Goal: Task Accomplishment & Management: Manage account settings

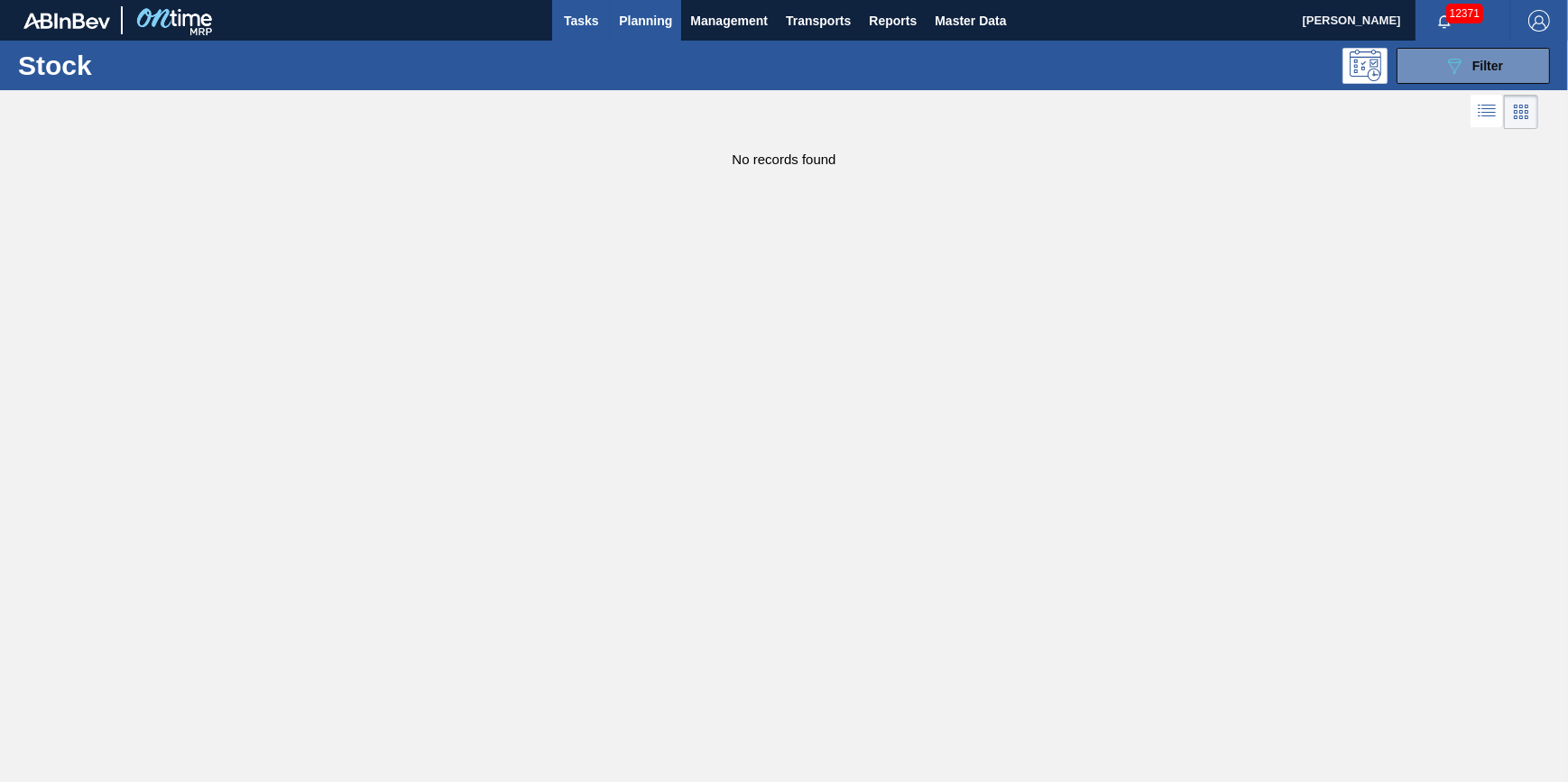
click at [604, 29] on button "Tasks" at bounding box center [581, 20] width 58 height 41
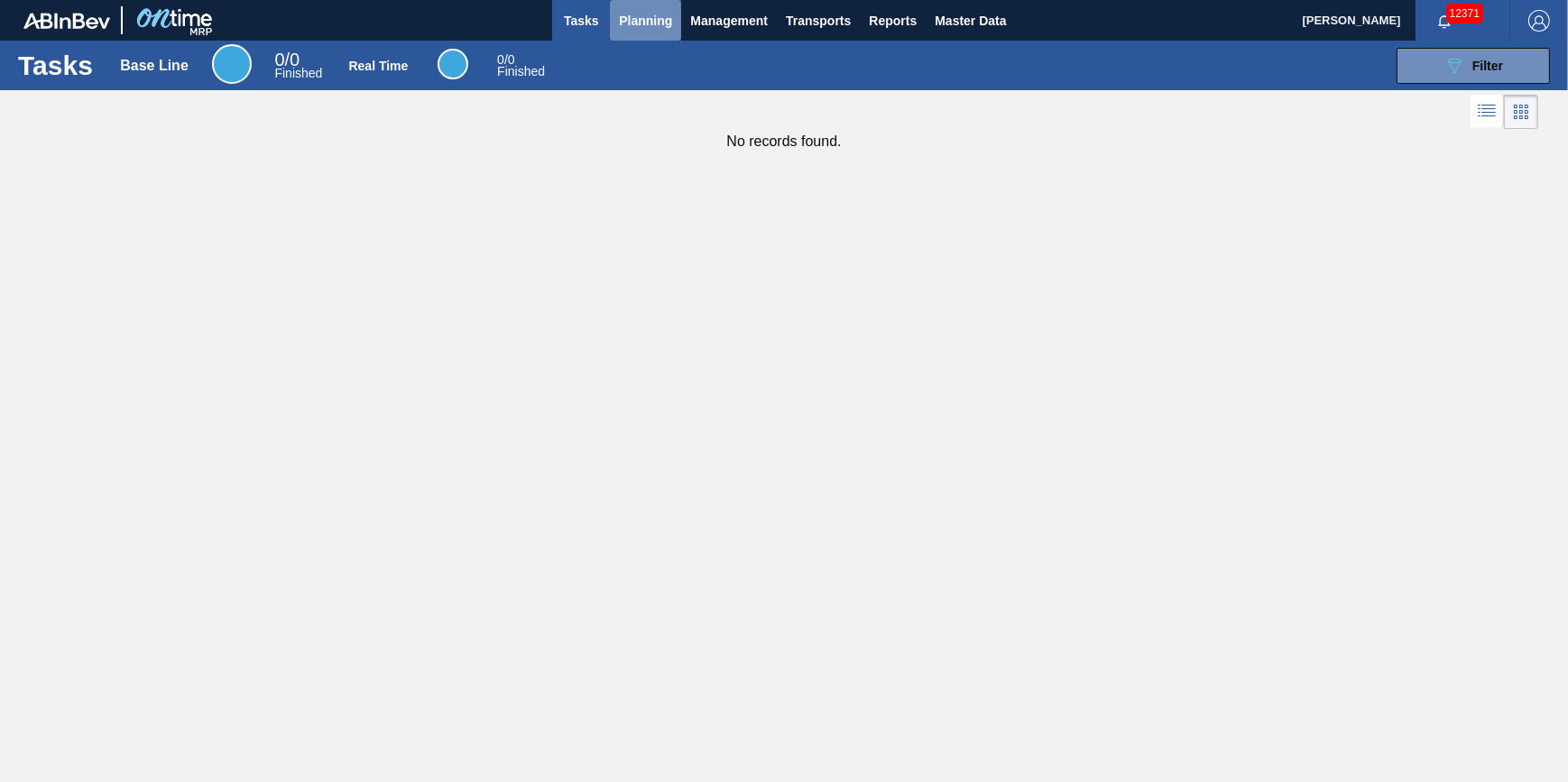
click at [640, 20] on span "Planning" at bounding box center [646, 20] width 54 height 21
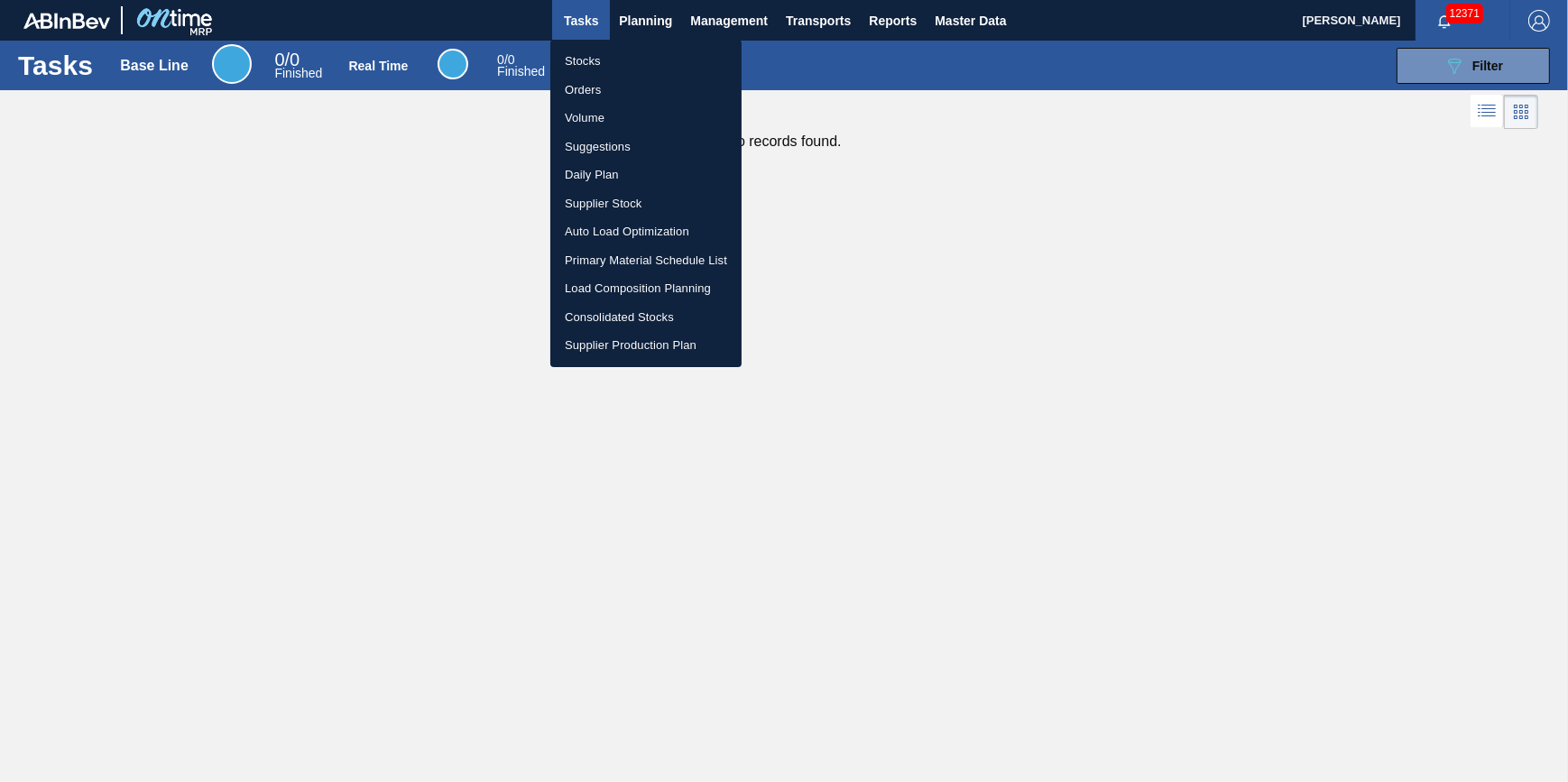
click at [627, 51] on li "Stocks" at bounding box center [645, 61] width 191 height 29
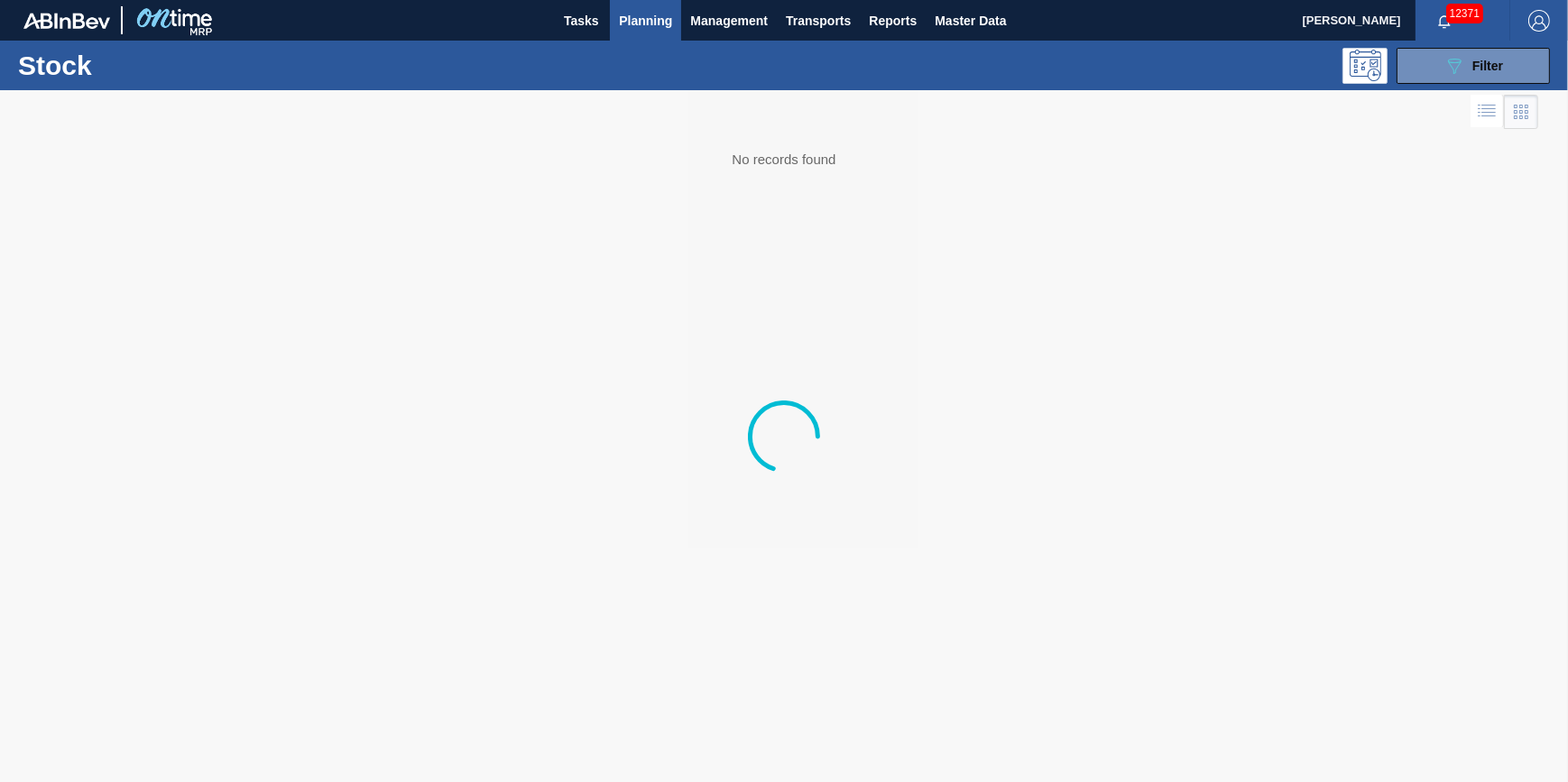
click at [1451, 84] on div "Stock 089F7B8B-B2A5-4AFE-B5C0-19BA573D28AC Filter" at bounding box center [784, 66] width 1568 height 50
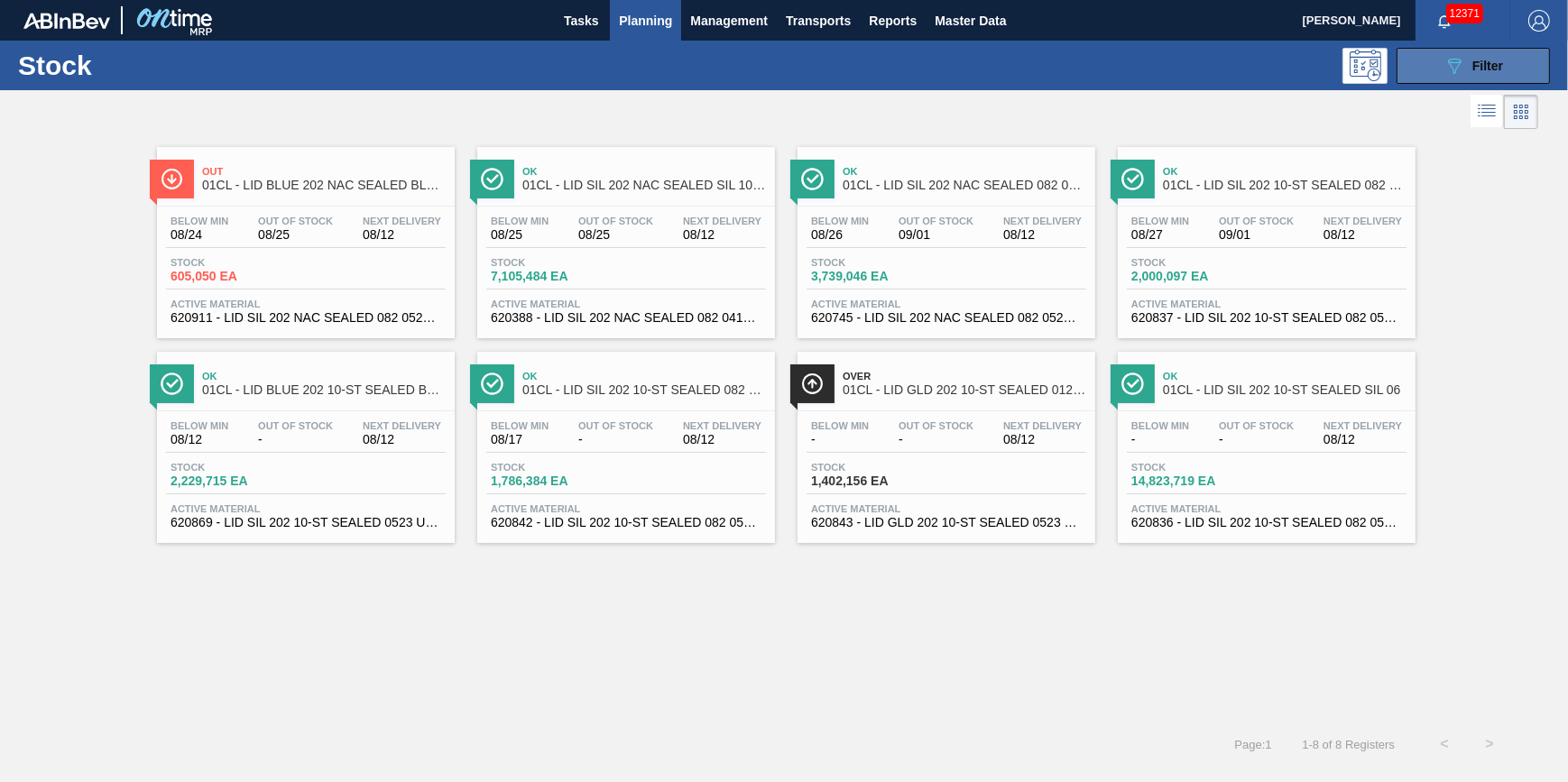
click at [1450, 66] on icon "089F7B8B-B2A5-4AFE-B5C0-19BA573D28AC" at bounding box center [1454, 66] width 21 height 21
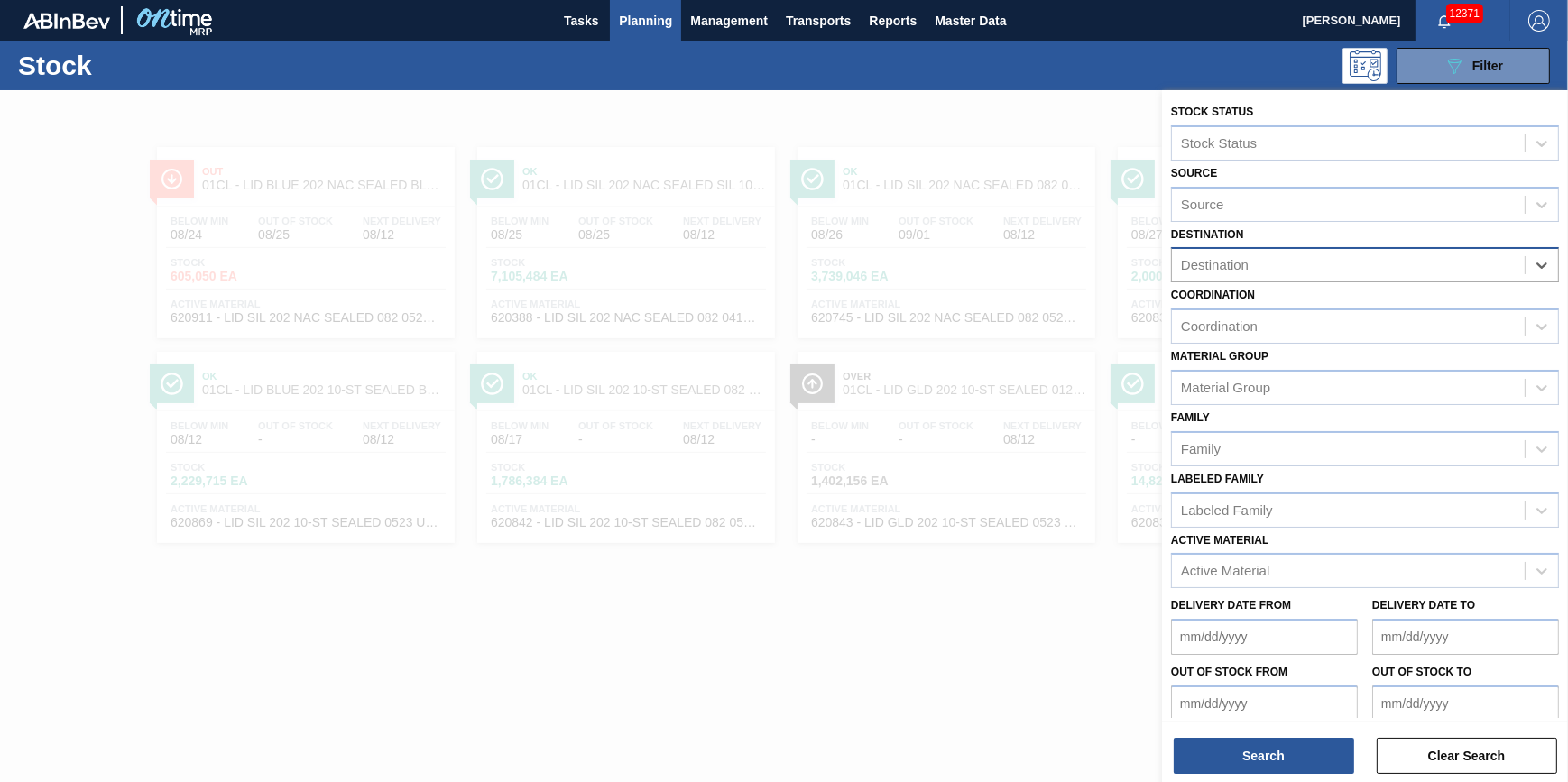
click at [1490, 271] on div "Destination" at bounding box center [1348, 266] width 353 height 26
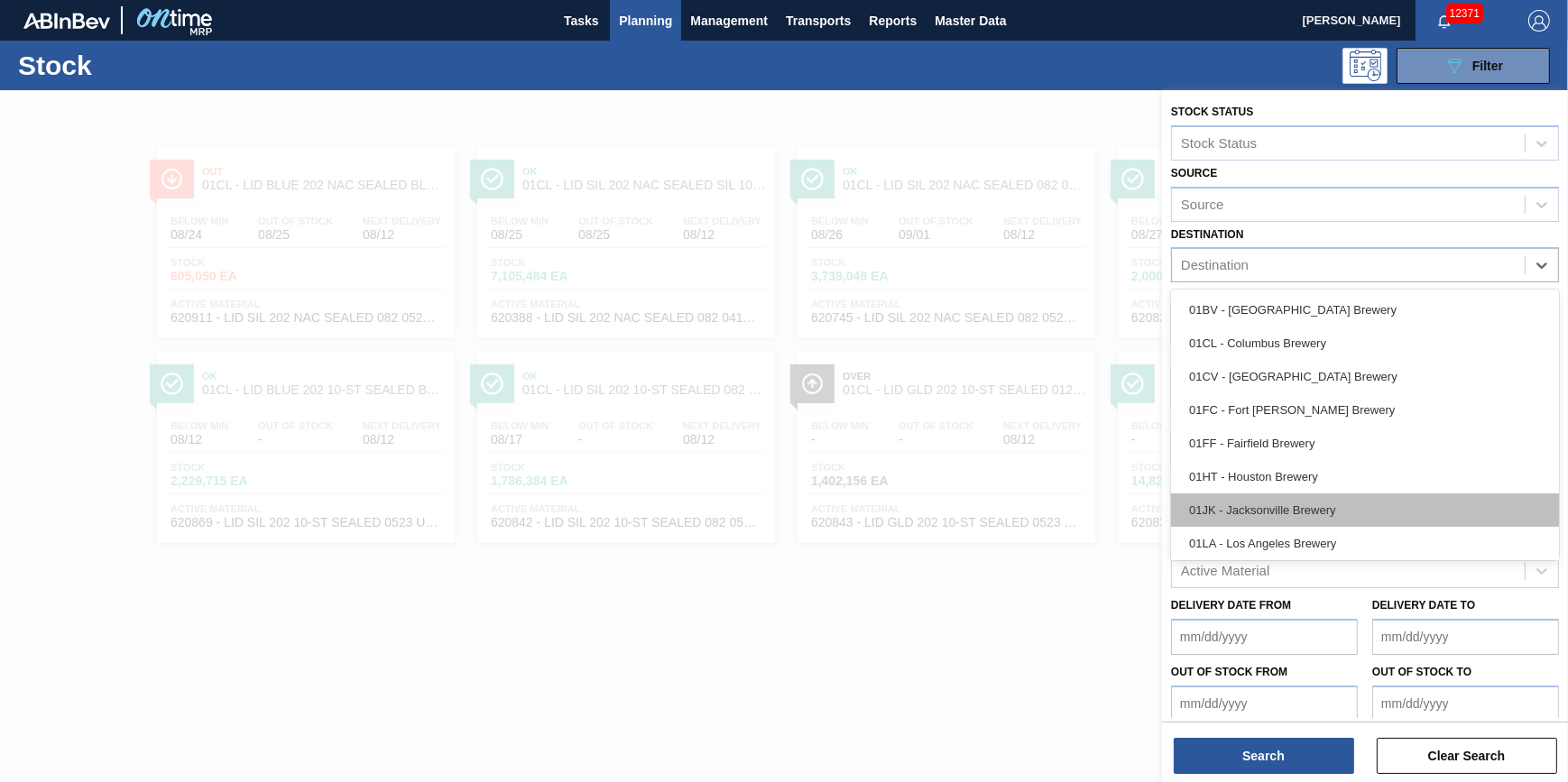
click at [1326, 515] on div "01JK - Jacksonville Brewery" at bounding box center [1365, 511] width 388 height 33
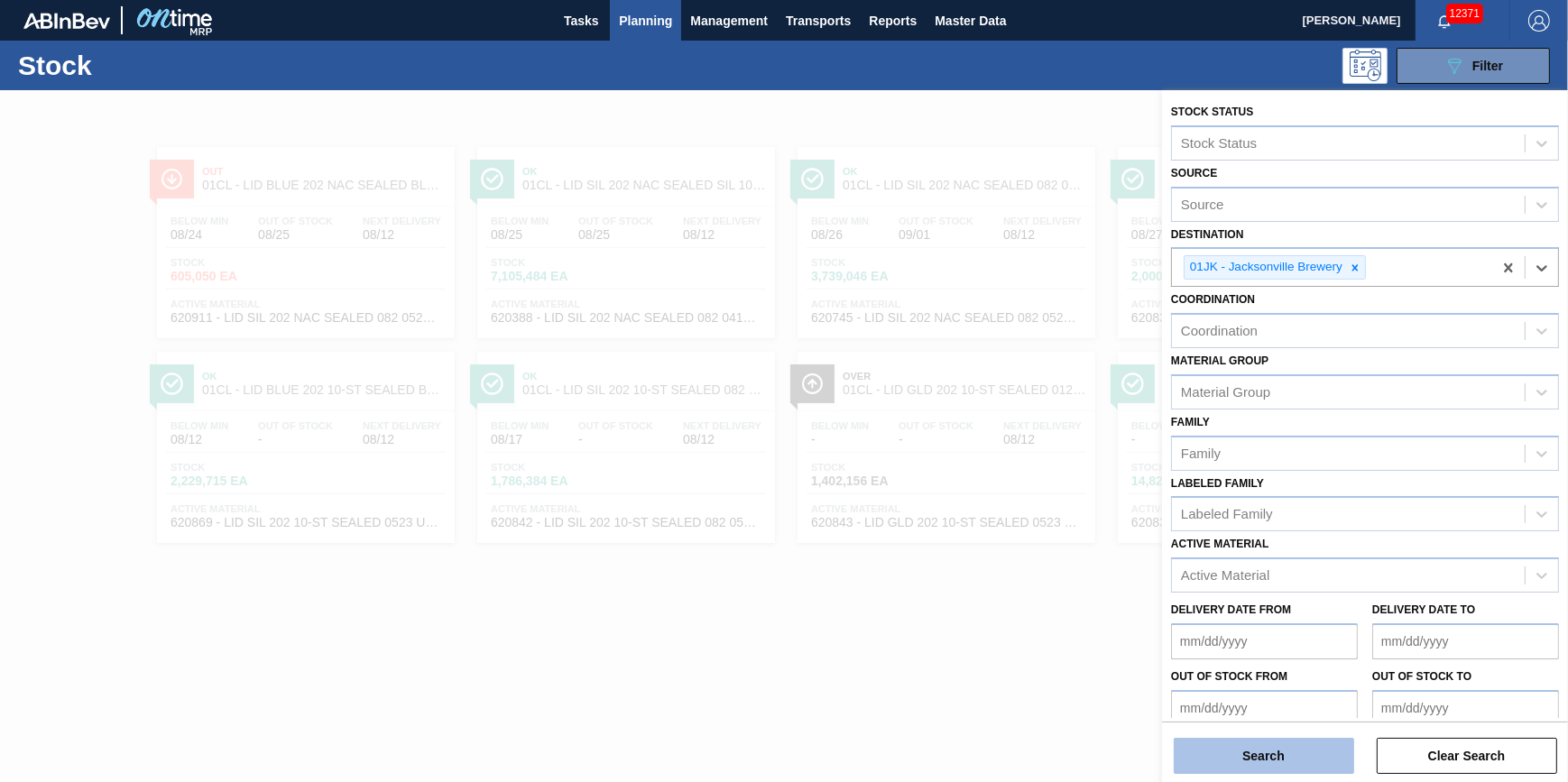
click at [1239, 764] on button "Search" at bounding box center [1263, 756] width 180 height 36
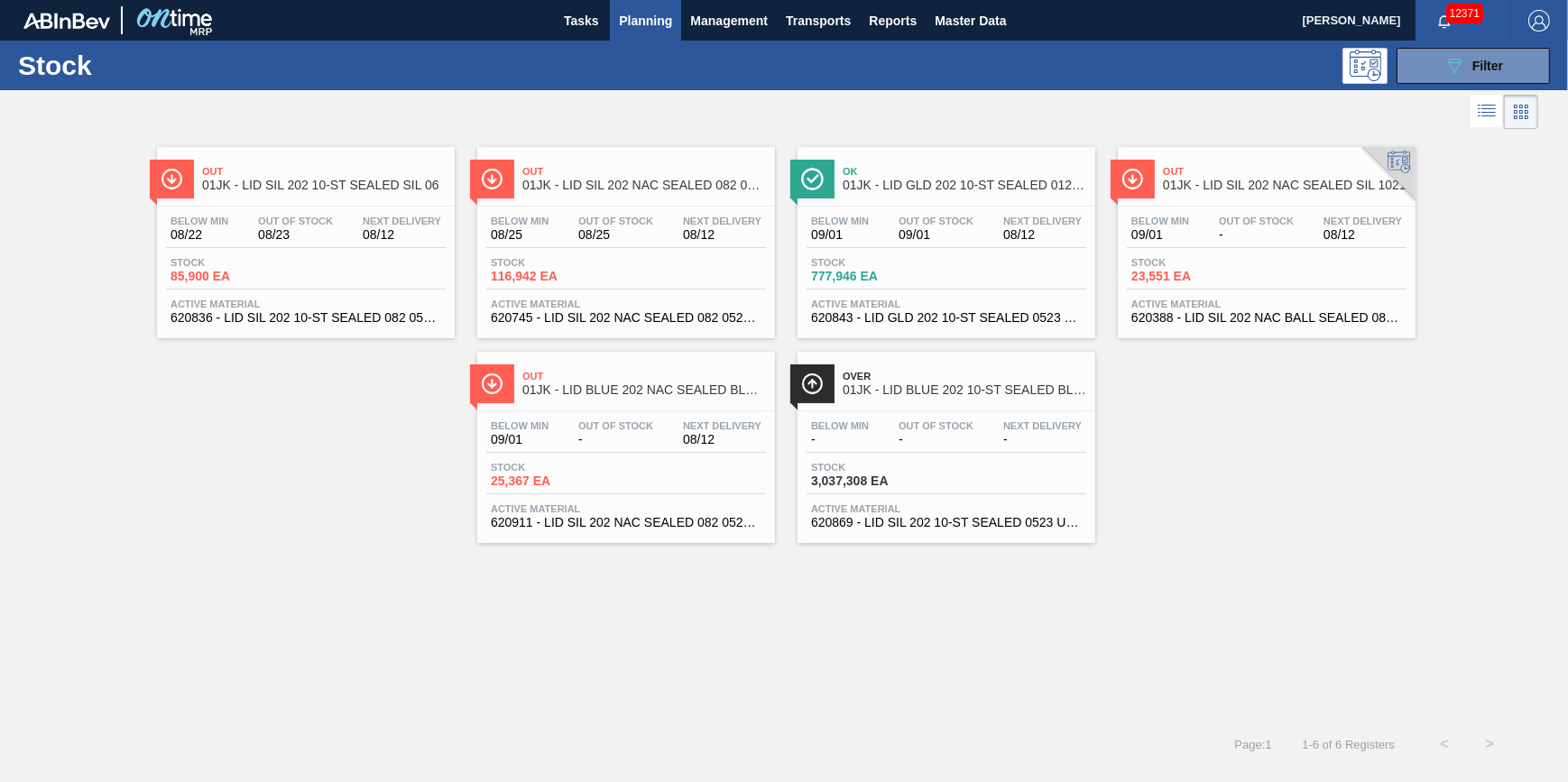
click at [919, 460] on div "Below Min - Out Of Stock - Next Delivery - Stock 3,037,308 EA Active Material 6…" at bounding box center [946, 473] width 298 height 123
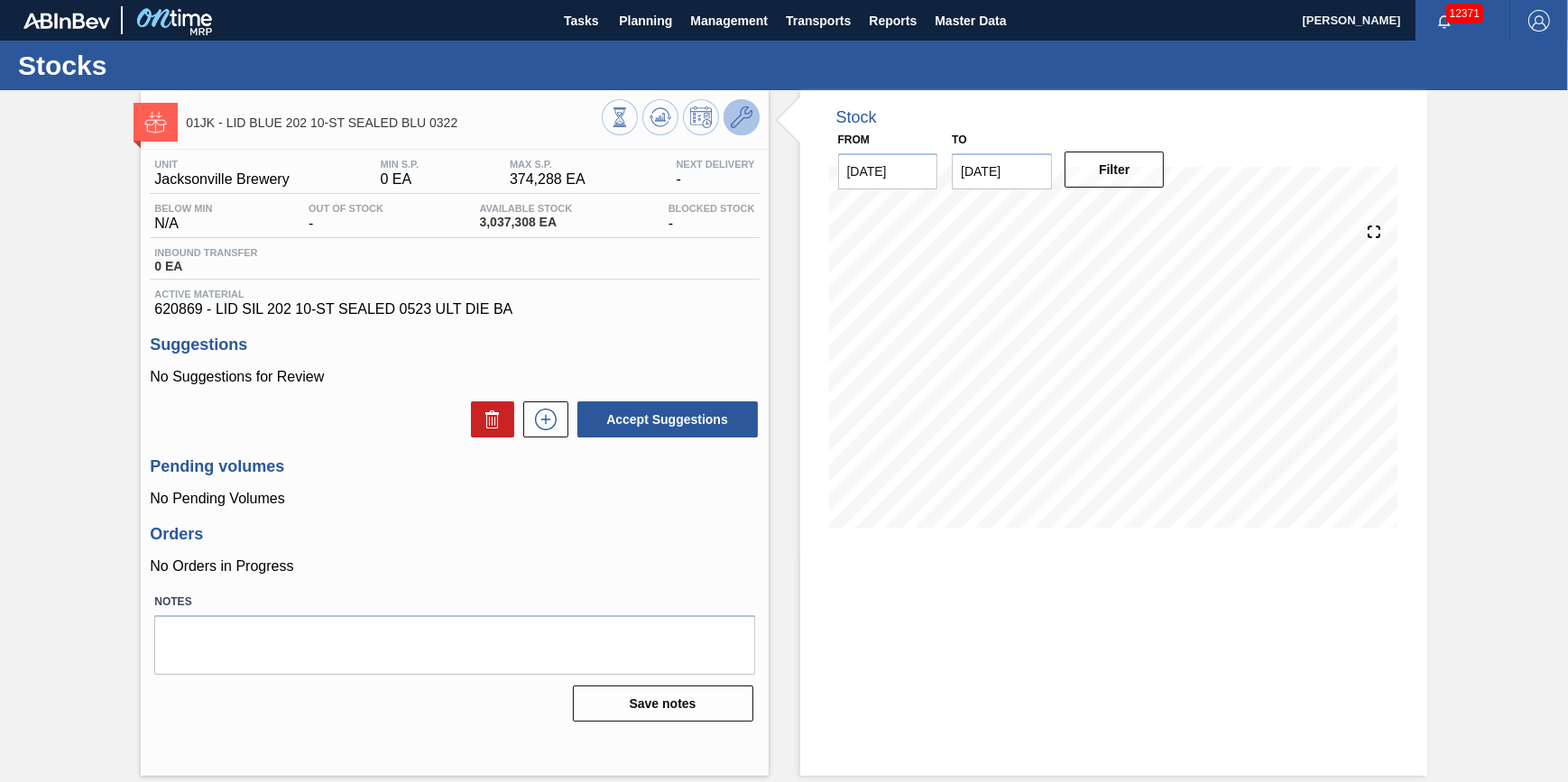
click at [738, 130] on button at bounding box center [741, 117] width 36 height 36
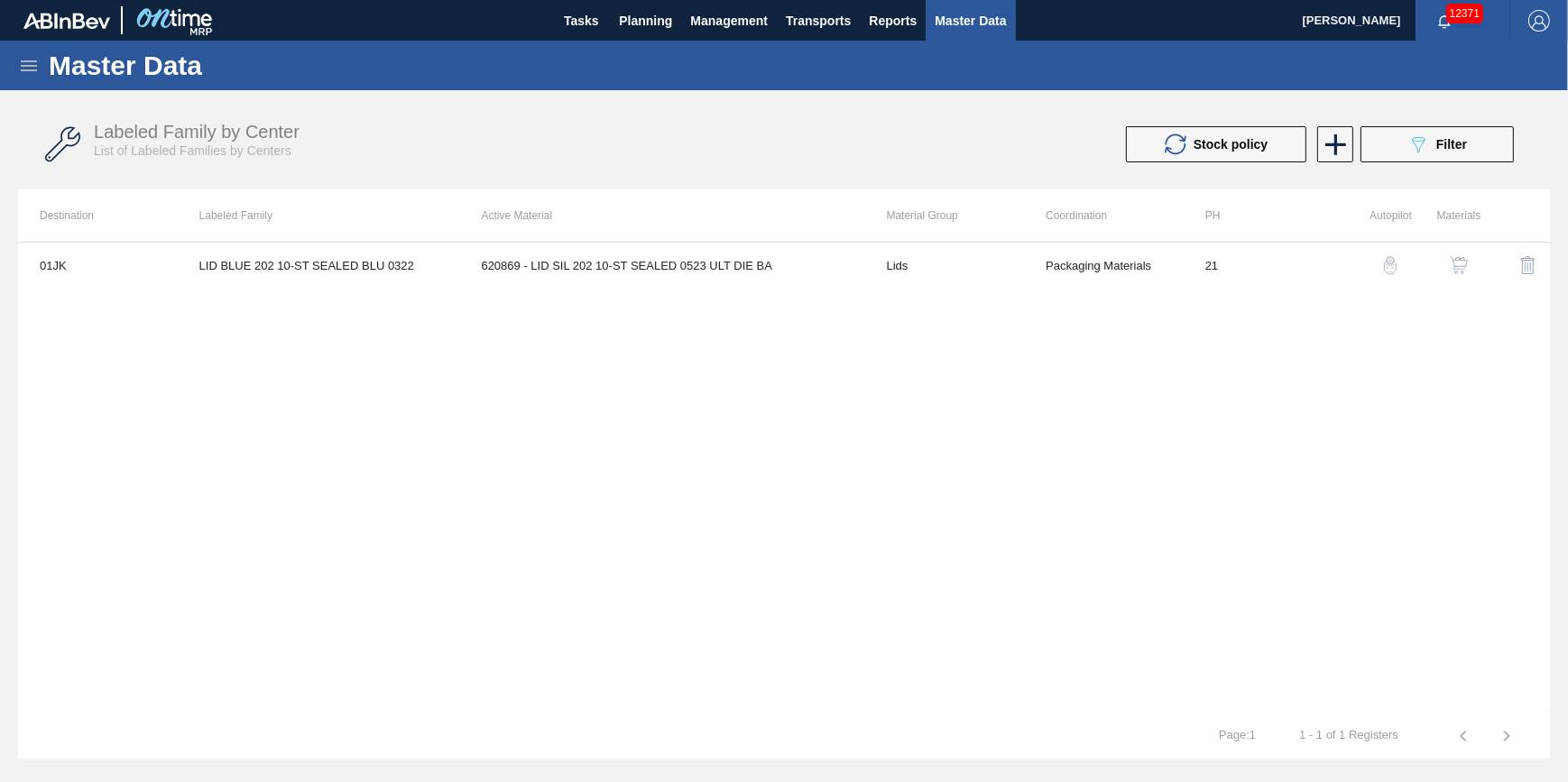
click at [1457, 260] on img "button" at bounding box center [1459, 266] width 18 height 18
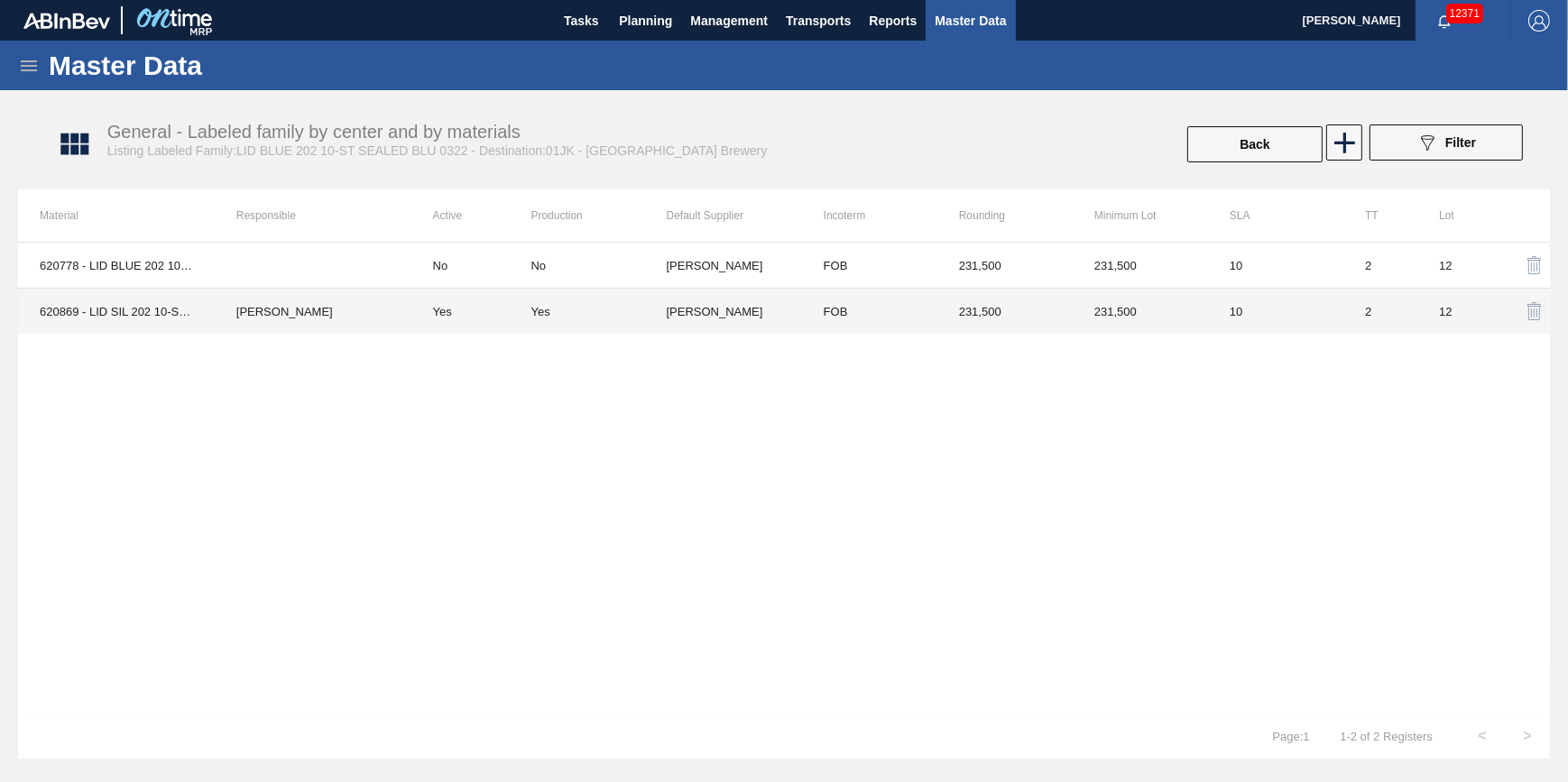
click at [485, 330] on td "Yes" at bounding box center [472, 312] width 120 height 46
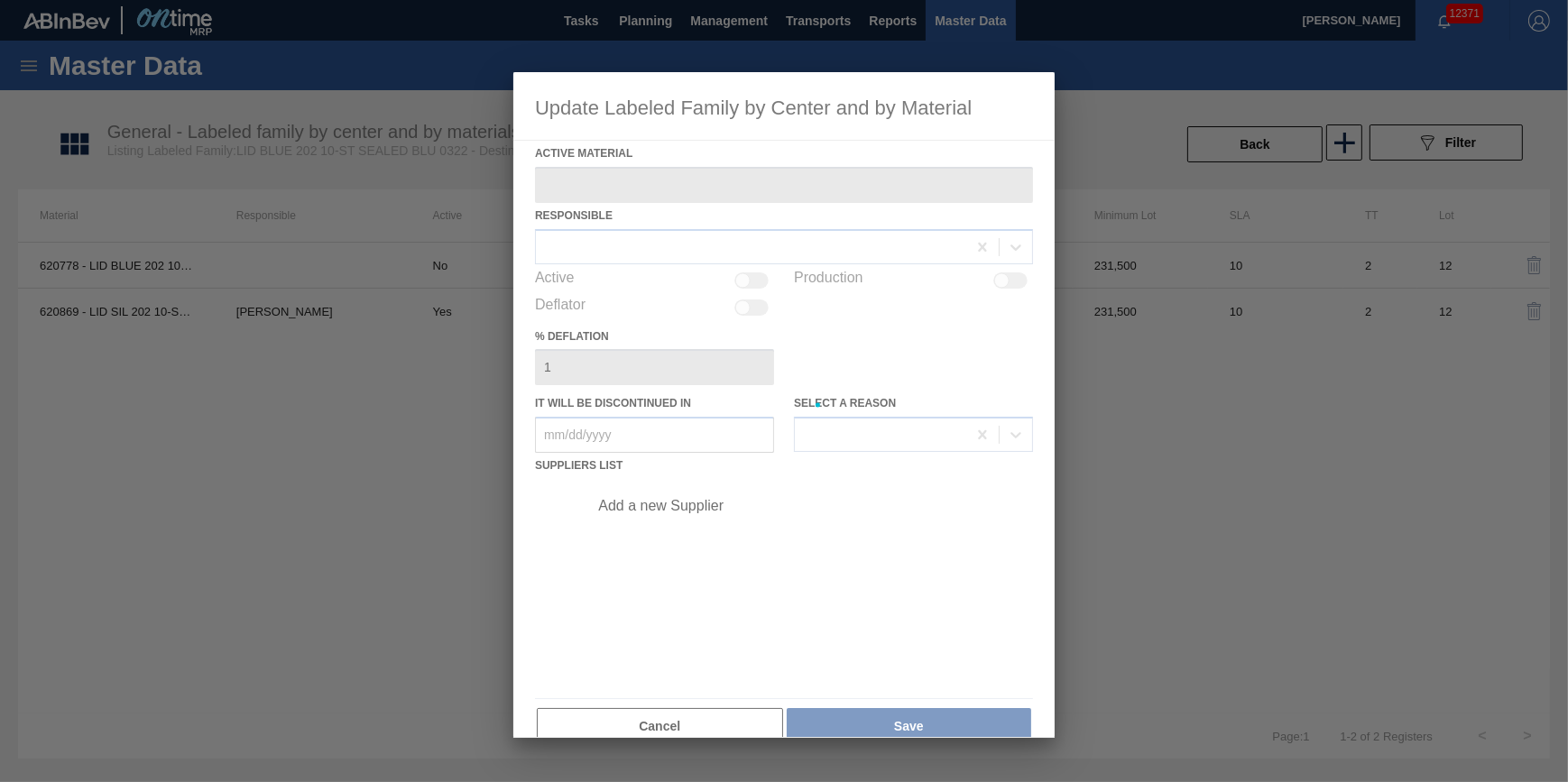
type Material "620869 - LID SIL 202 10-ST SEALED 0523 ULT DIE BA"
checkbox input "true"
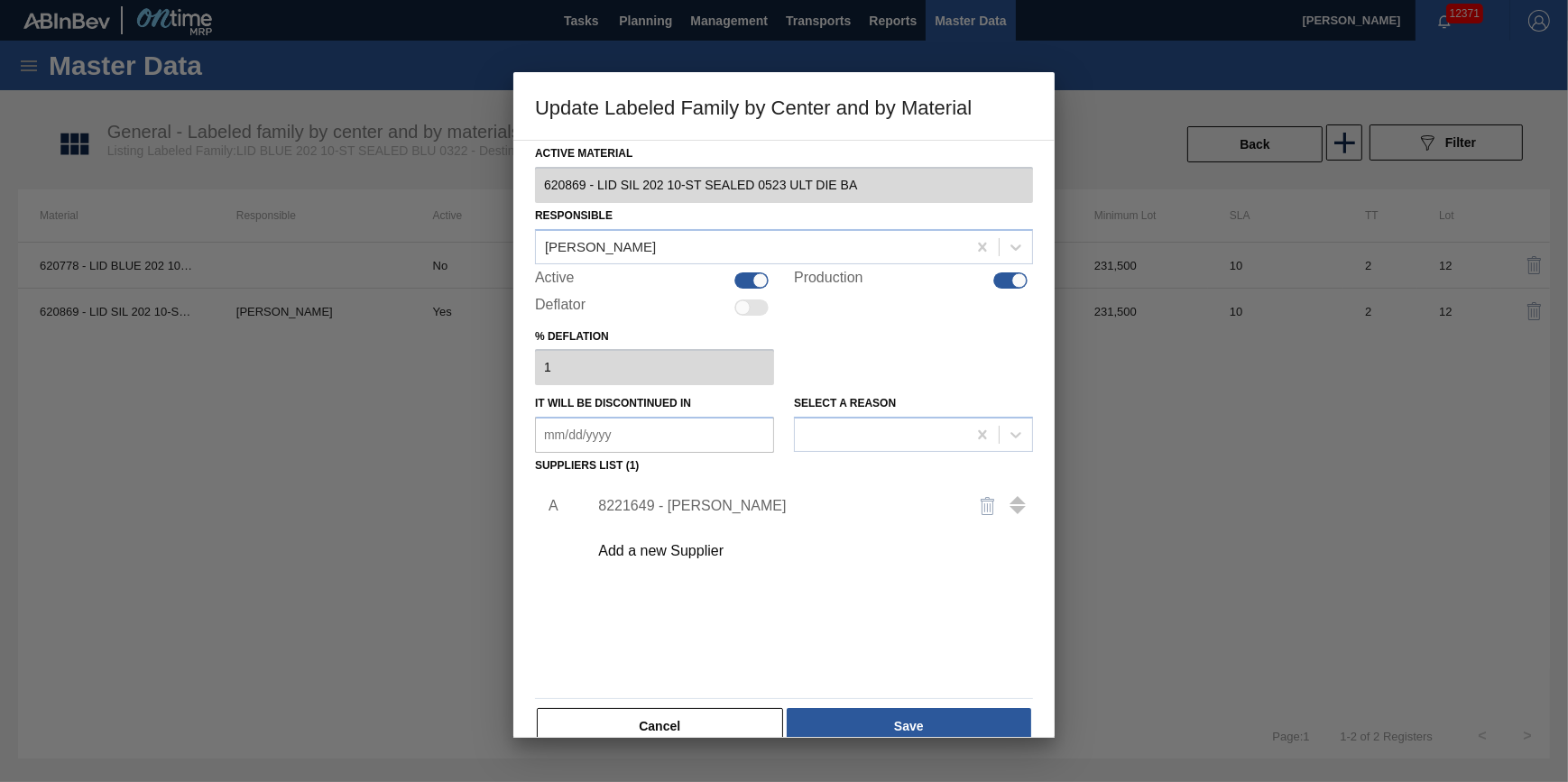
click at [692, 503] on div "8221649 - Ball - Findlay" at bounding box center [774, 507] width 353 height 17
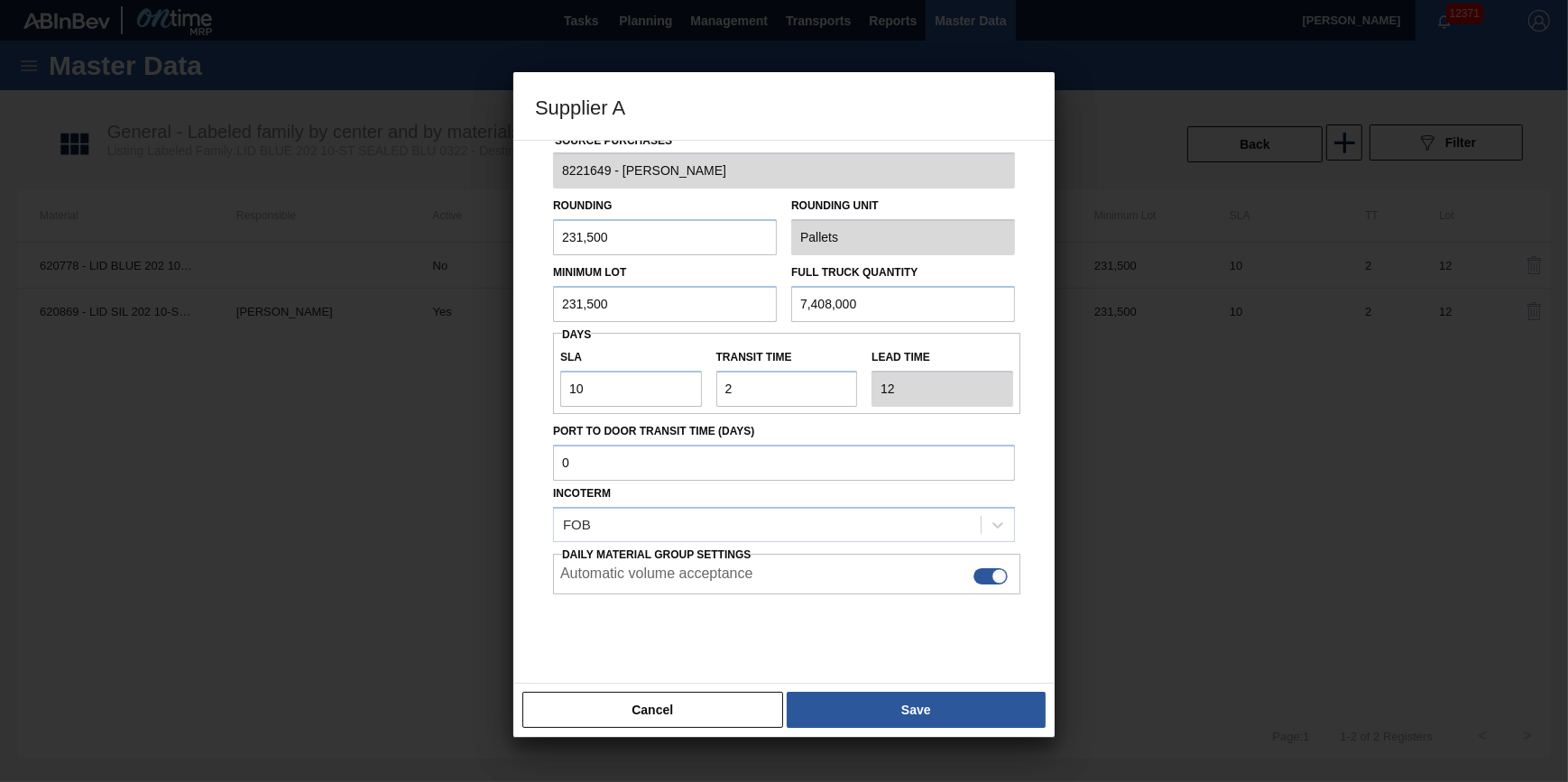
scroll to position [51, 0]
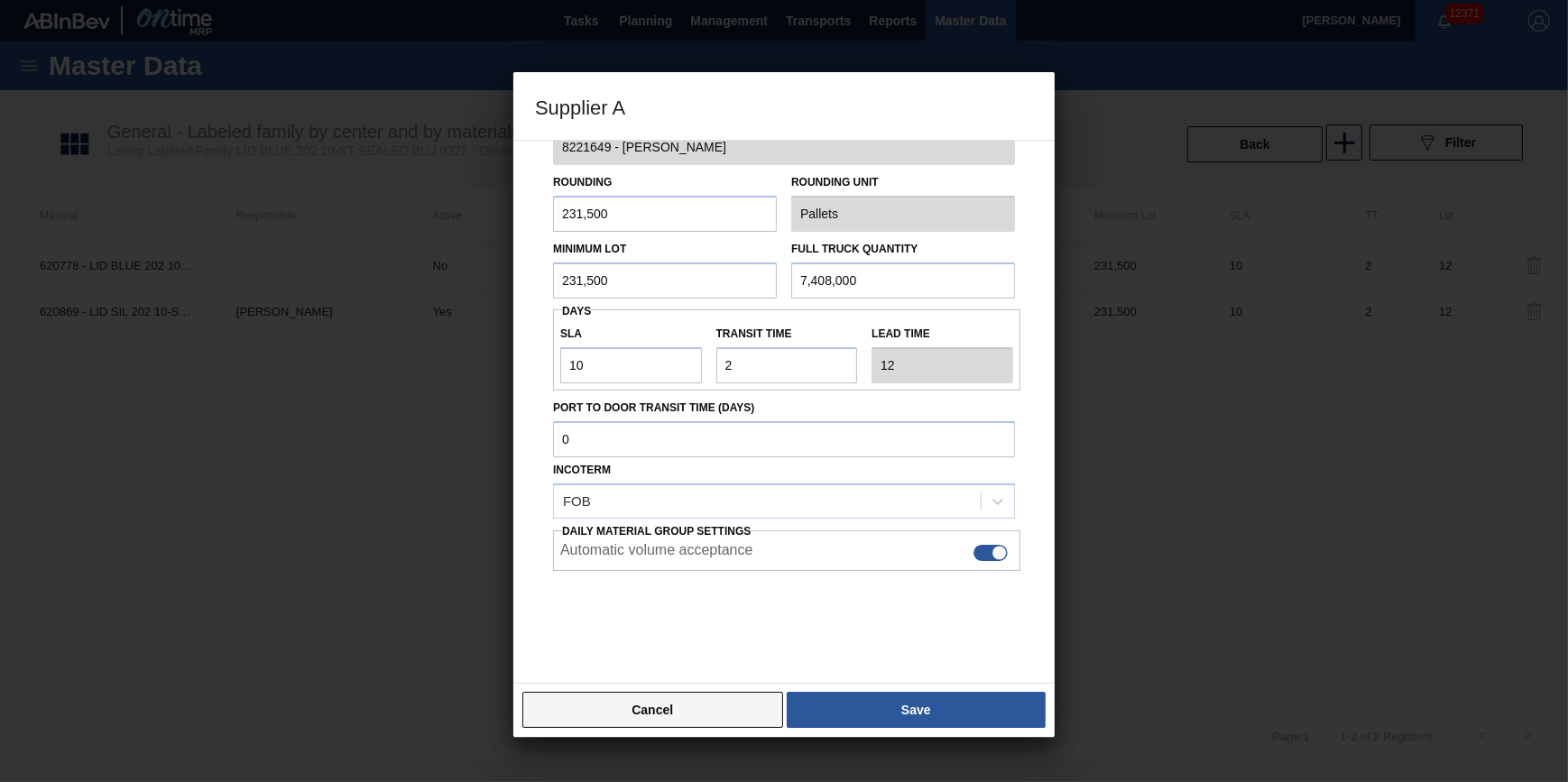
click at [709, 706] on button "Cancel" at bounding box center [652, 710] width 260 height 36
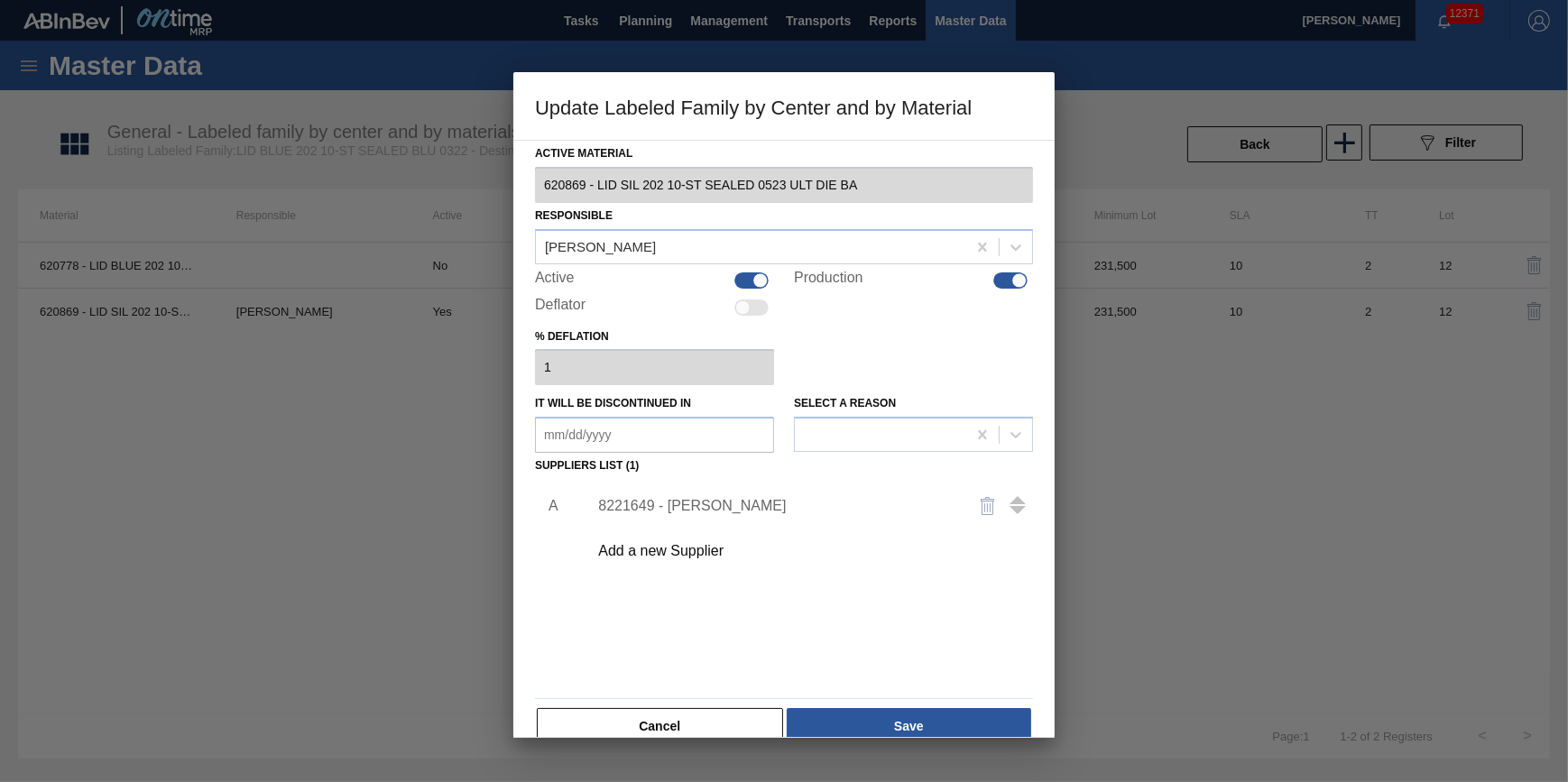
click at [703, 706] on div "Cancel Save" at bounding box center [784, 726] width 498 height 40
click at [732, 720] on button "Cancel" at bounding box center [660, 726] width 246 height 36
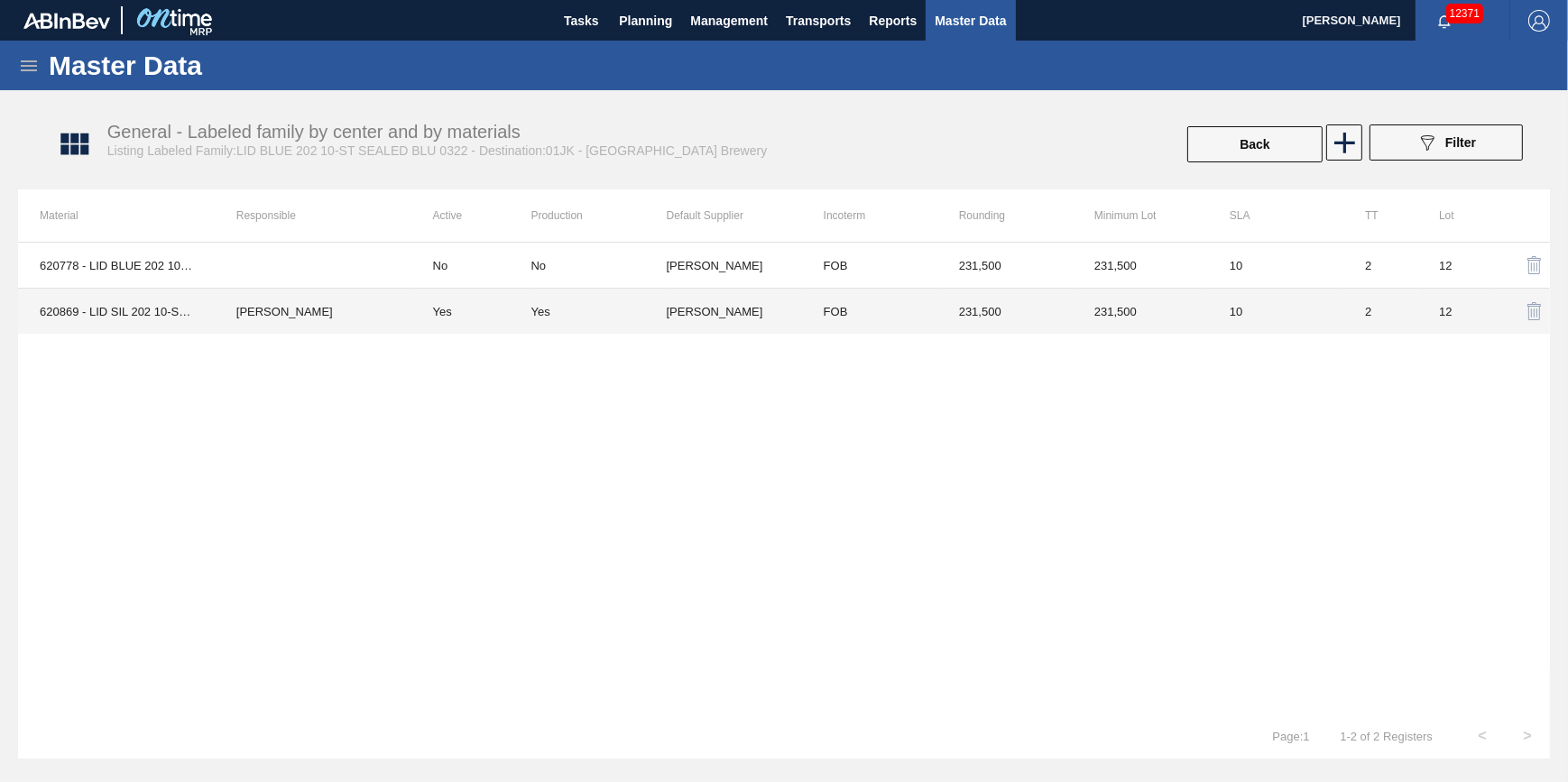
click at [399, 312] on td "[PERSON_NAME]" at bounding box center [313, 312] width 197 height 46
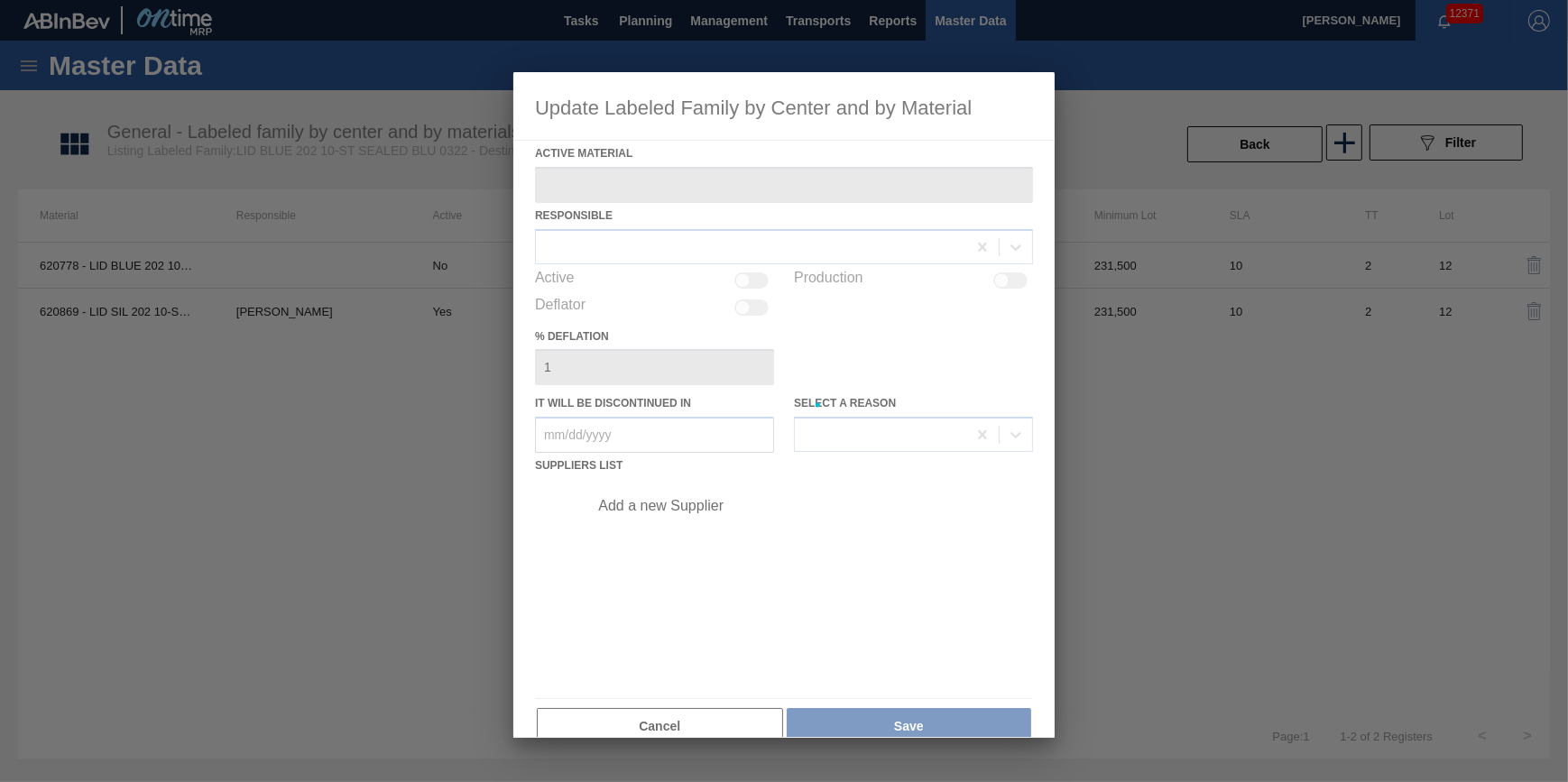
type Material "620869 - LID SIL 202 10-ST SEALED 0523 ULT DIE BA"
checkbox input "true"
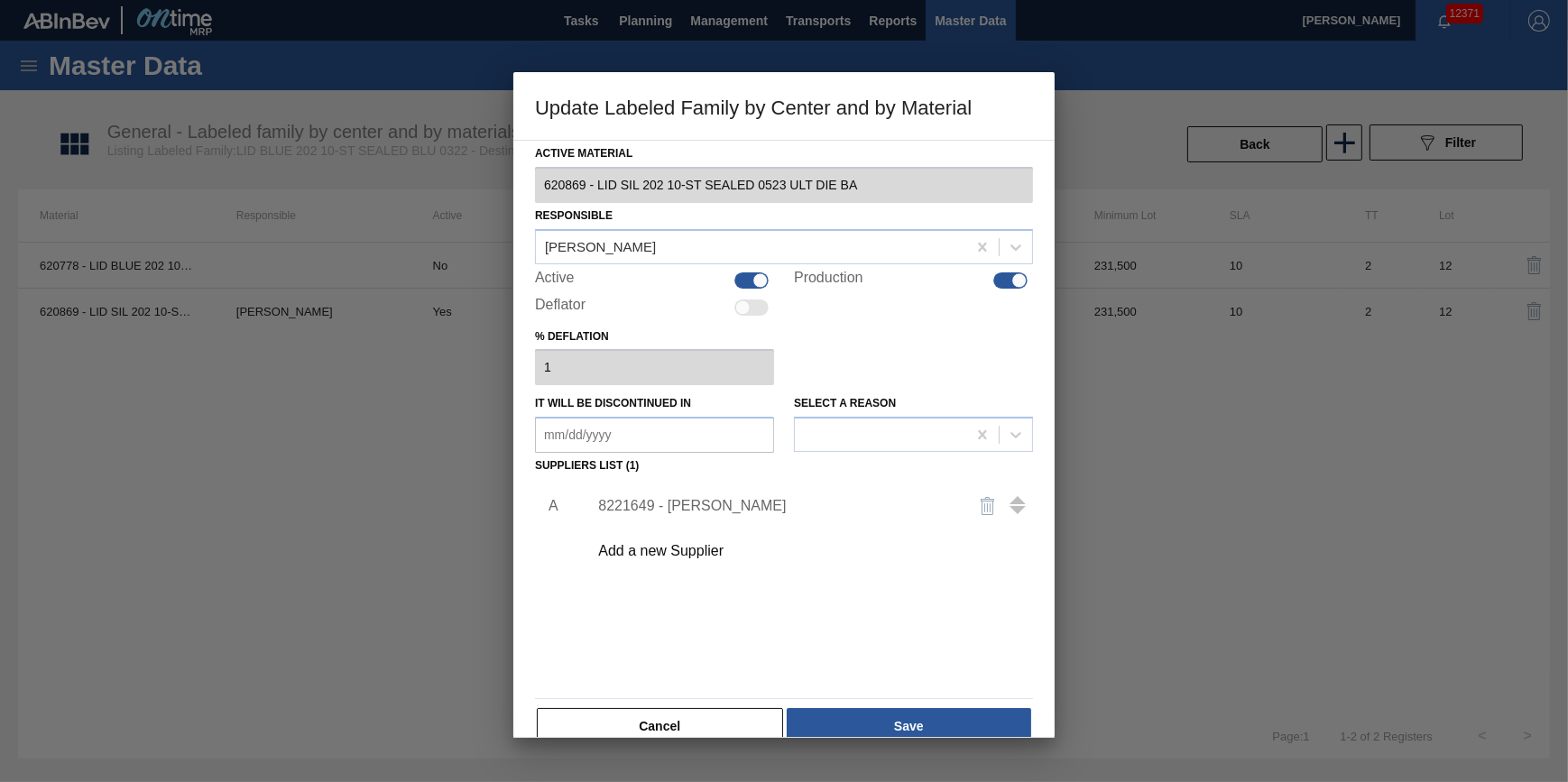
click at [1191, 503] on div at bounding box center [784, 391] width 1568 height 782
click at [1245, 535] on div at bounding box center [784, 391] width 1568 height 782
click at [713, 716] on button "Cancel" at bounding box center [660, 726] width 246 height 36
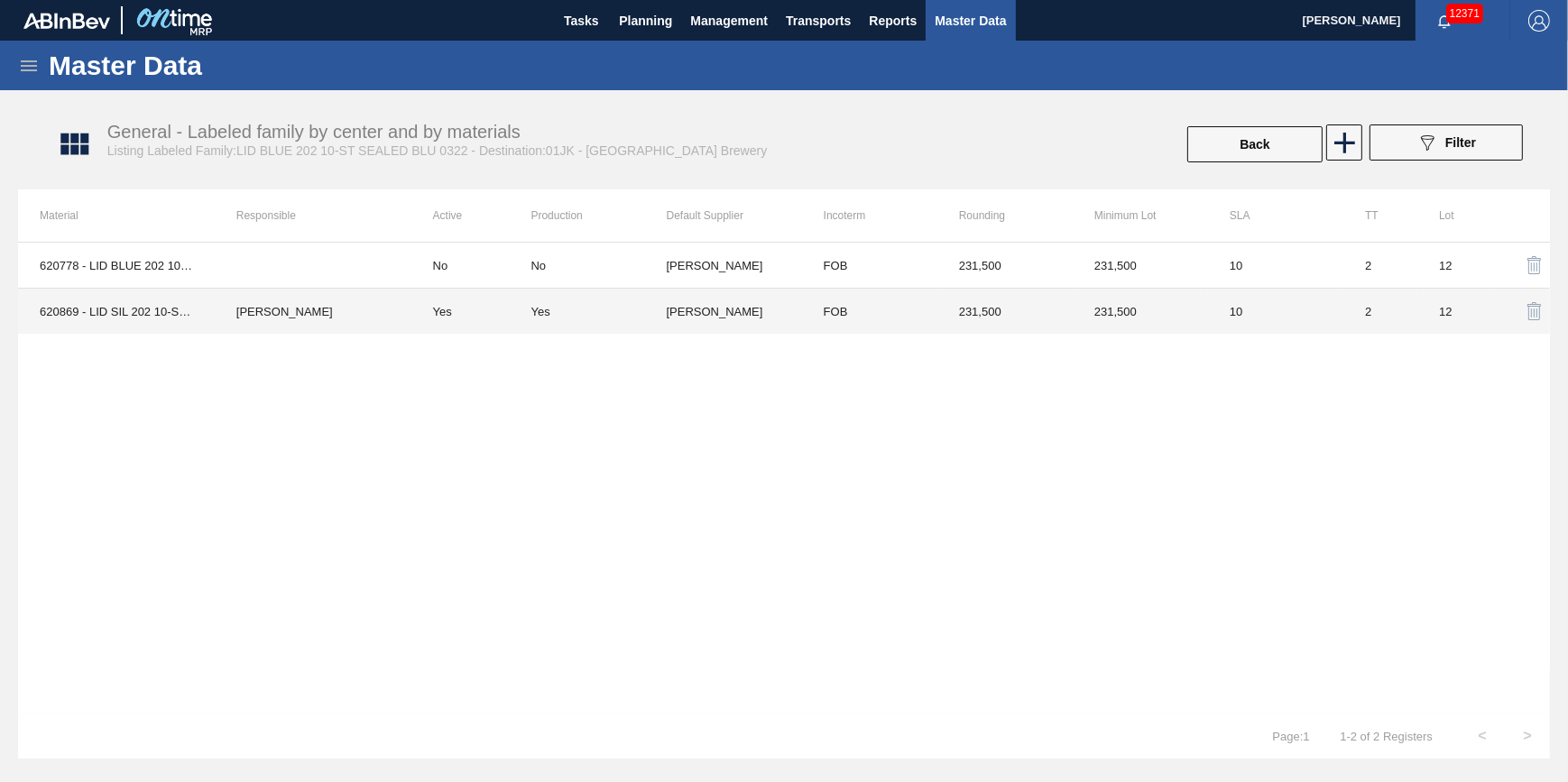
click at [27, 307] on td "620869 - LID SIL 202 10-ST SEALED 0523 ULT DIE BA" at bounding box center [116, 312] width 197 height 46
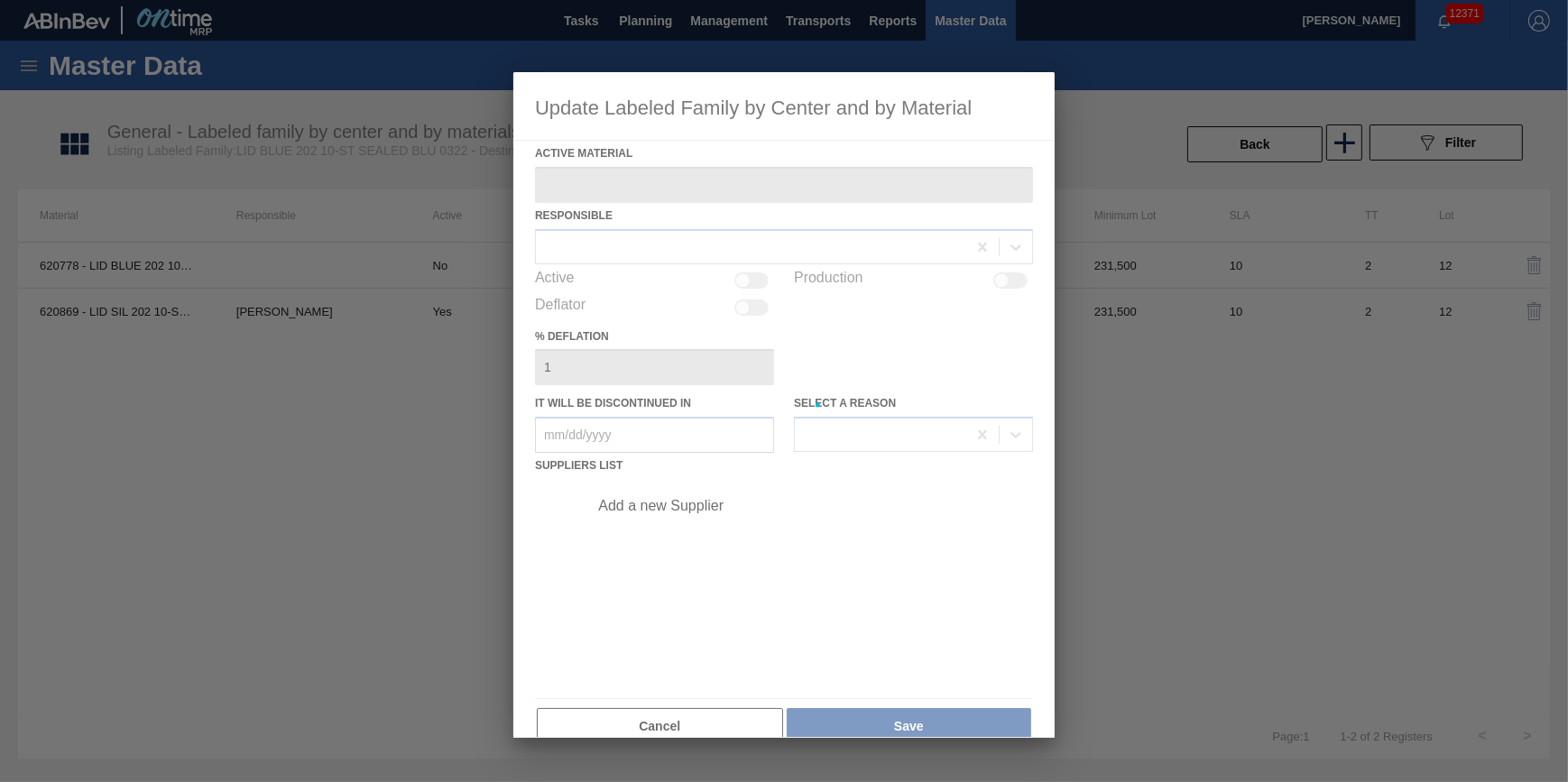
type Material "620869 - LID SIL 202 10-ST SEALED 0523 ULT DIE BA"
checkbox input "true"
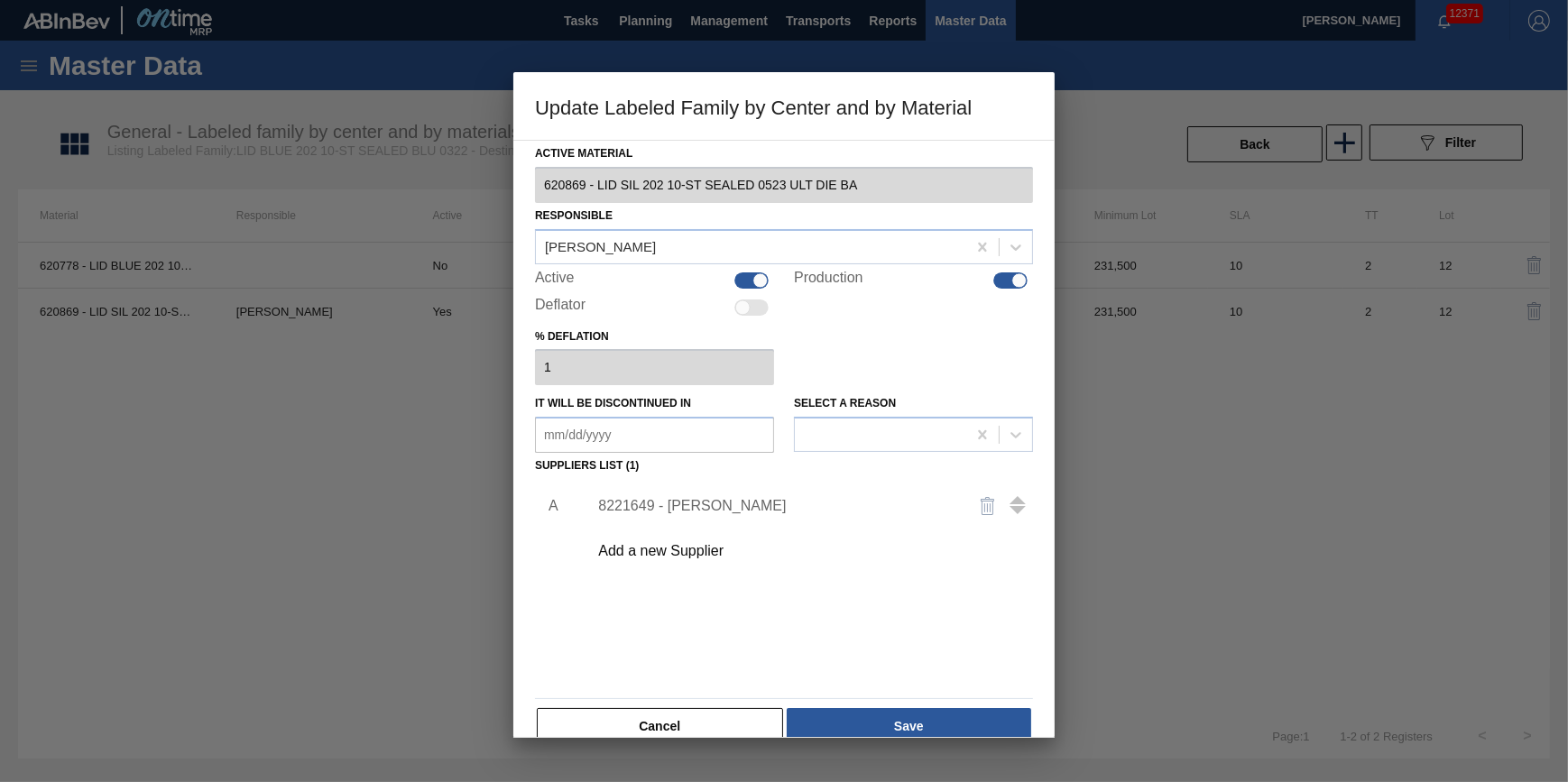
click at [671, 506] on div "8221649 - Ball - Findlay" at bounding box center [774, 507] width 353 height 17
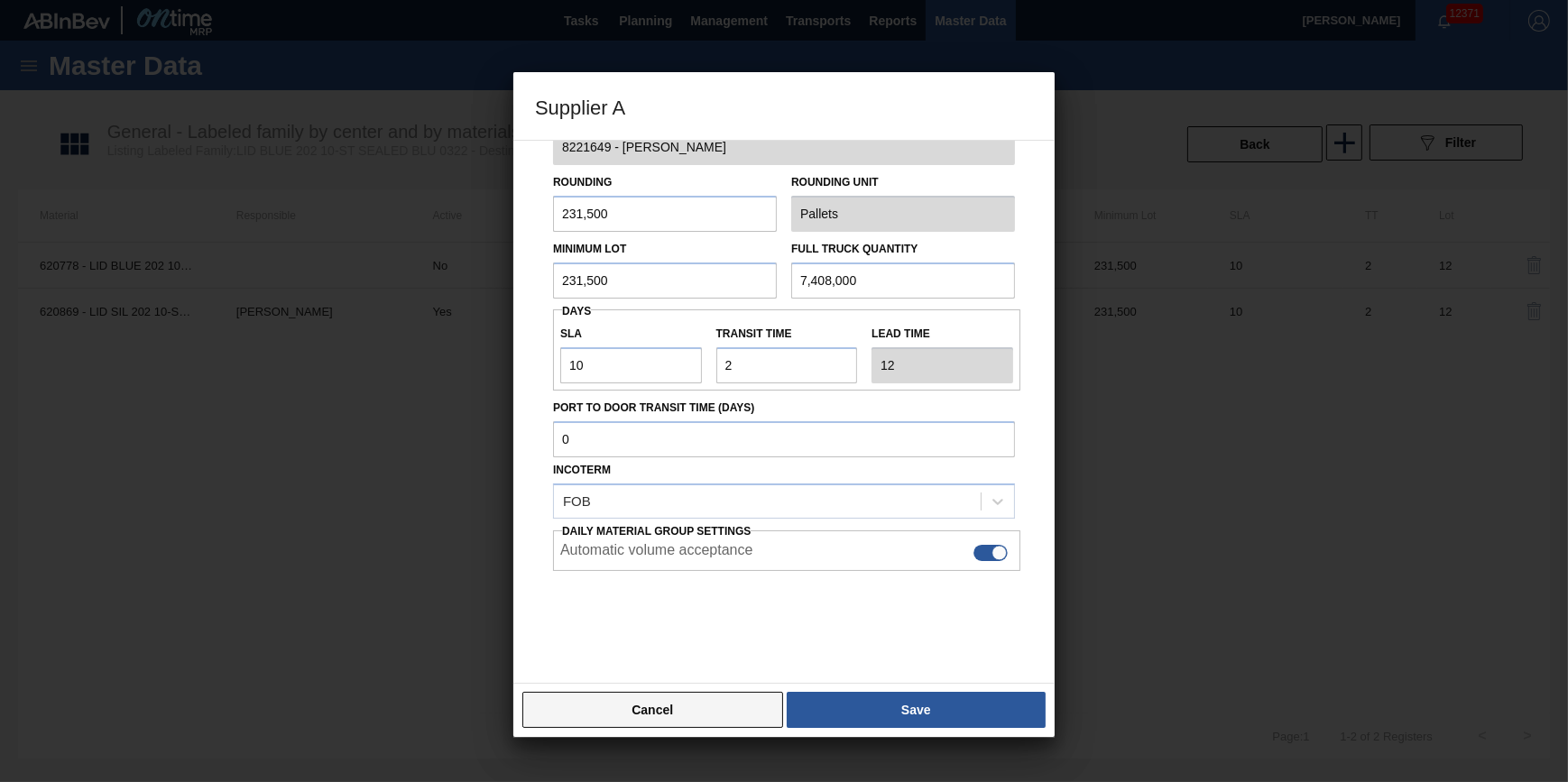
click at [687, 712] on button "Cancel" at bounding box center [652, 710] width 260 height 36
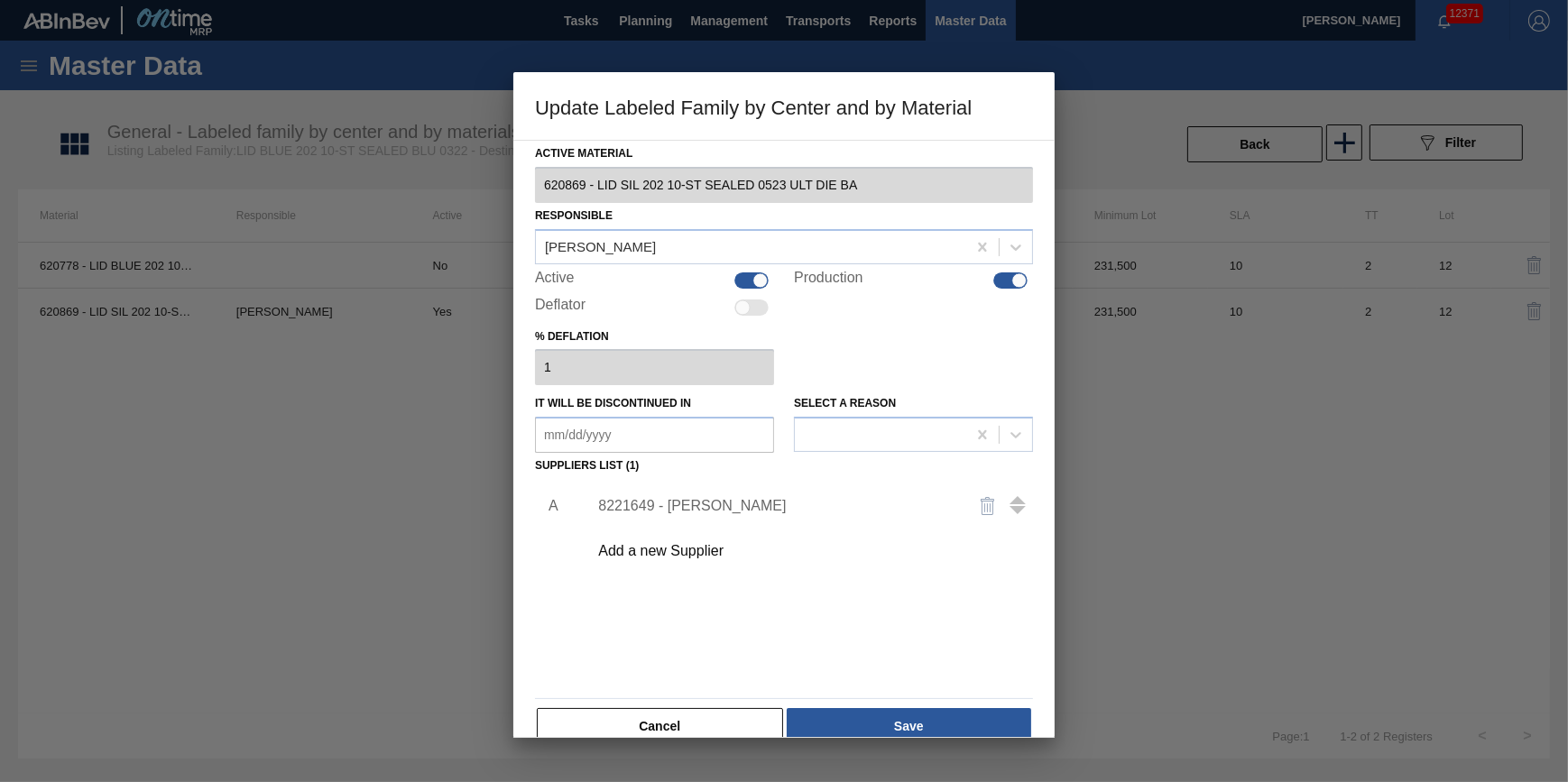
click at [643, 713] on button "Cancel" at bounding box center [660, 726] width 246 height 36
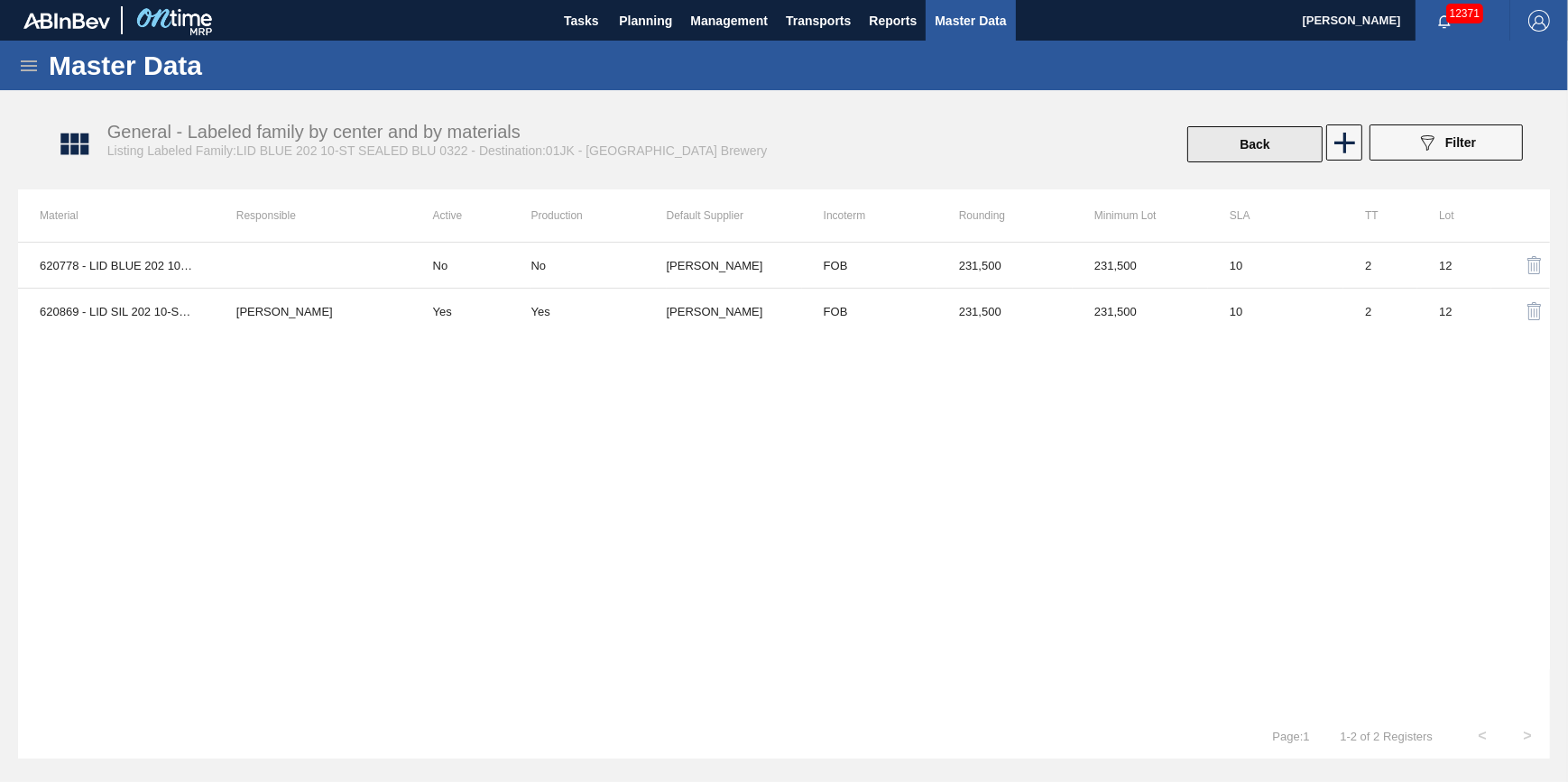
click at [1266, 141] on button "Back" at bounding box center [1254, 144] width 136 height 36
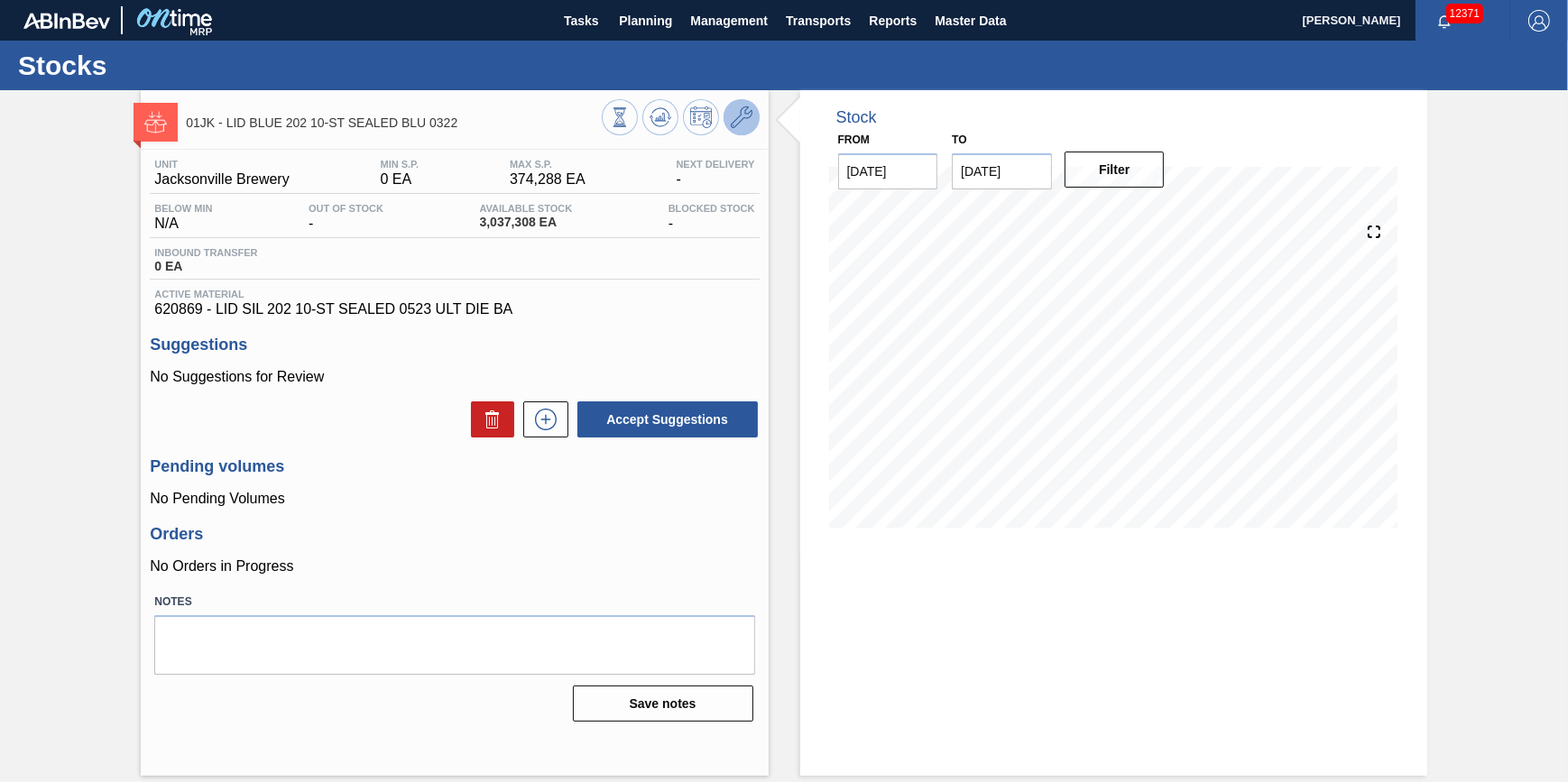
click at [742, 124] on icon at bounding box center [741, 116] width 21 height 21
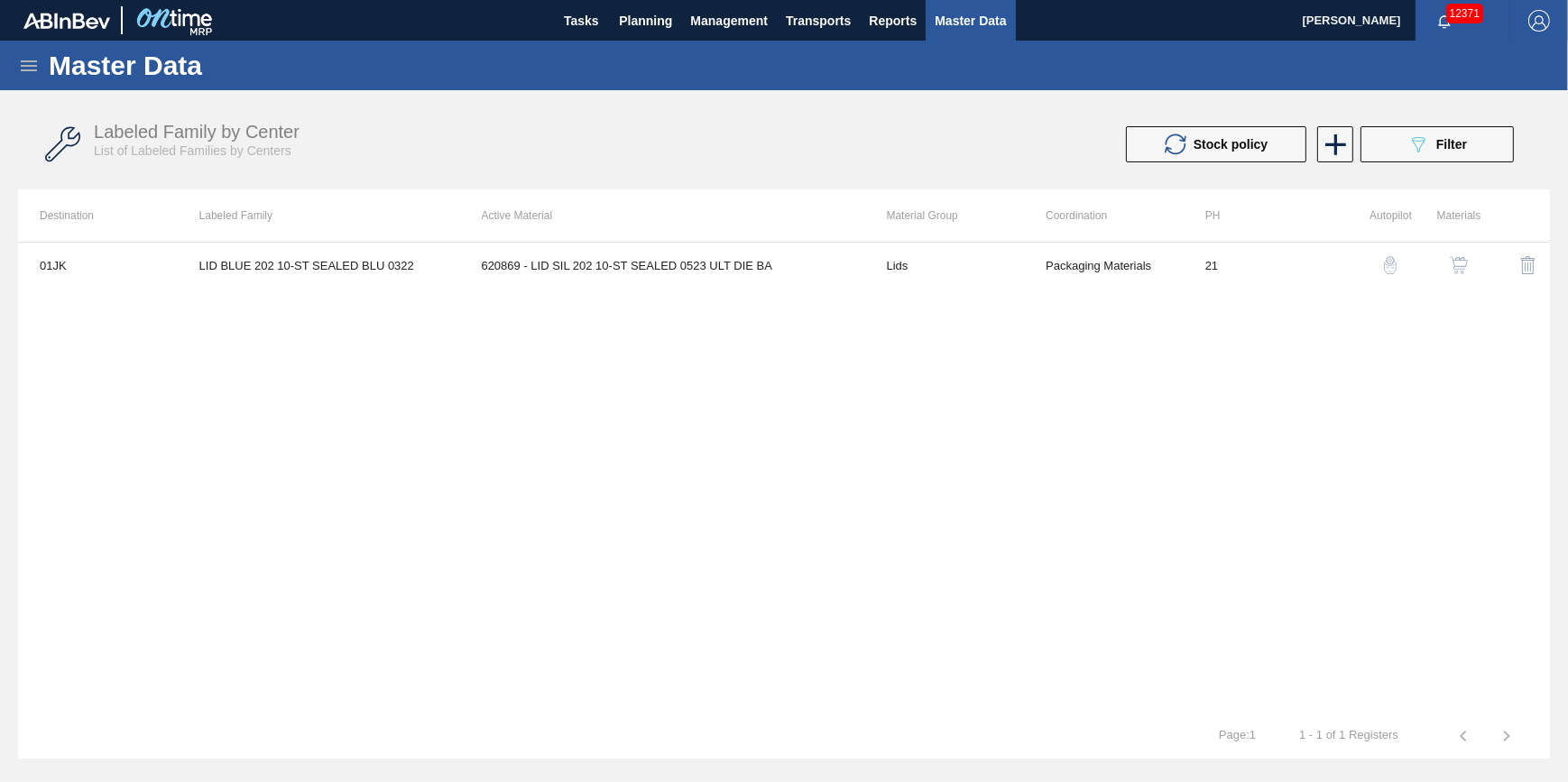
click at [1458, 271] on img "button" at bounding box center [1459, 266] width 18 height 18
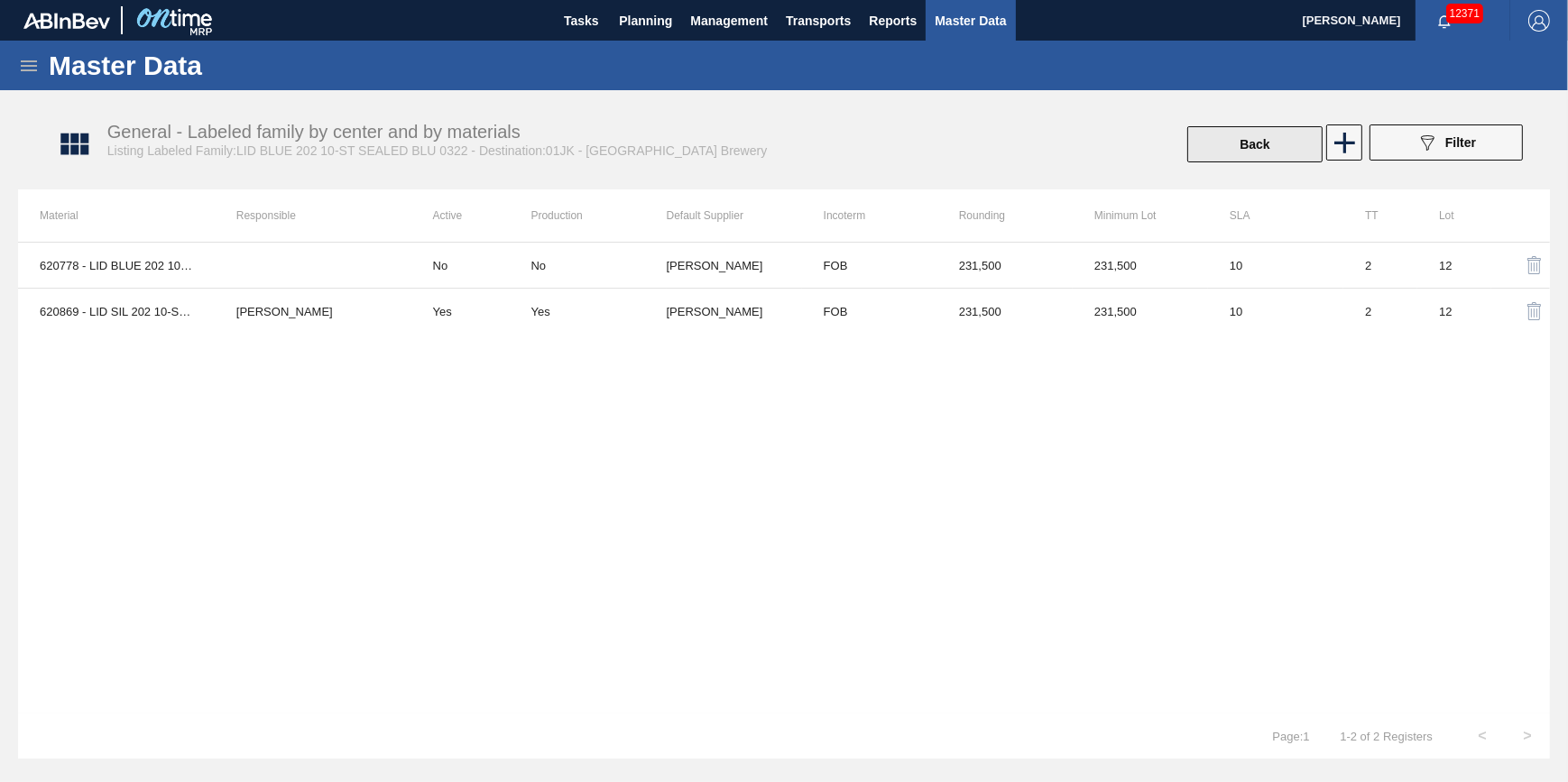
click at [1227, 154] on button "Back" at bounding box center [1254, 144] width 136 height 36
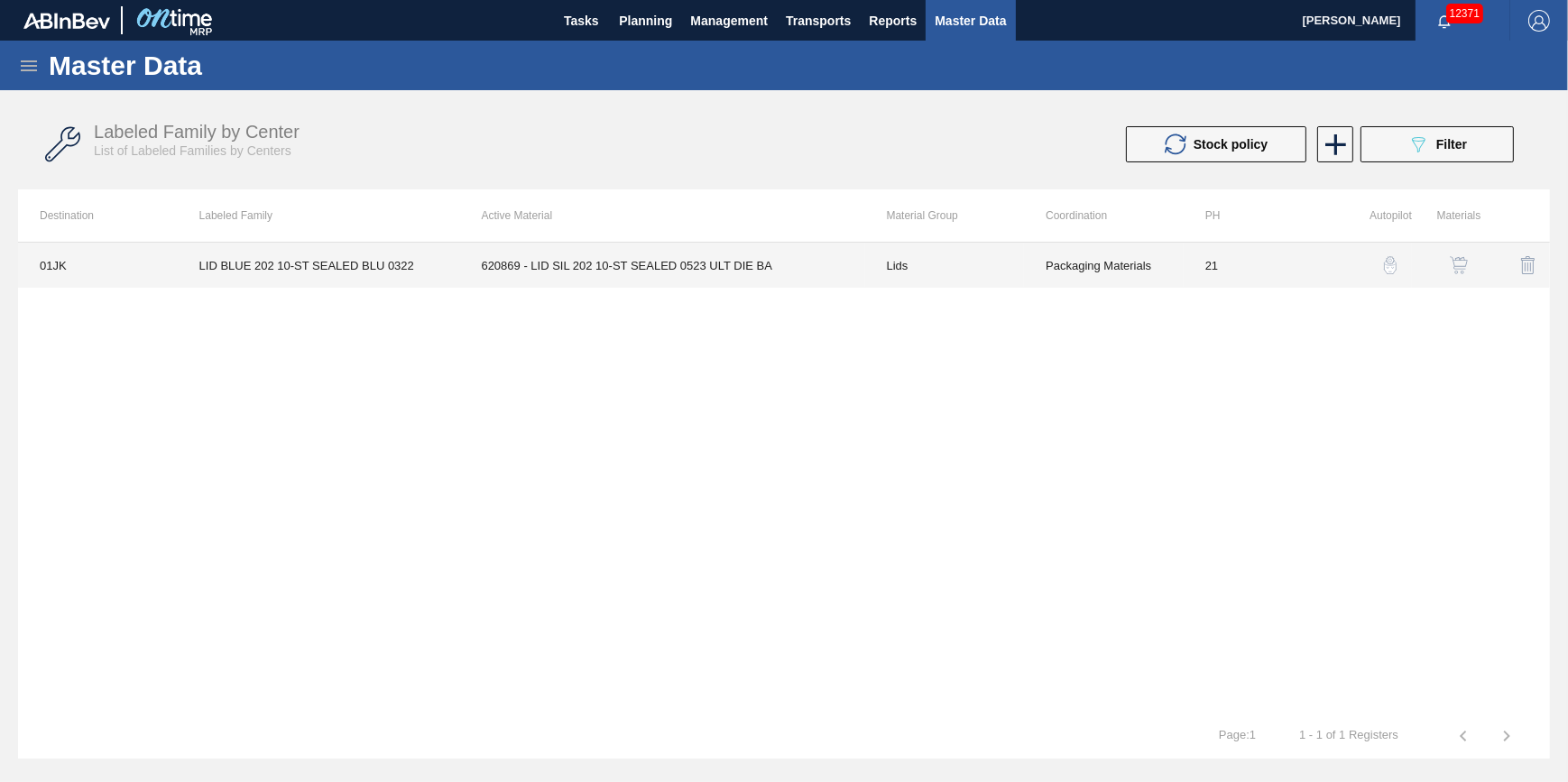
click at [506, 270] on td "620869 - LID SIL 202 10-ST SEALED 0523 ULT DIE BA" at bounding box center [662, 265] width 405 height 45
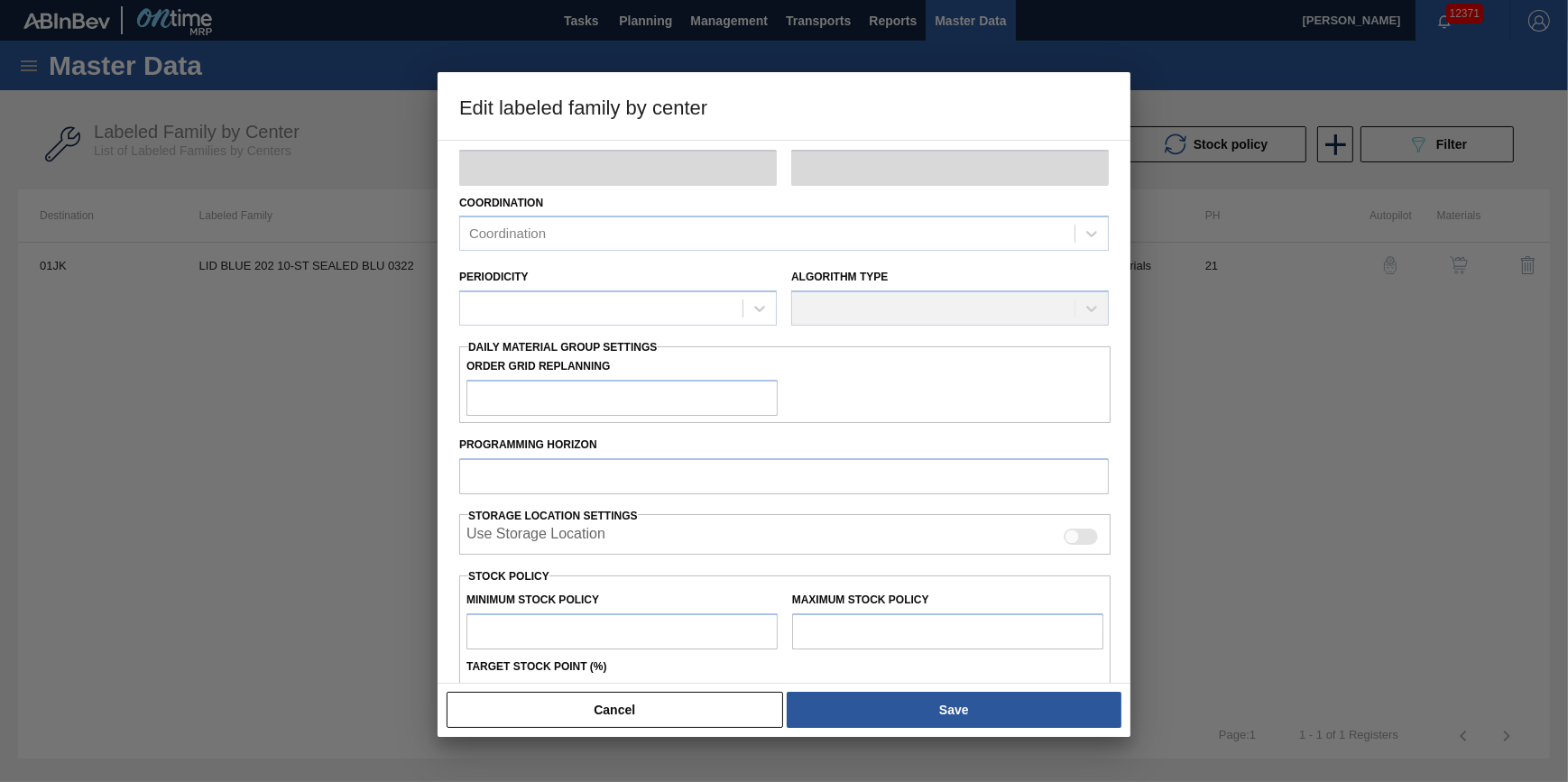
type input "Lids"
type input "Generic 202 Lid"
type input "LID BLUE 202 10-ST SEALED BLU 0322"
type input "01JK - Jacksonville Brewery"
type input "0"
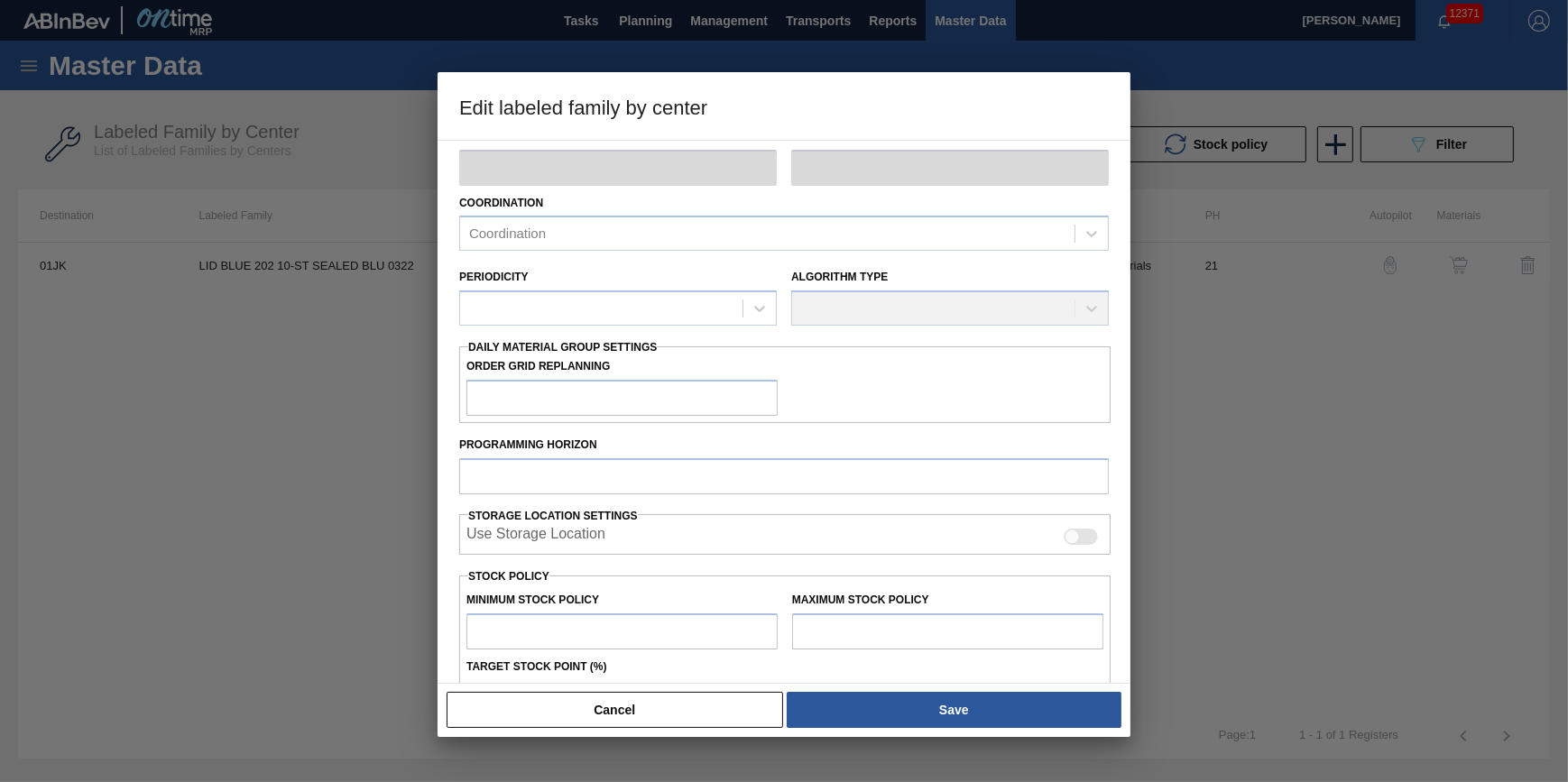
type input "21"
type input "0"
type input "374,288"
type input "10"
type input "37,429"
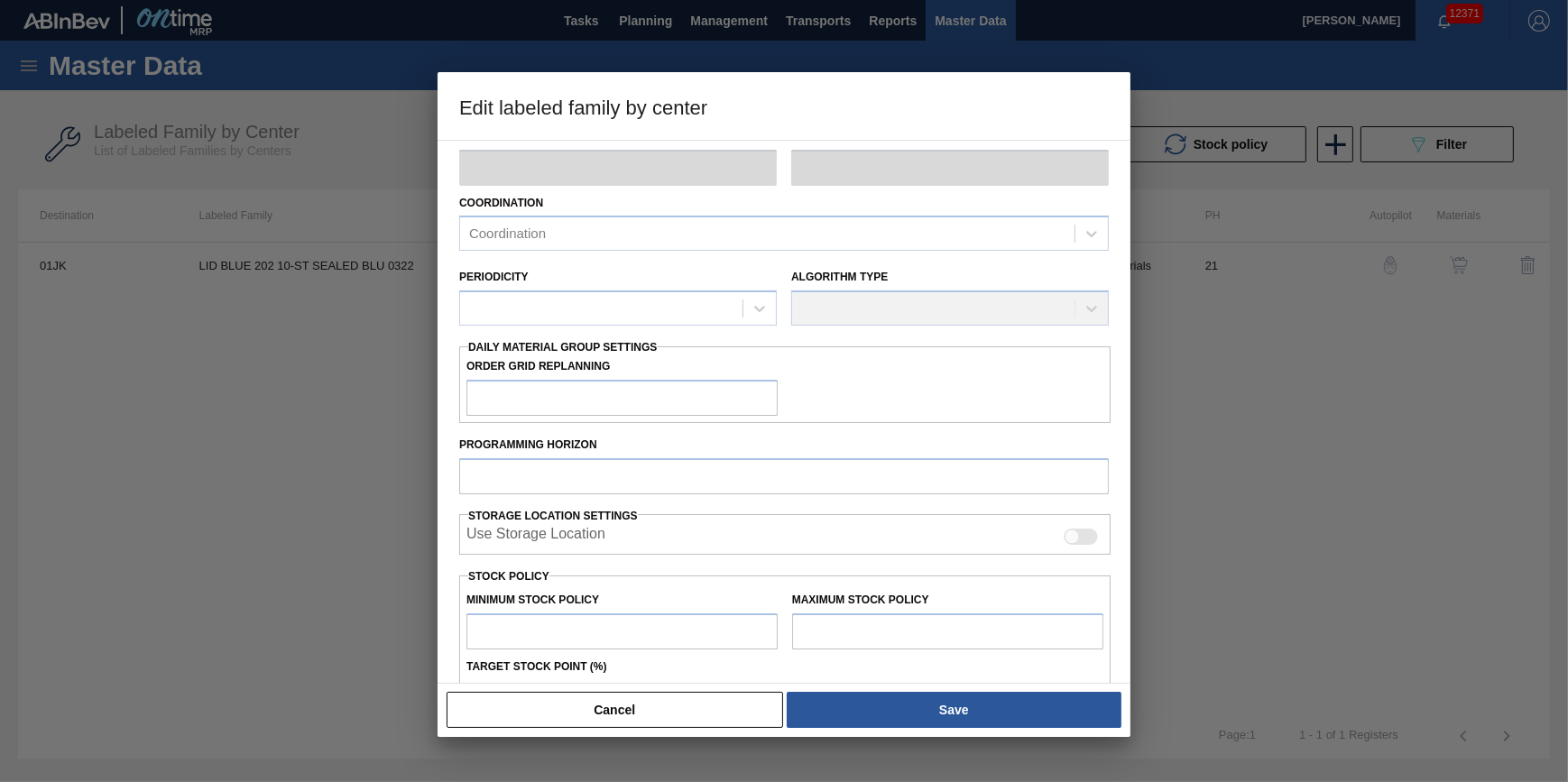
checkbox input "true"
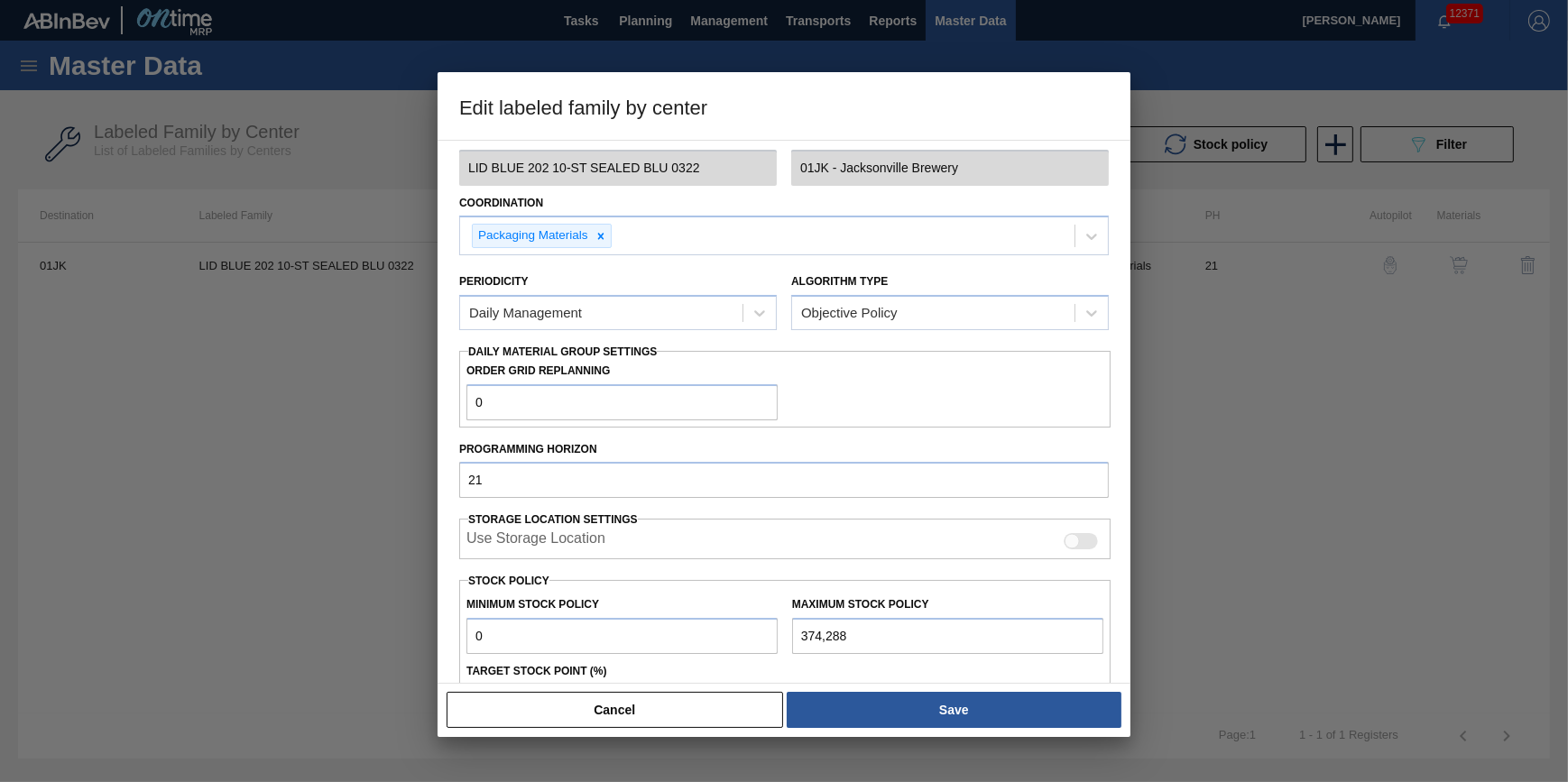
scroll to position [322, 0]
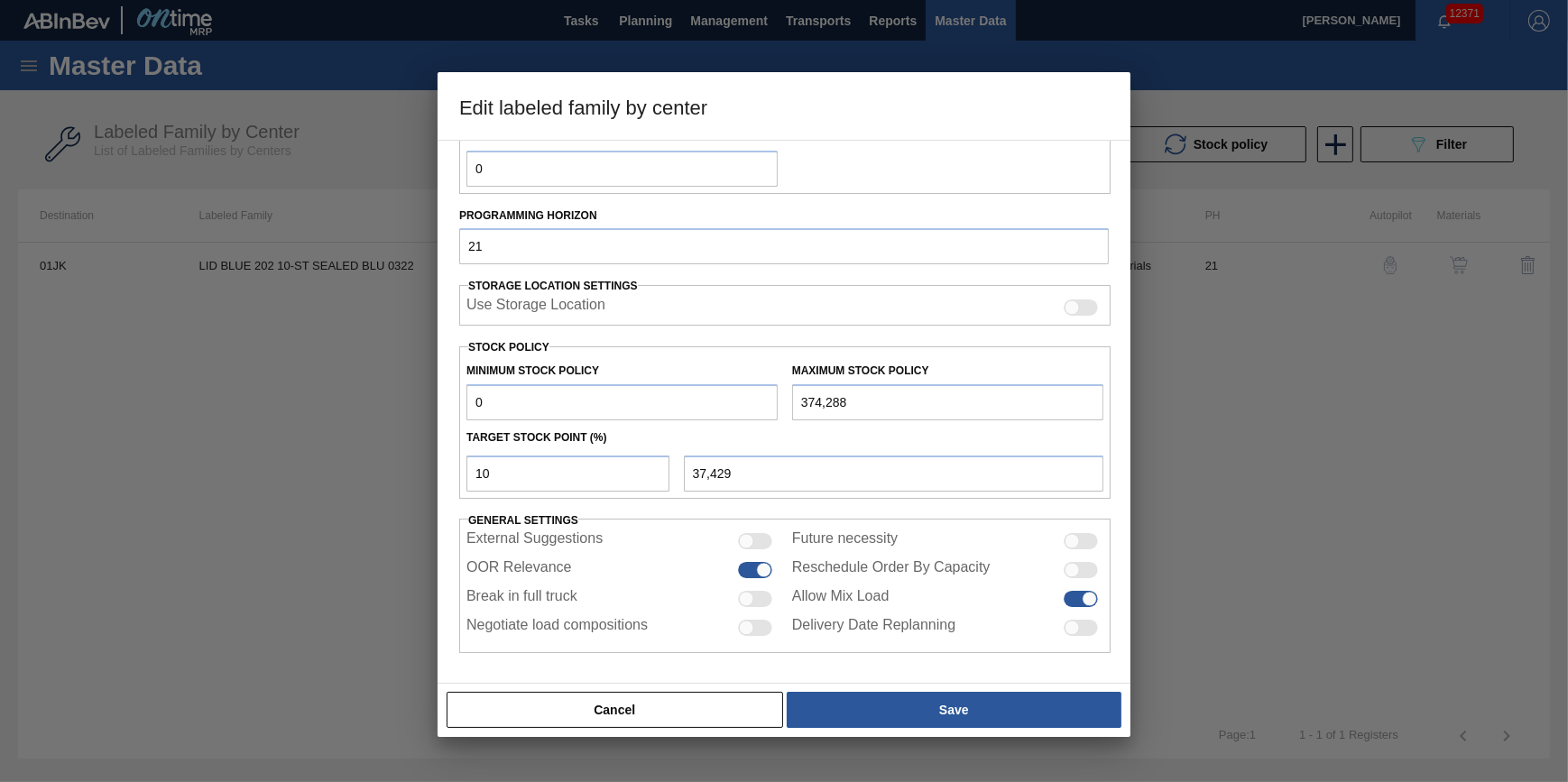
click at [756, 571] on div at bounding box center [763, 571] width 16 height 16
checkbox input "false"
click at [851, 711] on button "Save" at bounding box center [953, 710] width 335 height 36
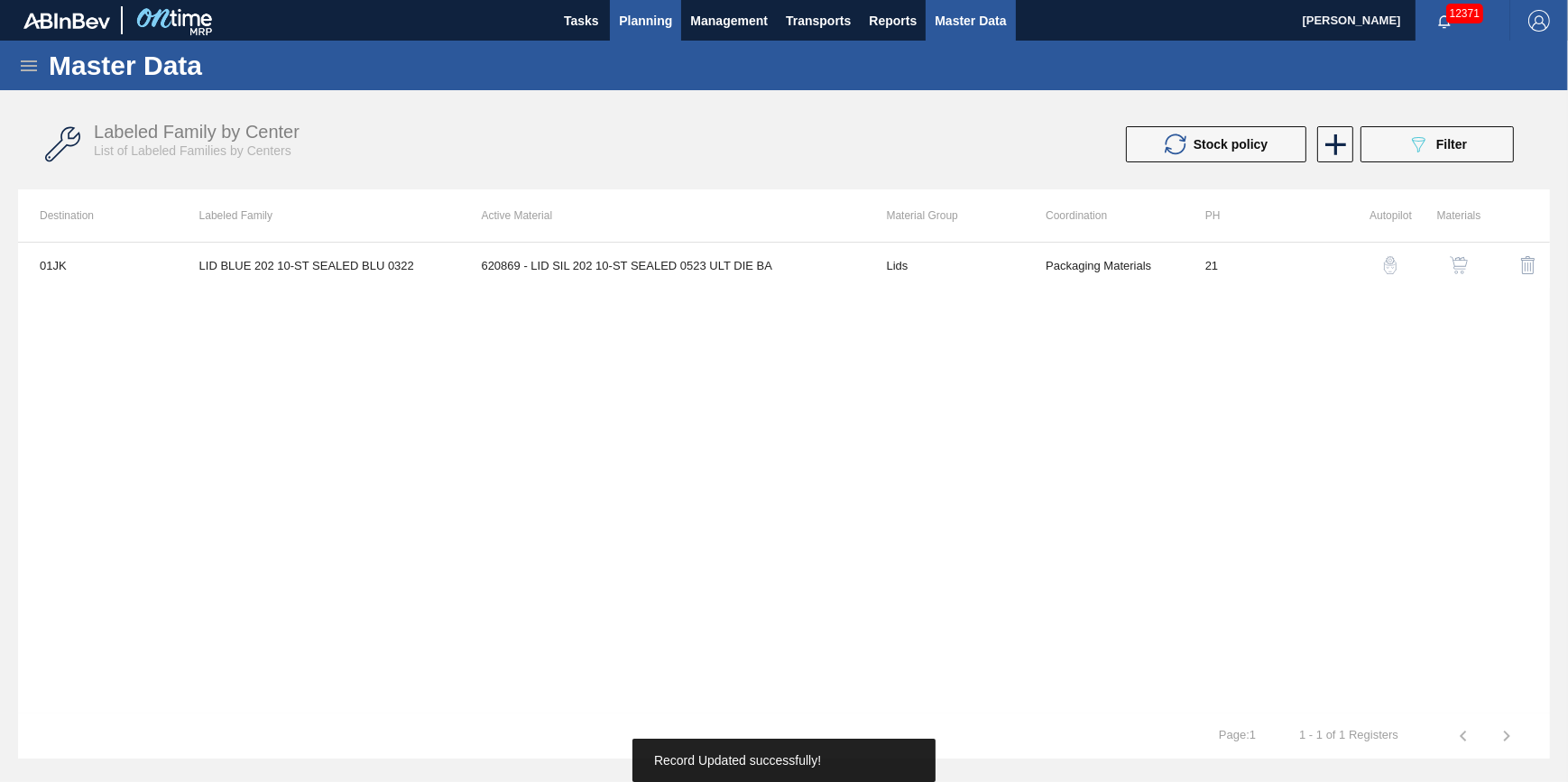
click at [631, 37] on button "Planning" at bounding box center [645, 20] width 71 height 41
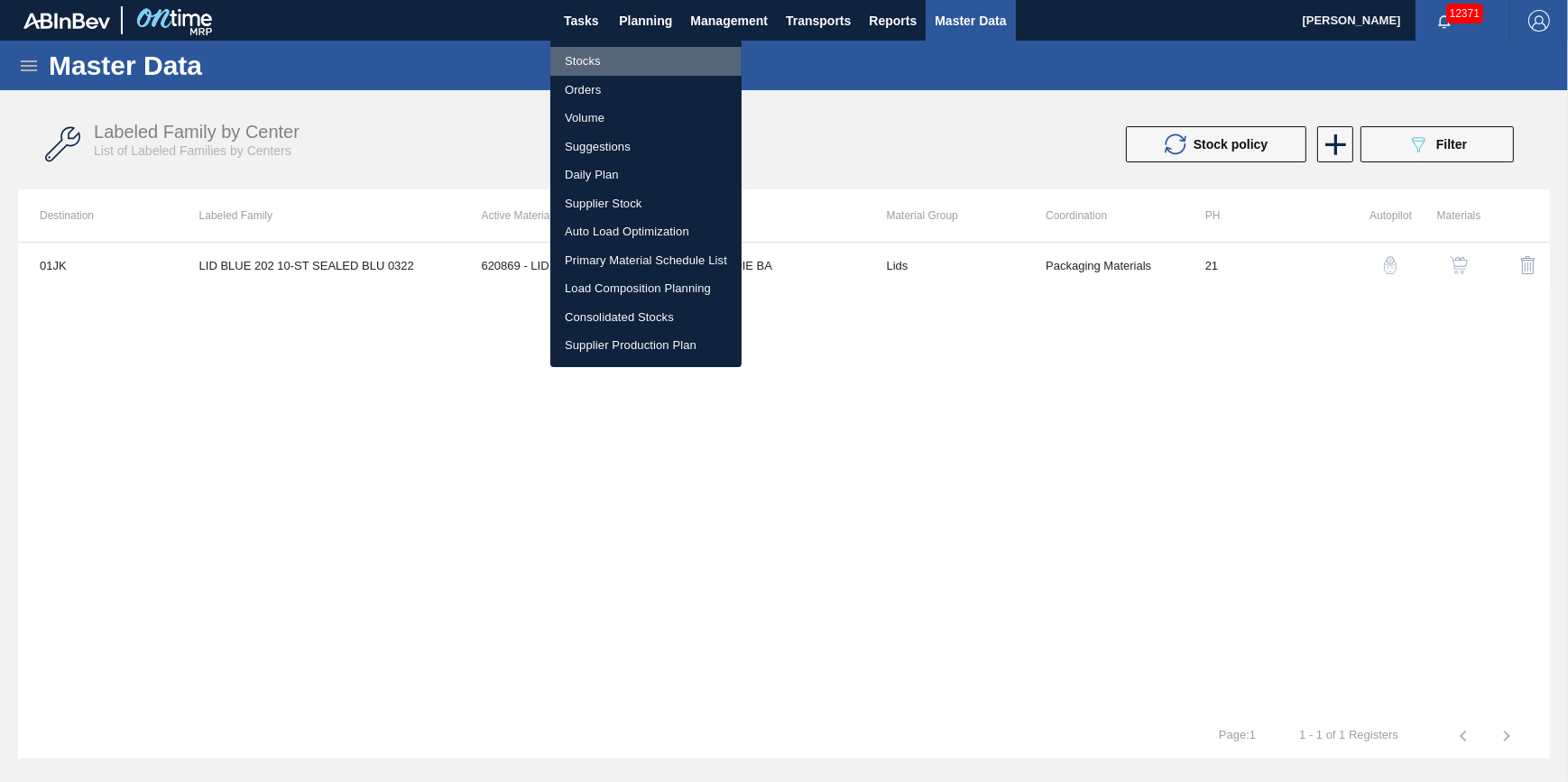
click at [623, 56] on li "Stocks" at bounding box center [645, 61] width 191 height 29
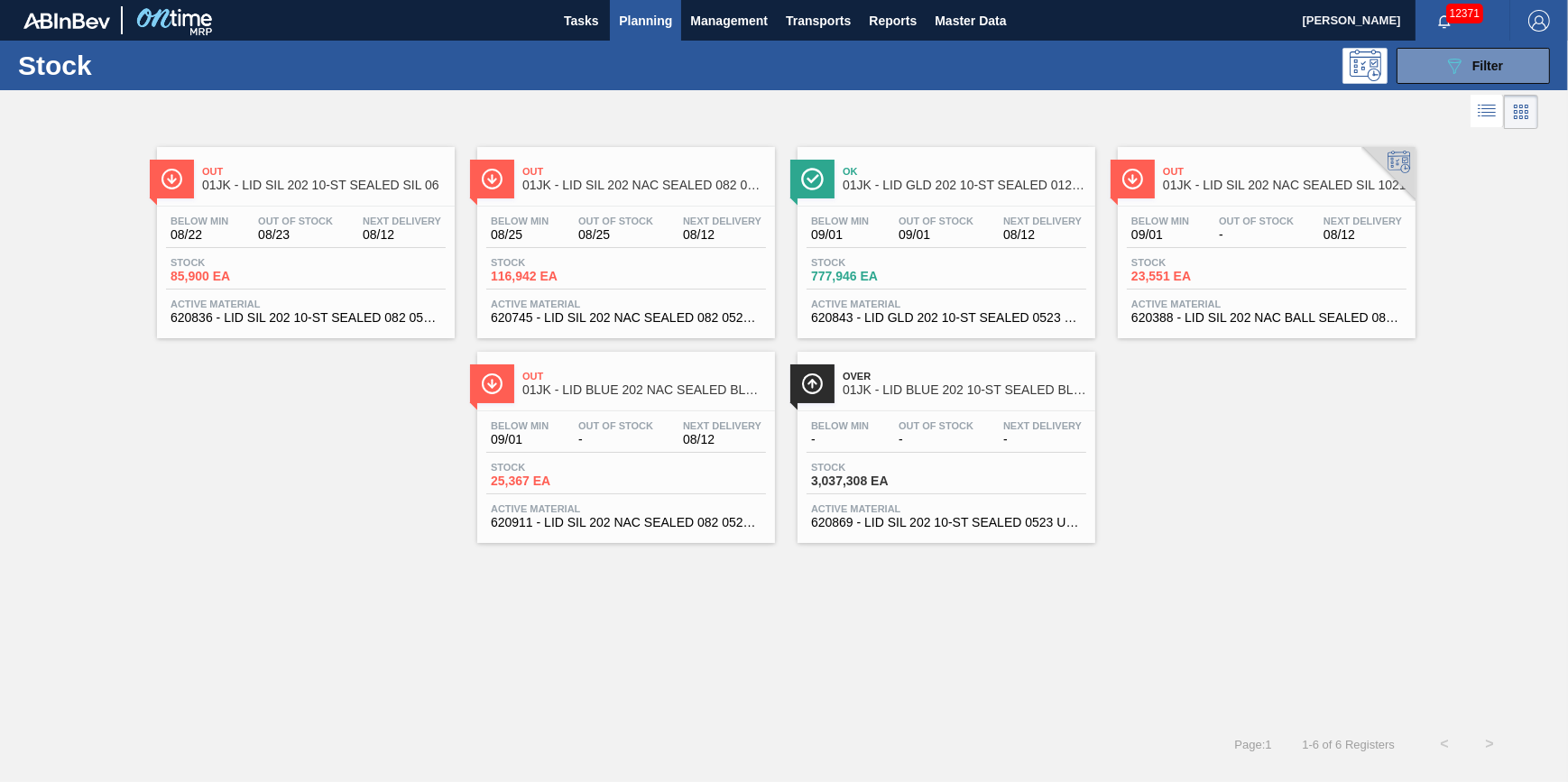
click at [661, 23] on span "Planning" at bounding box center [646, 20] width 54 height 21
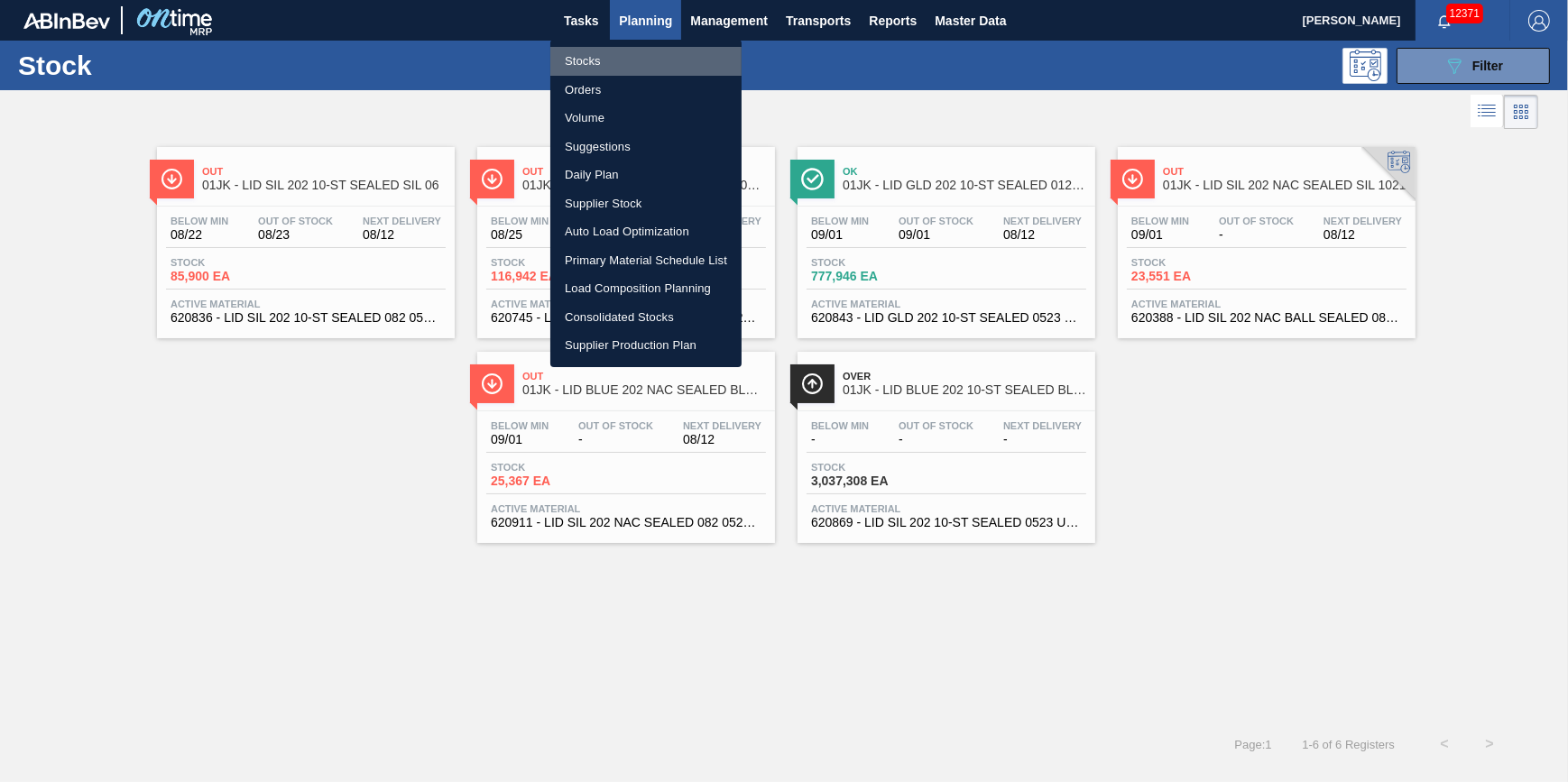
click at [649, 68] on li "Stocks" at bounding box center [645, 61] width 191 height 29
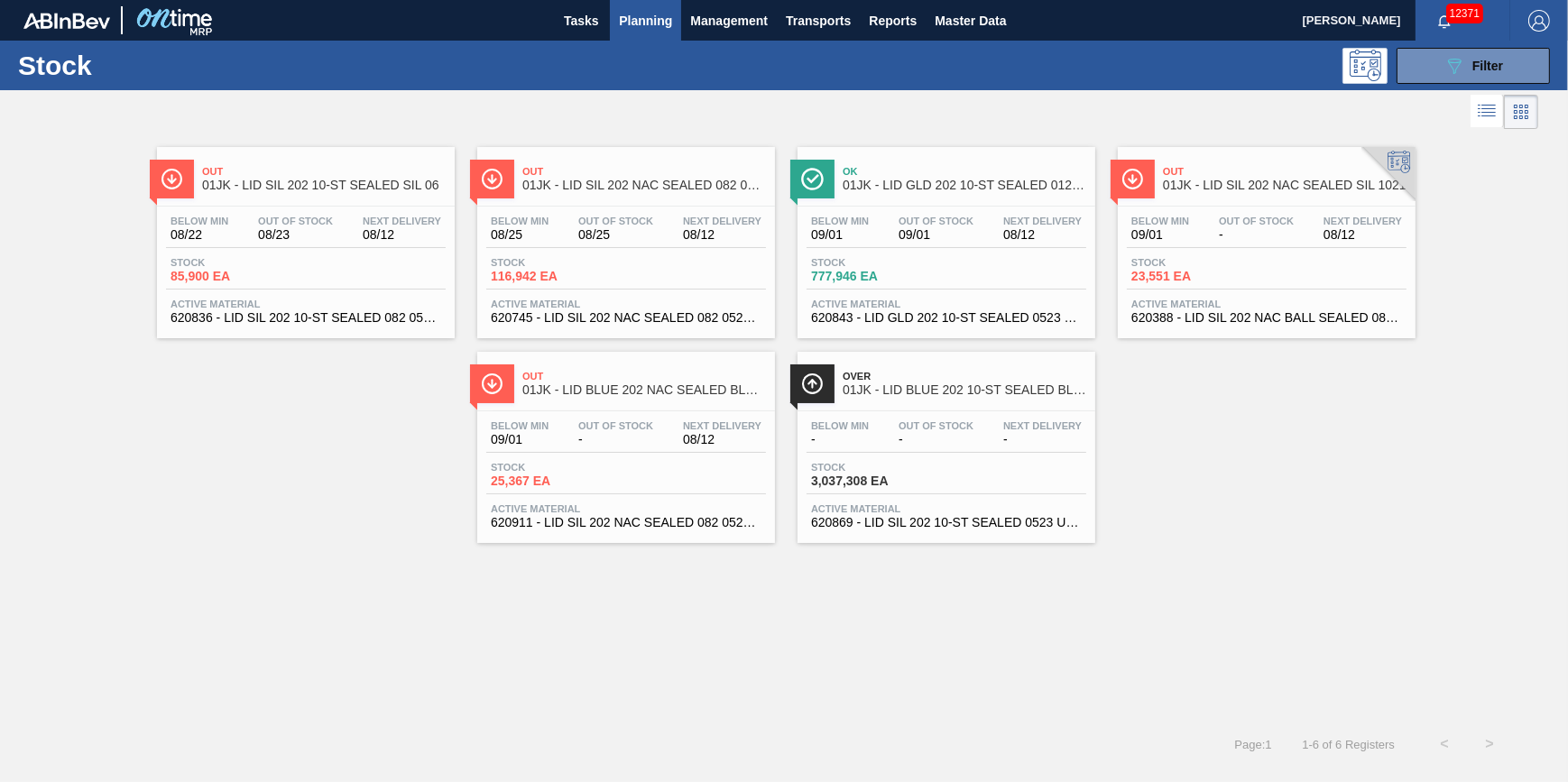
click at [637, 28] on span "Planning" at bounding box center [646, 20] width 54 height 21
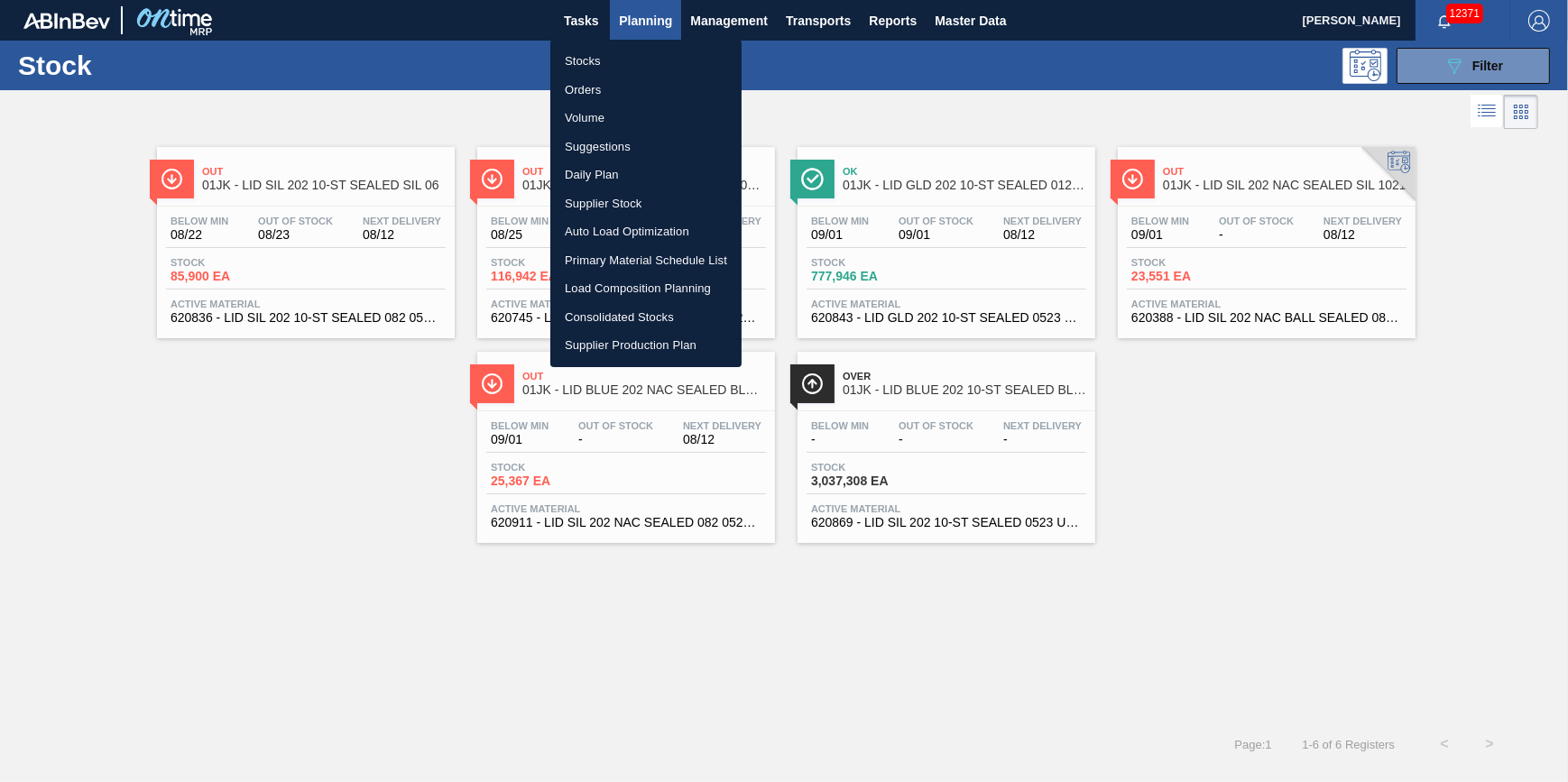
click at [637, 54] on li "Stocks" at bounding box center [645, 61] width 191 height 29
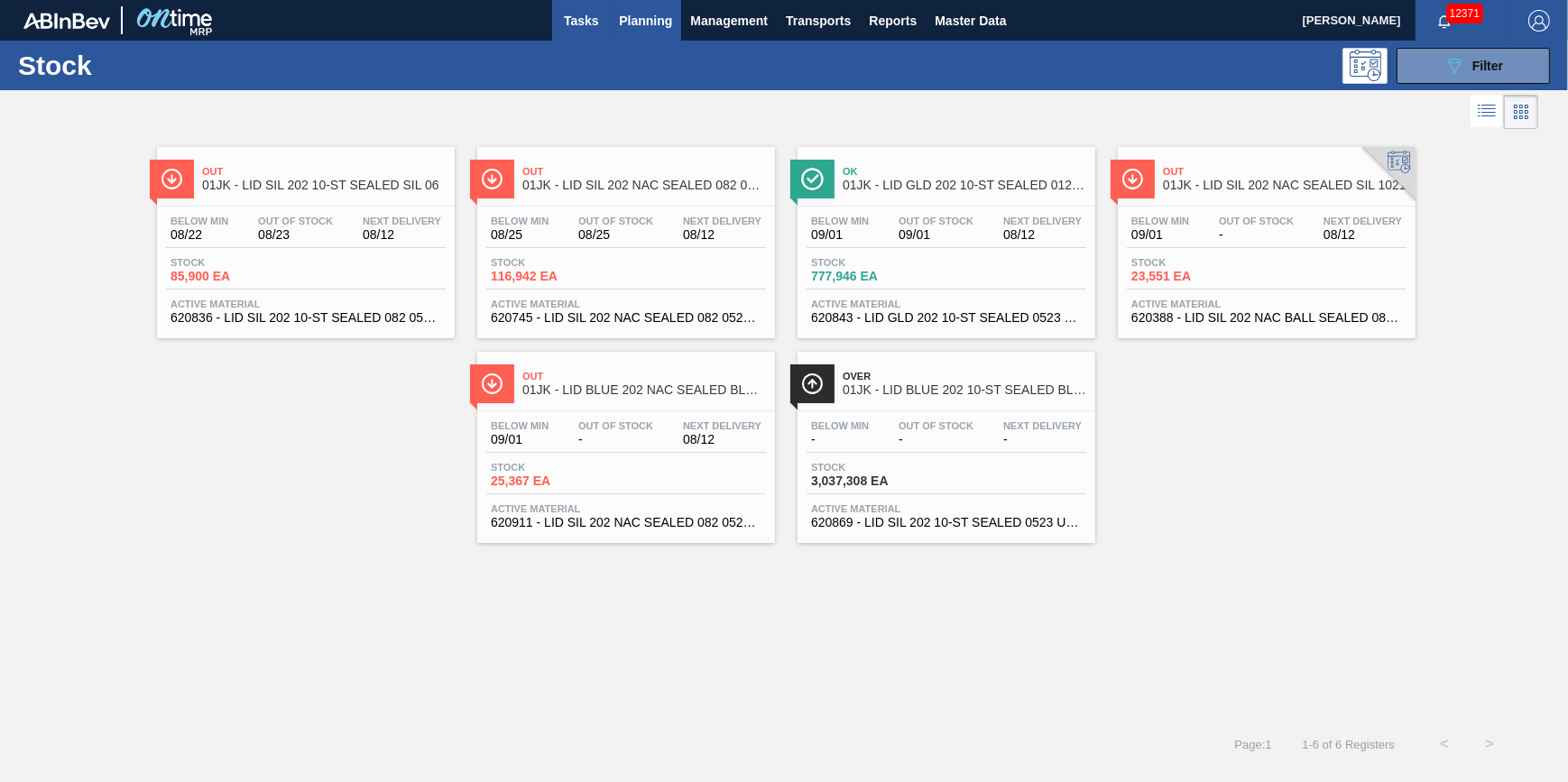
click at [578, 27] on span "Tasks" at bounding box center [581, 20] width 40 height 21
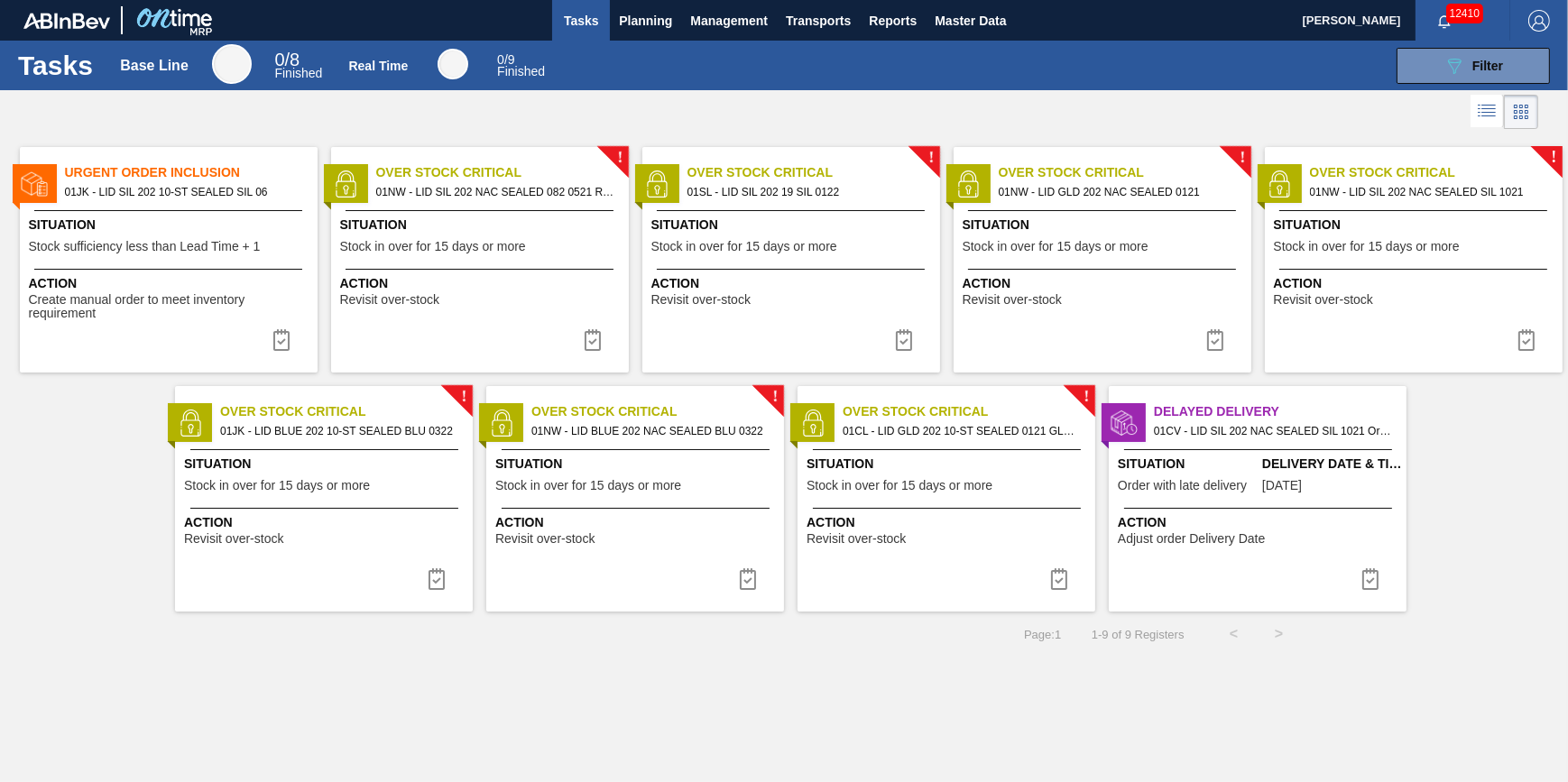
click at [200, 231] on span "Situation" at bounding box center [171, 225] width 284 height 19
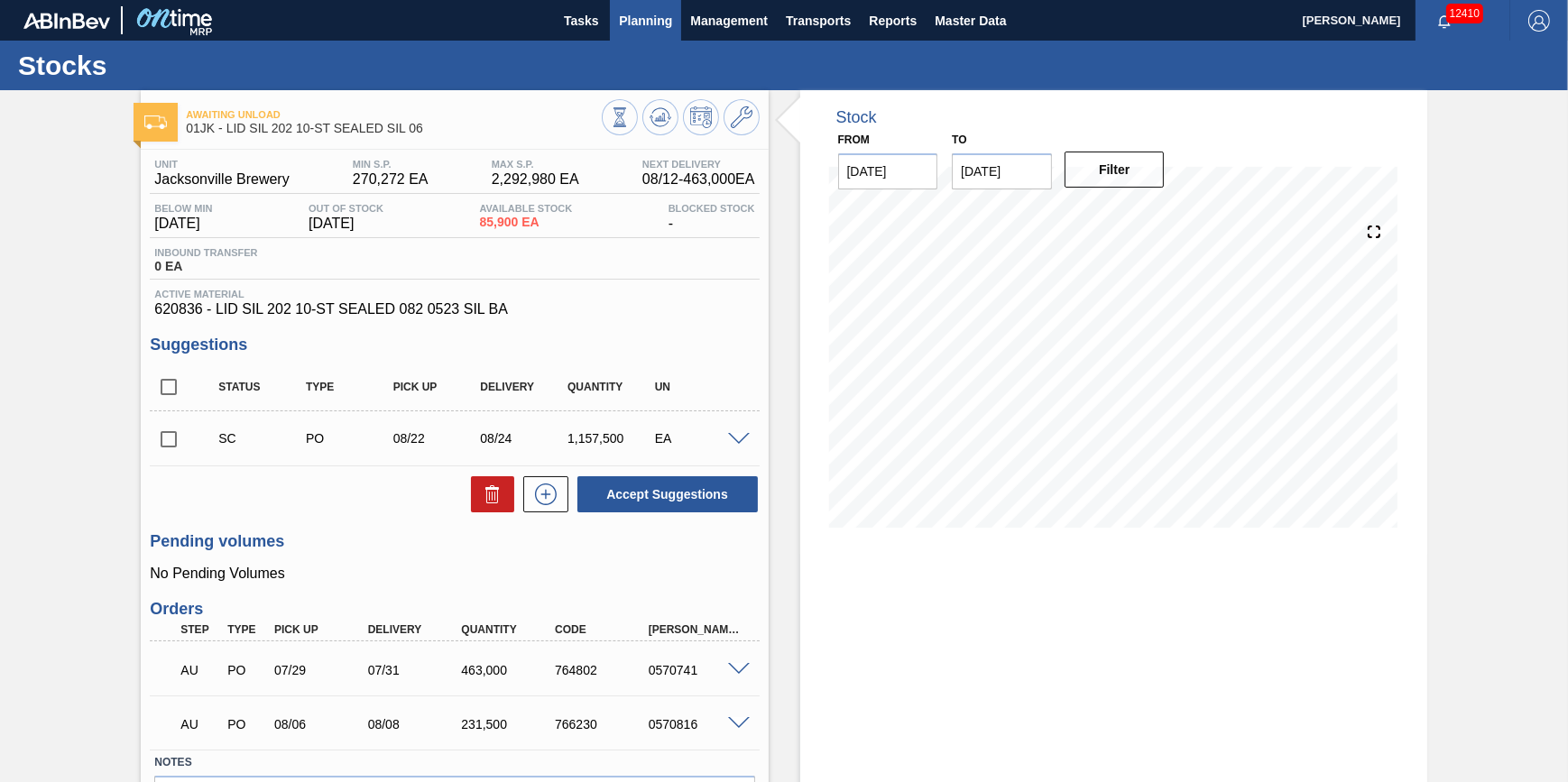
click at [628, 18] on span "Planning" at bounding box center [646, 20] width 54 height 21
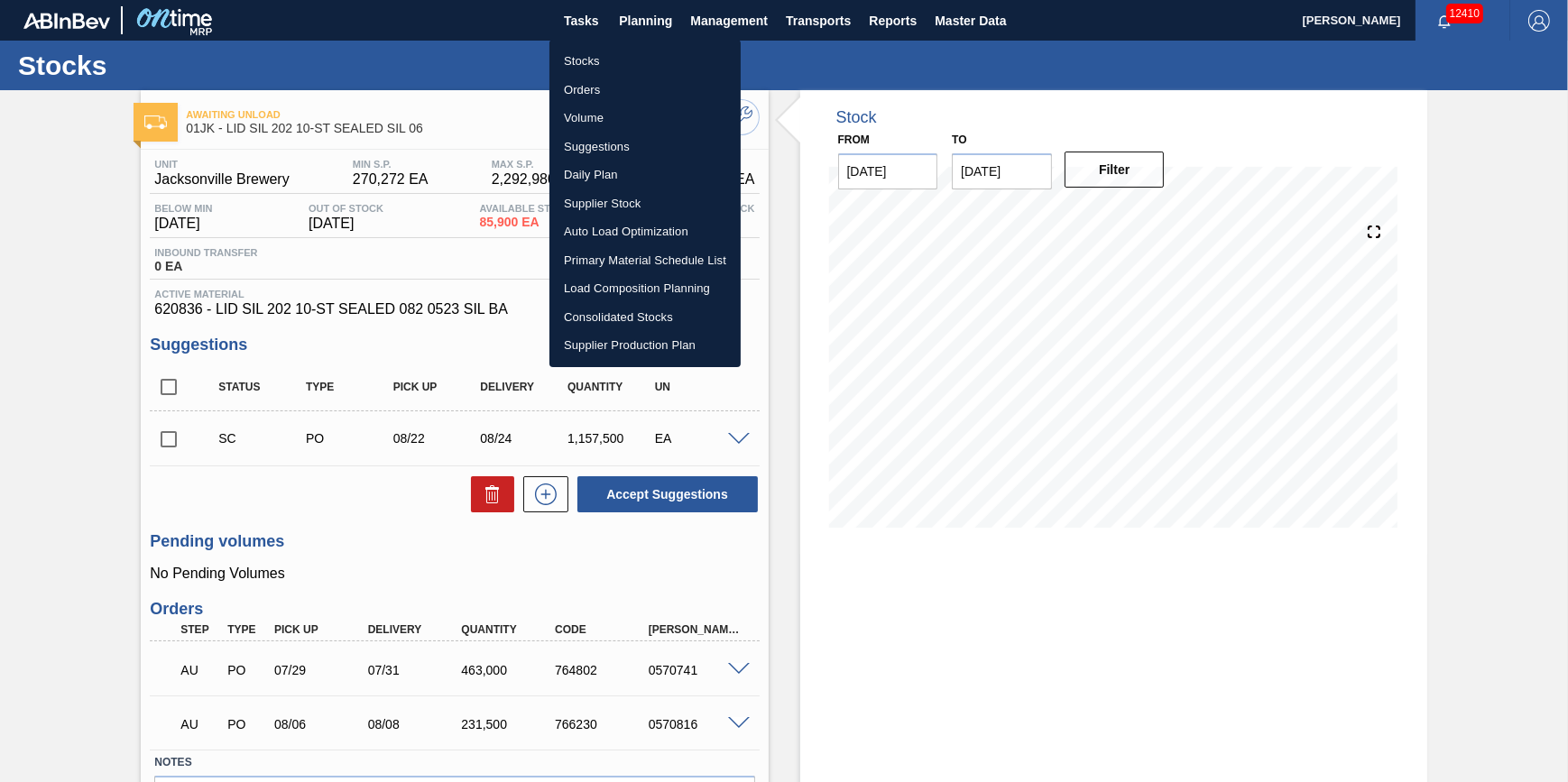
click at [619, 54] on li "Stocks" at bounding box center [644, 61] width 191 height 29
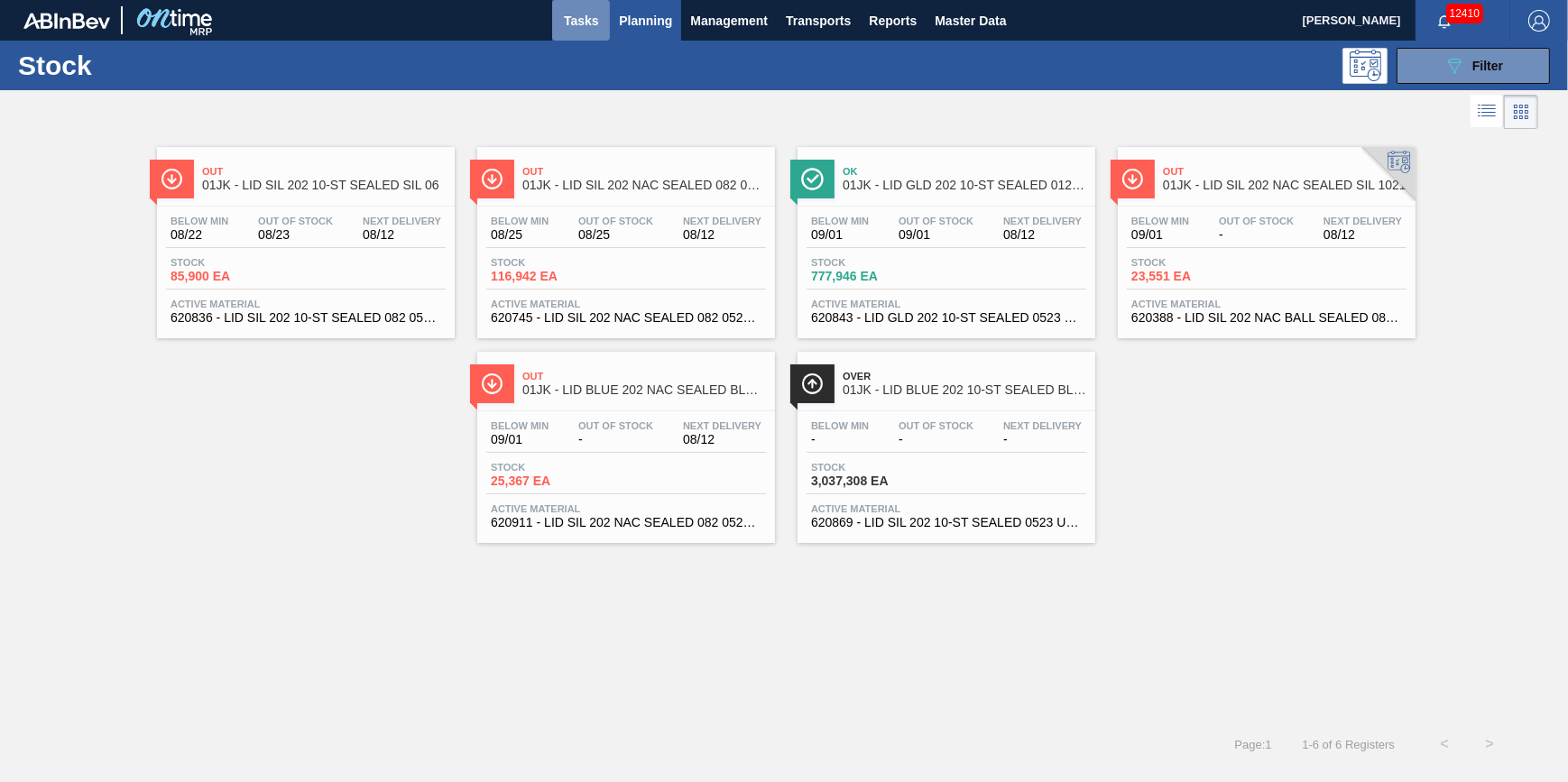
click at [557, 24] on button "Tasks" at bounding box center [581, 20] width 58 height 41
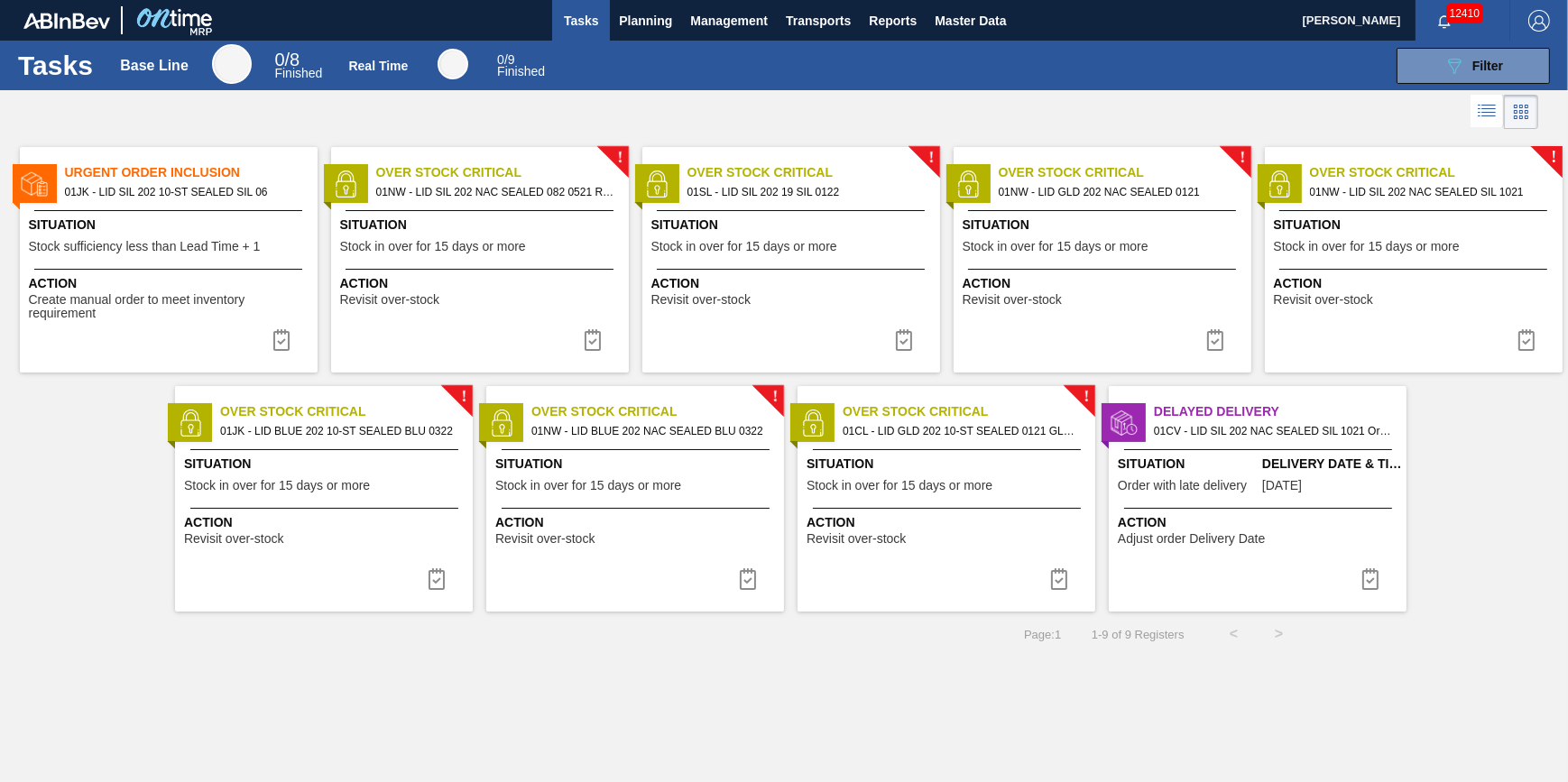
click at [438, 195] on span "01NW - LID SIL 202 NAC SEALED 082 0521 RED DIE" at bounding box center [496, 192] width 238 height 20
click at [771, 326] on div "! Over Stock Critical 01SL - LID SIL 202 19 SIL 0122 Situation Stock in over fo…" at bounding box center [791, 259] width 298 height 225
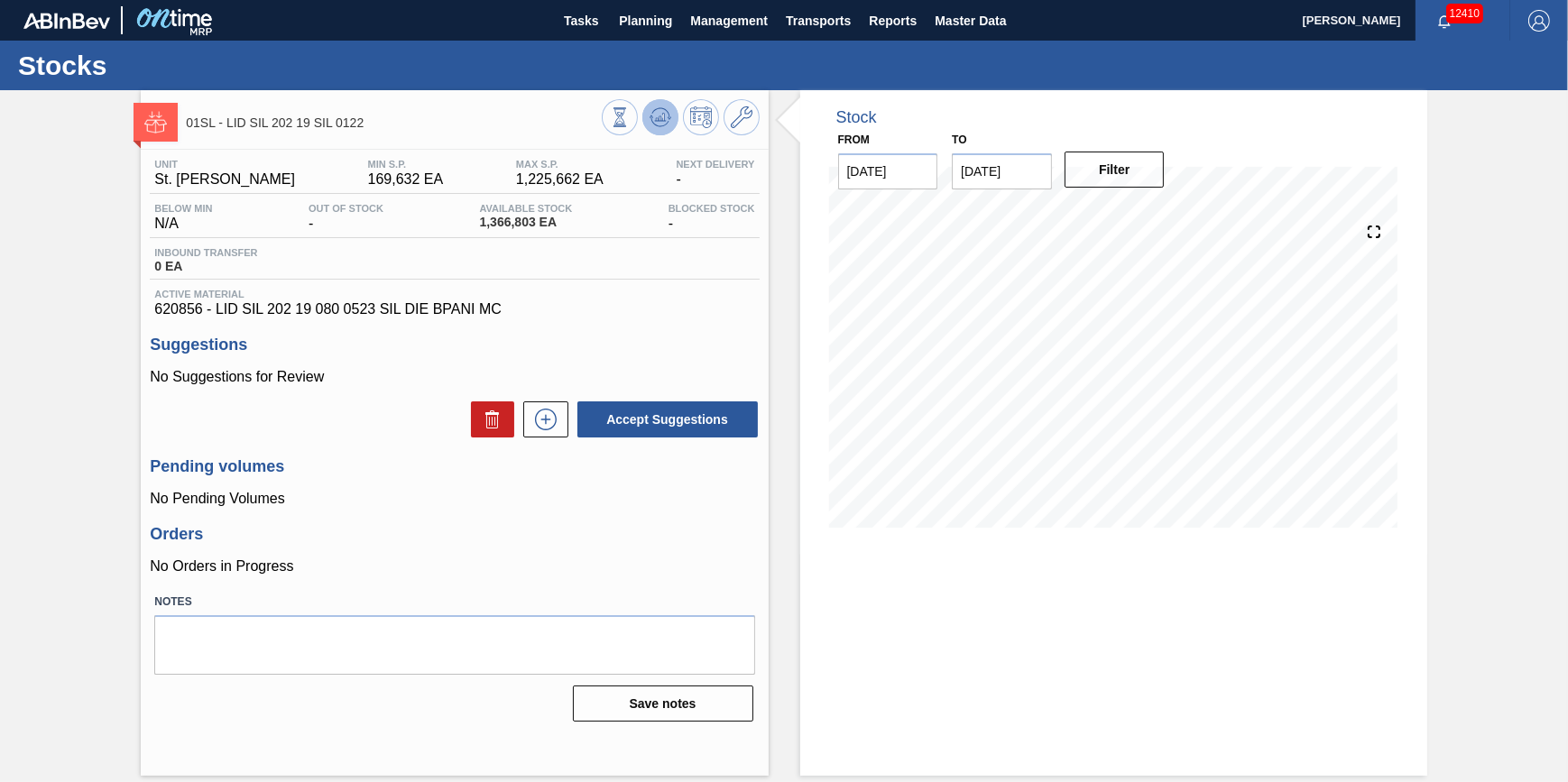
click at [629, 126] on icon at bounding box center [620, 117] width 20 height 20
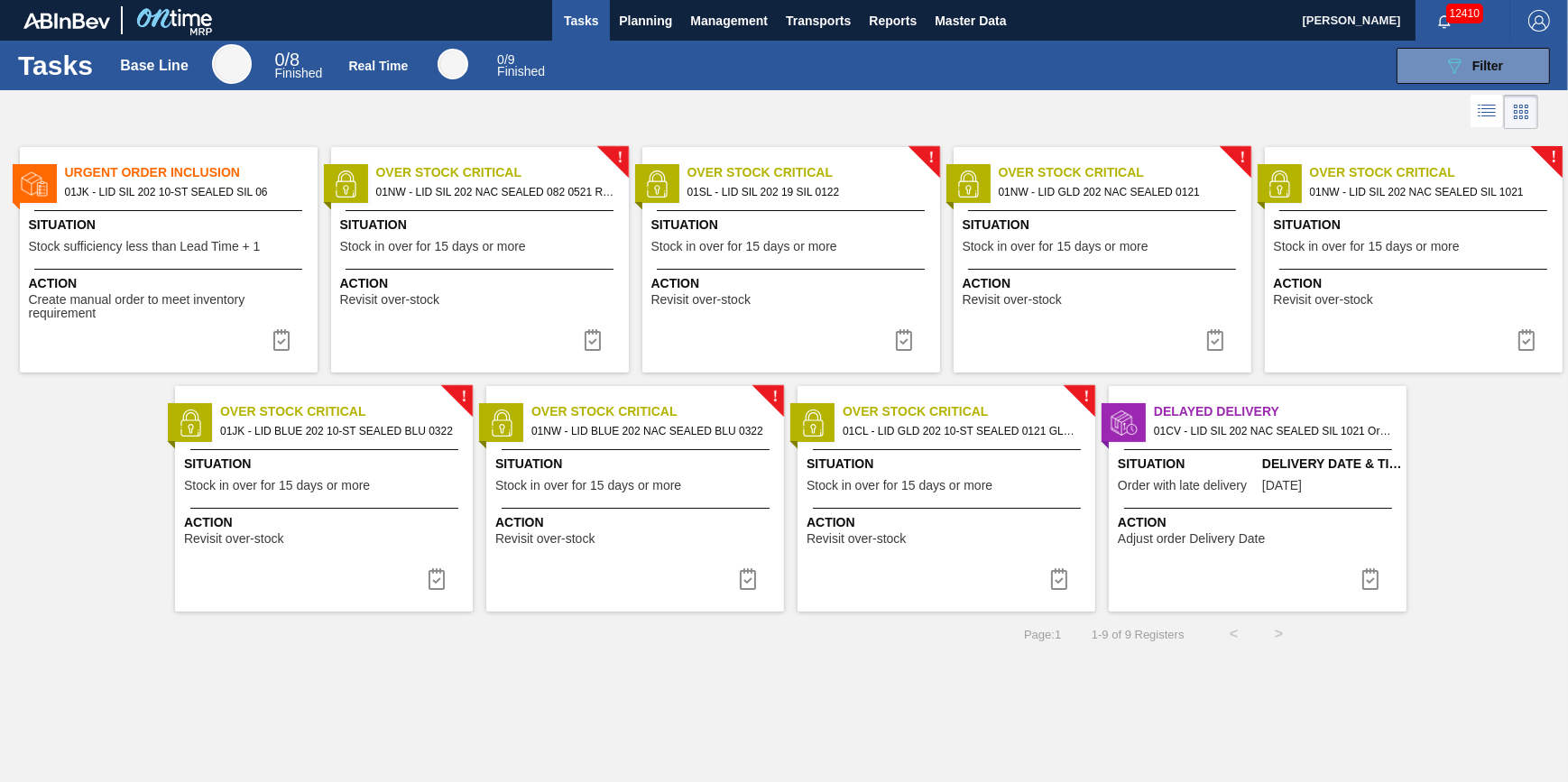
click at [1076, 295] on div "Action Revisit over-stock" at bounding box center [1105, 290] width 284 height 32
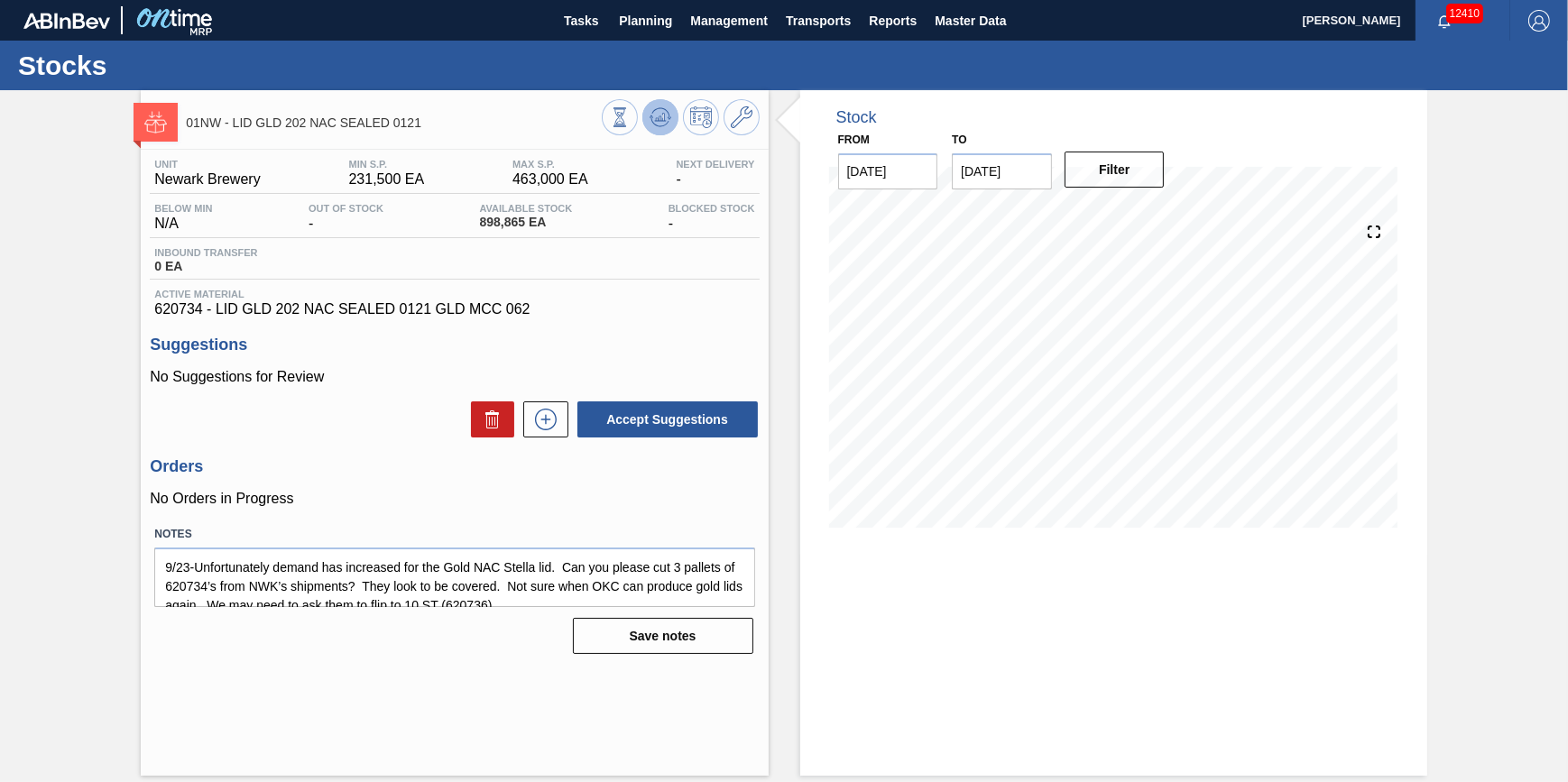
click at [654, 131] on button at bounding box center [660, 117] width 36 height 36
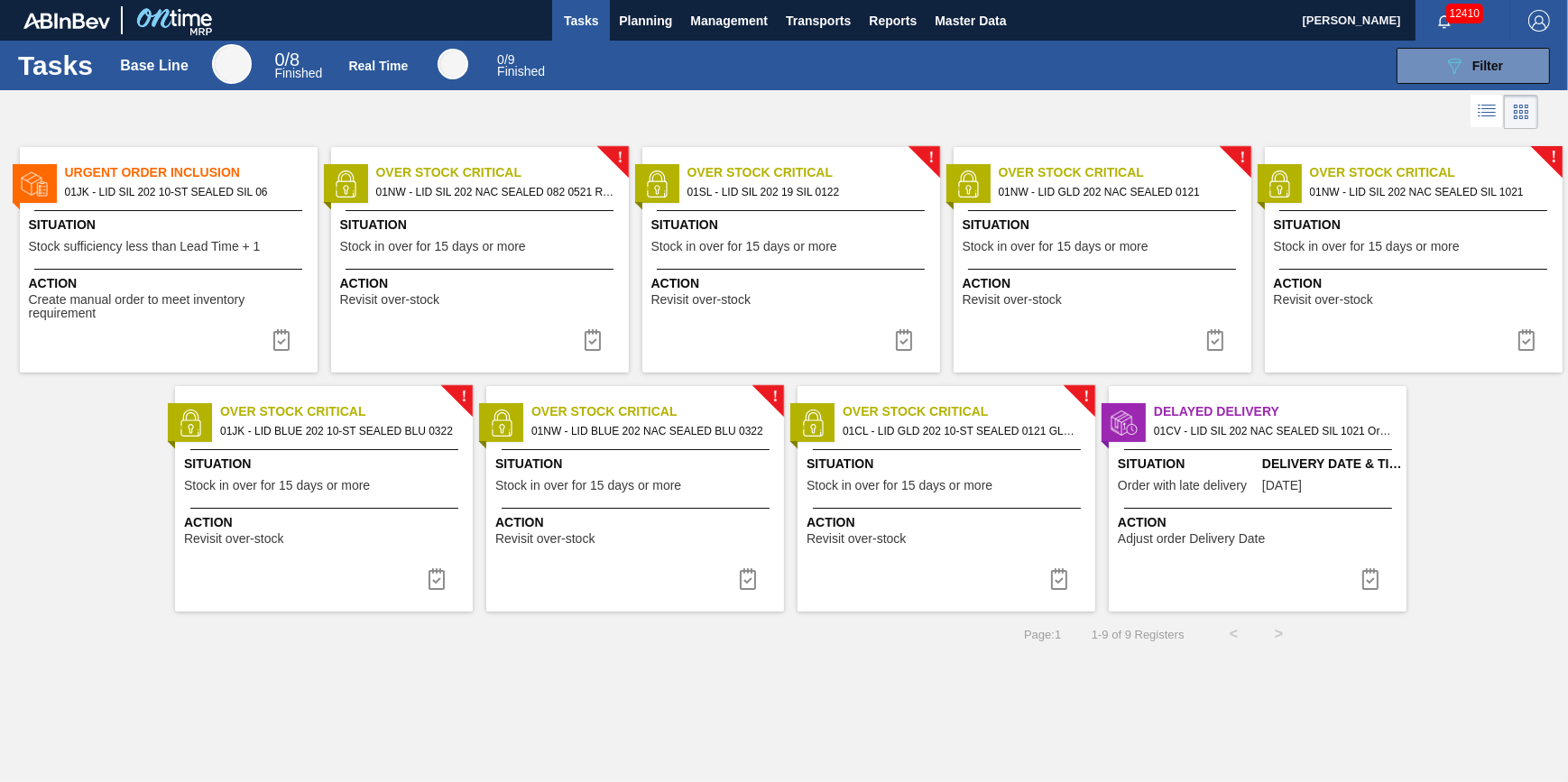
click at [1317, 280] on span "Action" at bounding box center [1416, 283] width 284 height 19
click at [689, 466] on span "Situation" at bounding box center [638, 464] width 284 height 19
click at [989, 533] on div "Action Revisit over-stock" at bounding box center [949, 529] width 284 height 32
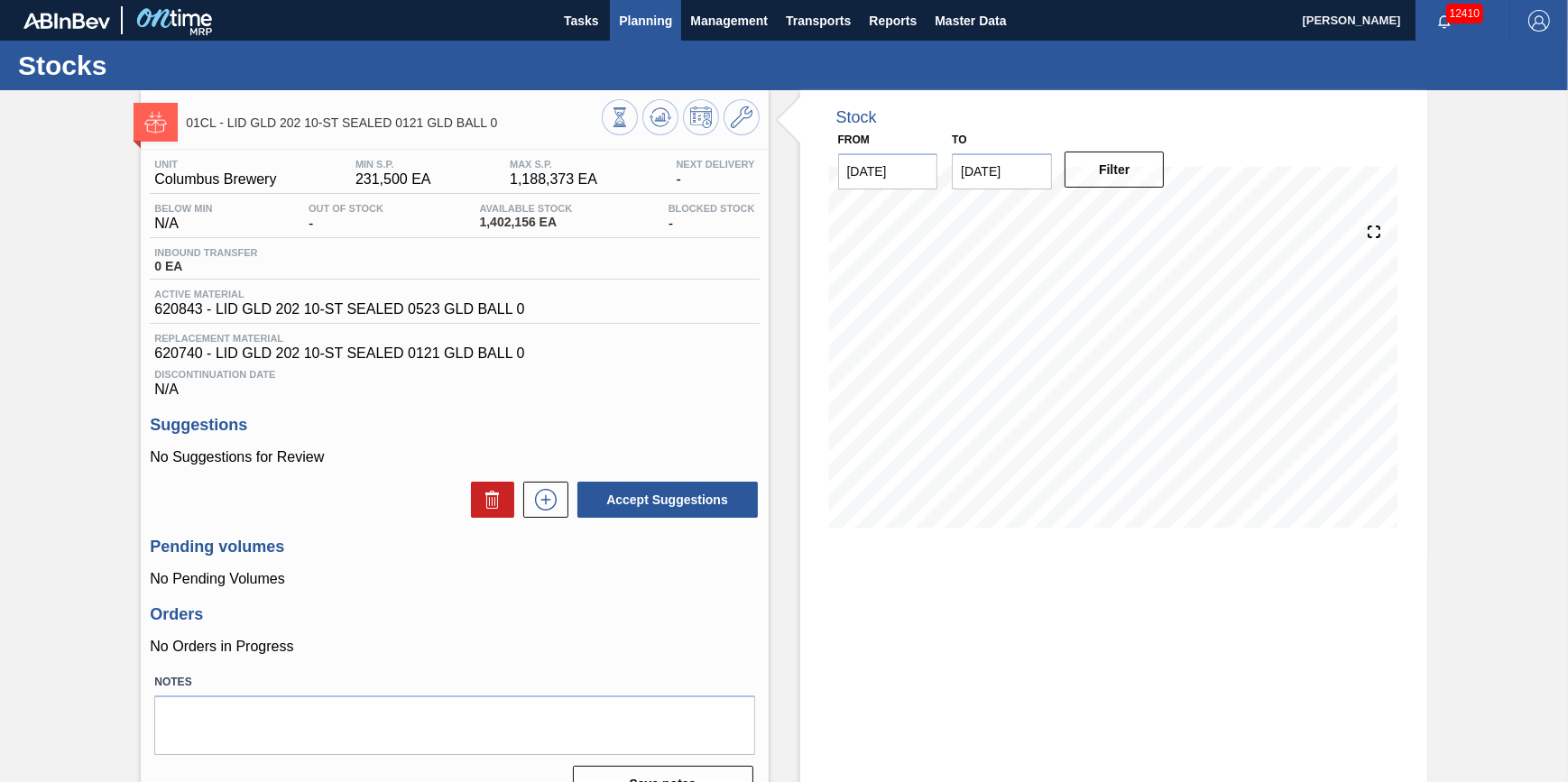
click at [622, 30] on span "Planning" at bounding box center [646, 20] width 54 height 21
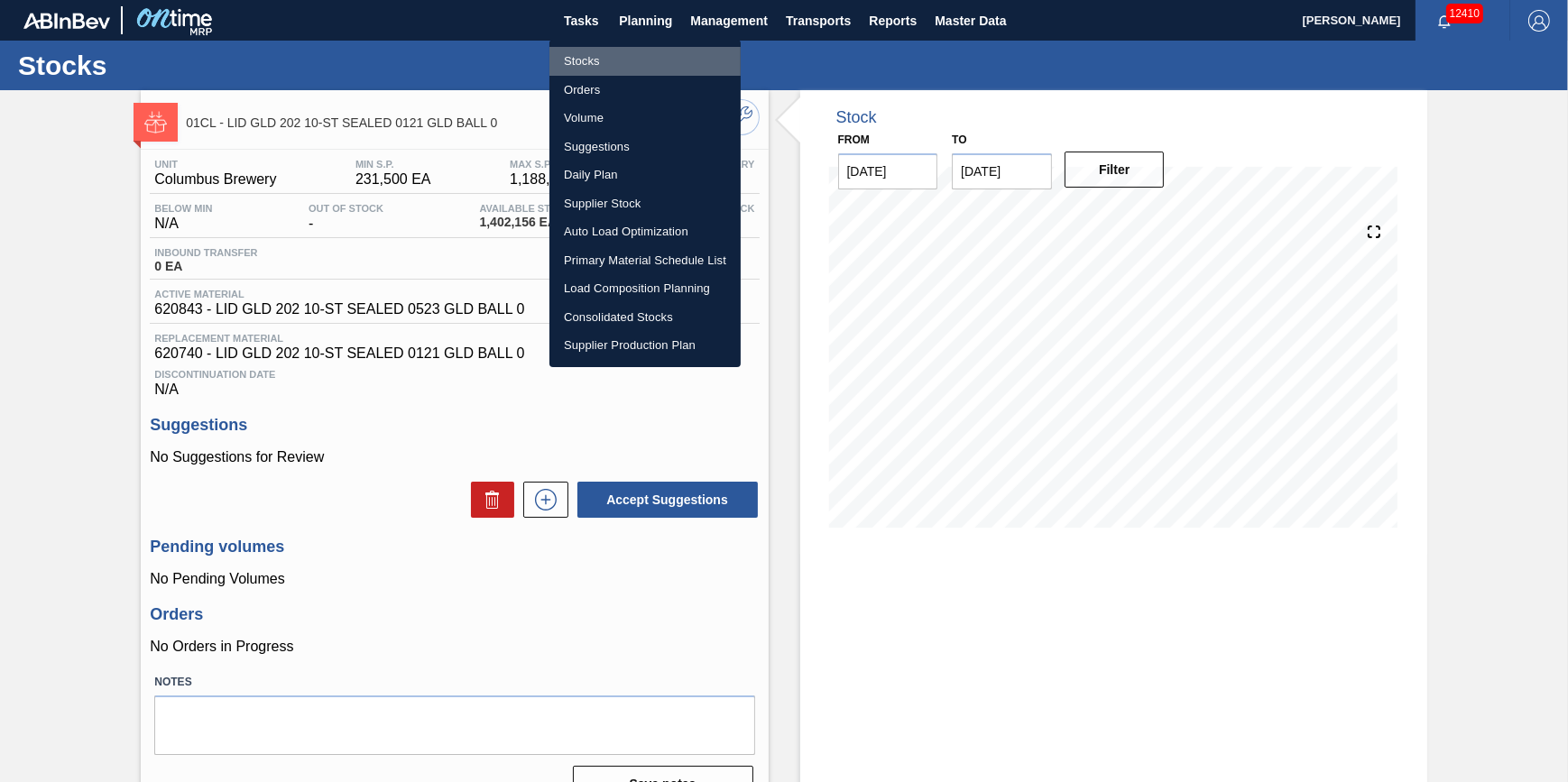
click at [631, 62] on li "Stocks" at bounding box center [644, 61] width 191 height 29
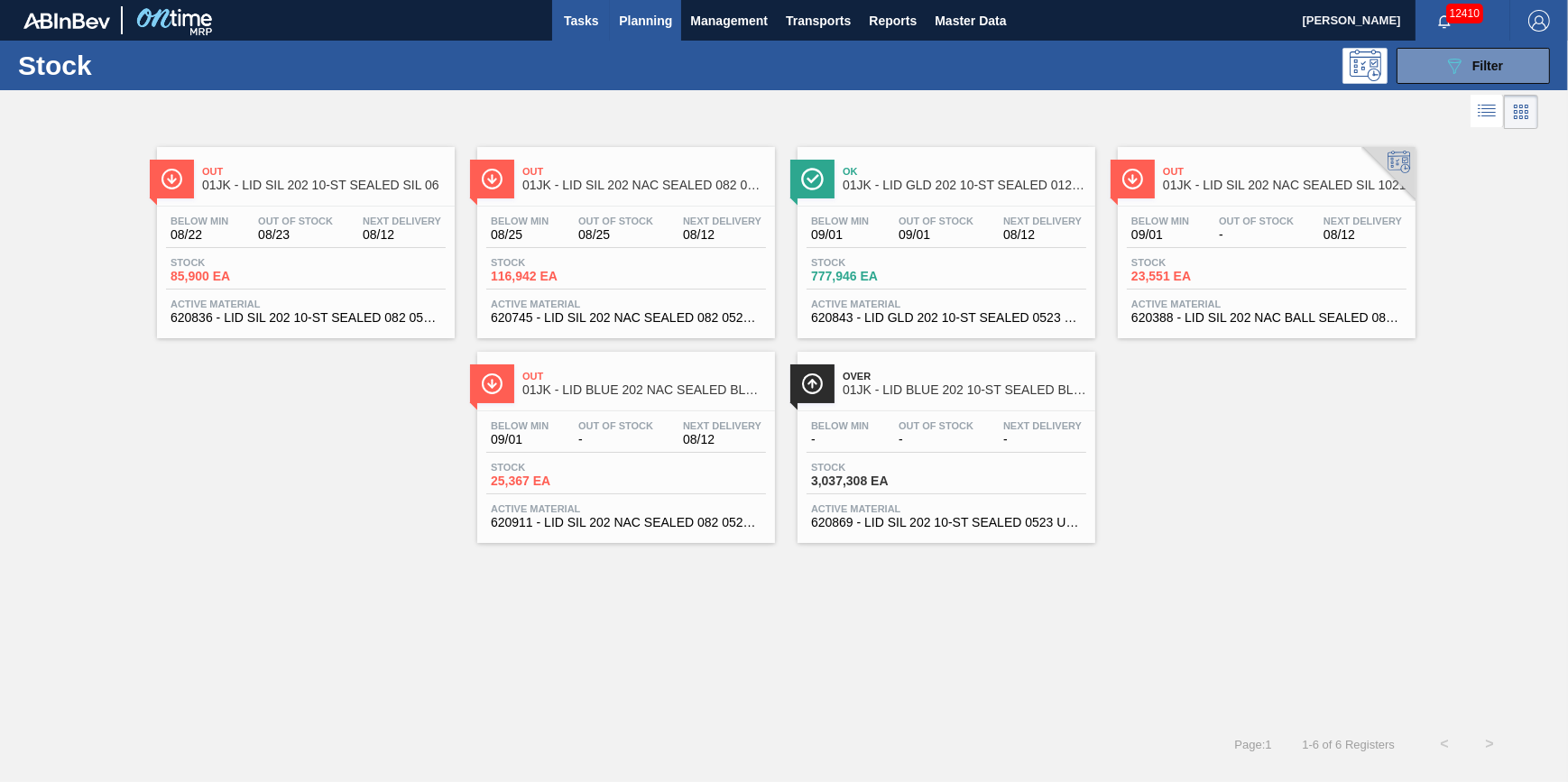
click at [580, 18] on span "Tasks" at bounding box center [581, 20] width 40 height 21
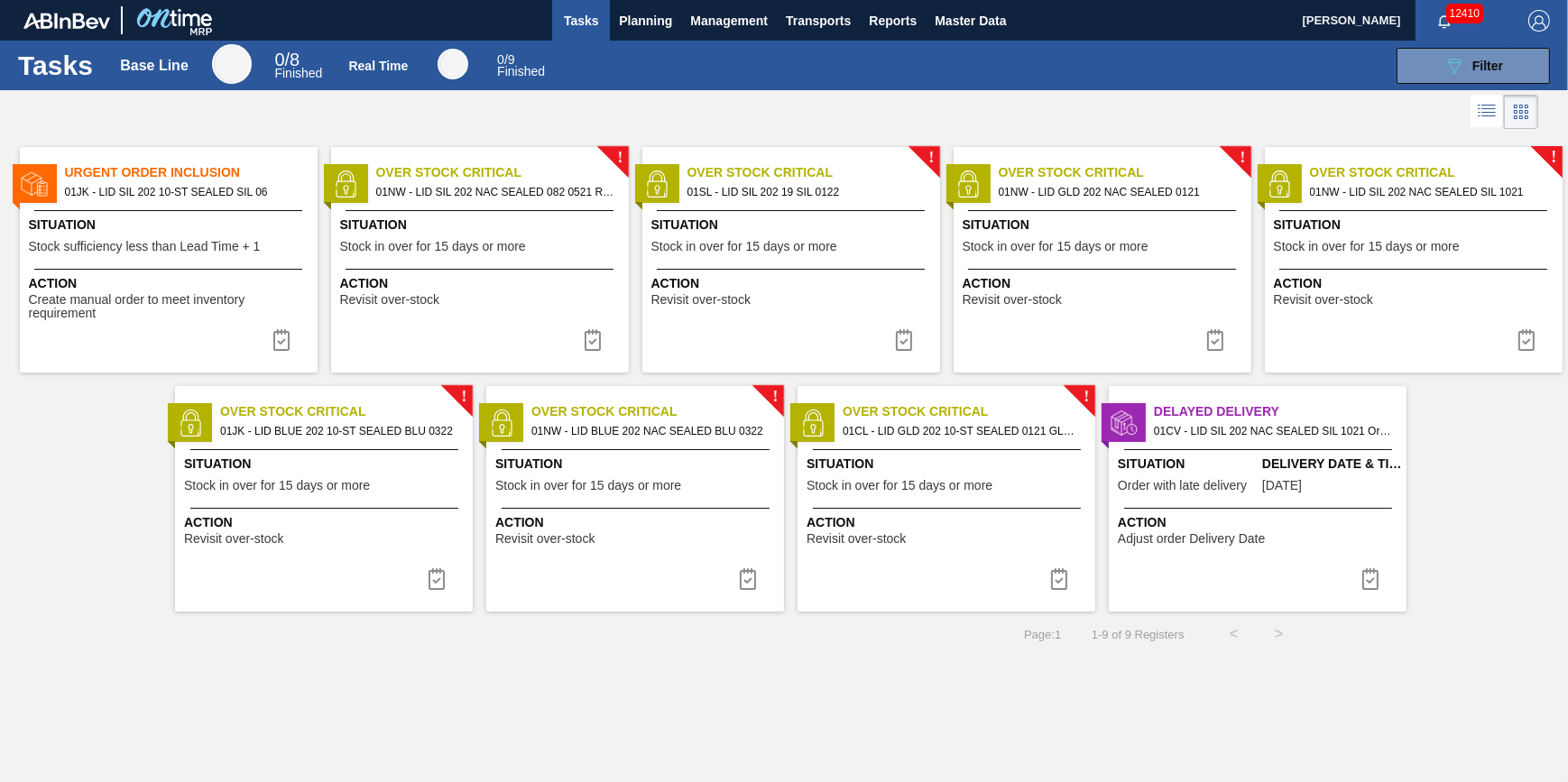
click at [726, 300] on span "Revisit over-stock" at bounding box center [701, 300] width 100 height 14
click at [197, 457] on span "Situation" at bounding box center [326, 464] width 284 height 19
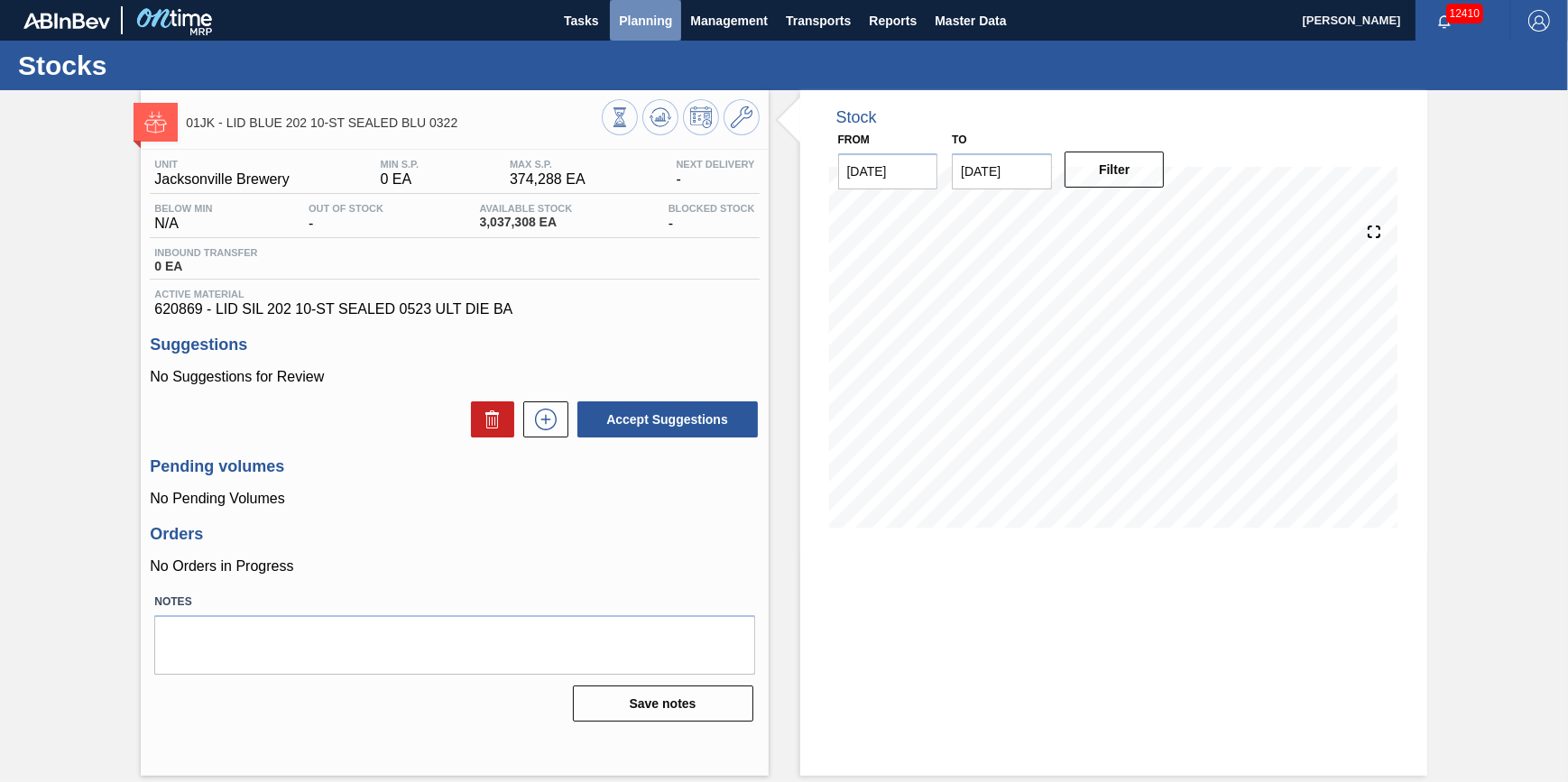
click at [650, 32] on button "Planning" at bounding box center [645, 20] width 71 height 41
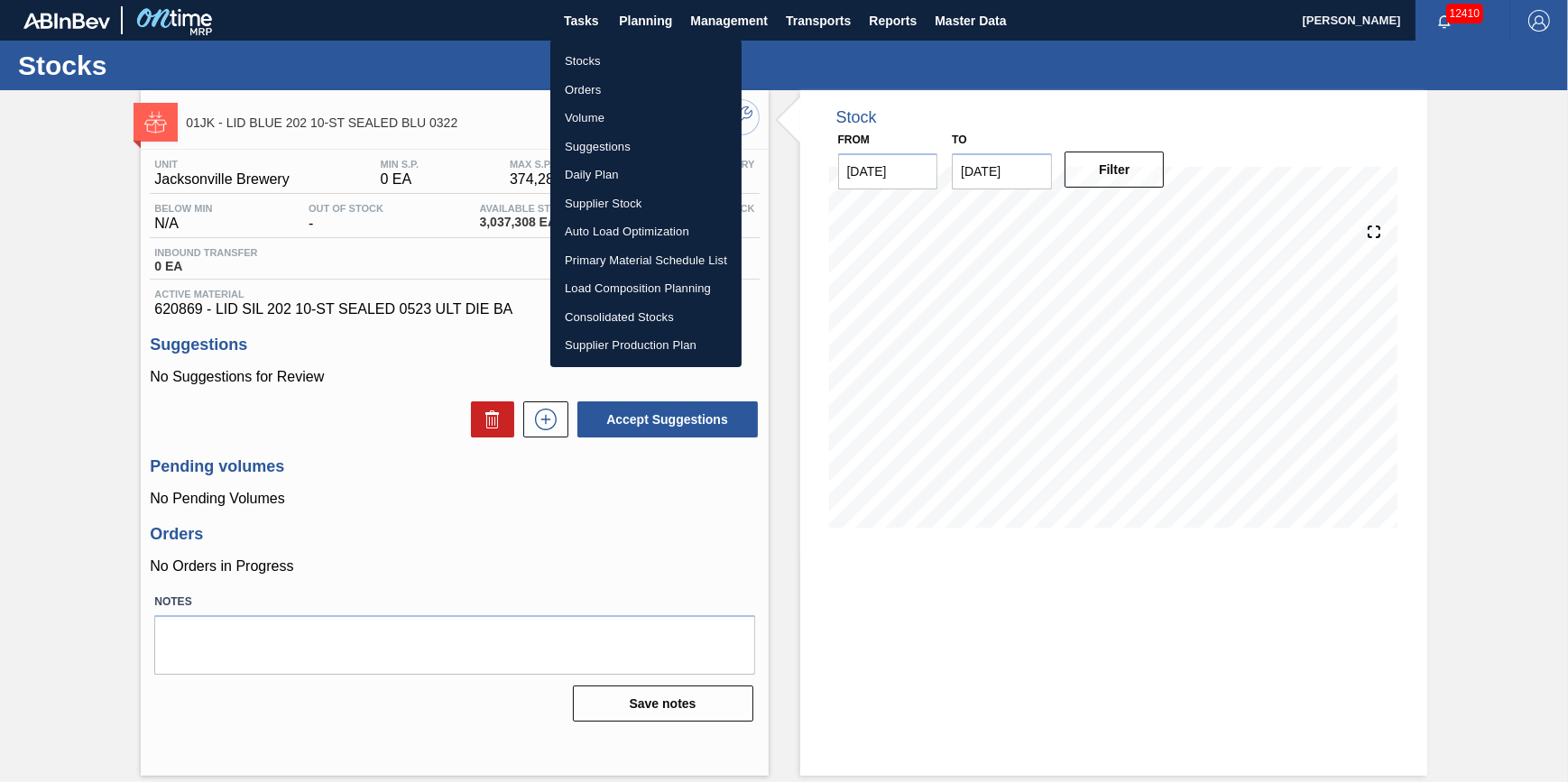
click at [631, 61] on li "Stocks" at bounding box center [645, 61] width 191 height 29
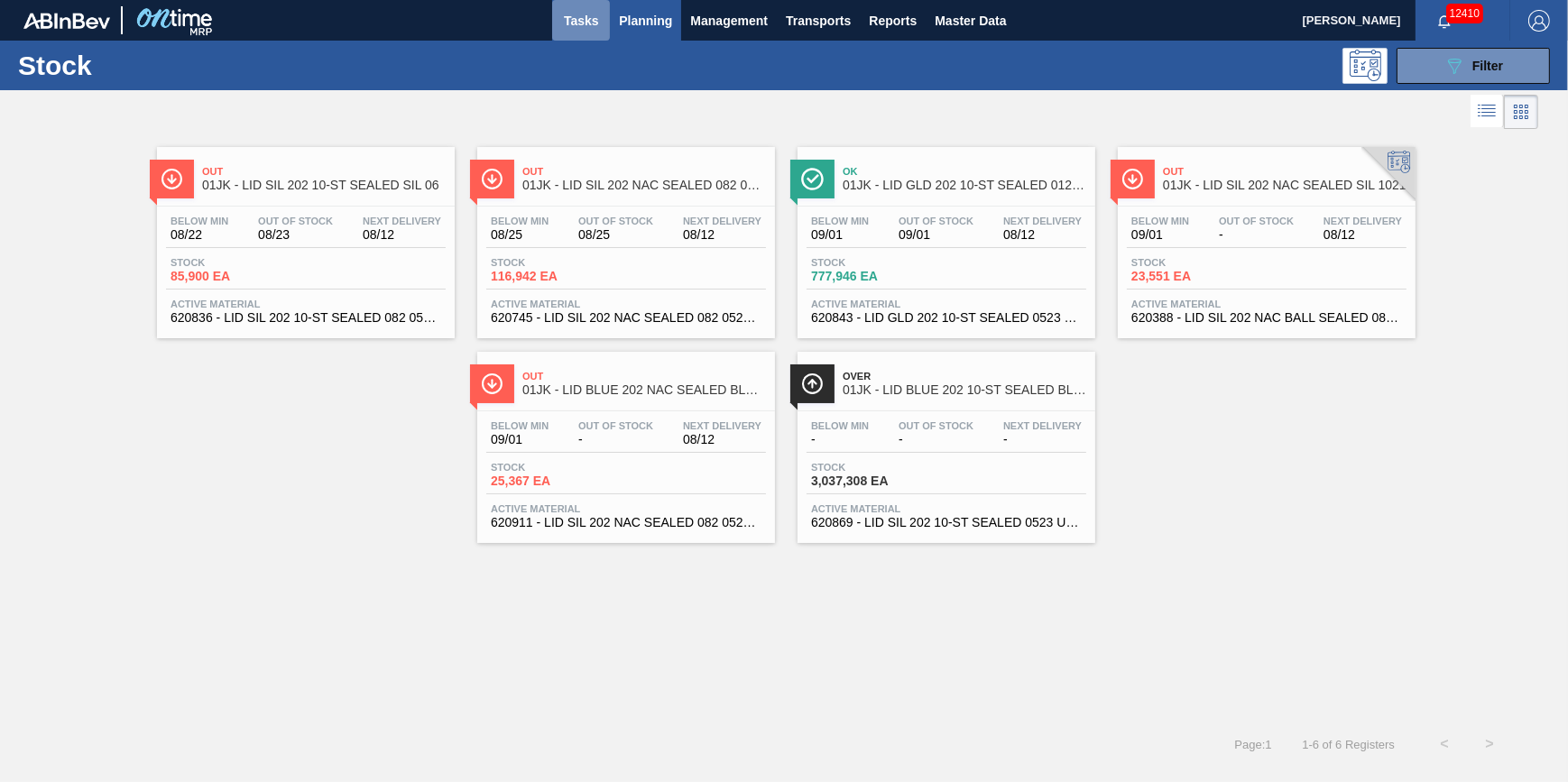
click at [569, 30] on button "Tasks" at bounding box center [581, 20] width 58 height 41
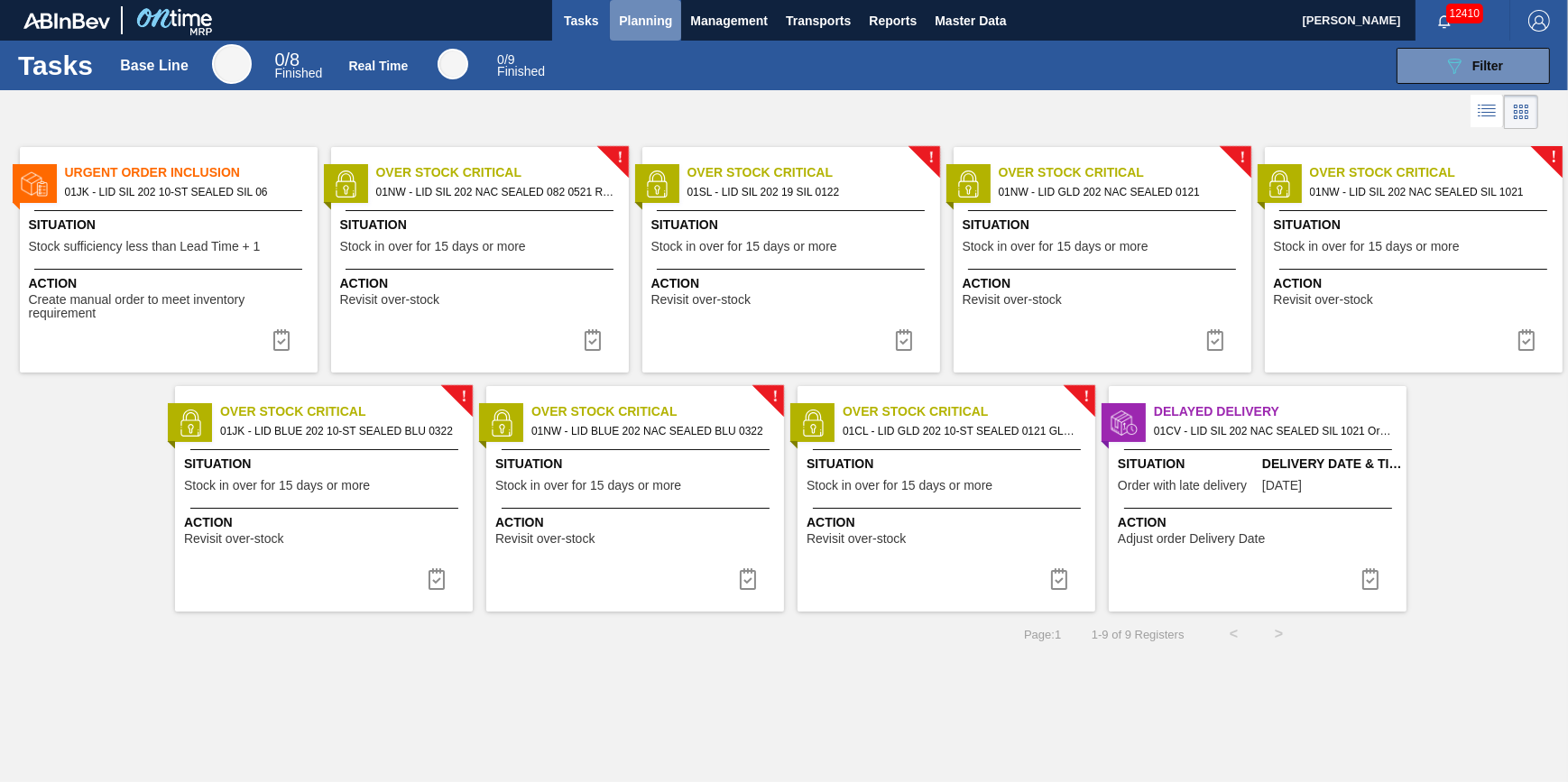
click at [642, 14] on span "Planning" at bounding box center [646, 20] width 54 height 21
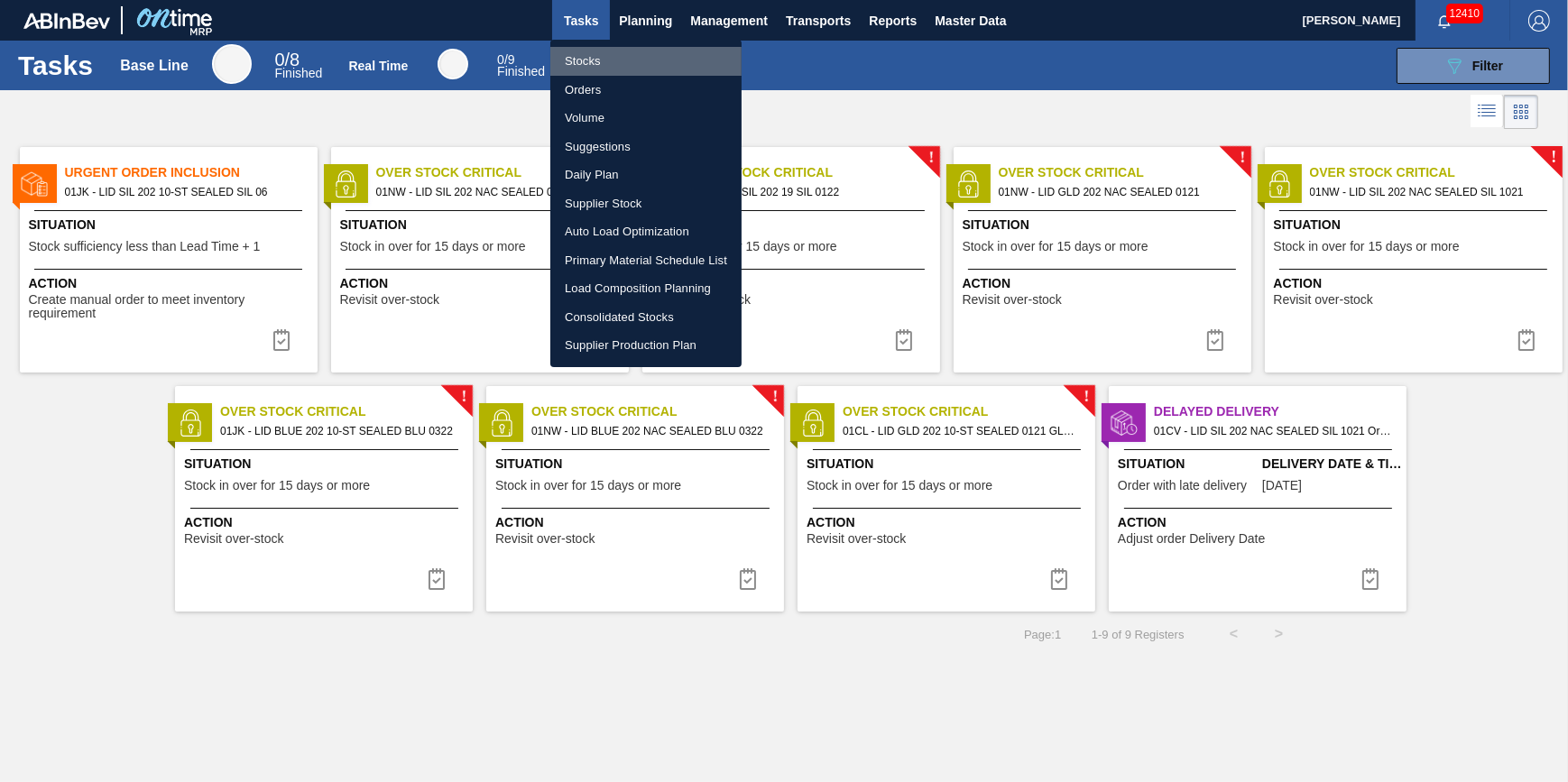
click at [614, 58] on li "Stocks" at bounding box center [645, 61] width 191 height 29
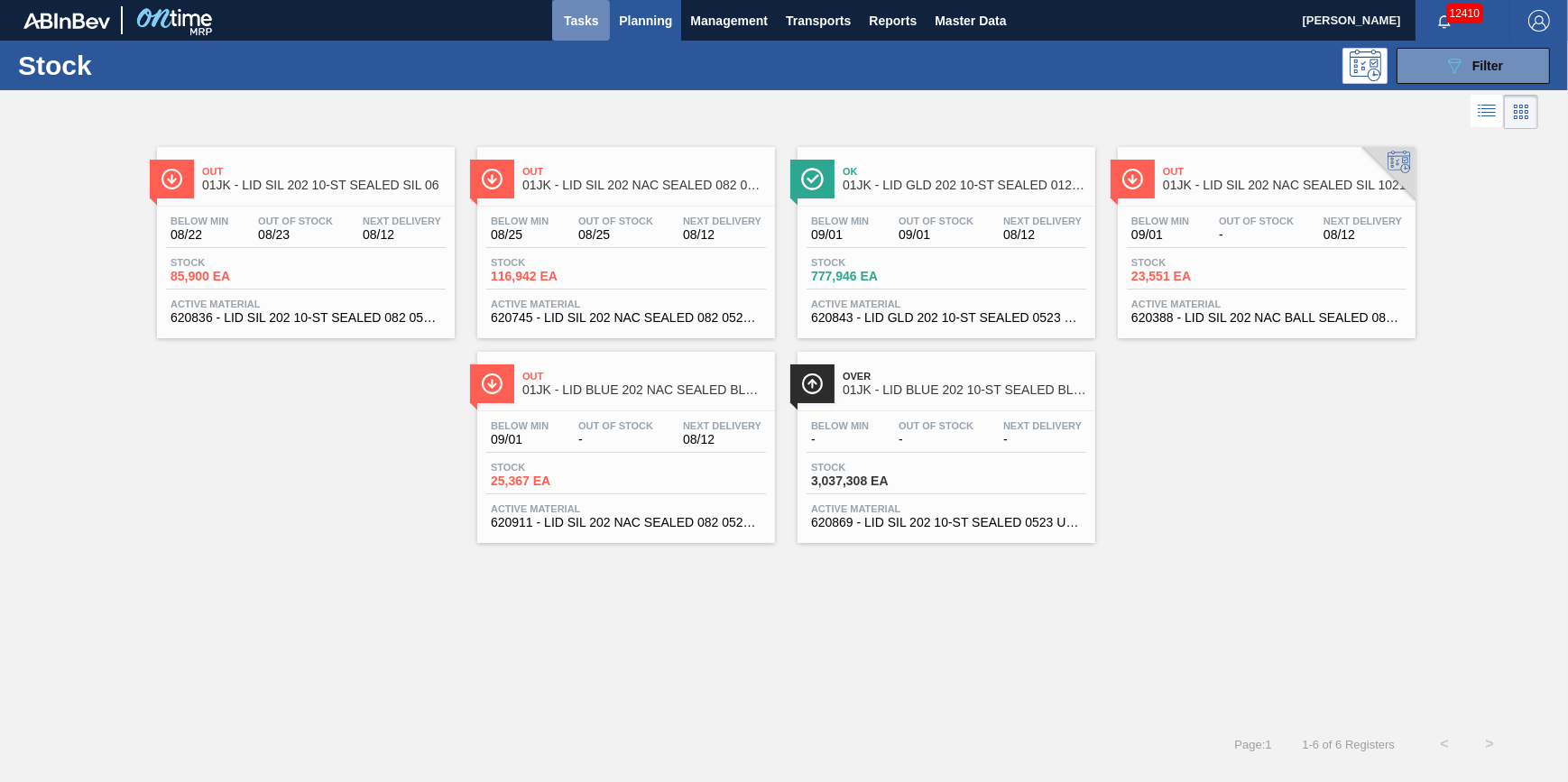
click at [578, 32] on button "Tasks" at bounding box center [581, 20] width 58 height 41
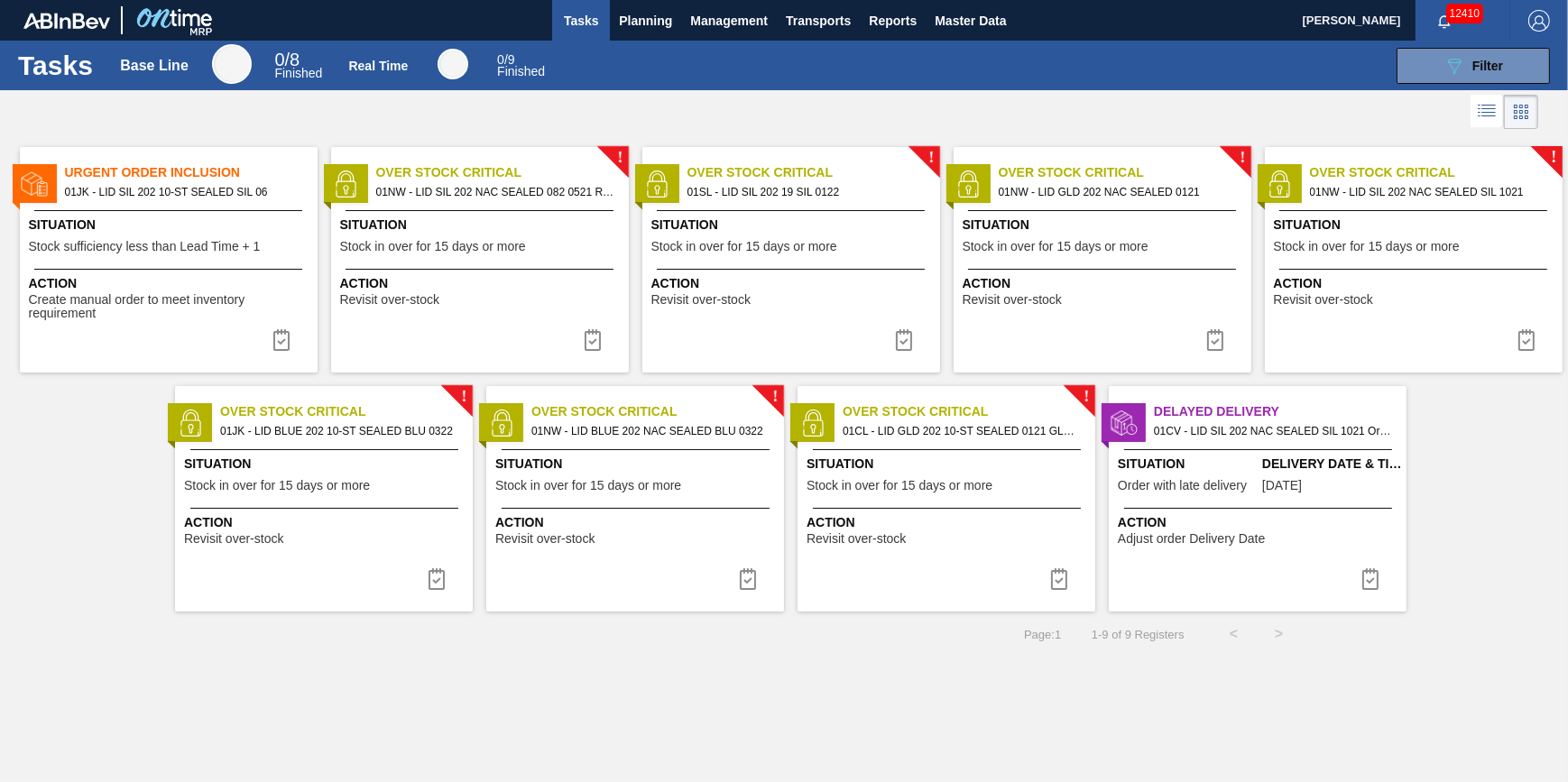
click at [878, 510] on div "Action Revisit over-stock" at bounding box center [946, 526] width 298 height 38
click at [641, 30] on button "Planning" at bounding box center [645, 20] width 71 height 41
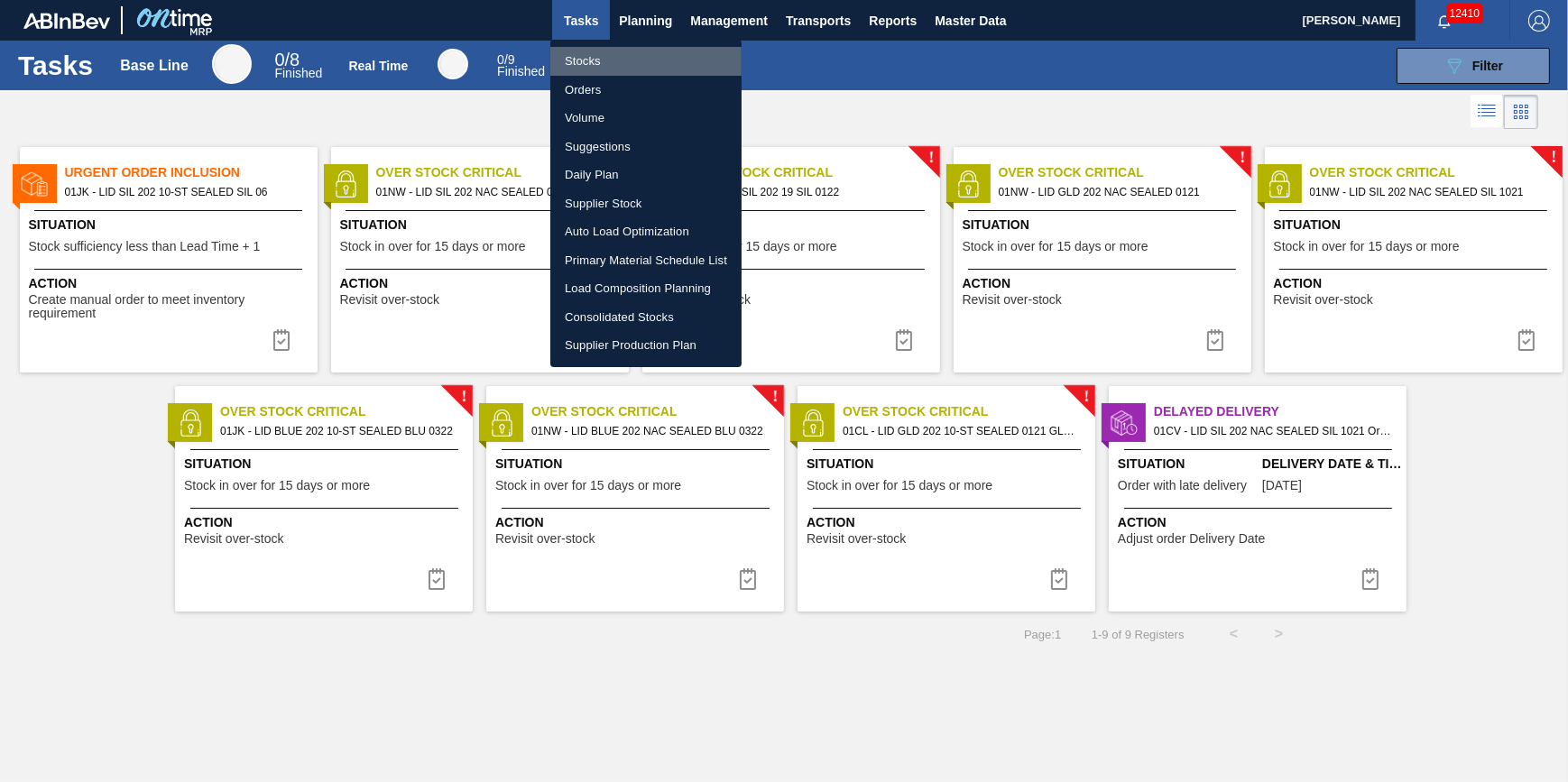
click at [640, 62] on li "Stocks" at bounding box center [645, 61] width 191 height 29
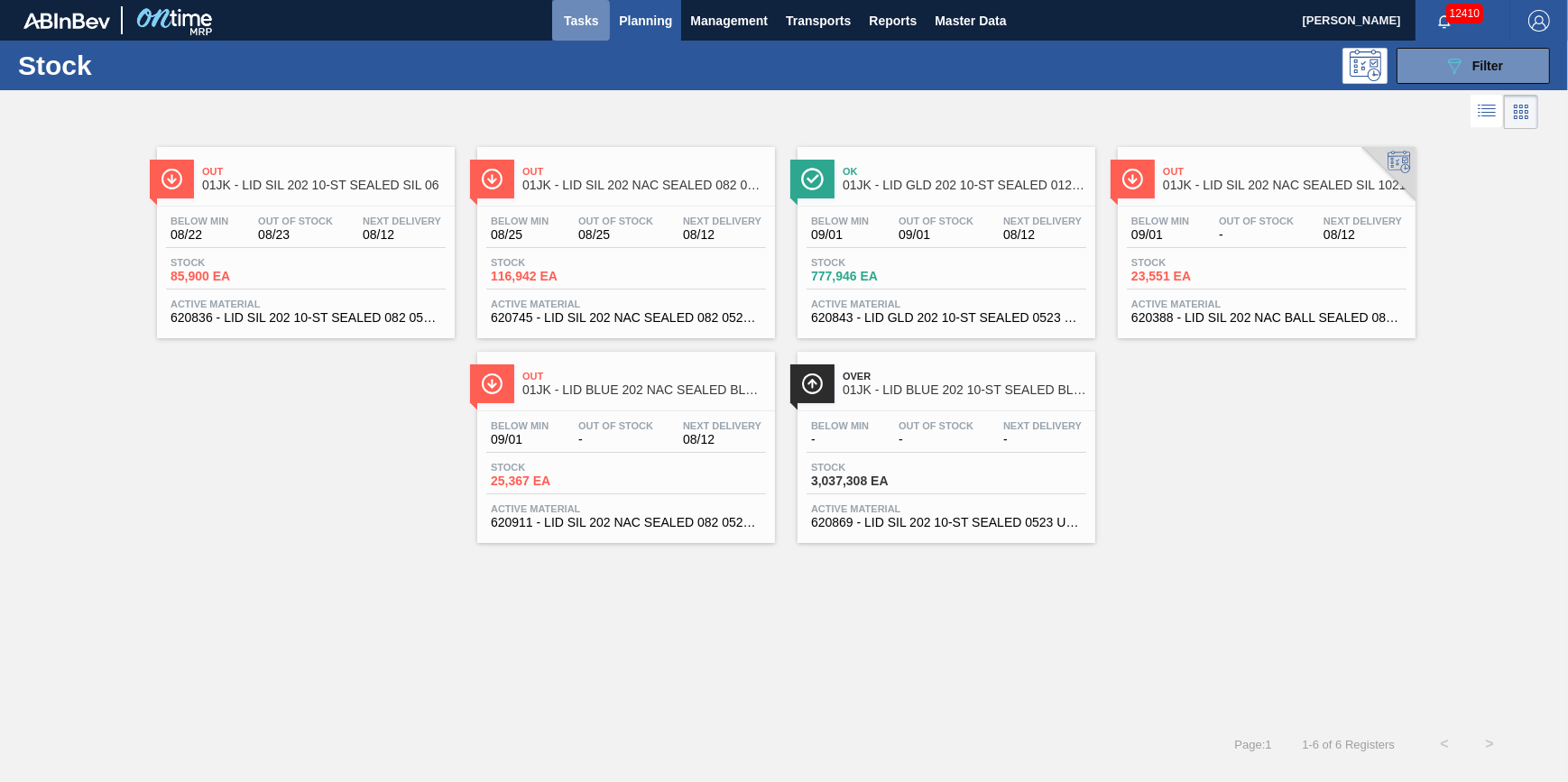
click at [592, 29] on span "Tasks" at bounding box center [581, 20] width 40 height 21
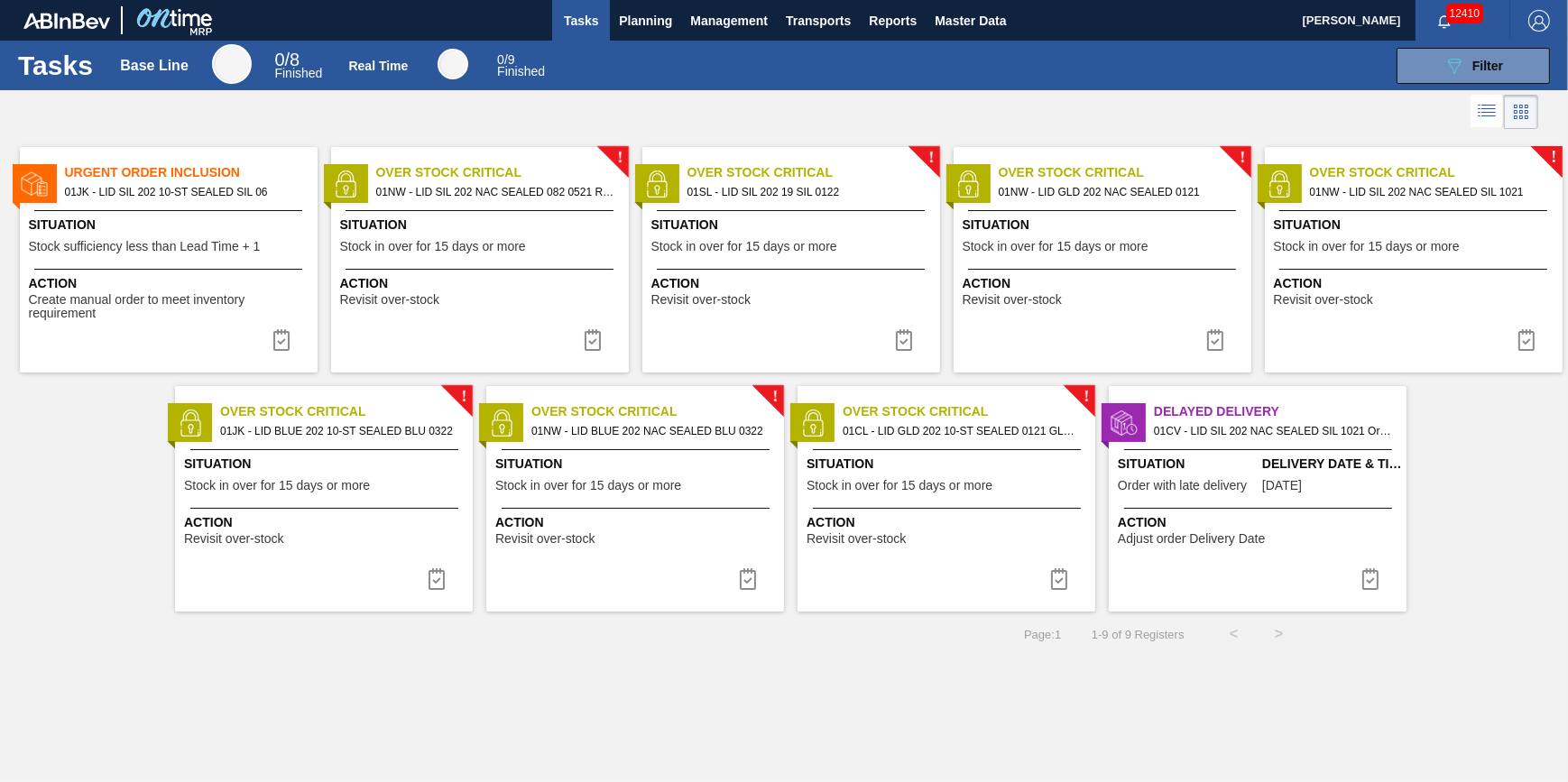
click at [592, 29] on span "Tasks" at bounding box center [581, 20] width 40 height 21
click at [644, 36] on button "Planning" at bounding box center [645, 20] width 71 height 41
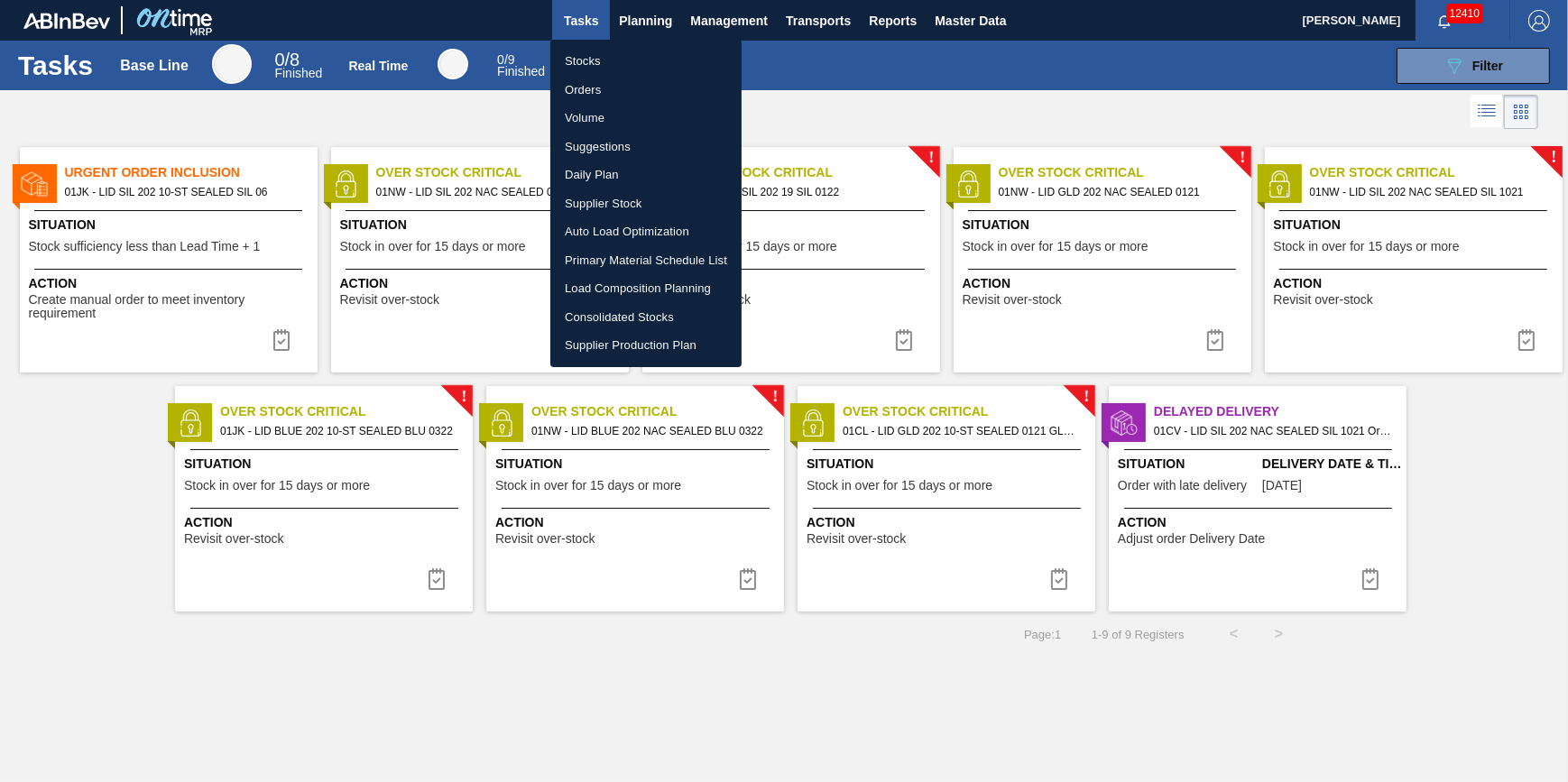
click at [645, 60] on li "Stocks" at bounding box center [645, 61] width 191 height 29
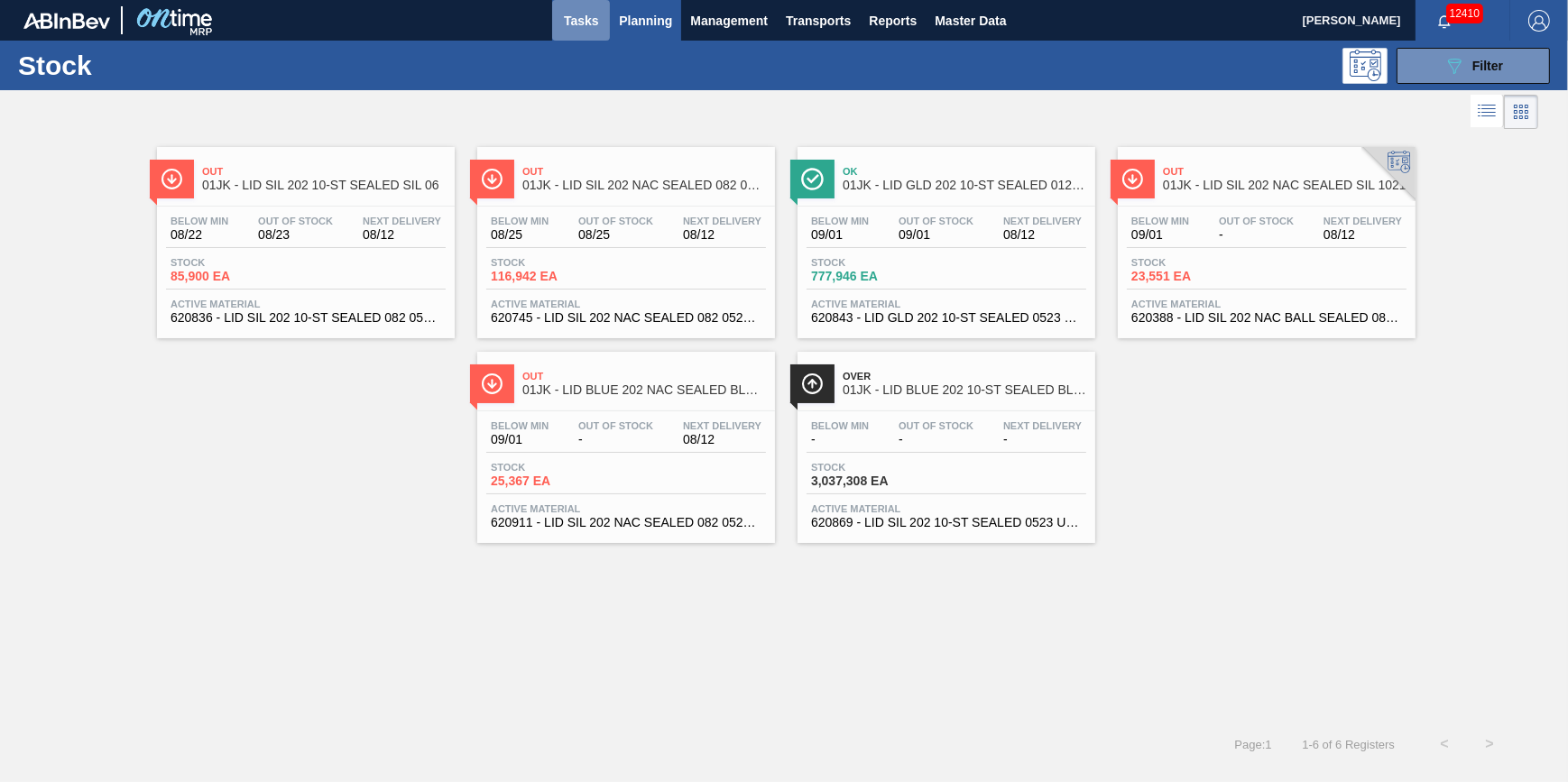
click at [571, 37] on button "Tasks" at bounding box center [581, 20] width 58 height 41
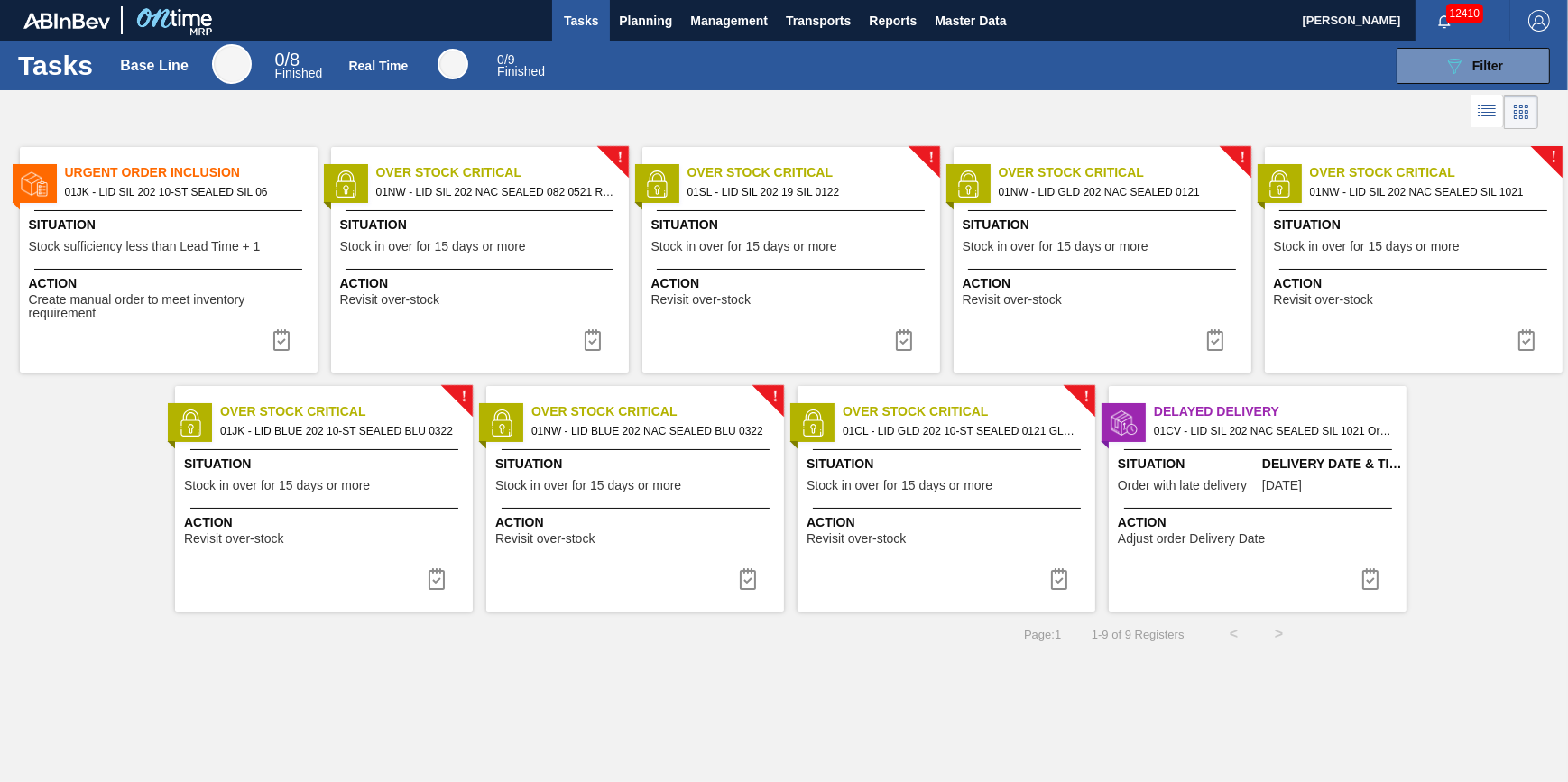
click at [604, 42] on div "Tasks Base Line 0 / 8 Finished Real Time 0 / 9 Finished 089F7B8B-B2A5-4AFE-B5C0…" at bounding box center [784, 66] width 1568 height 50
click at [613, 34] on button "Planning" at bounding box center [645, 20] width 71 height 41
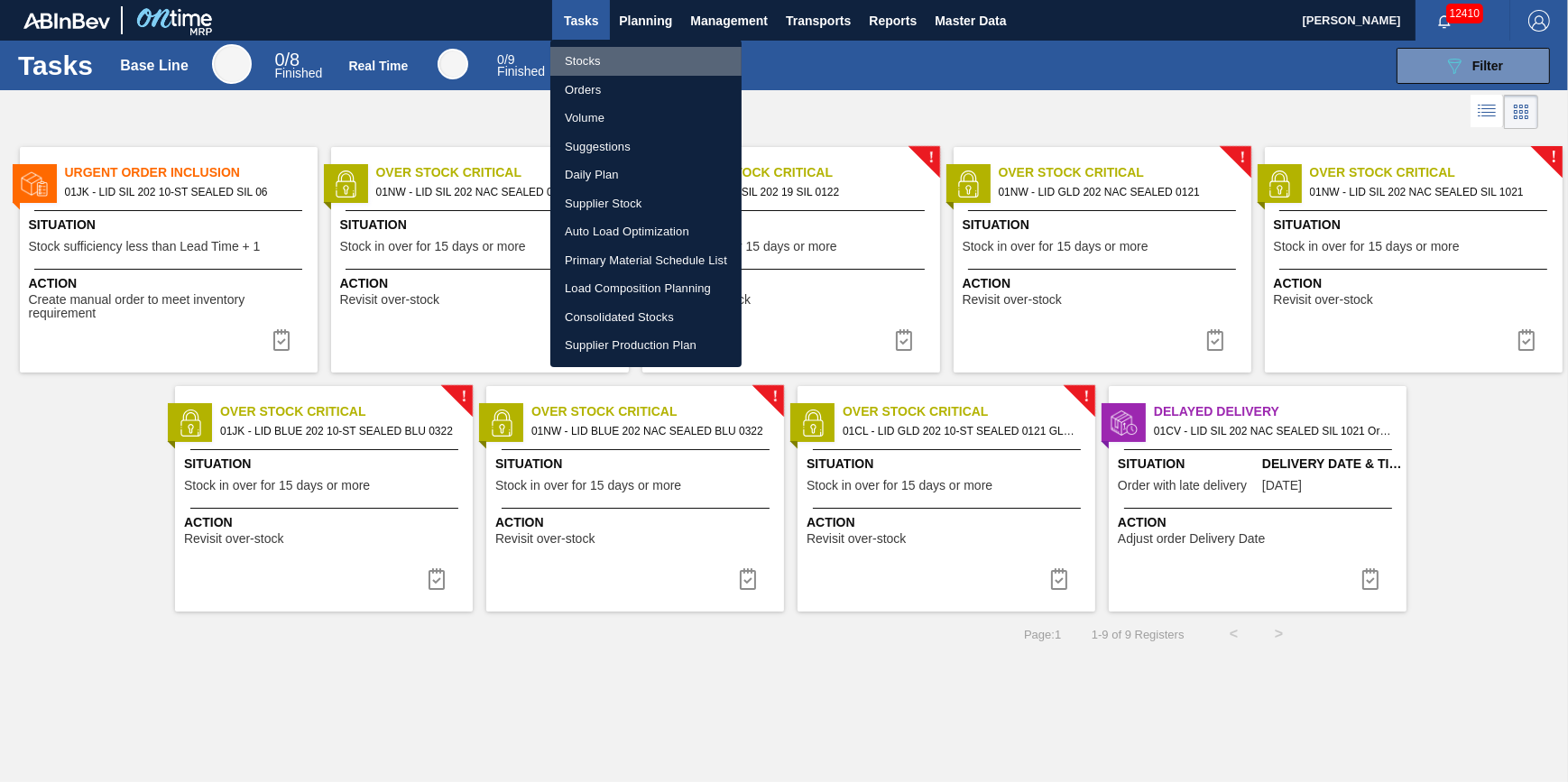
click at [594, 50] on li "Stocks" at bounding box center [645, 61] width 191 height 29
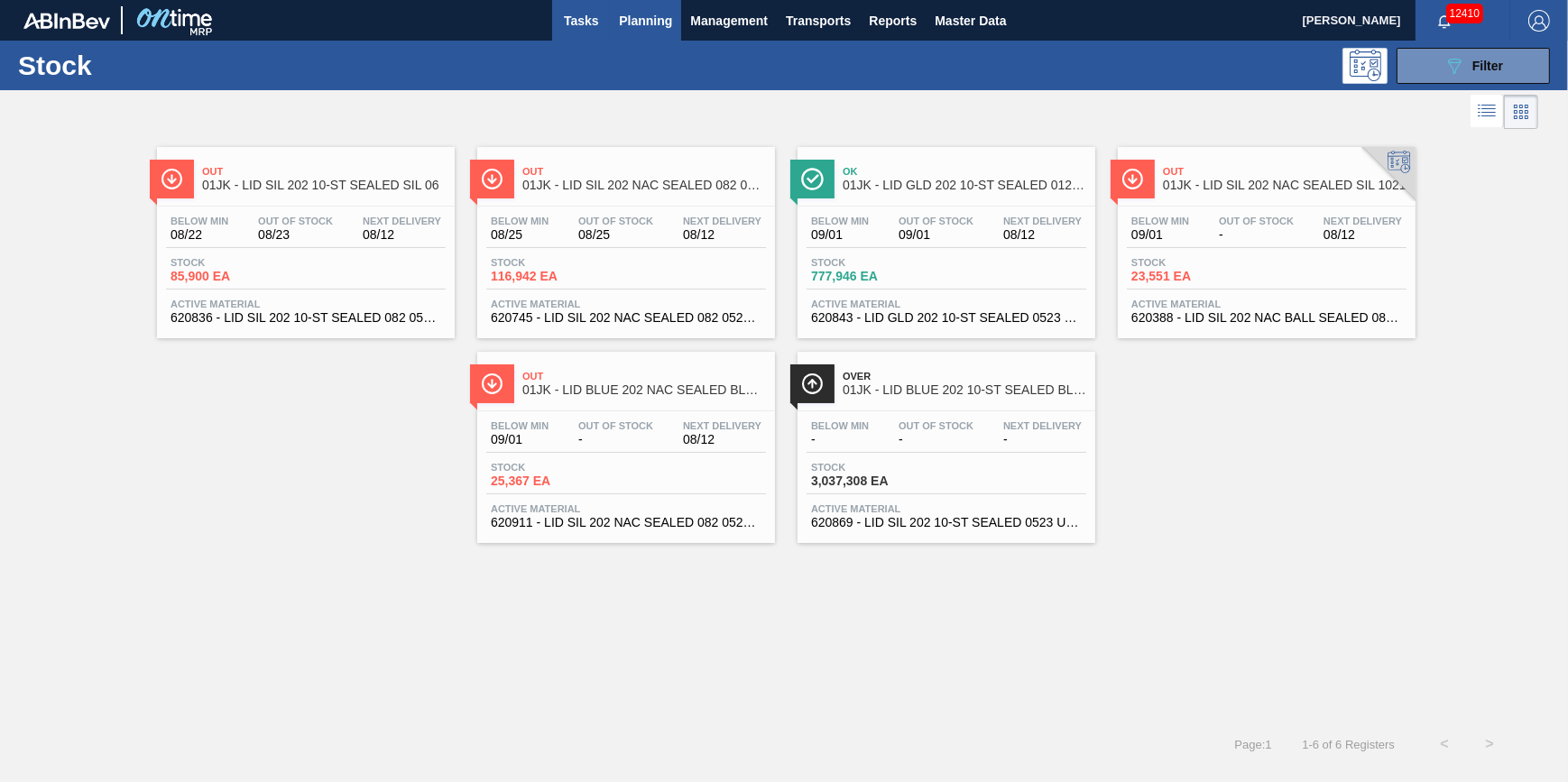
click at [585, 33] on button "Tasks" at bounding box center [581, 20] width 58 height 41
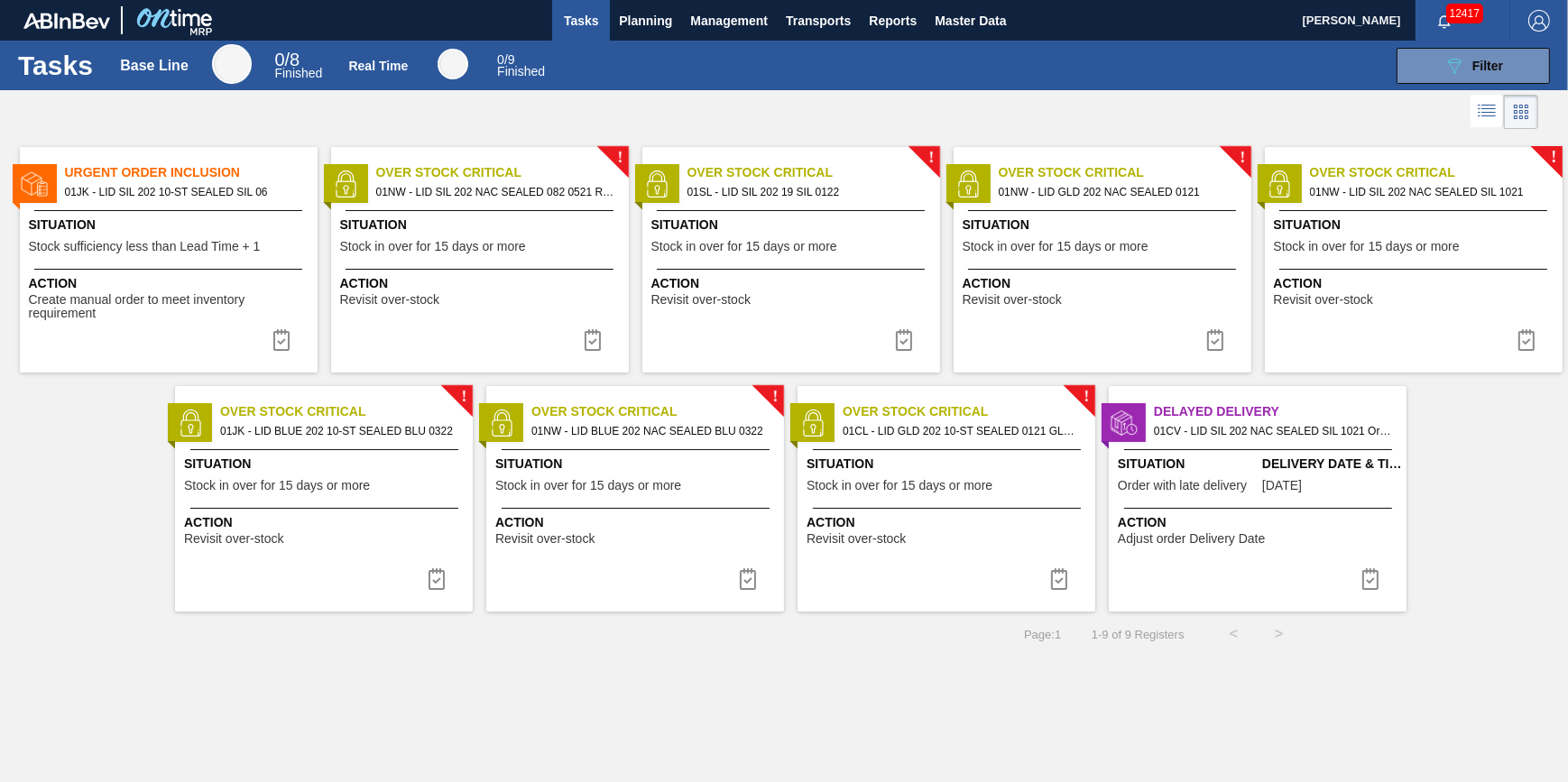
click at [572, 18] on span "Tasks" at bounding box center [581, 20] width 40 height 21
click at [630, 20] on span "Planning" at bounding box center [646, 20] width 54 height 21
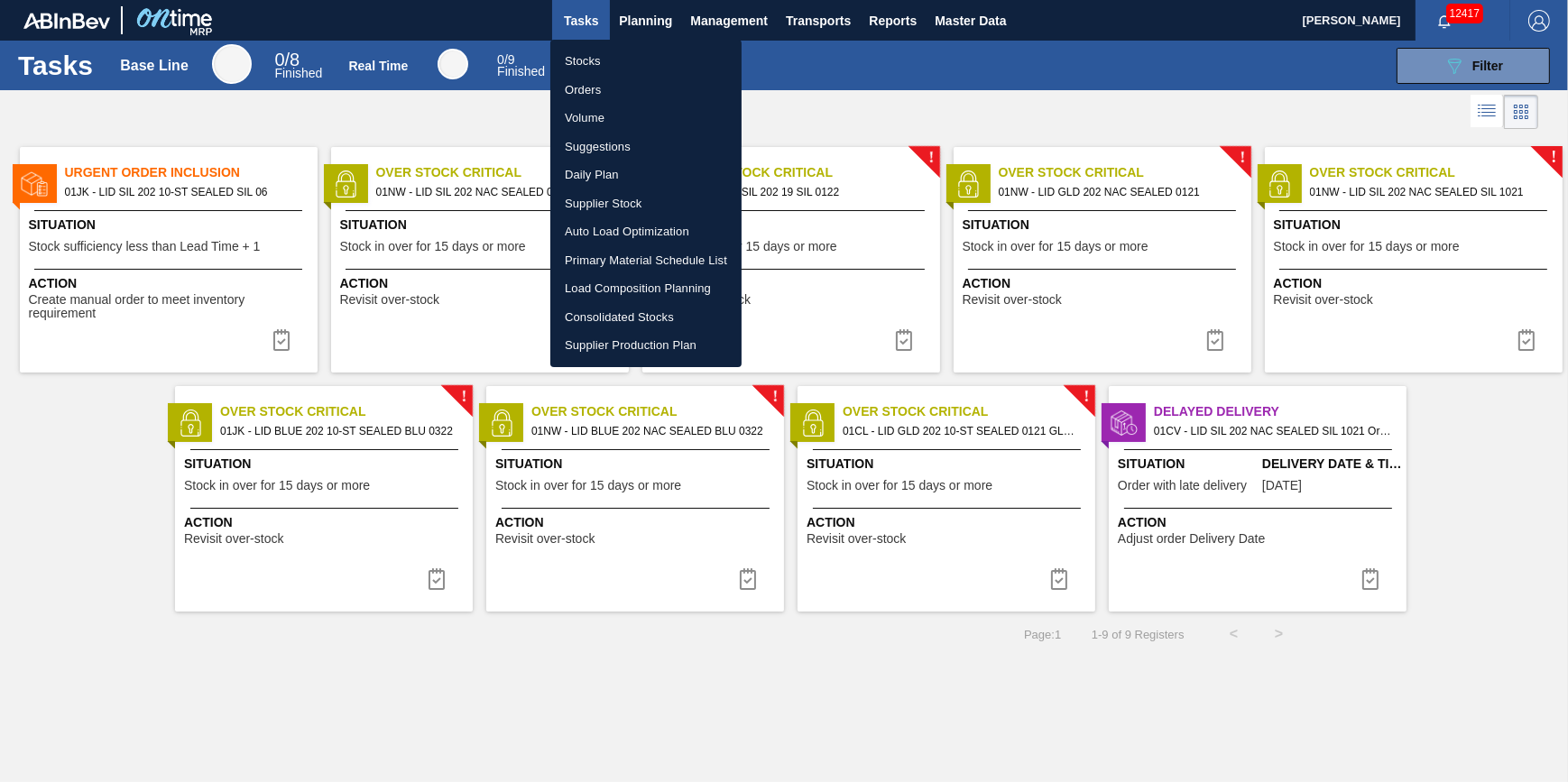
click at [619, 60] on li "Stocks" at bounding box center [645, 61] width 191 height 29
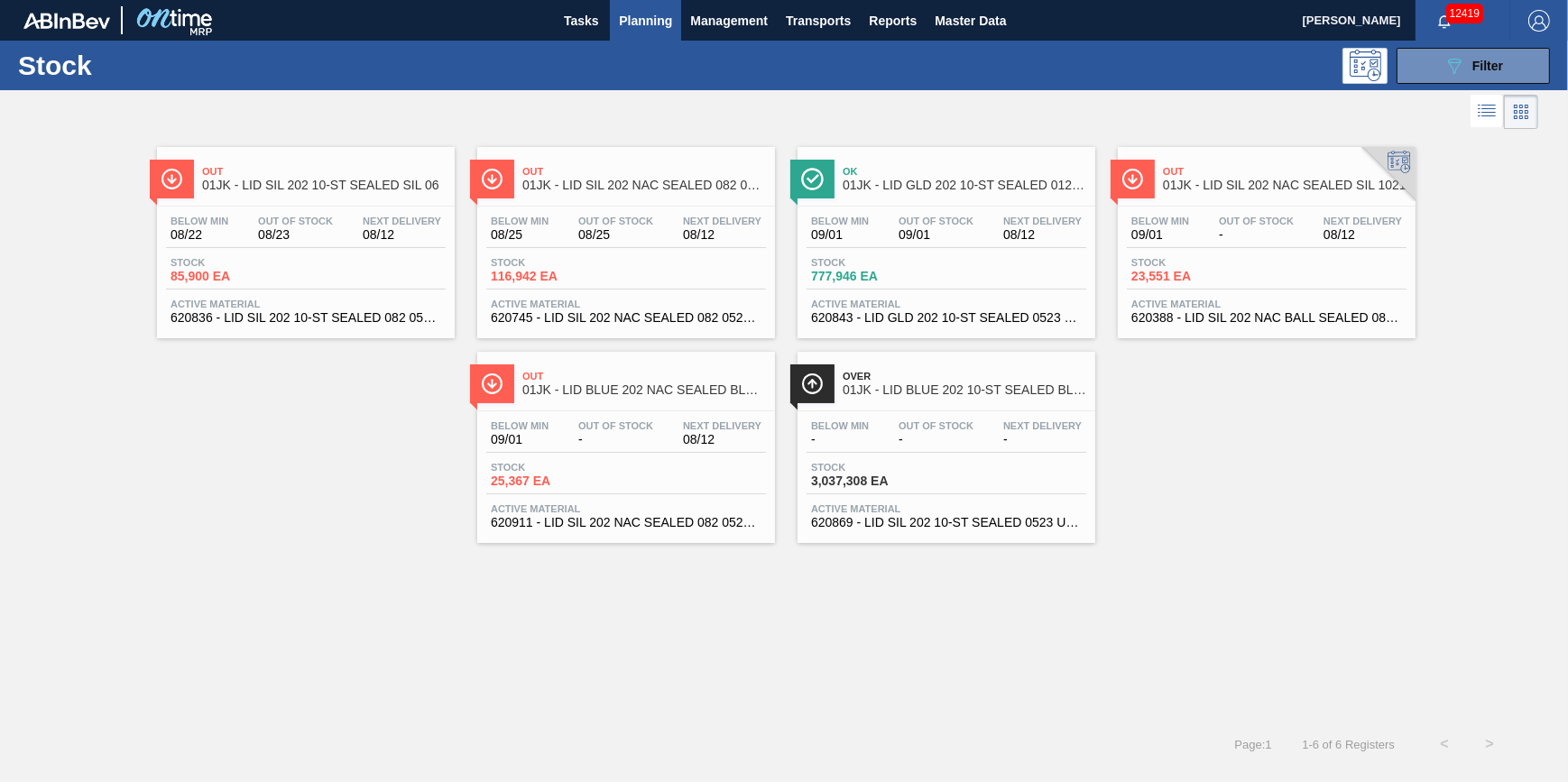
click at [644, 27] on span "Planning" at bounding box center [646, 20] width 54 height 21
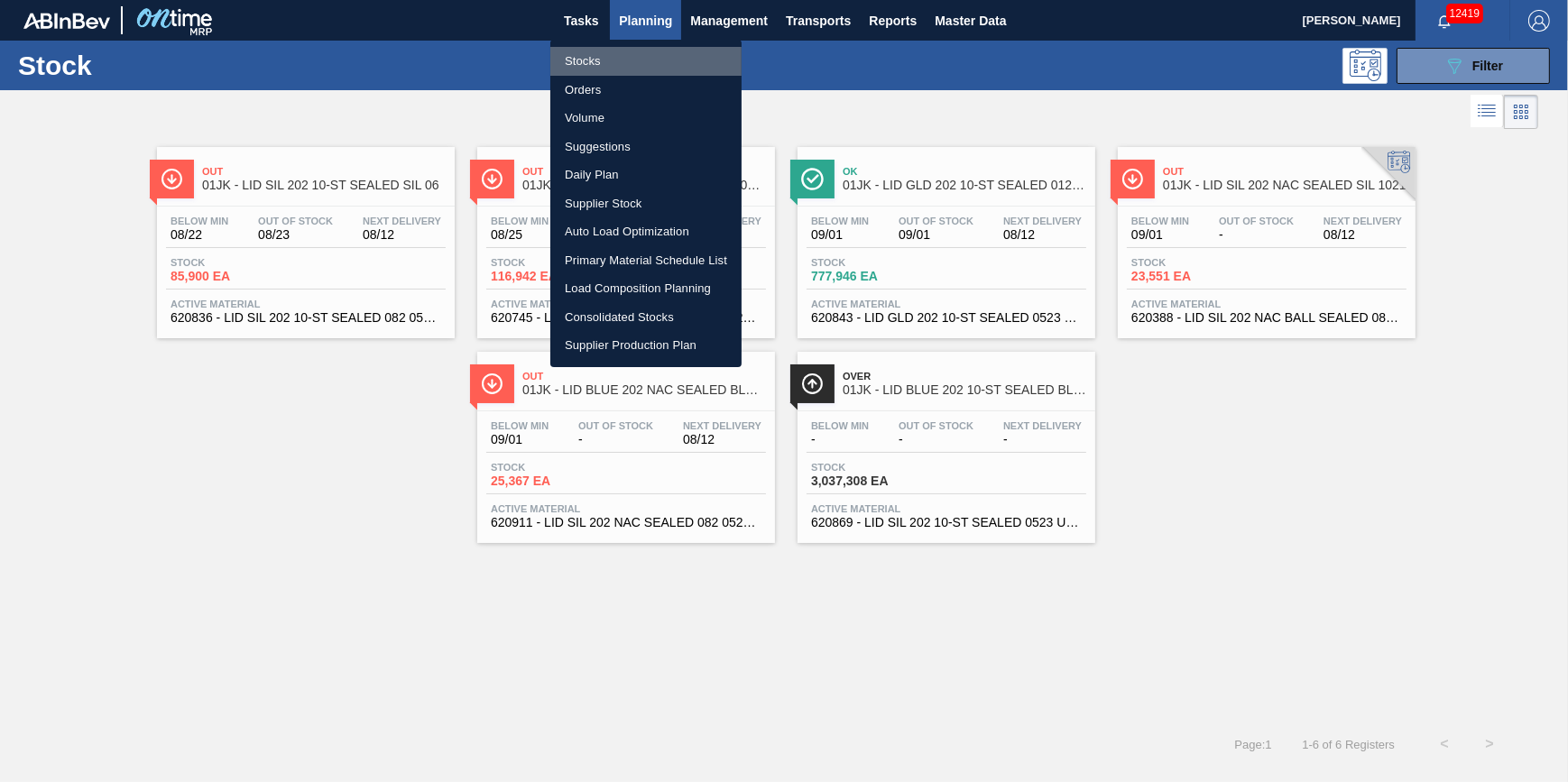
click at [640, 63] on li "Stocks" at bounding box center [645, 61] width 191 height 29
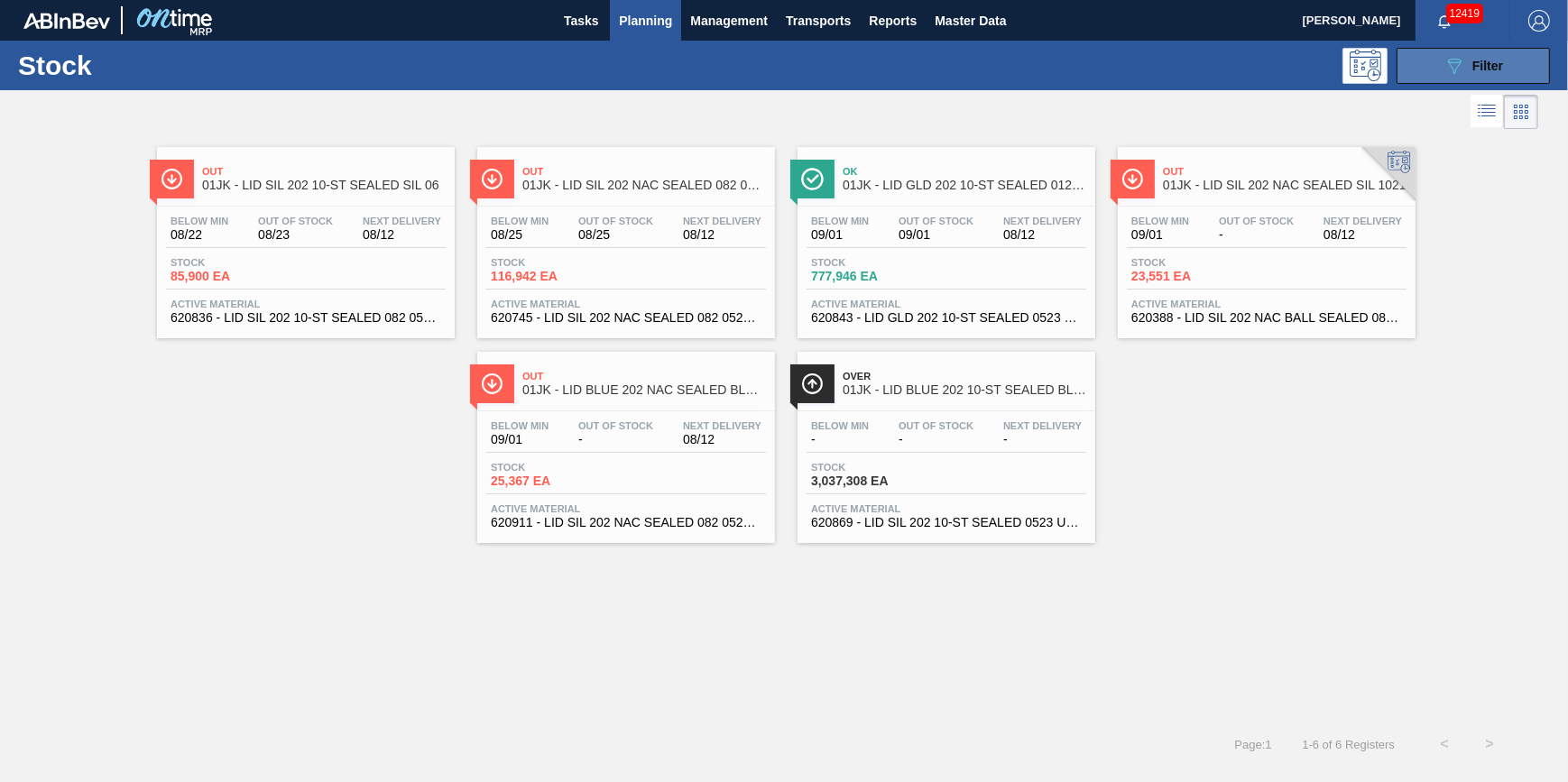
click at [1495, 52] on button "089F7B8B-B2A5-4AFE-B5C0-19BA573D28AC Filter" at bounding box center [1473, 66] width 153 height 36
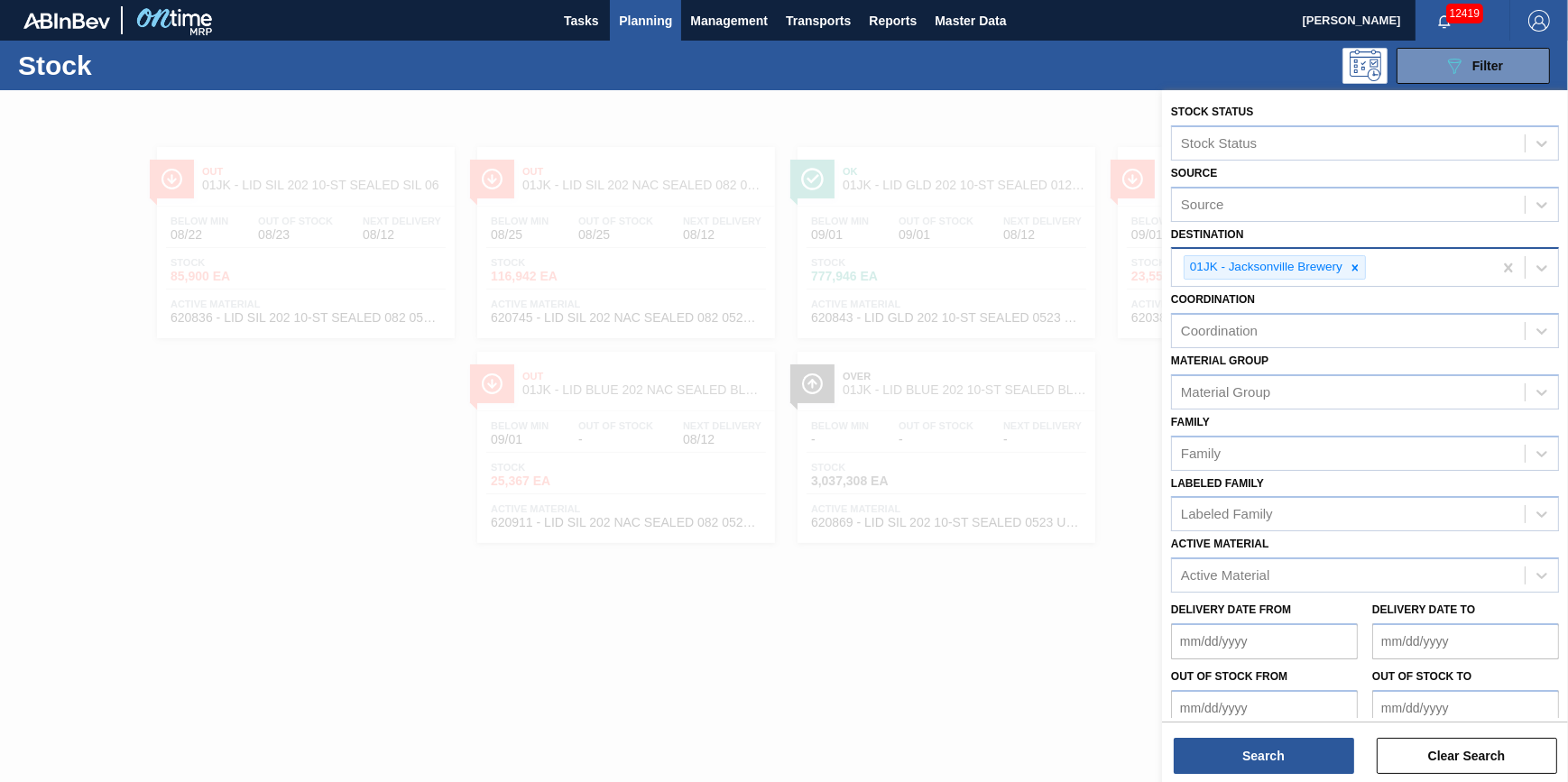
click at [1356, 261] on icon at bounding box center [1355, 268] width 13 height 13
click at [1355, 271] on div "Destination" at bounding box center [1348, 266] width 353 height 26
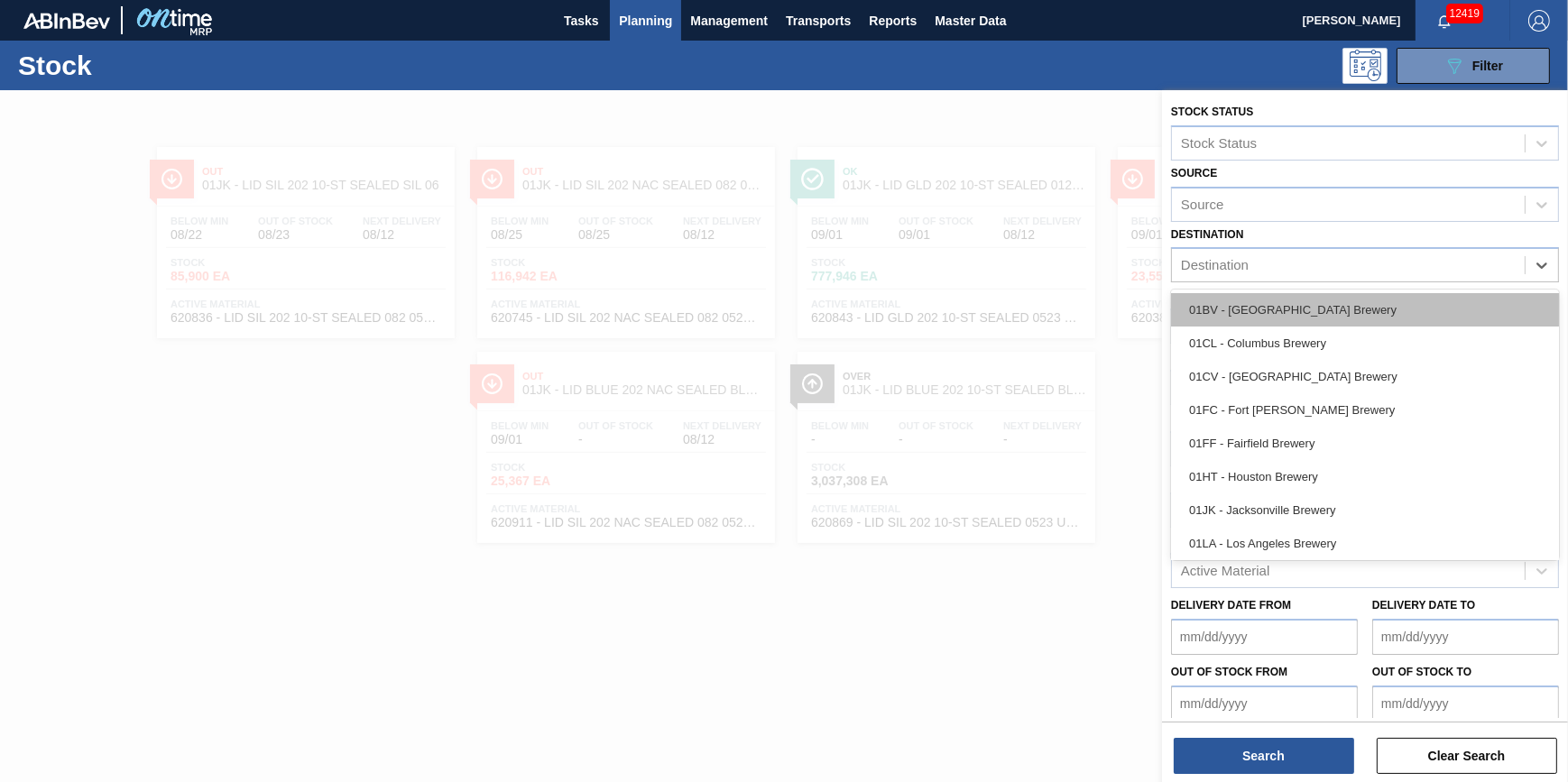
click at [1354, 311] on div "01BV - Baldwinsville Brewery" at bounding box center [1365, 310] width 388 height 33
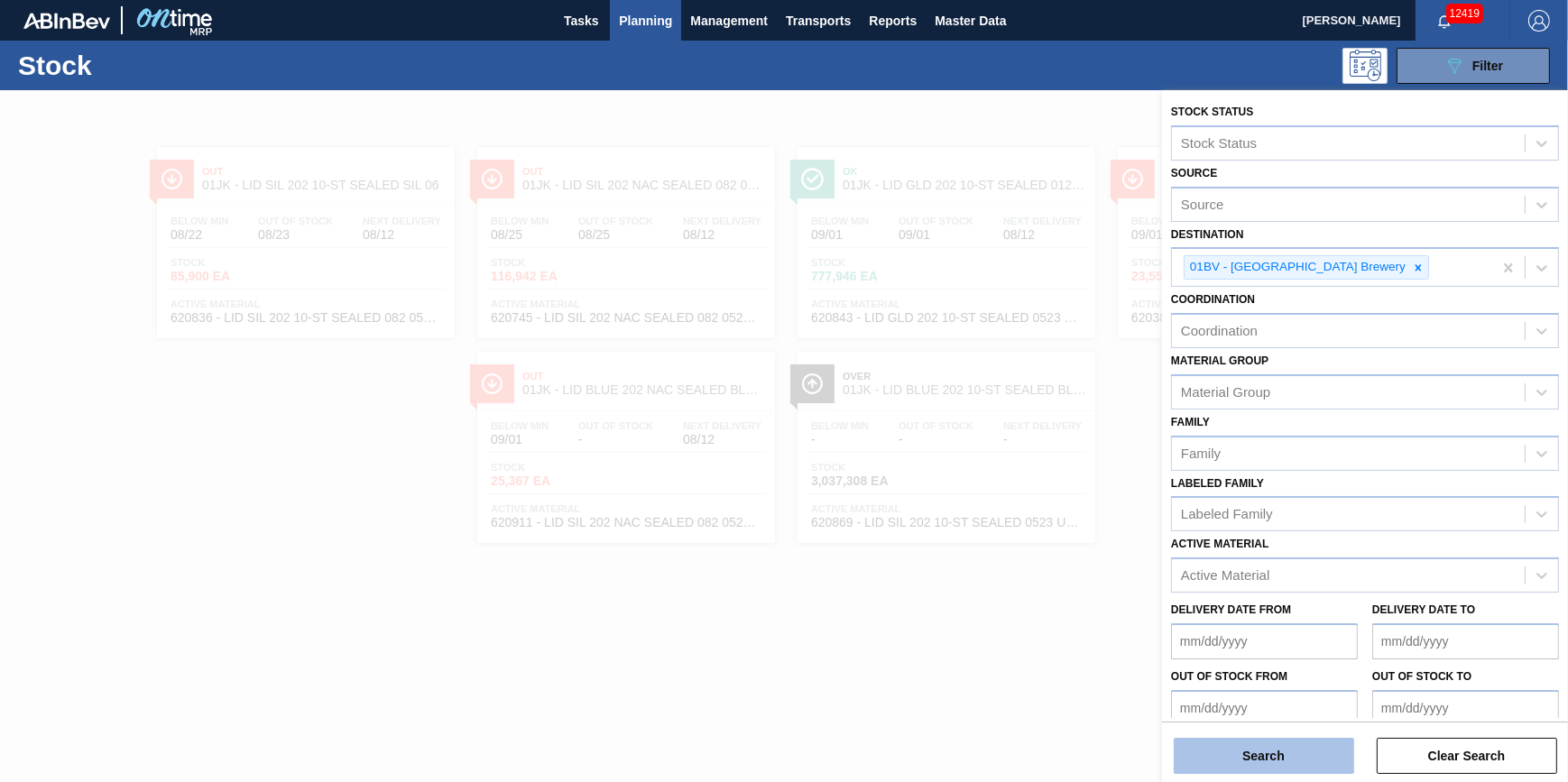
click at [1264, 749] on button "Search" at bounding box center [1263, 756] width 180 height 36
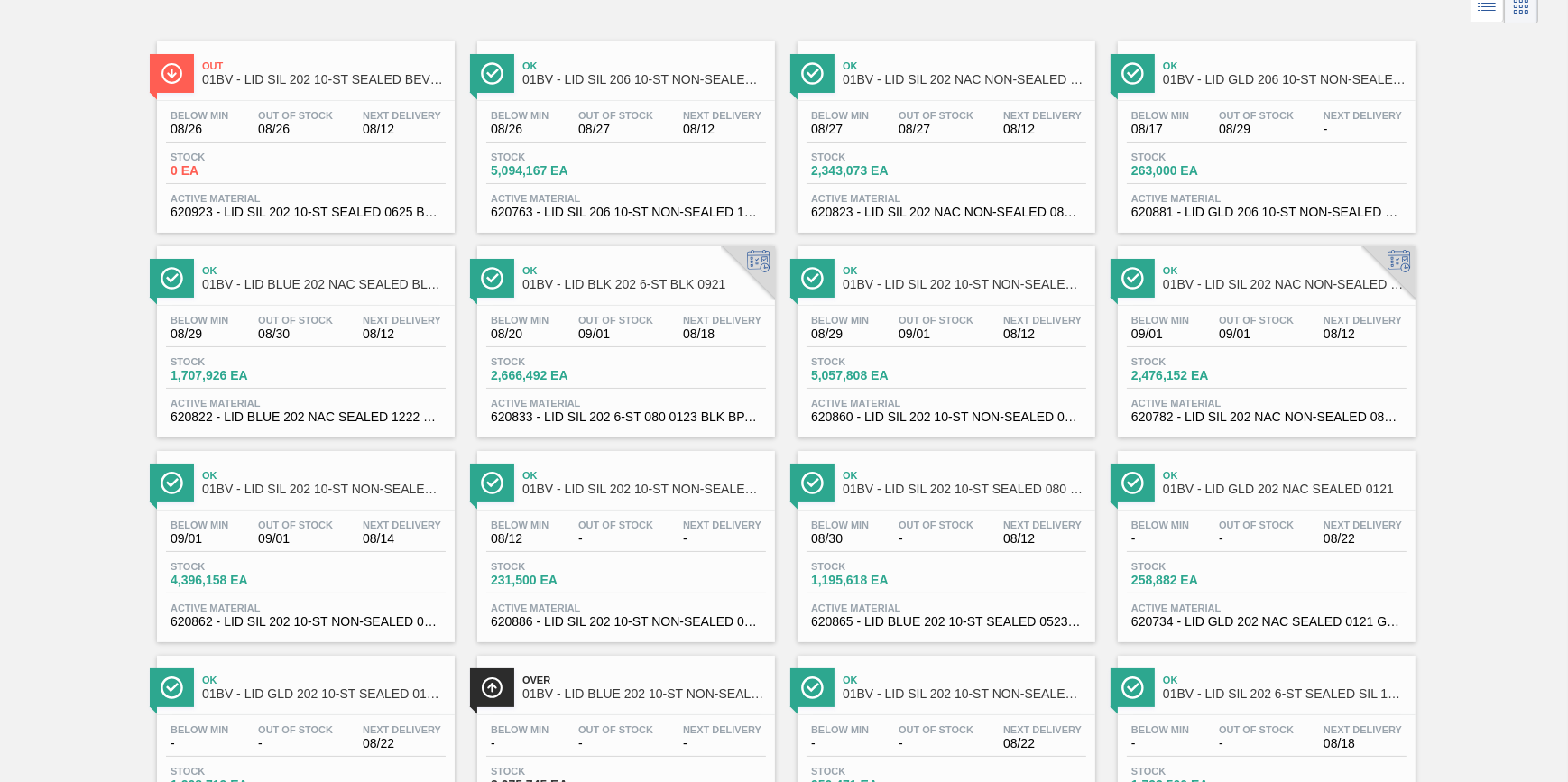
scroll to position [328, 0]
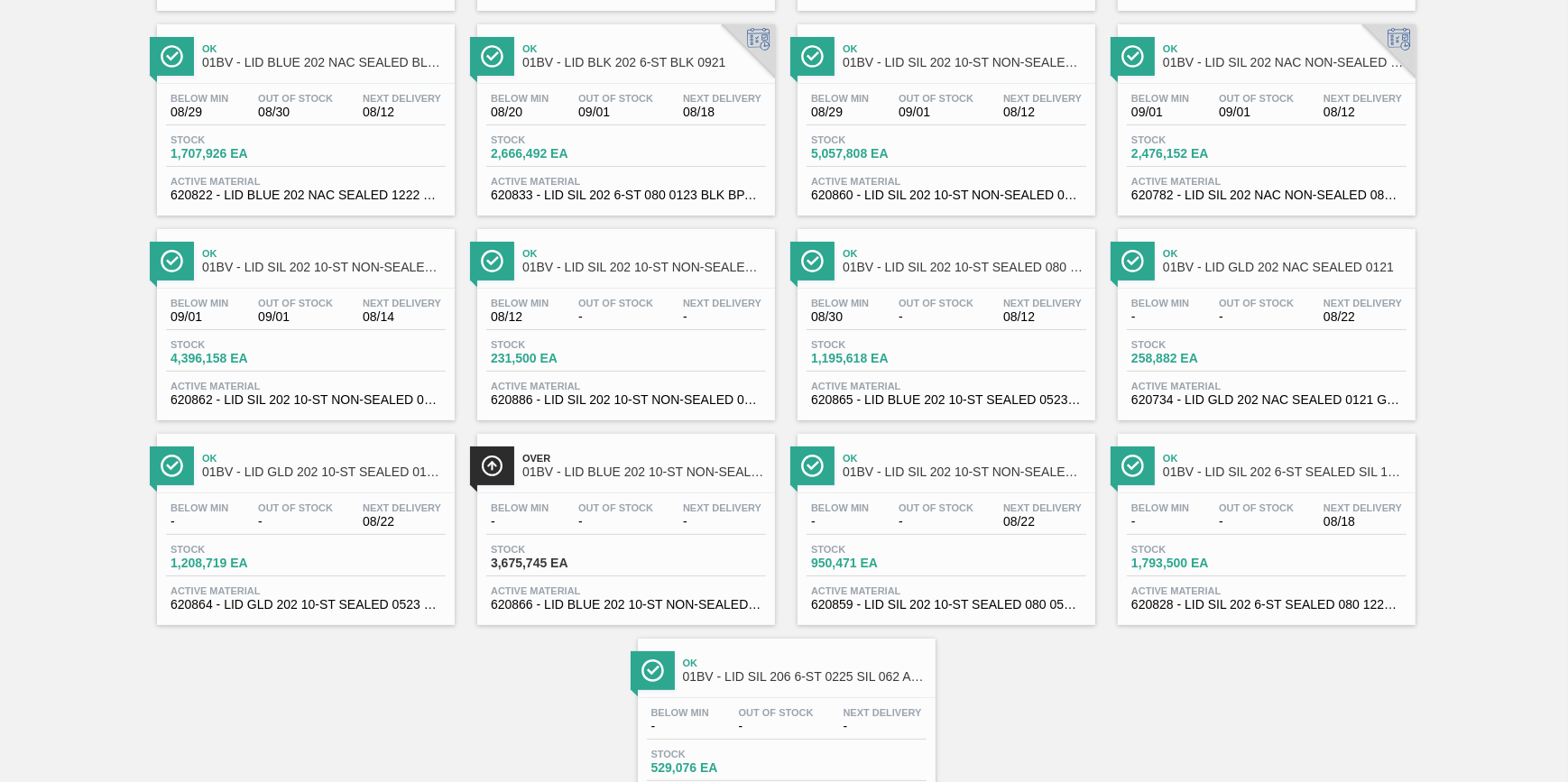
click at [621, 544] on div "Below Min - Out Of Stock - Next Delivery - Stock 3,675,745 EA Active Material 6…" at bounding box center [626, 555] width 298 height 123
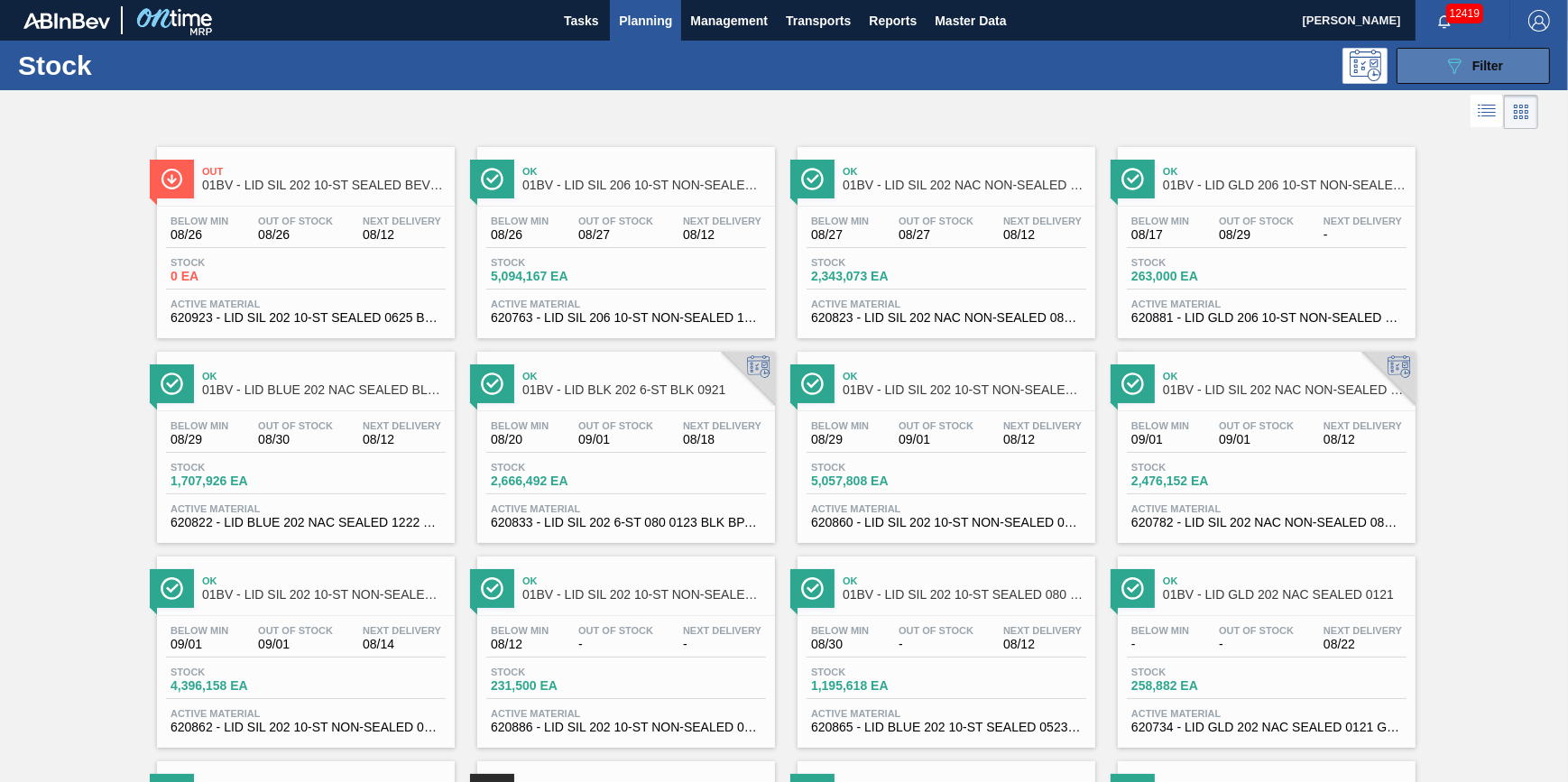
click at [1435, 54] on button "089F7B8B-B2A5-4AFE-B5C0-19BA573D28AC Filter" at bounding box center [1473, 66] width 153 height 36
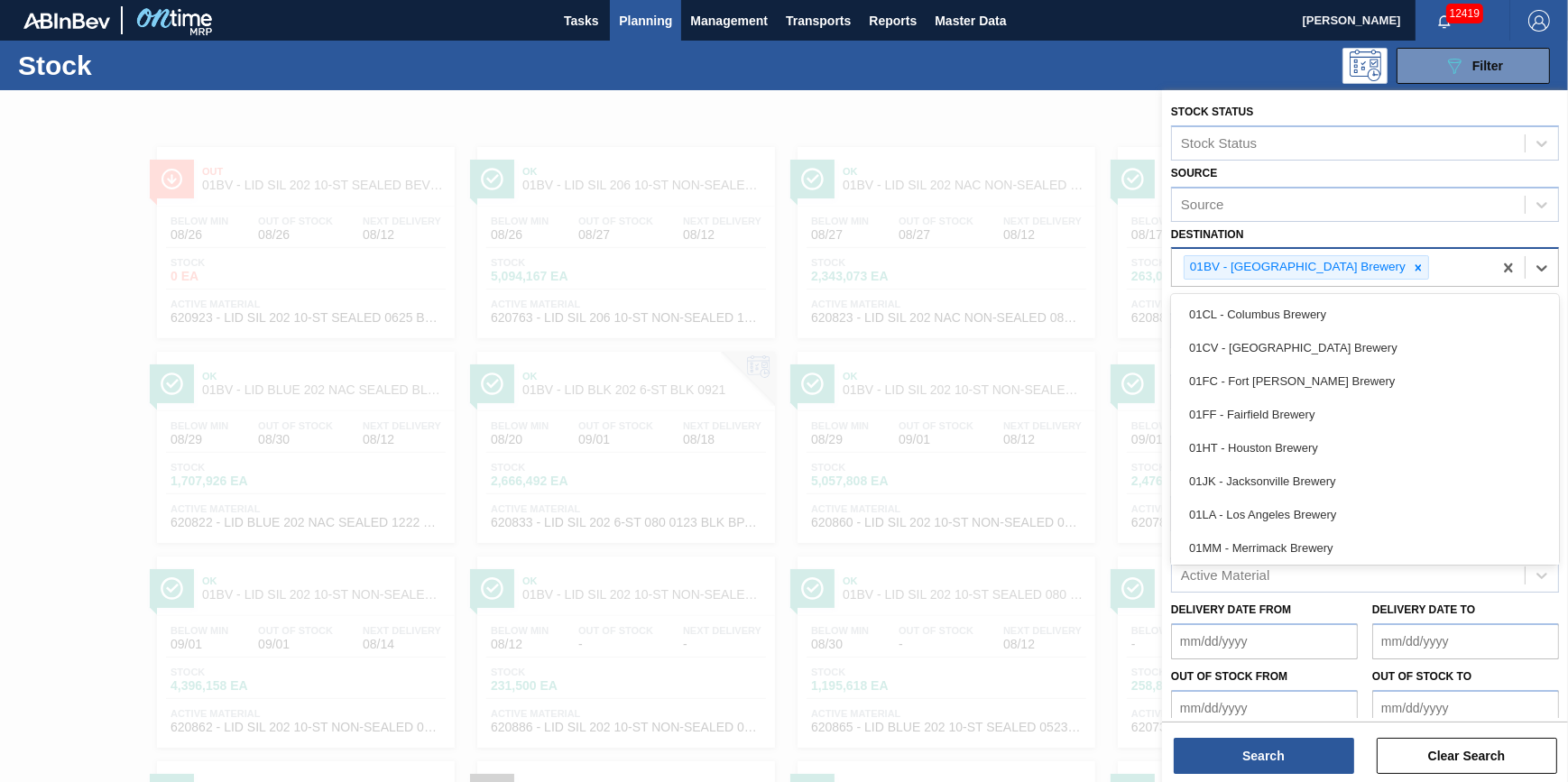
click at [1373, 265] on div "01BV - Baldwinsville Brewery" at bounding box center [1332, 268] width 320 height 37
click at [1416, 268] on icon at bounding box center [1418, 267] width 6 height 6
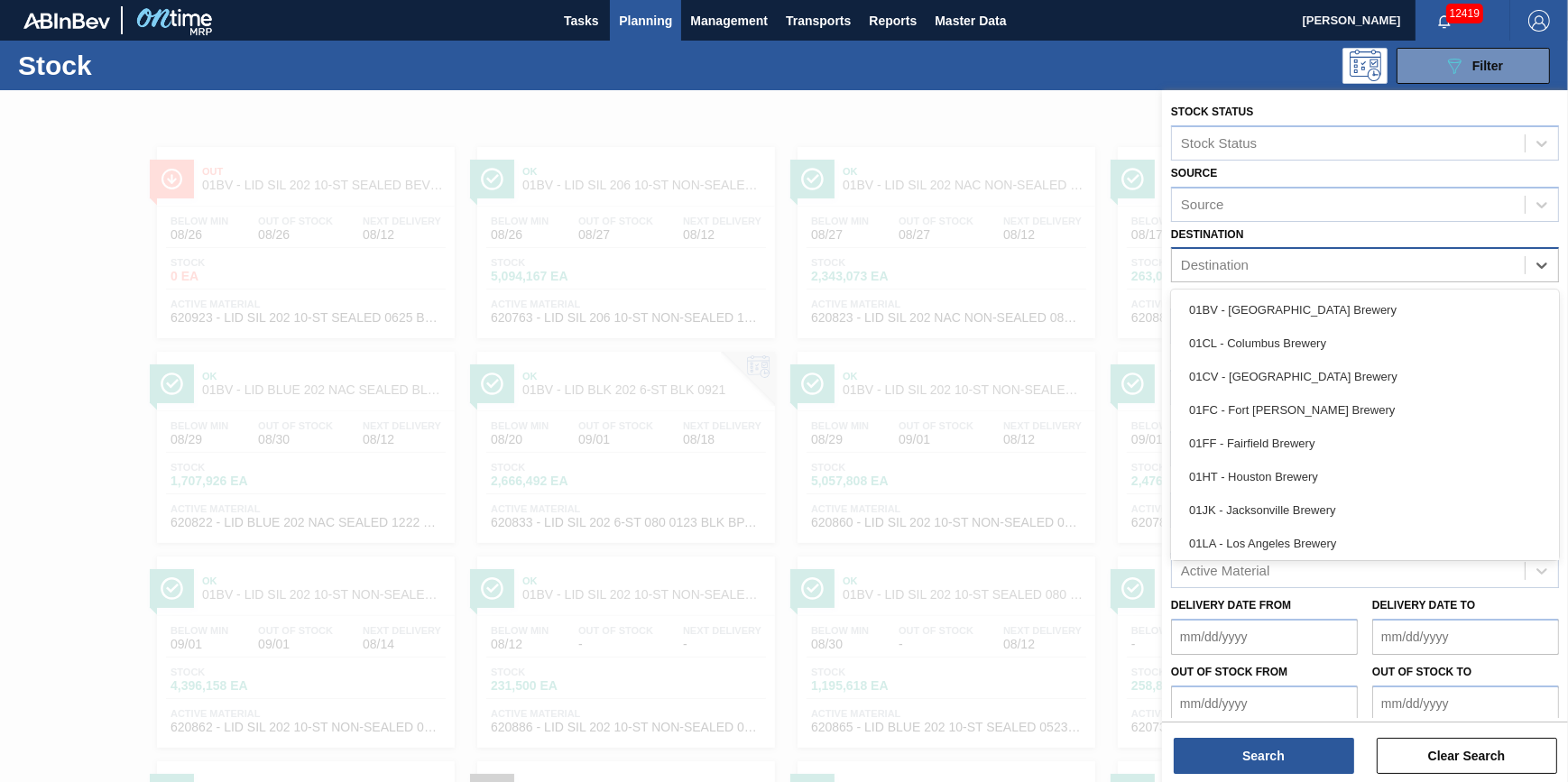
click at [1359, 268] on div "Destination" at bounding box center [1348, 266] width 353 height 26
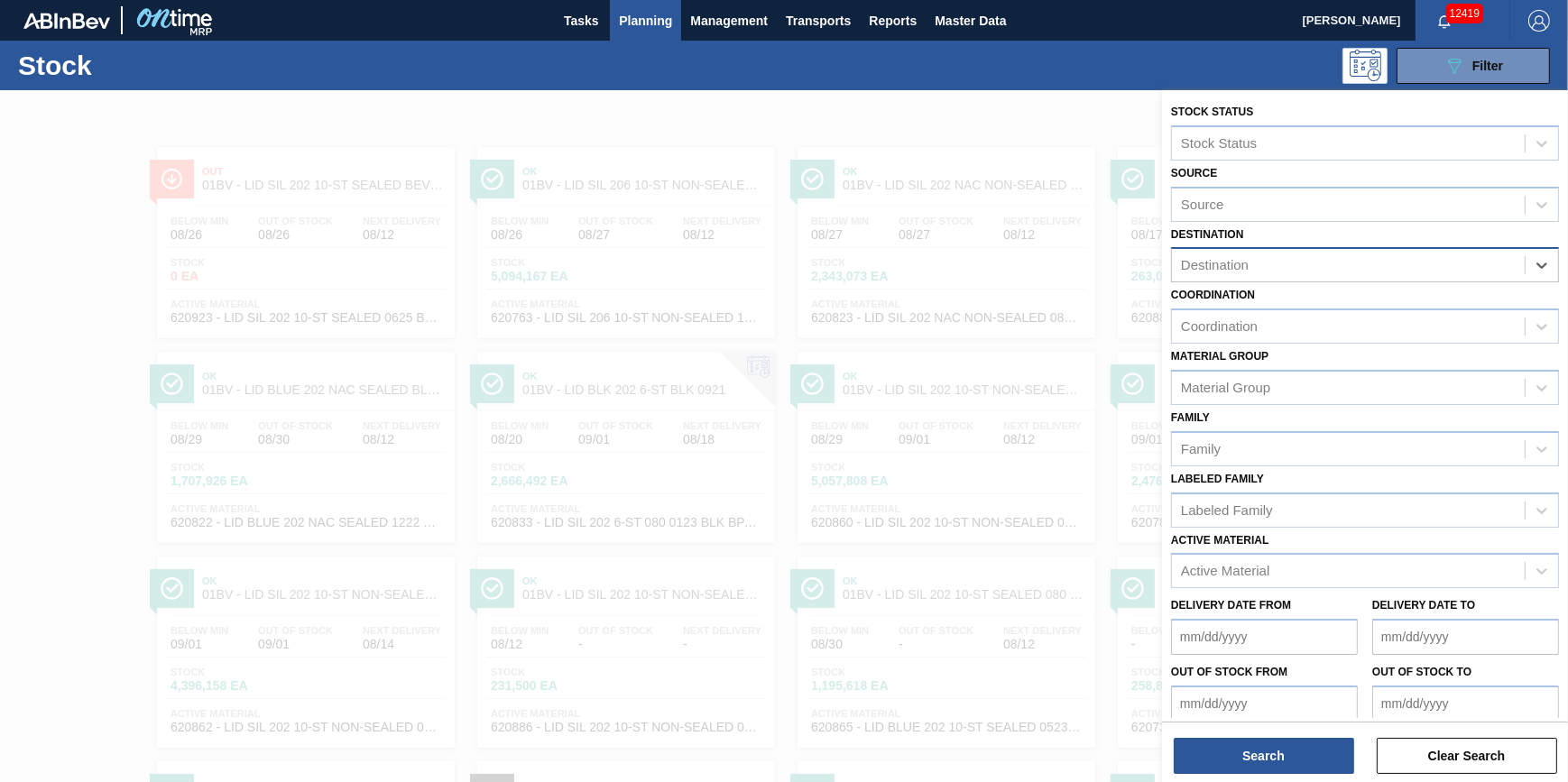
click at [1355, 268] on div "Destination" at bounding box center [1348, 266] width 353 height 26
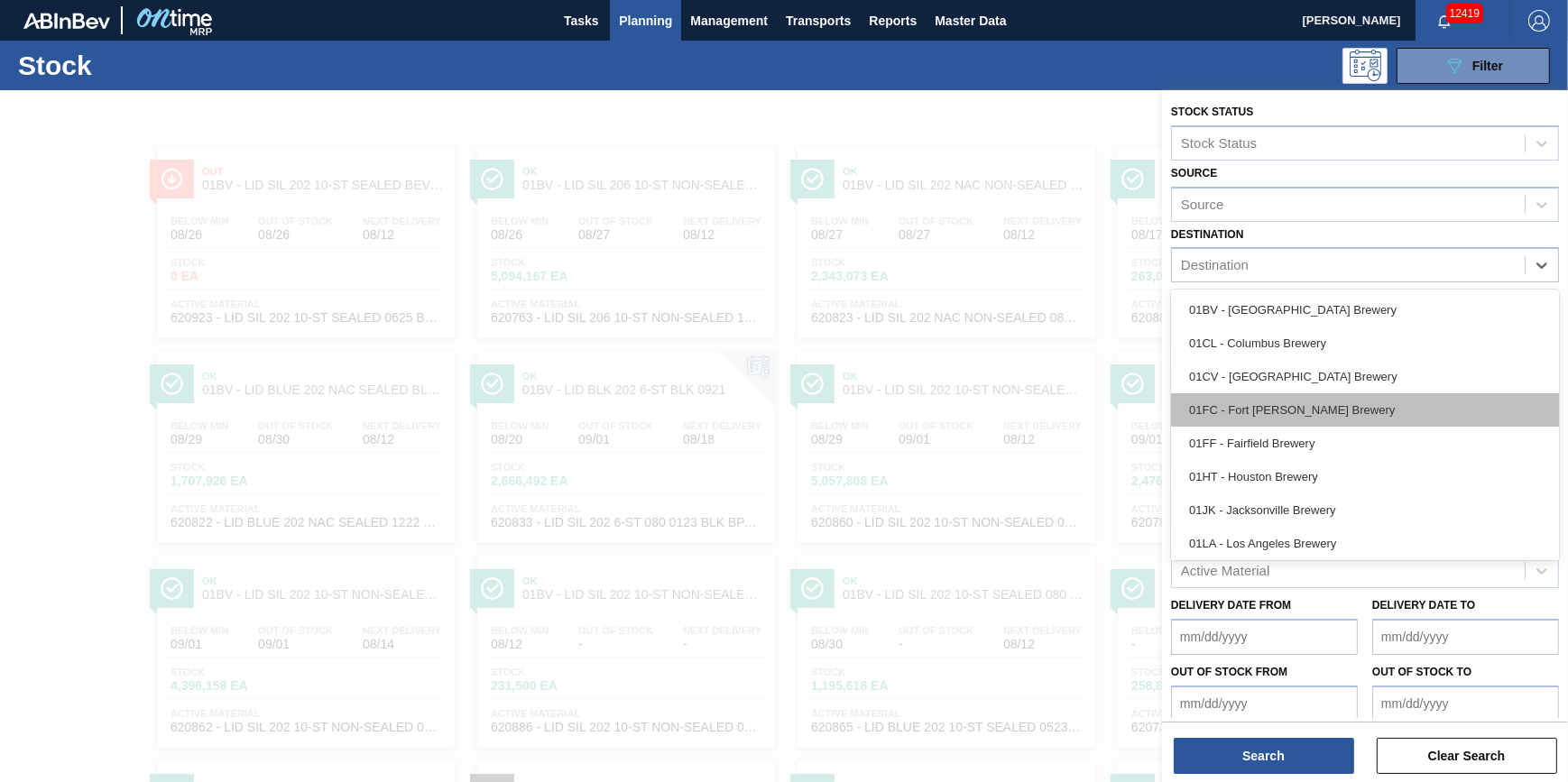
click at [1299, 406] on div "01FC - Fort [PERSON_NAME] Brewery" at bounding box center [1365, 410] width 388 height 33
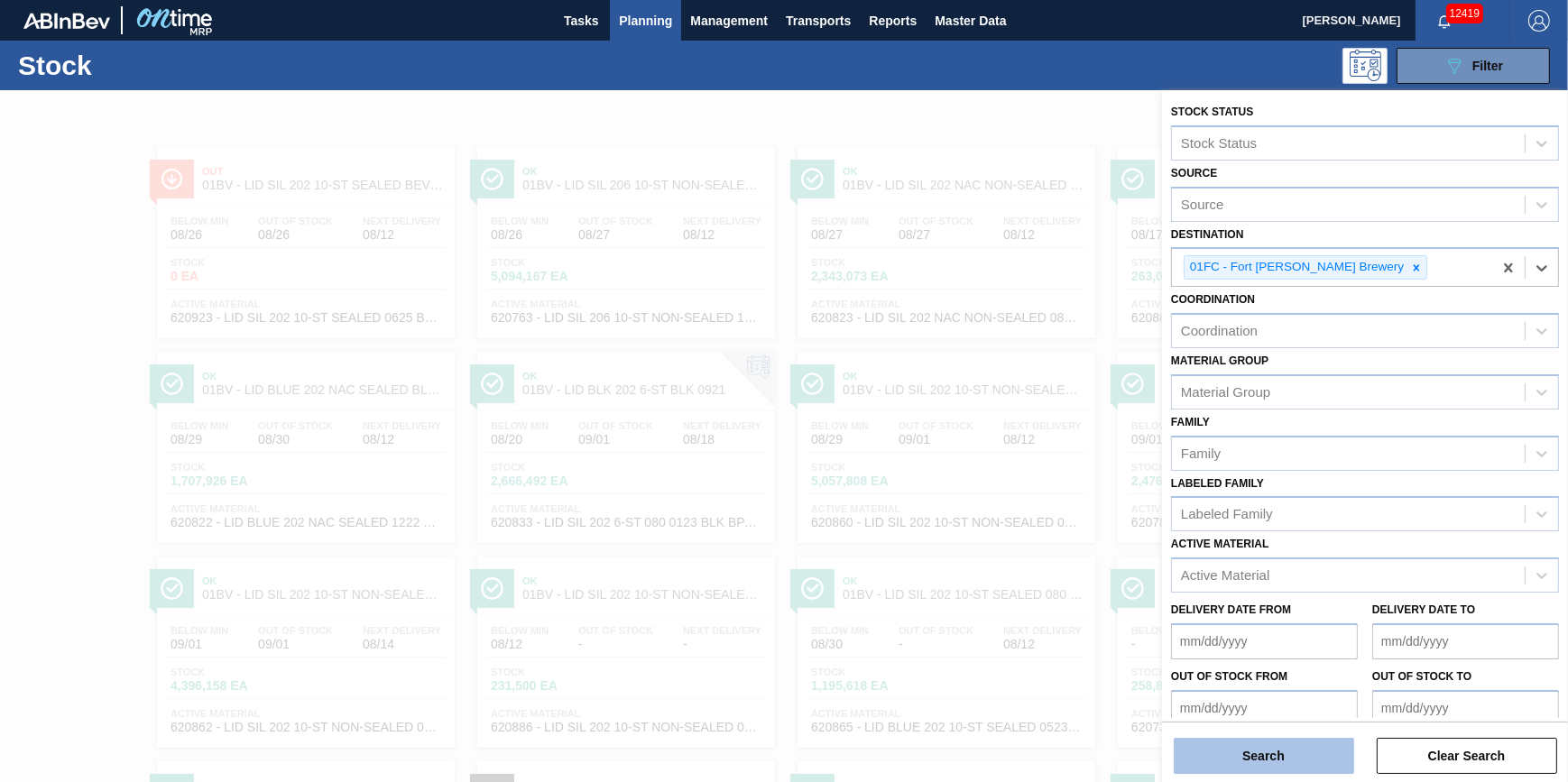
click at [1226, 741] on button "Search" at bounding box center [1263, 756] width 180 height 36
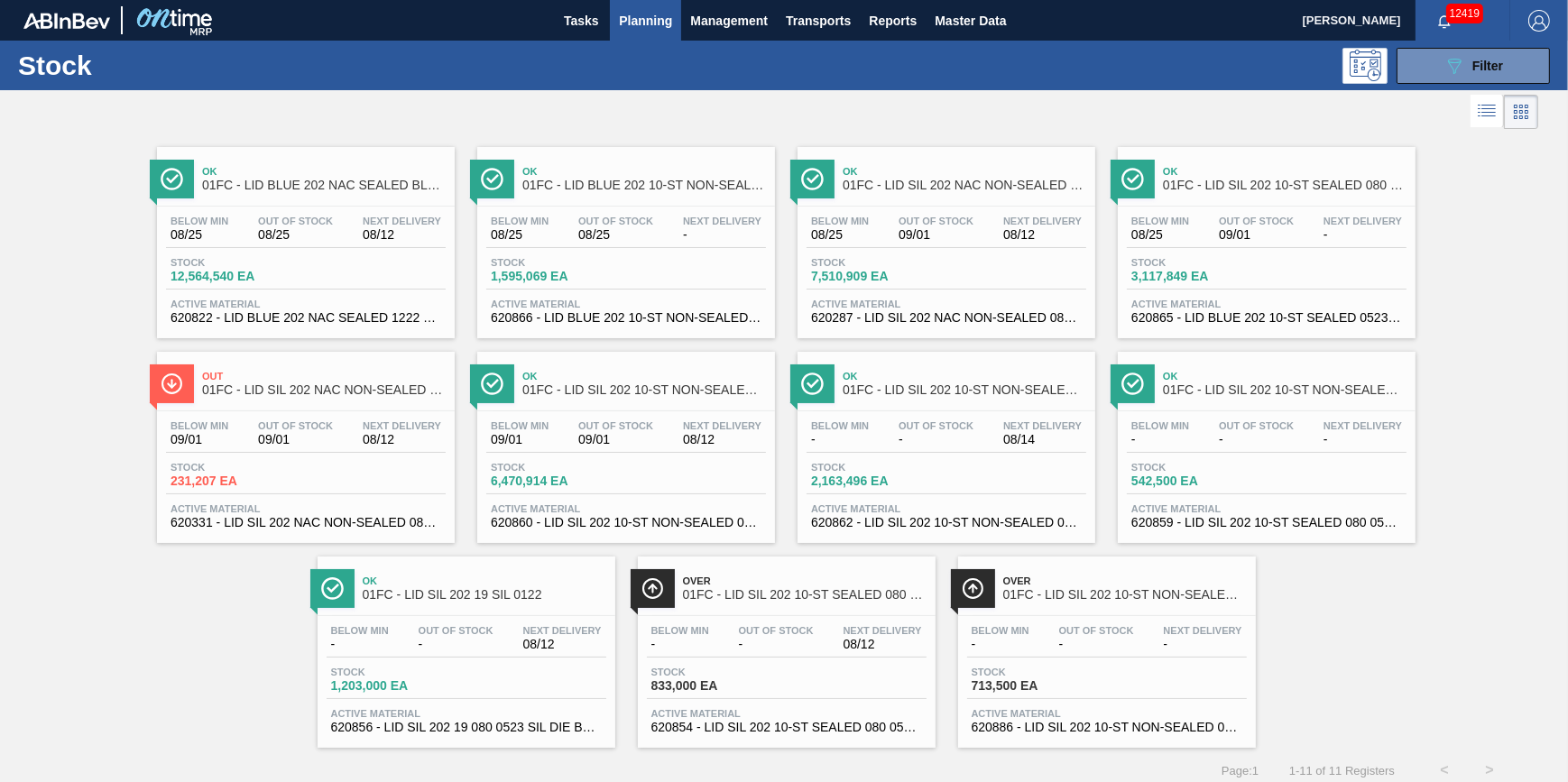
click at [617, 295] on div "Below Min 08/25 Out Of Stock 08/25 Next Delivery - Stock 1,595,069 EA Active Ma…" at bounding box center [626, 268] width 298 height 123
click at [739, 658] on div "Below Min - Out Of Stock - Next Delivery 08/12" at bounding box center [786, 641] width 280 height 32
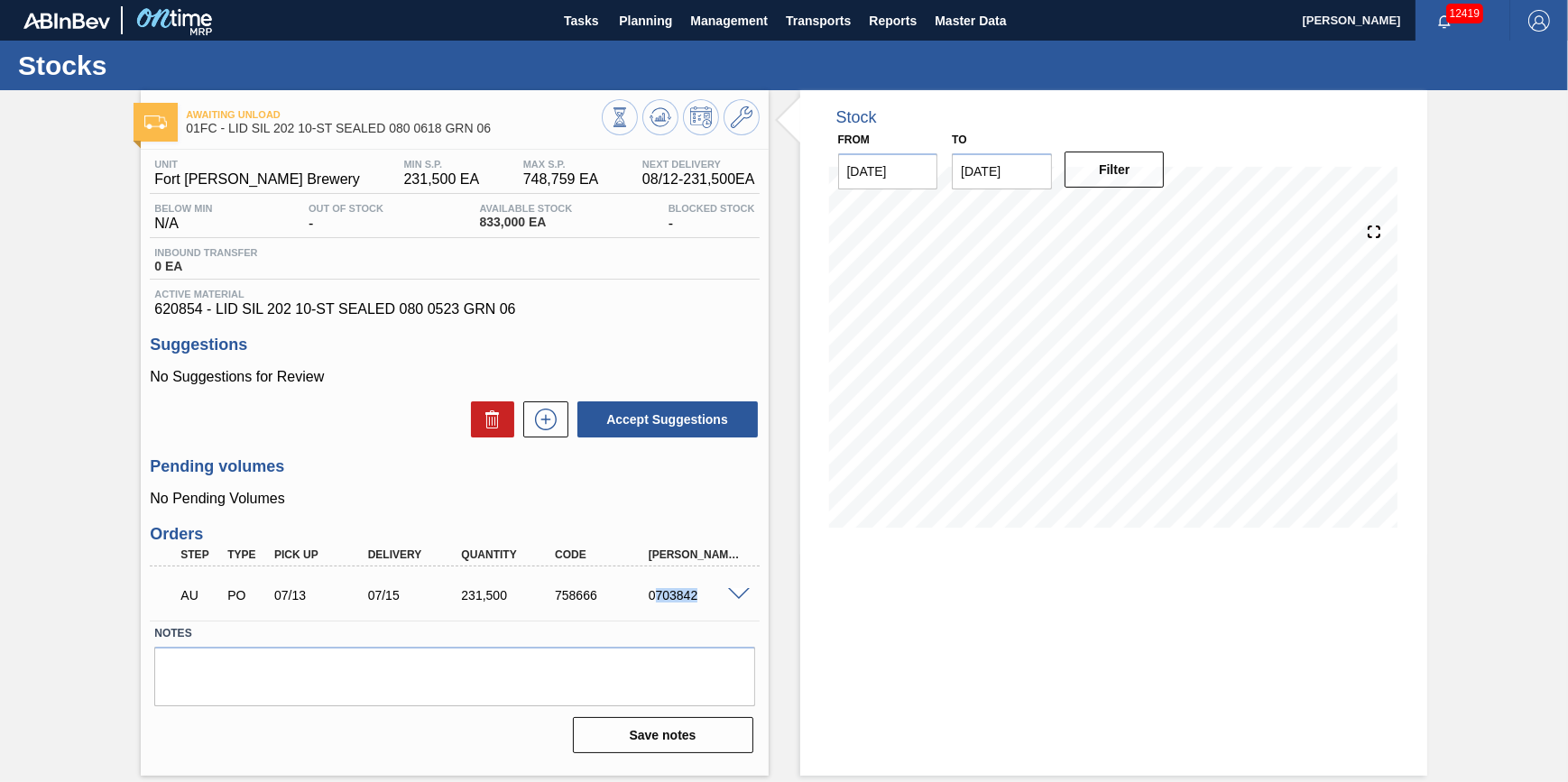
drag, startPoint x: 700, startPoint y: 600, endPoint x: 656, endPoint y: 608, distance: 44.7
click at [656, 603] on div "0703842" at bounding box center [696, 596] width 103 height 15
drag, startPoint x: 656, startPoint y: 608, endPoint x: 666, endPoint y: 605, distance: 10.4
copy div "703842"
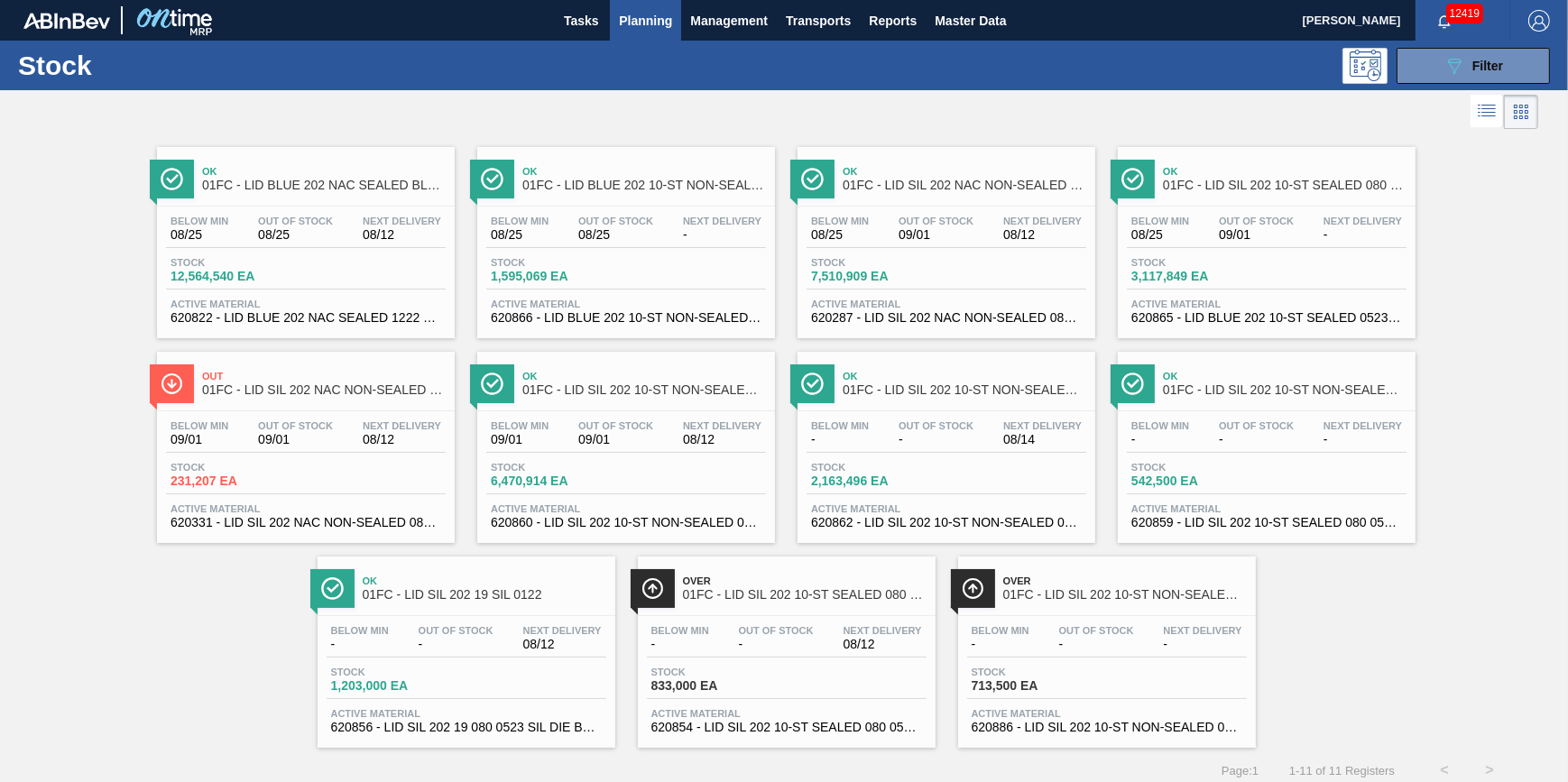
click at [756, 647] on span "-" at bounding box center [776, 644] width 75 height 14
click at [1465, 81] on button "089F7B8B-B2A5-4AFE-B5C0-19BA573D28AC Filter" at bounding box center [1473, 66] width 153 height 36
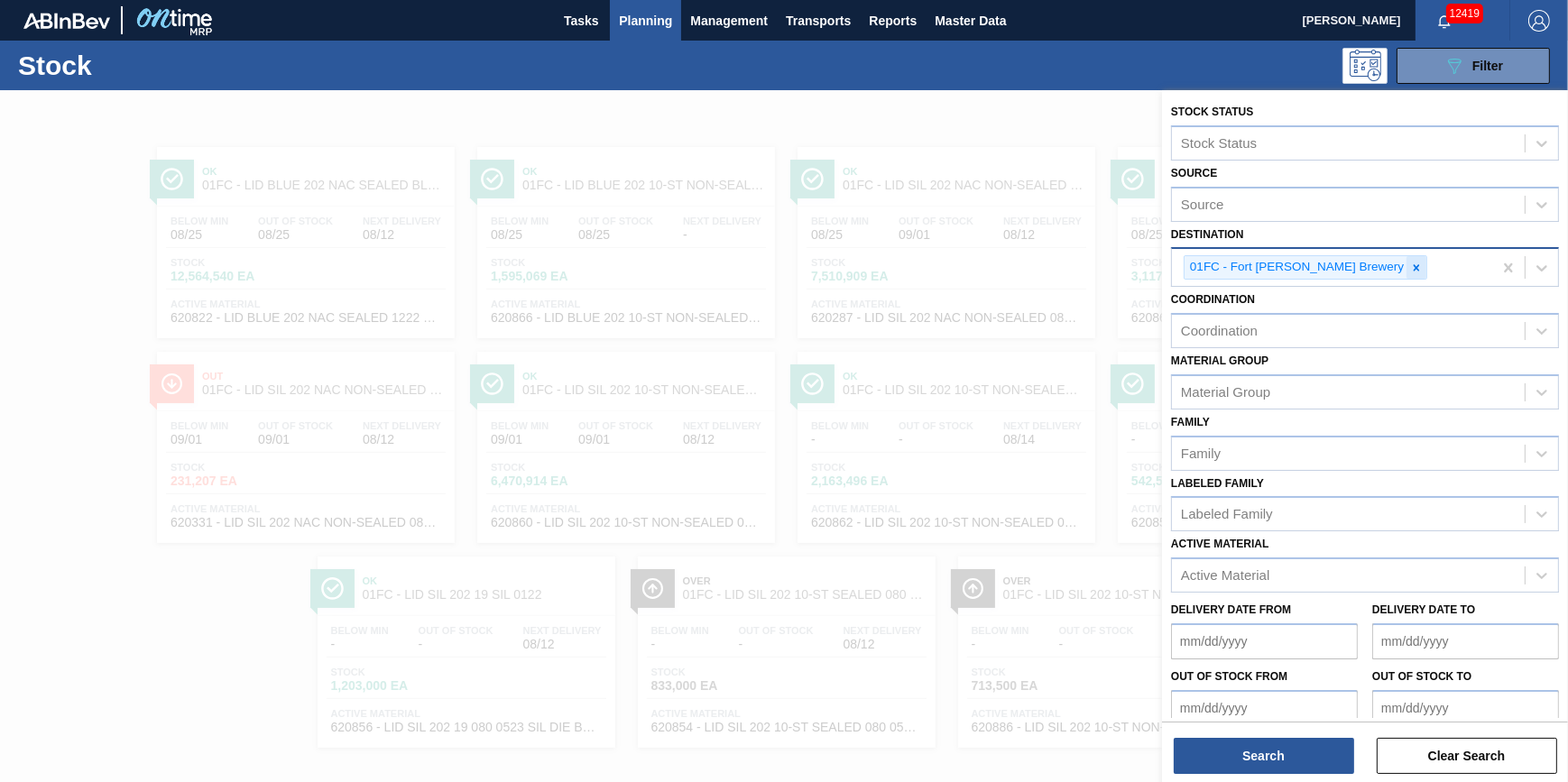
click at [1410, 265] on icon at bounding box center [1417, 268] width 13 height 13
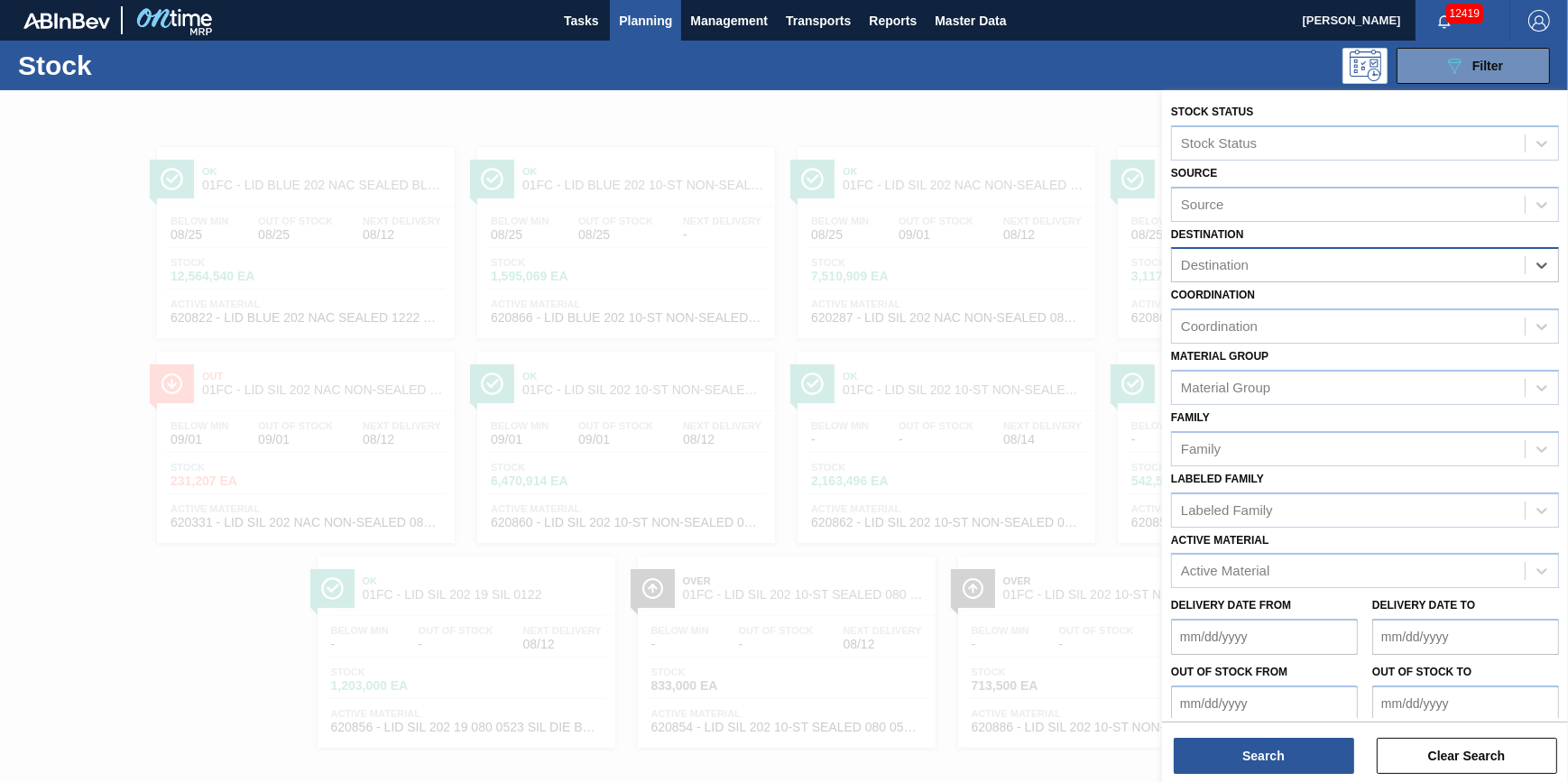
click at [1354, 265] on div "Destination" at bounding box center [1348, 266] width 353 height 26
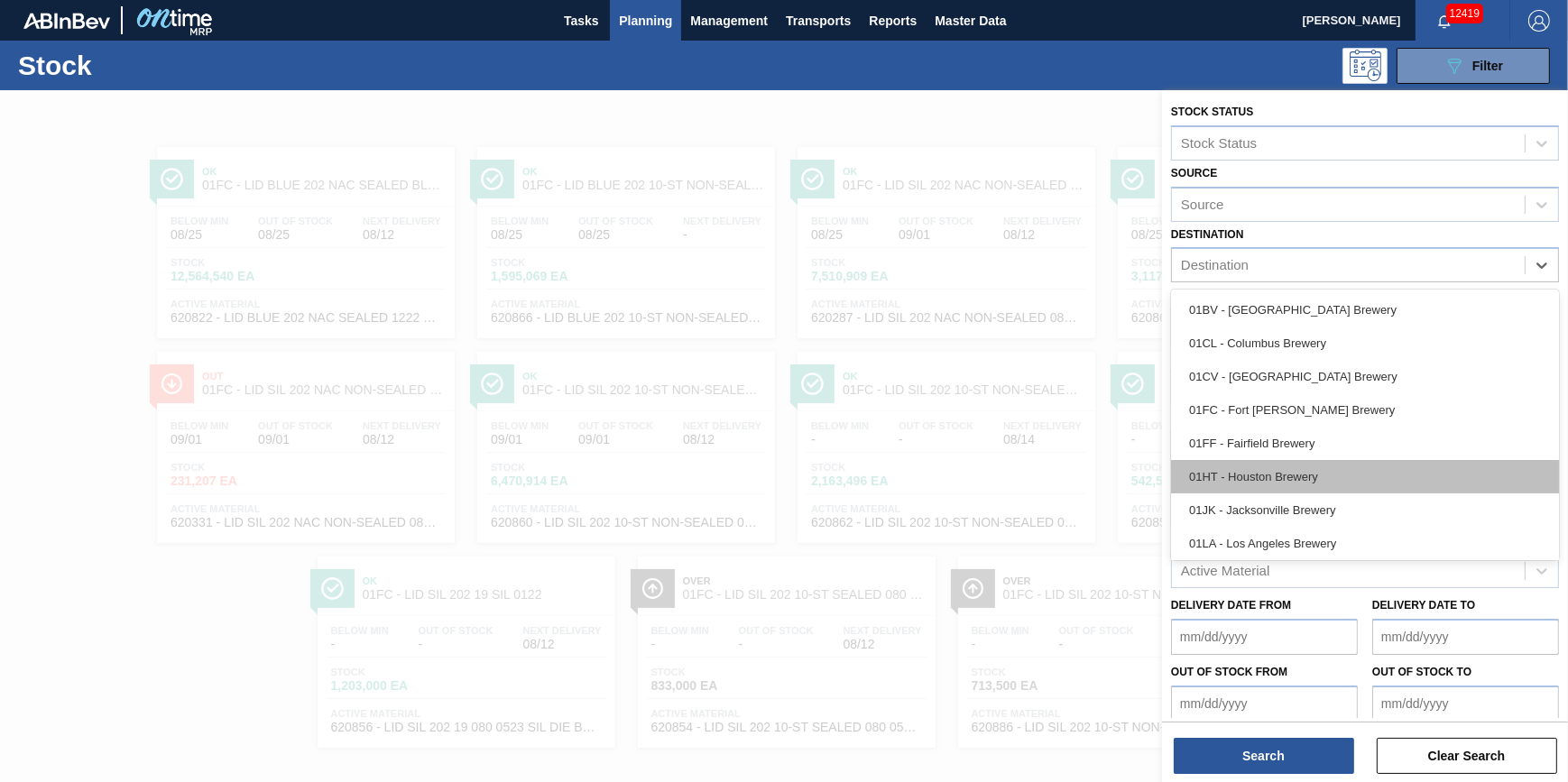
click at [1342, 475] on div "01HT - Houston Brewery" at bounding box center [1365, 476] width 388 height 33
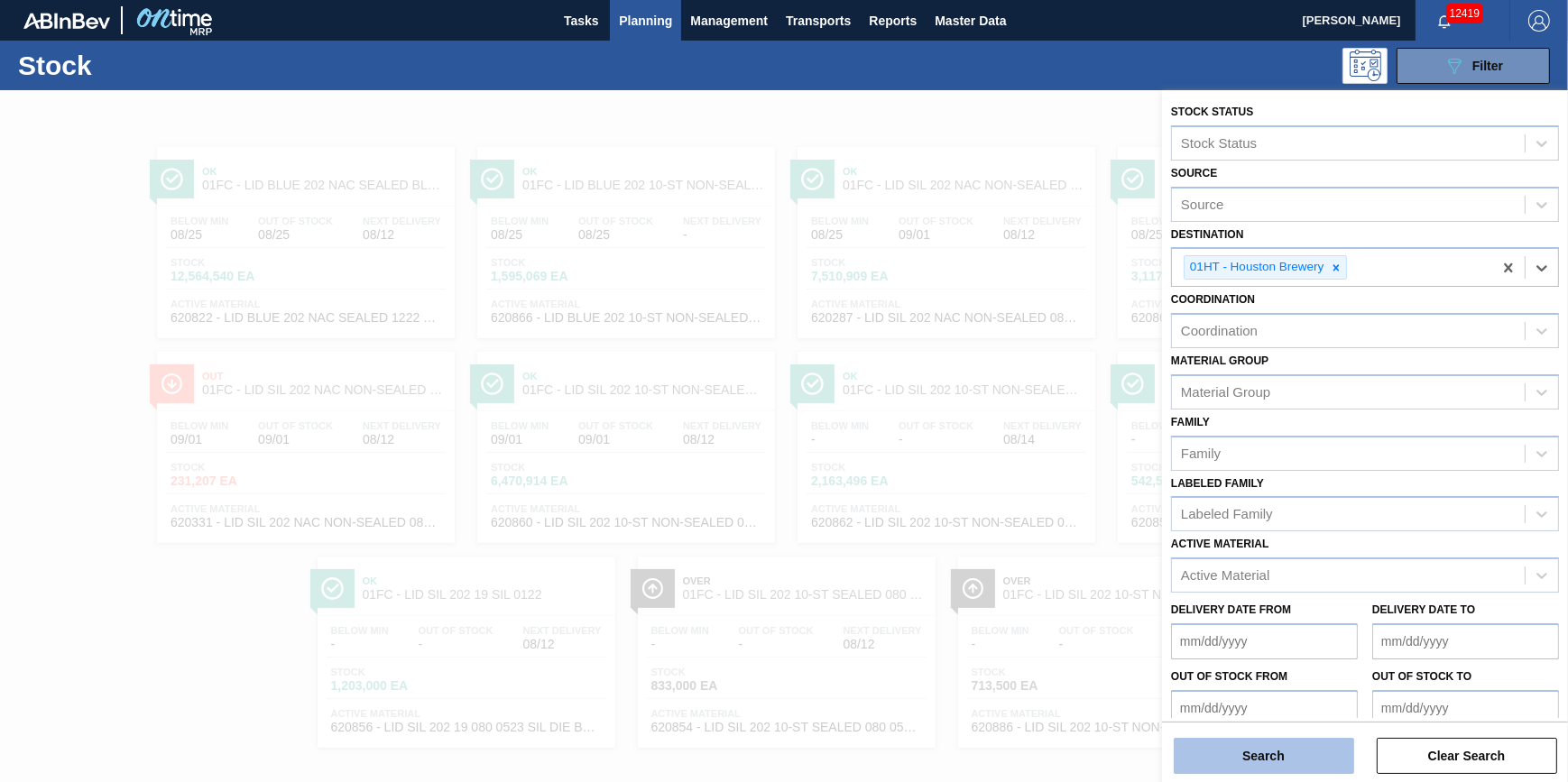
click at [1253, 752] on button "Search" at bounding box center [1263, 756] width 180 height 36
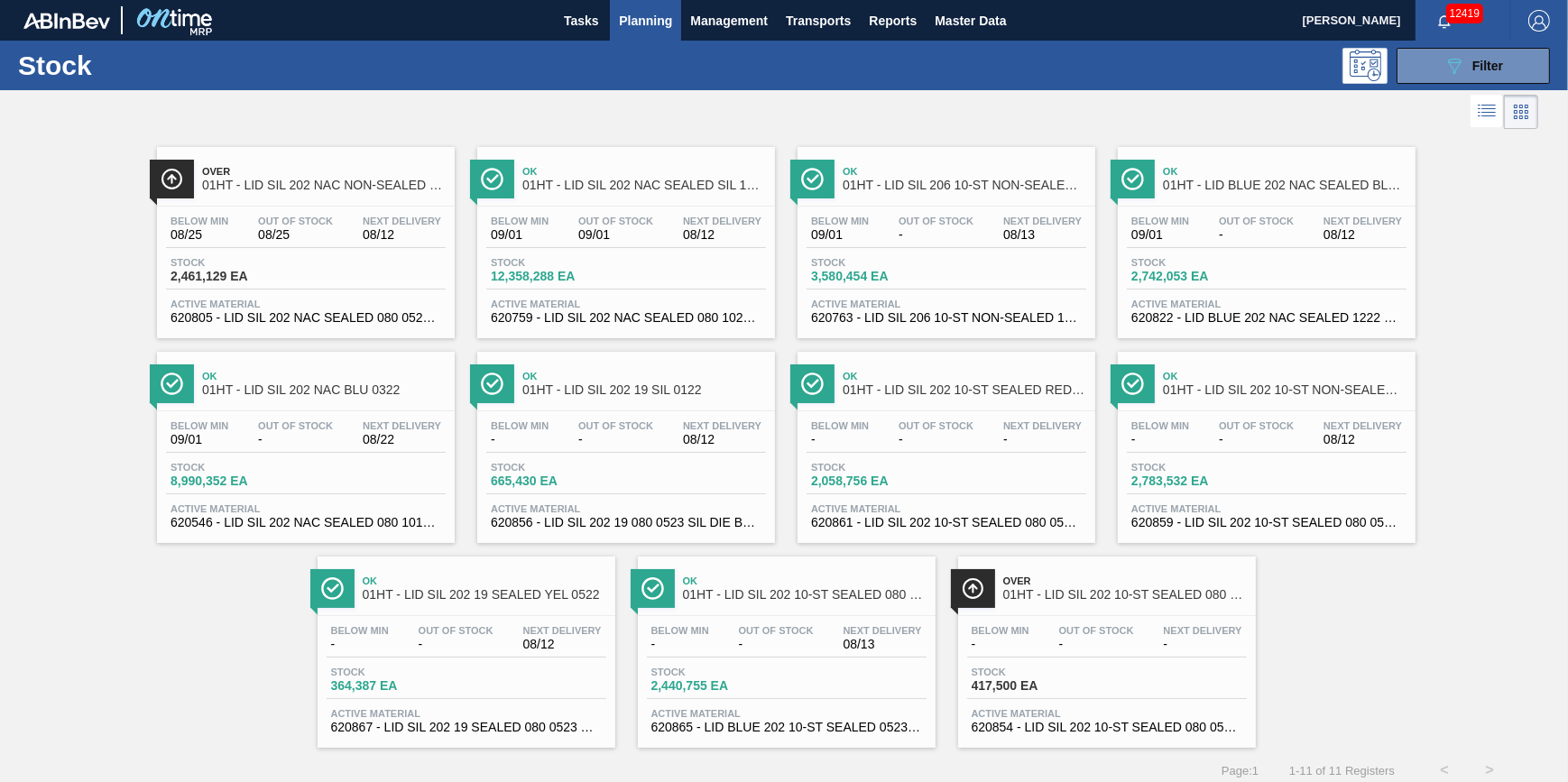
click at [1017, 651] on span "-" at bounding box center [1000, 644] width 58 height 14
click at [314, 273] on div "Stock 2,461,129 EA" at bounding box center [305, 273] width 280 height 32
click at [1481, 71] on span "Filter" at bounding box center [1487, 66] width 30 height 15
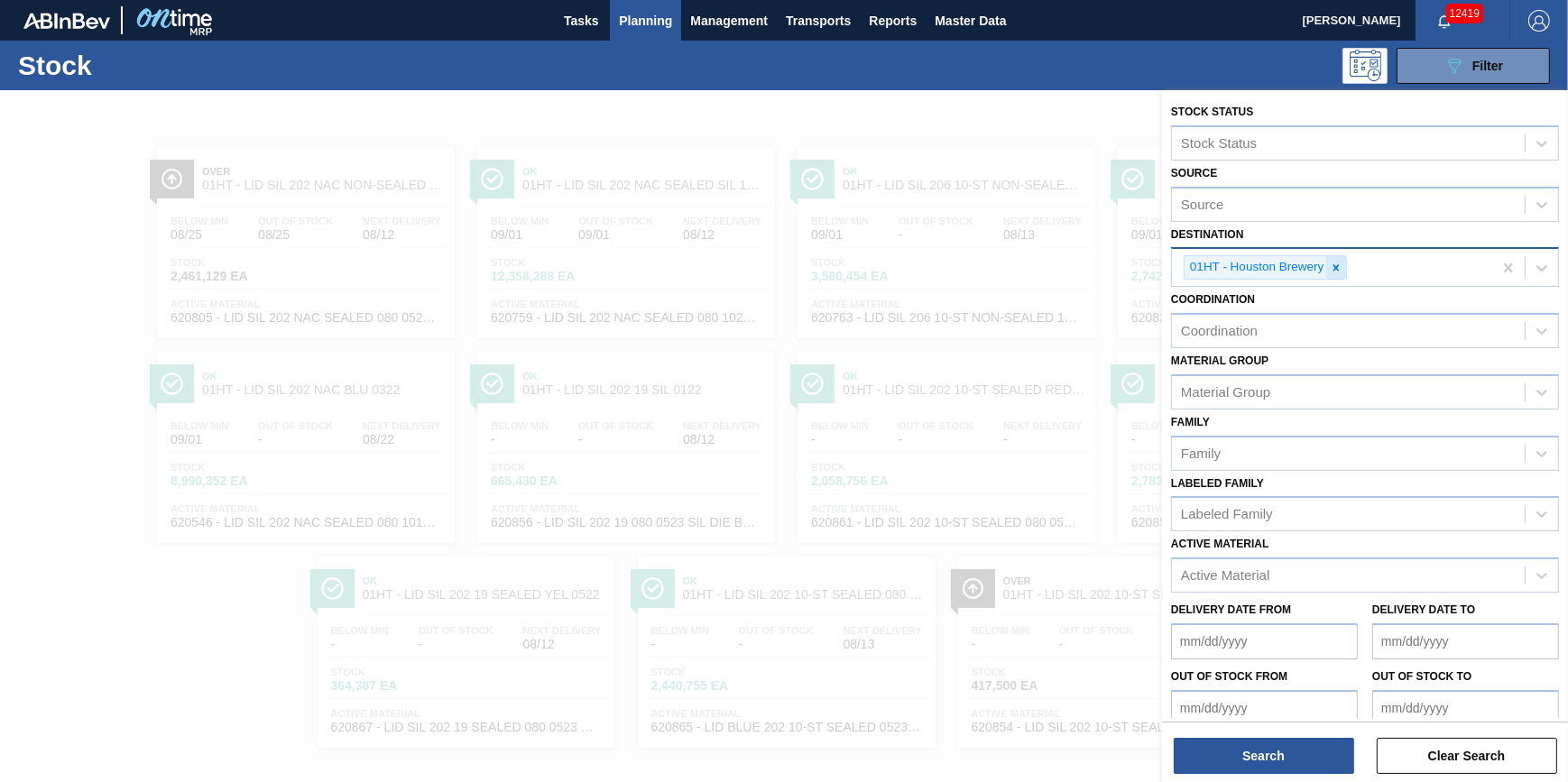
click at [1332, 265] on icon at bounding box center [1336, 268] width 13 height 13
click at [1330, 265] on div "Destination" at bounding box center [1348, 266] width 353 height 26
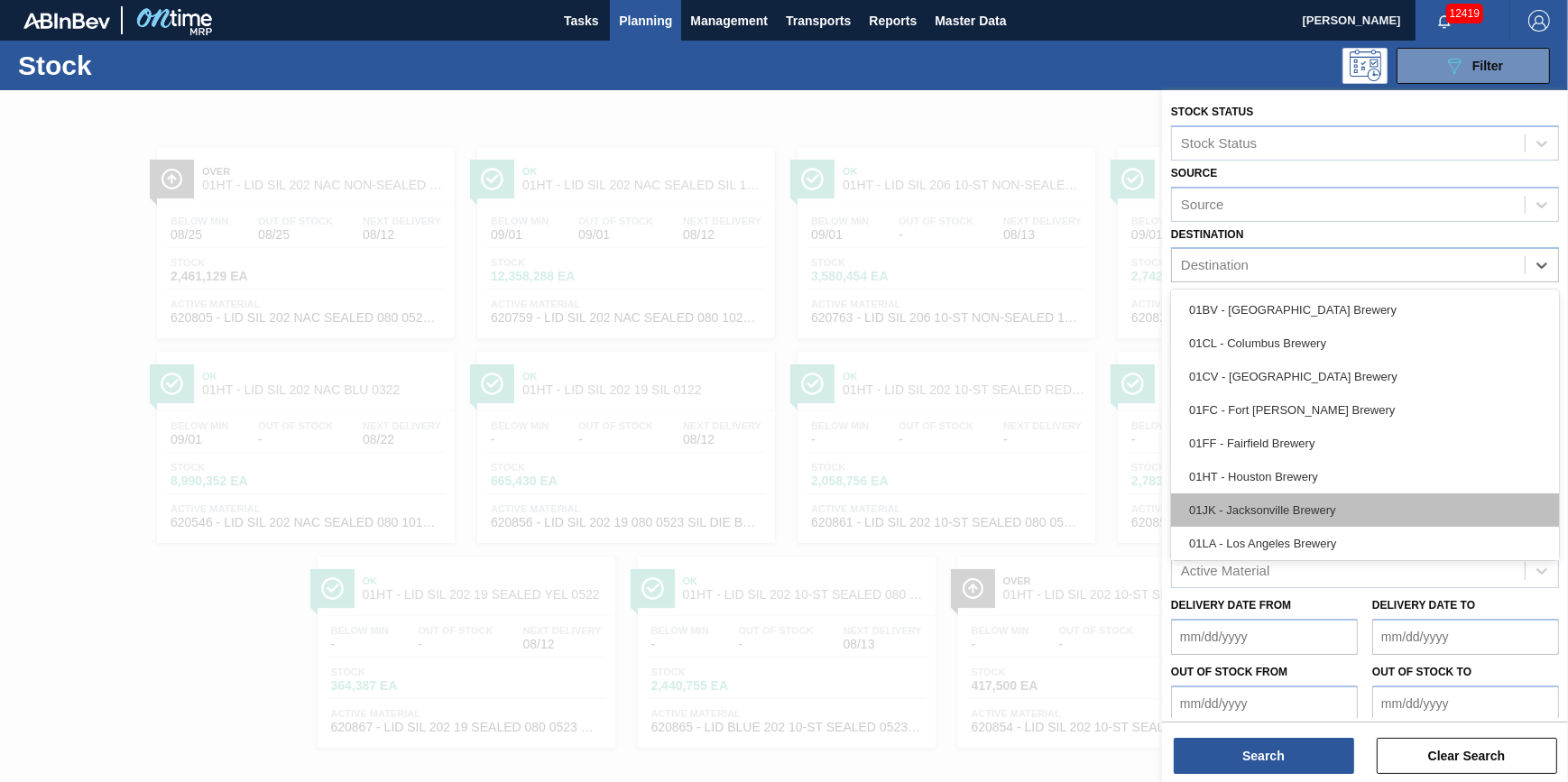
click at [1346, 524] on div "01JK - Jacksonville Brewery" at bounding box center [1365, 511] width 388 height 33
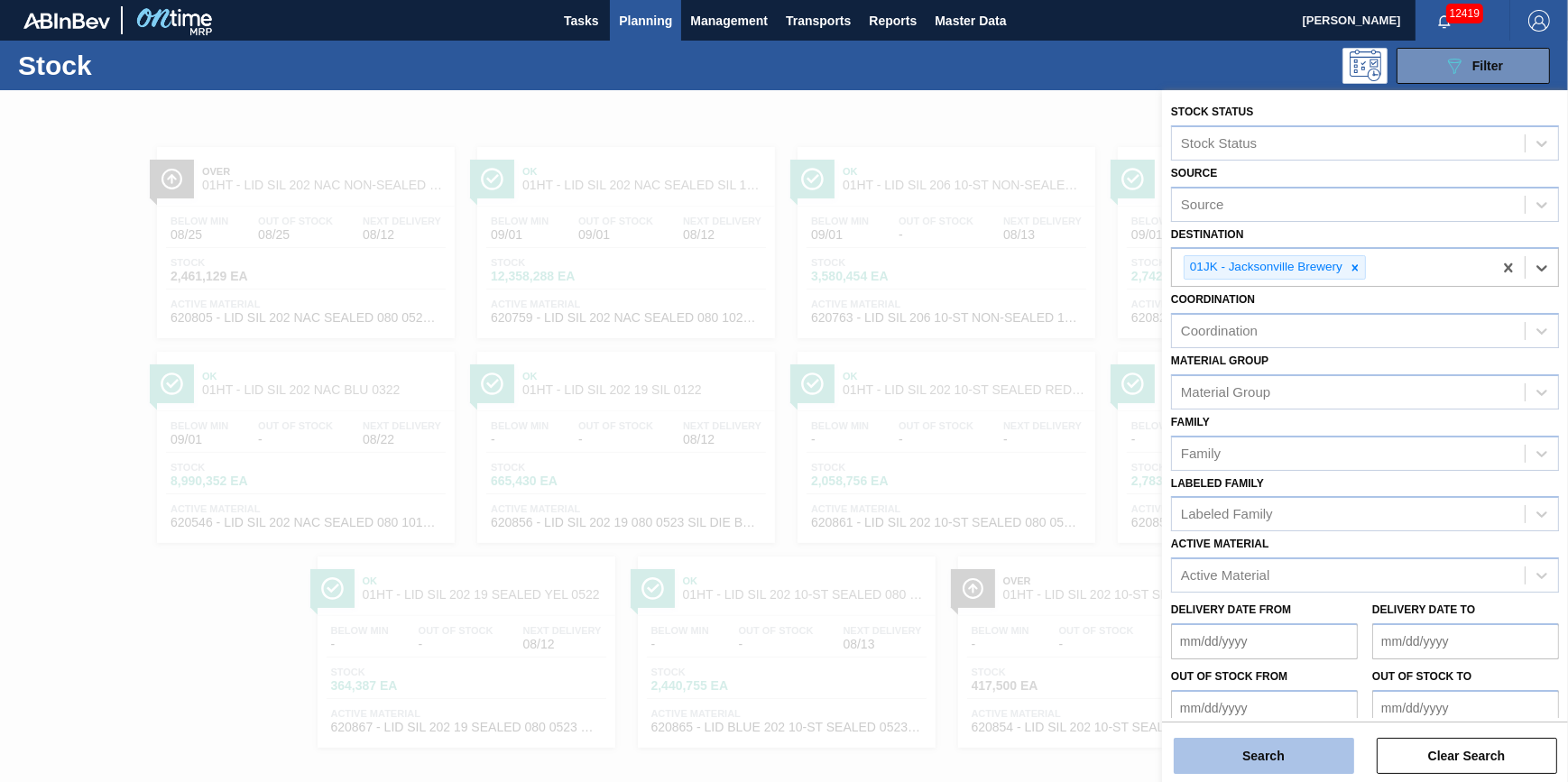
click at [1216, 759] on button "Search" at bounding box center [1263, 756] width 180 height 36
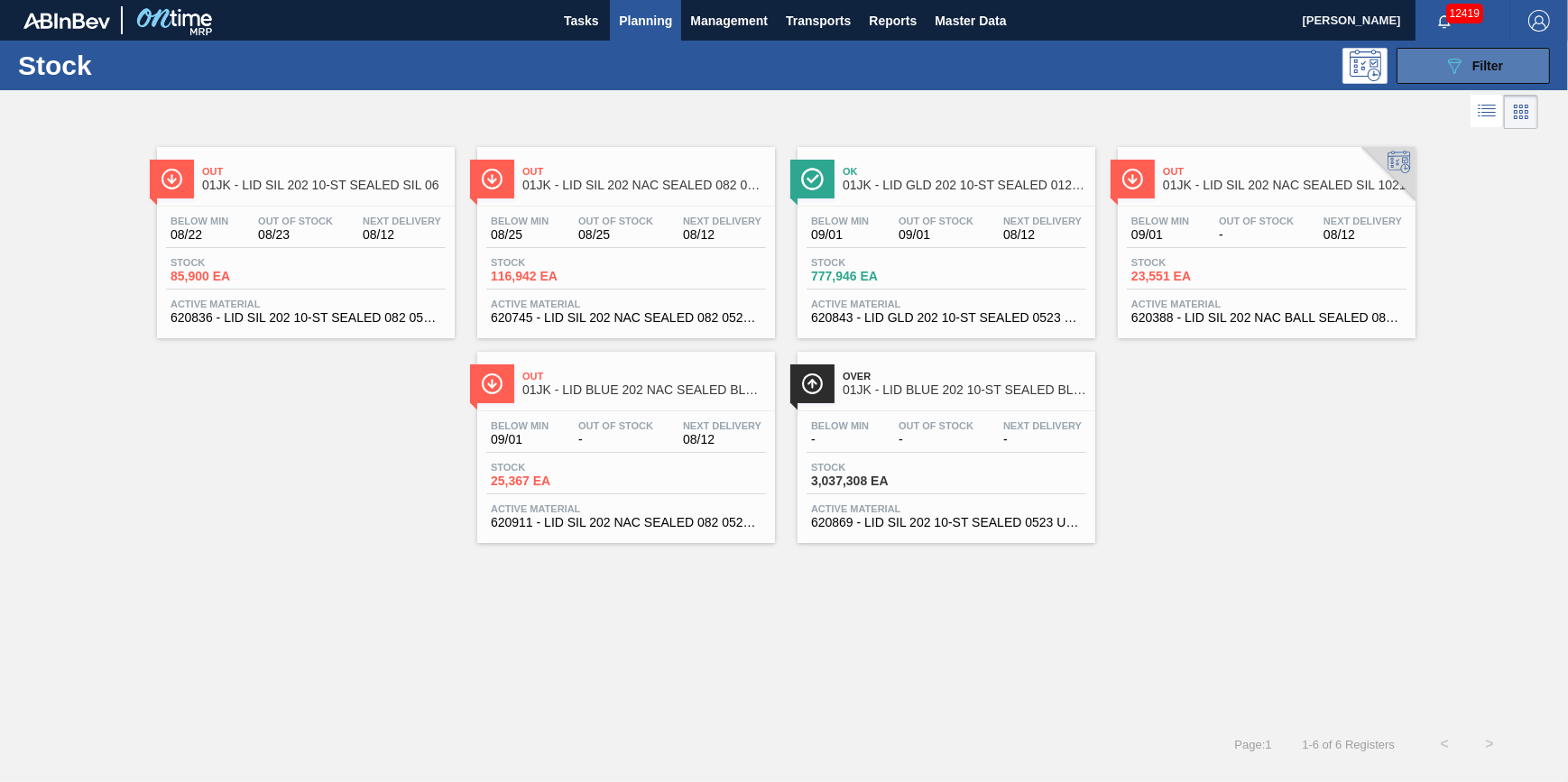
click at [1432, 72] on button "089F7B8B-B2A5-4AFE-B5C0-19BA573D28AC Filter" at bounding box center [1473, 66] width 153 height 36
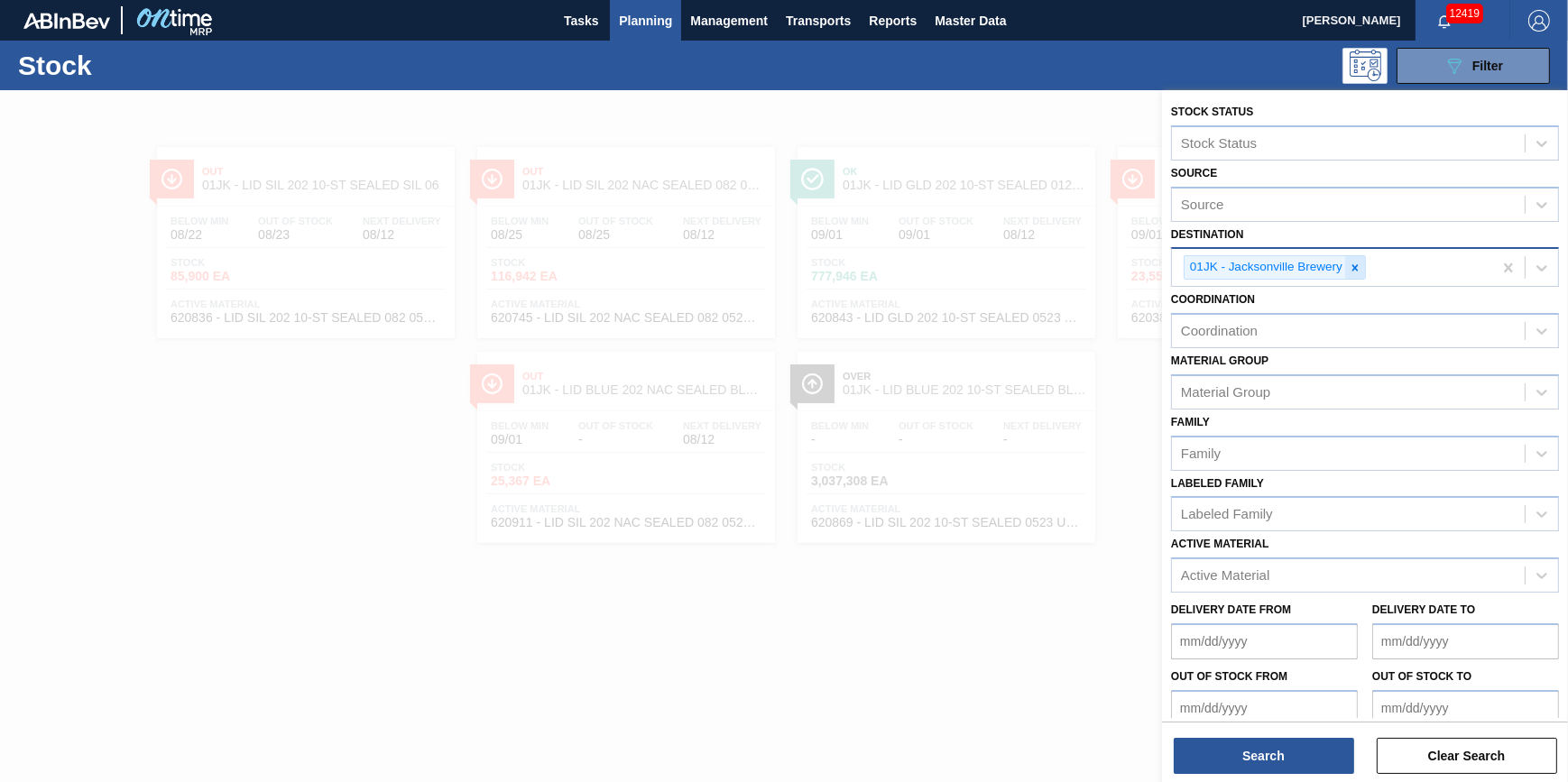
click at [1348, 270] on icon at bounding box center [1355, 268] width 13 height 13
click at [1348, 271] on div "Destination" at bounding box center [1348, 266] width 353 height 26
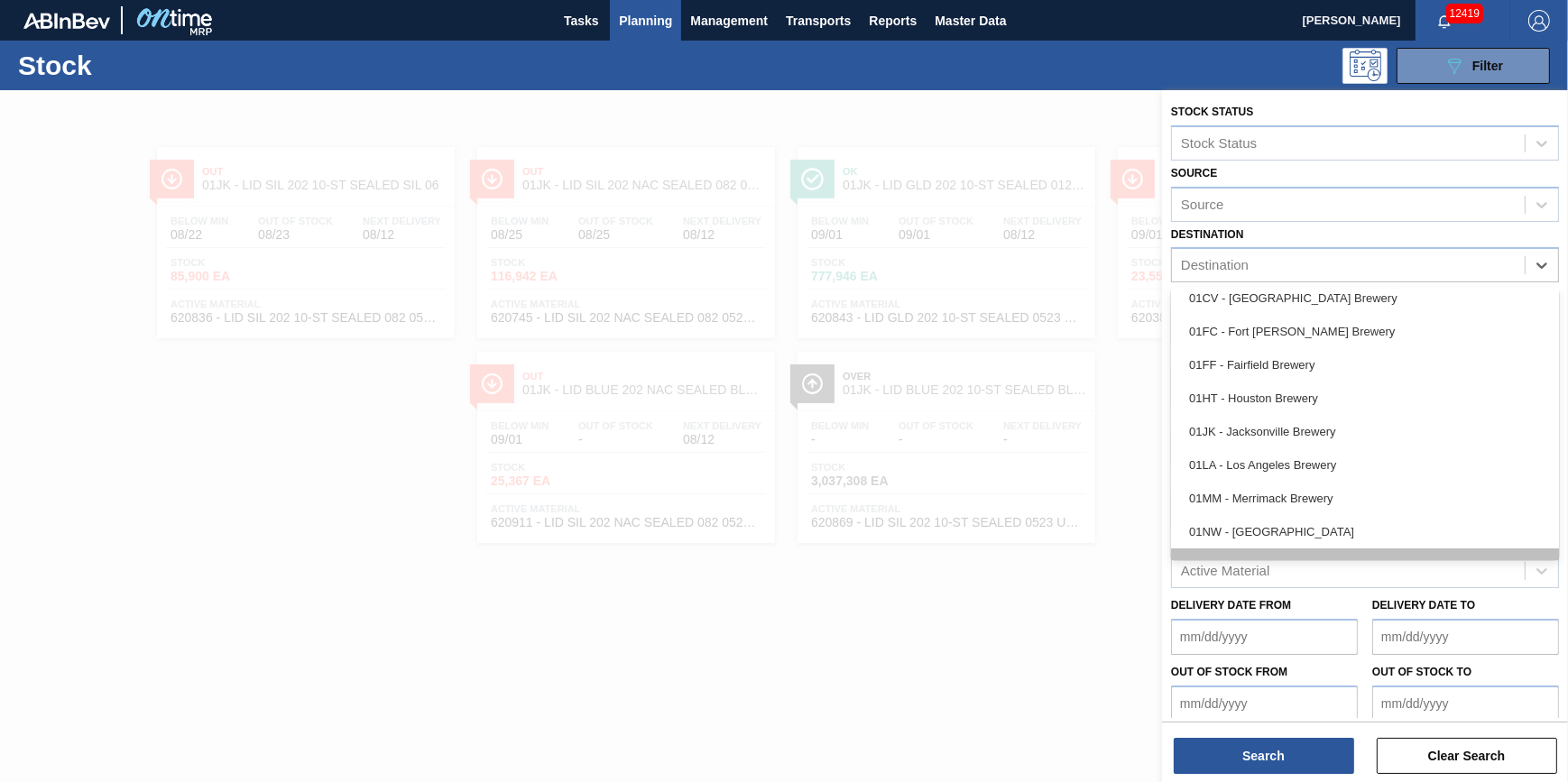
scroll to position [137, 0]
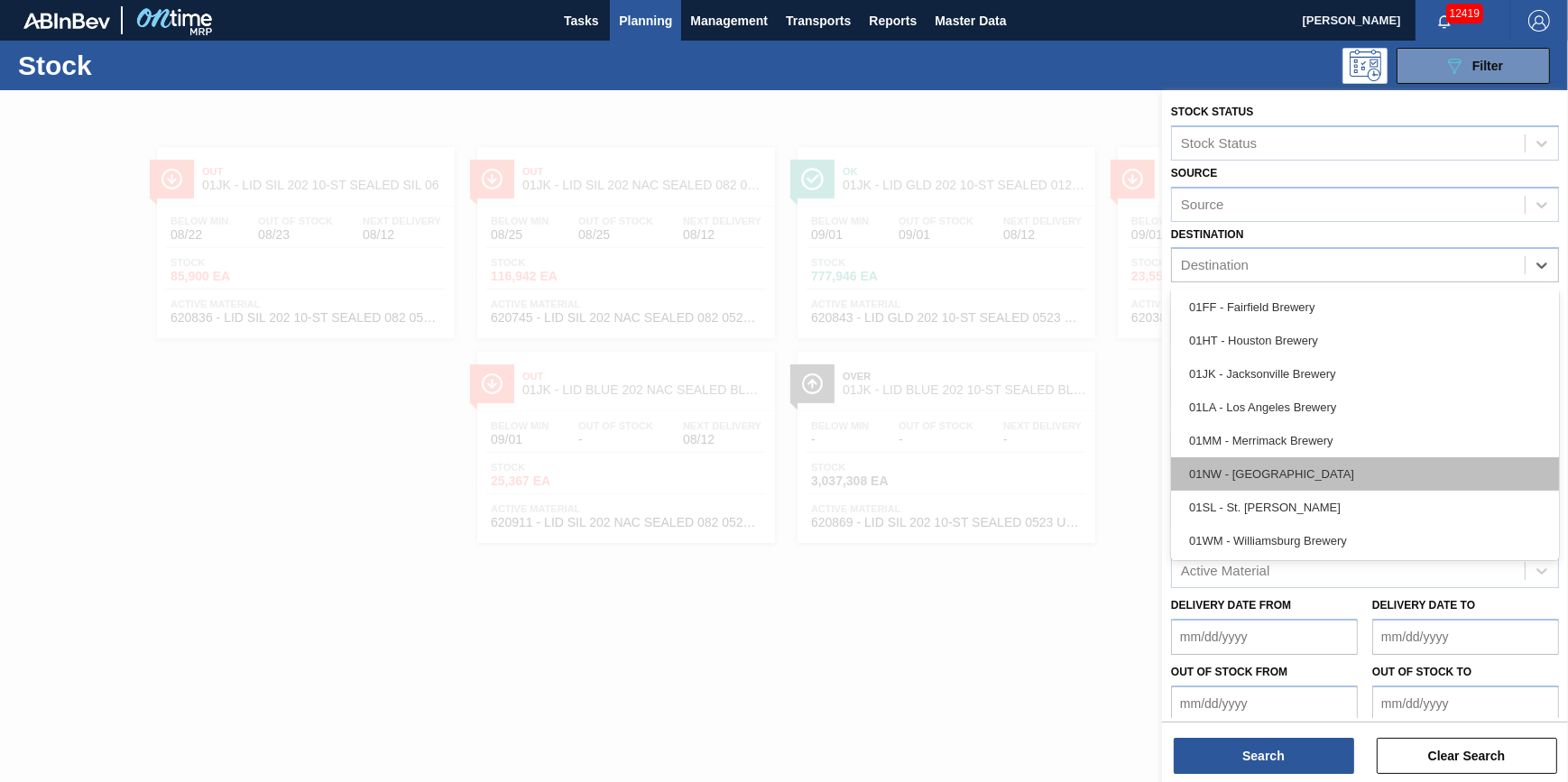
click at [1297, 482] on div "01NW - [GEOGRAPHIC_DATA]" at bounding box center [1365, 475] width 388 height 33
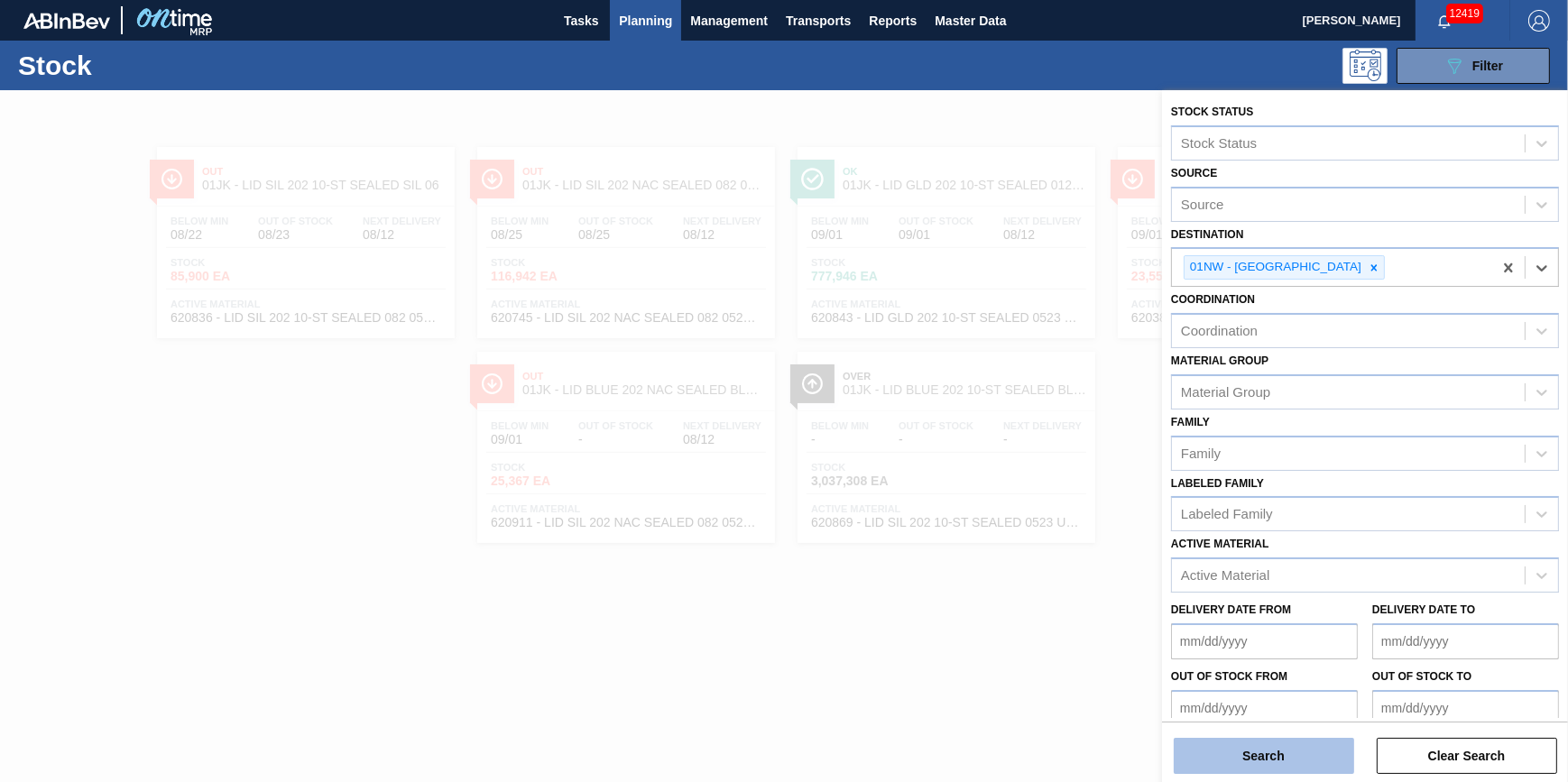
click at [1249, 761] on button "Search" at bounding box center [1263, 756] width 180 height 36
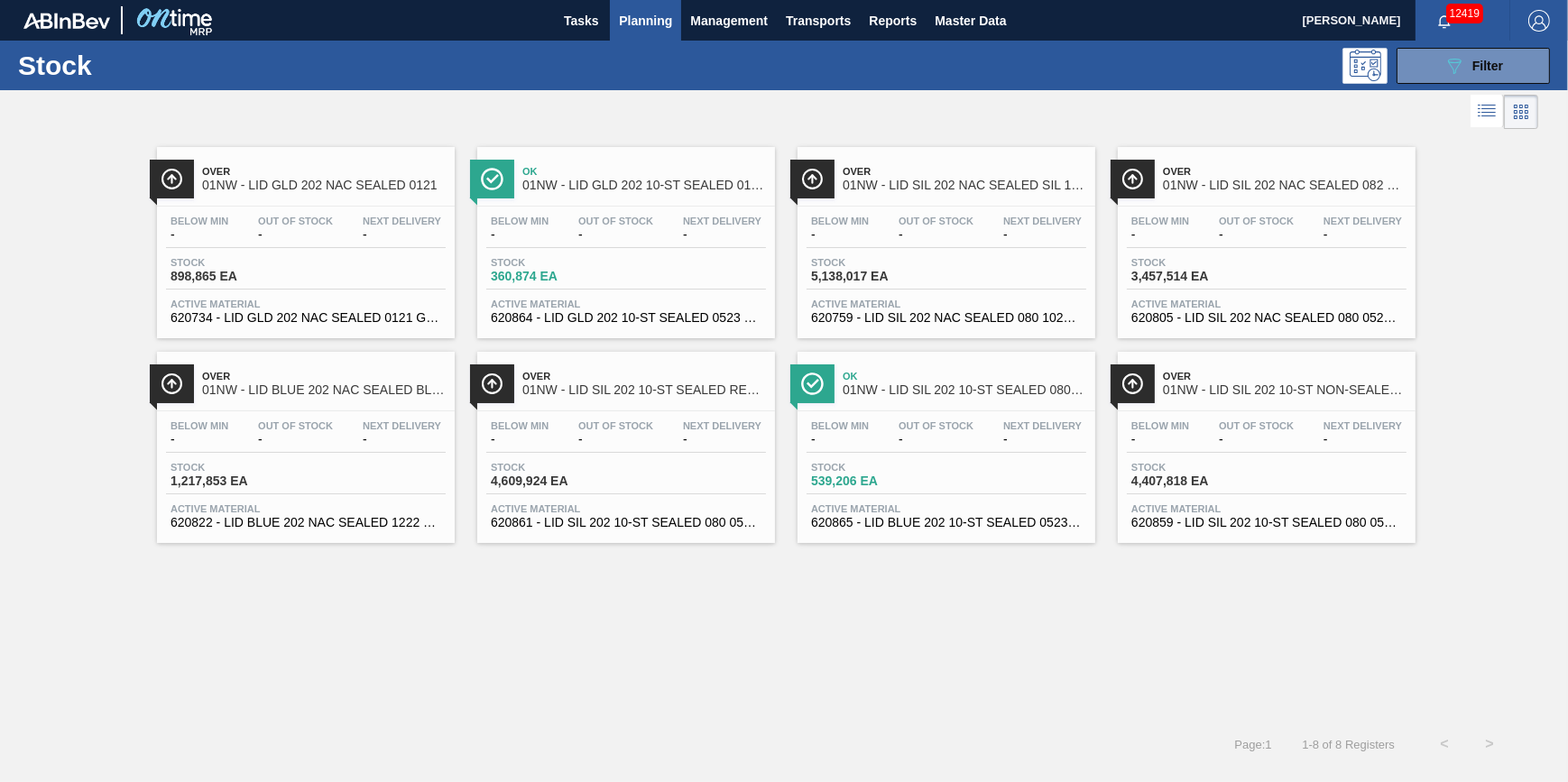
click at [290, 487] on span "1,217,853 EA" at bounding box center [233, 481] width 126 height 14
click at [305, 270] on div "Stock 898,865 EA" at bounding box center [305, 273] width 280 height 32
click at [1349, 465] on div "Stock 4,407,818 EA" at bounding box center [1266, 477] width 280 height 32
click at [657, 494] on div "Stock 4,609,924 EA" at bounding box center [626, 477] width 280 height 32
click at [975, 254] on div "Below Min - Out Of Stock - Next Delivery - Stock 5,138,017 EA Active Material 6…" at bounding box center [946, 268] width 298 height 123
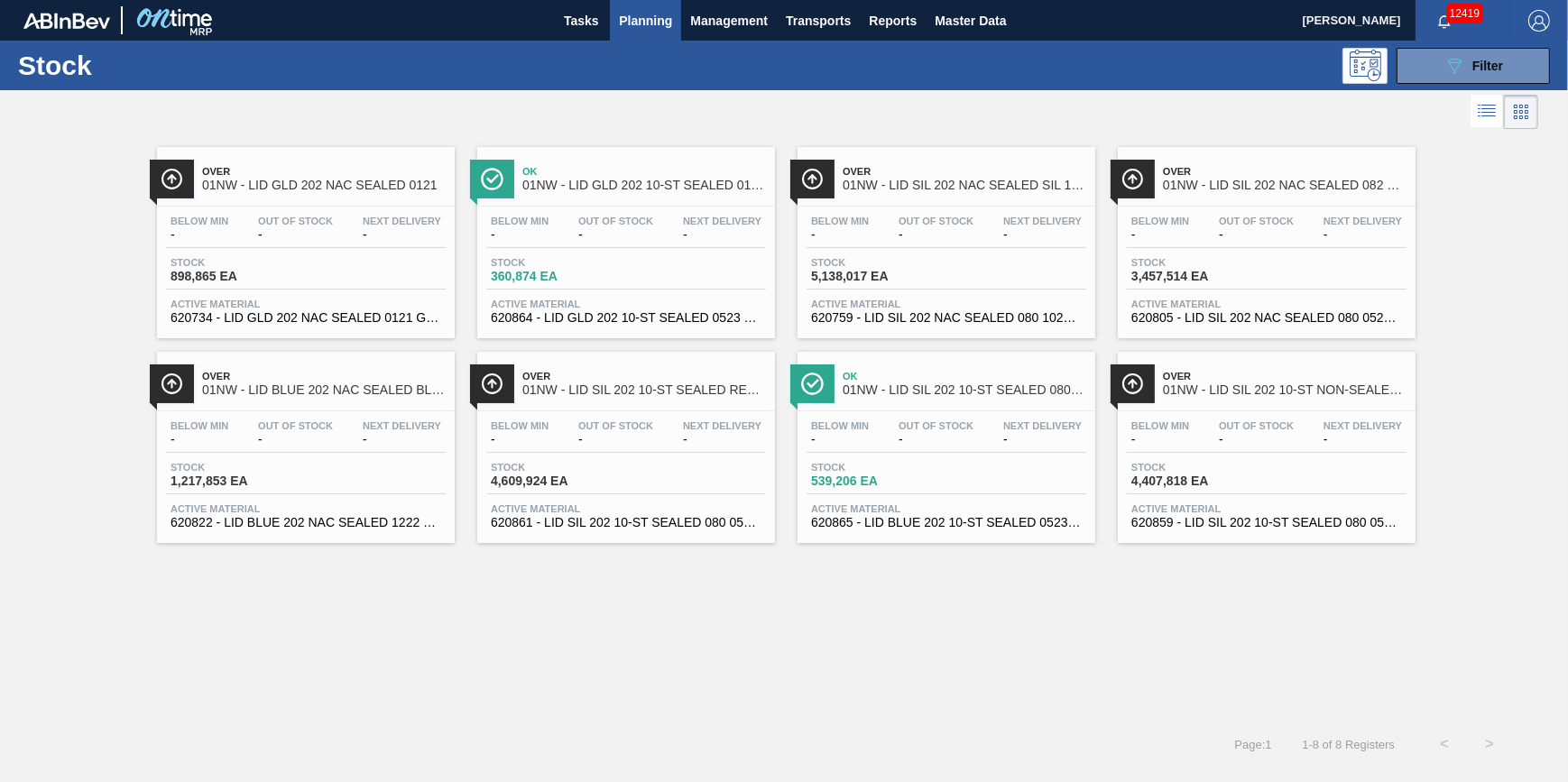
click at [1166, 247] on div "Below Min - Out Of Stock - Next Delivery -" at bounding box center [1266, 232] width 280 height 32
click at [1477, 68] on span "Filter" at bounding box center [1487, 66] width 30 height 15
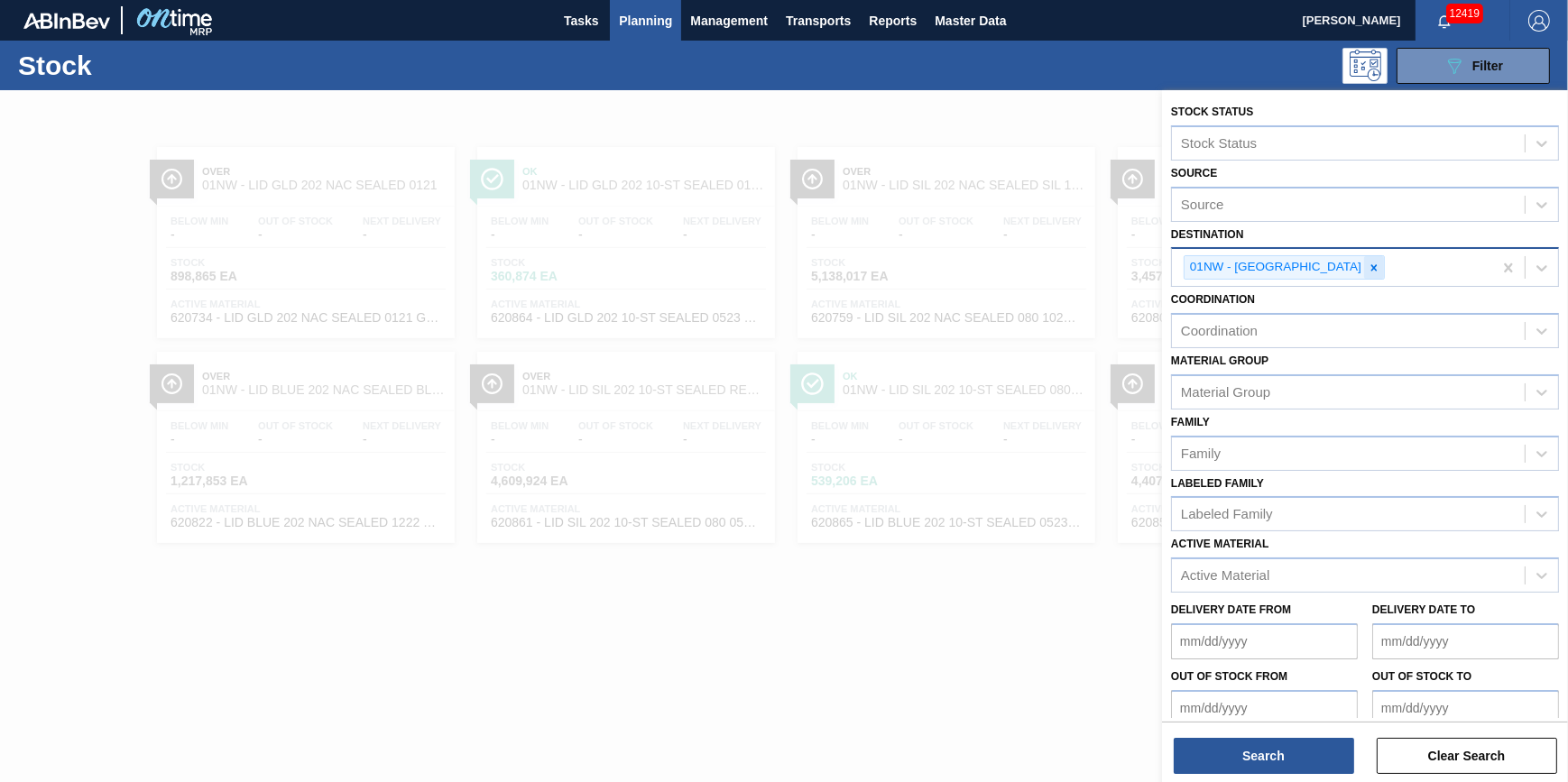
click at [1368, 271] on icon at bounding box center [1374, 268] width 13 height 13
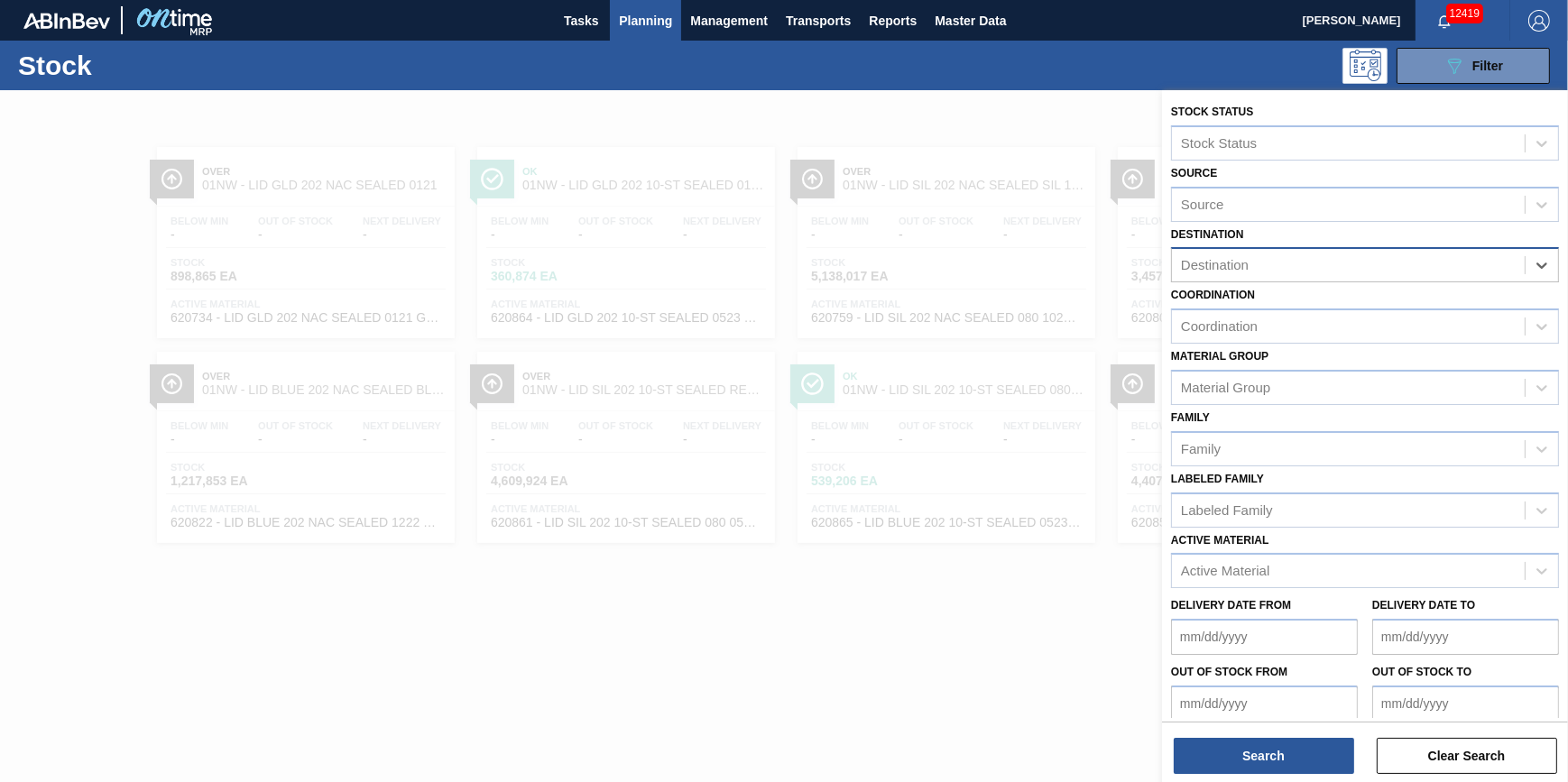
click at [1342, 271] on div "Destination" at bounding box center [1348, 266] width 353 height 26
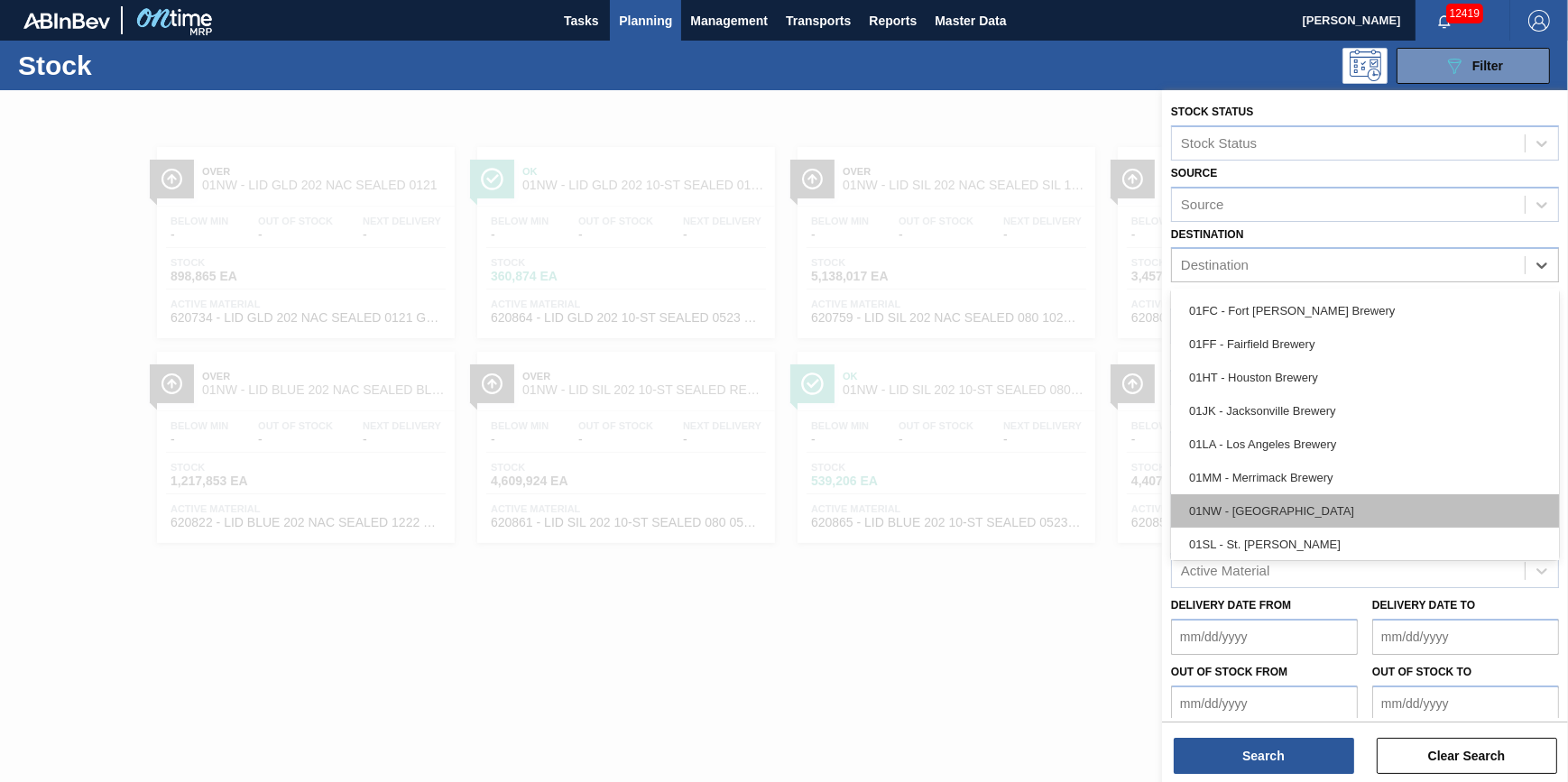
scroll to position [137, 0]
click at [1344, 507] on div "01SL - St. [PERSON_NAME]" at bounding box center [1365, 508] width 388 height 33
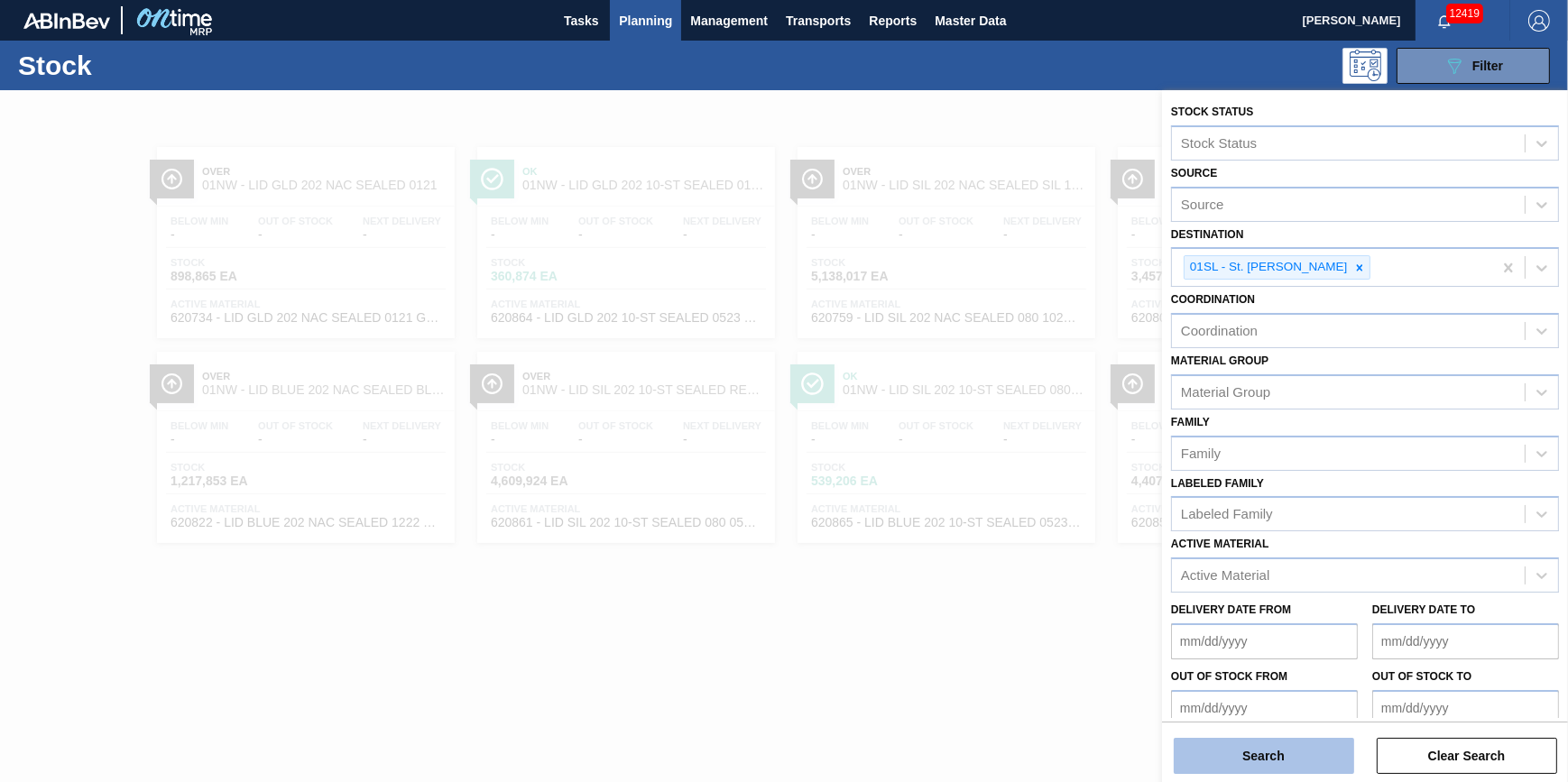
click at [1271, 766] on button "Search" at bounding box center [1263, 756] width 180 height 36
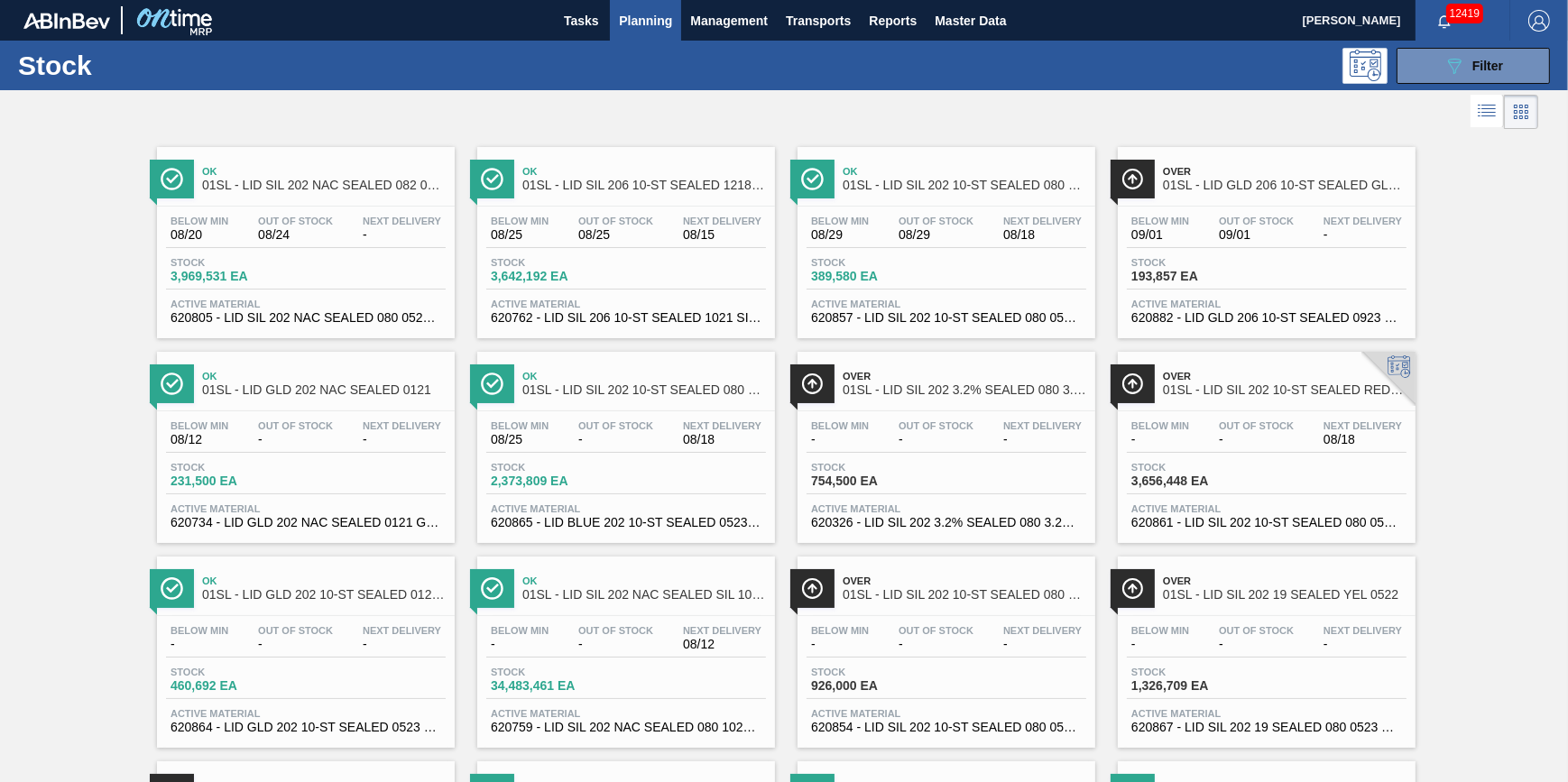
click at [1194, 211] on div "Below Min 09/01 Out Of Stock 09/01 Next Delivery - Stock 193,857 EA Active Mate…" at bounding box center [1266, 268] width 298 height 123
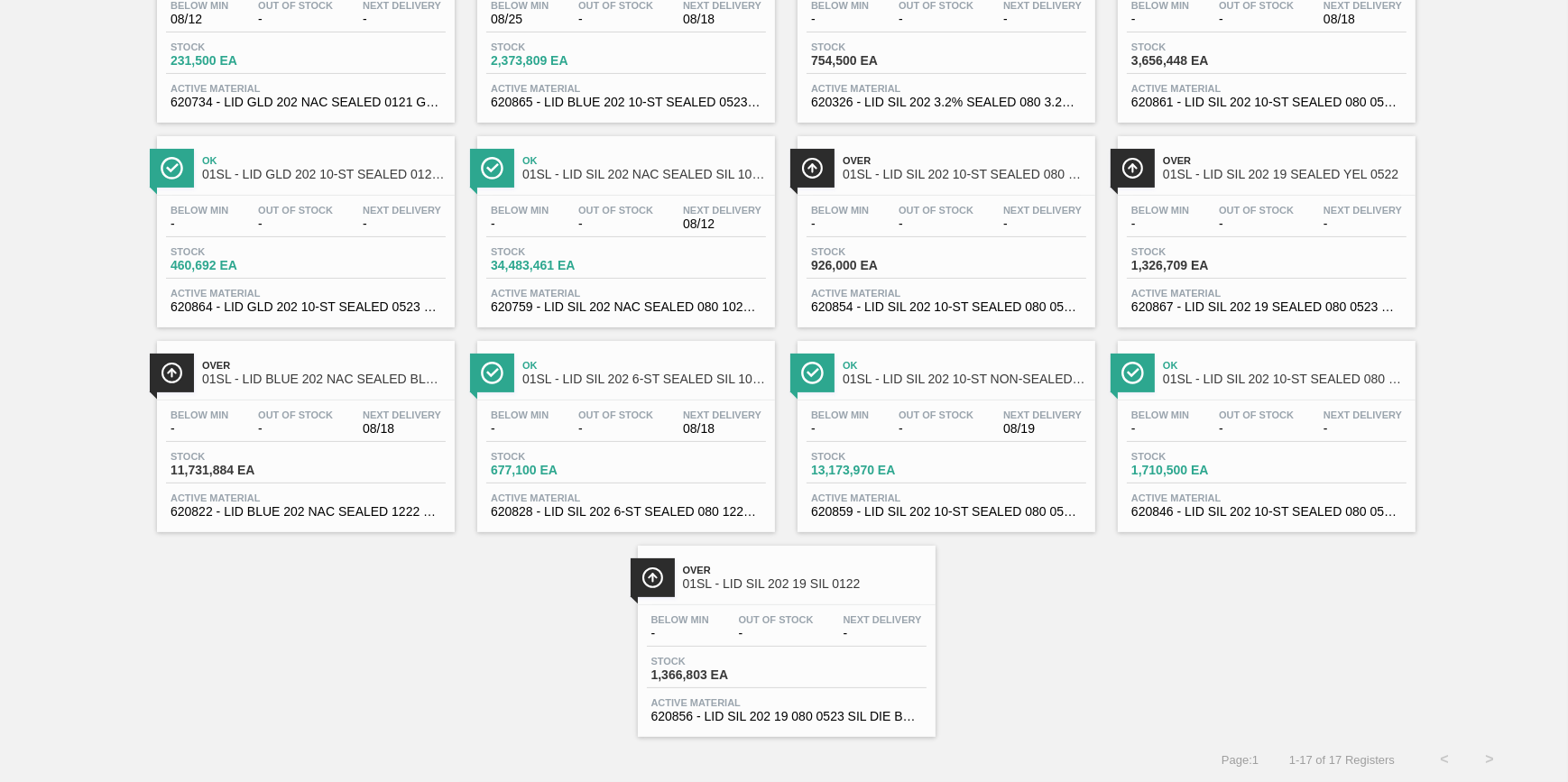
scroll to position [100, 0]
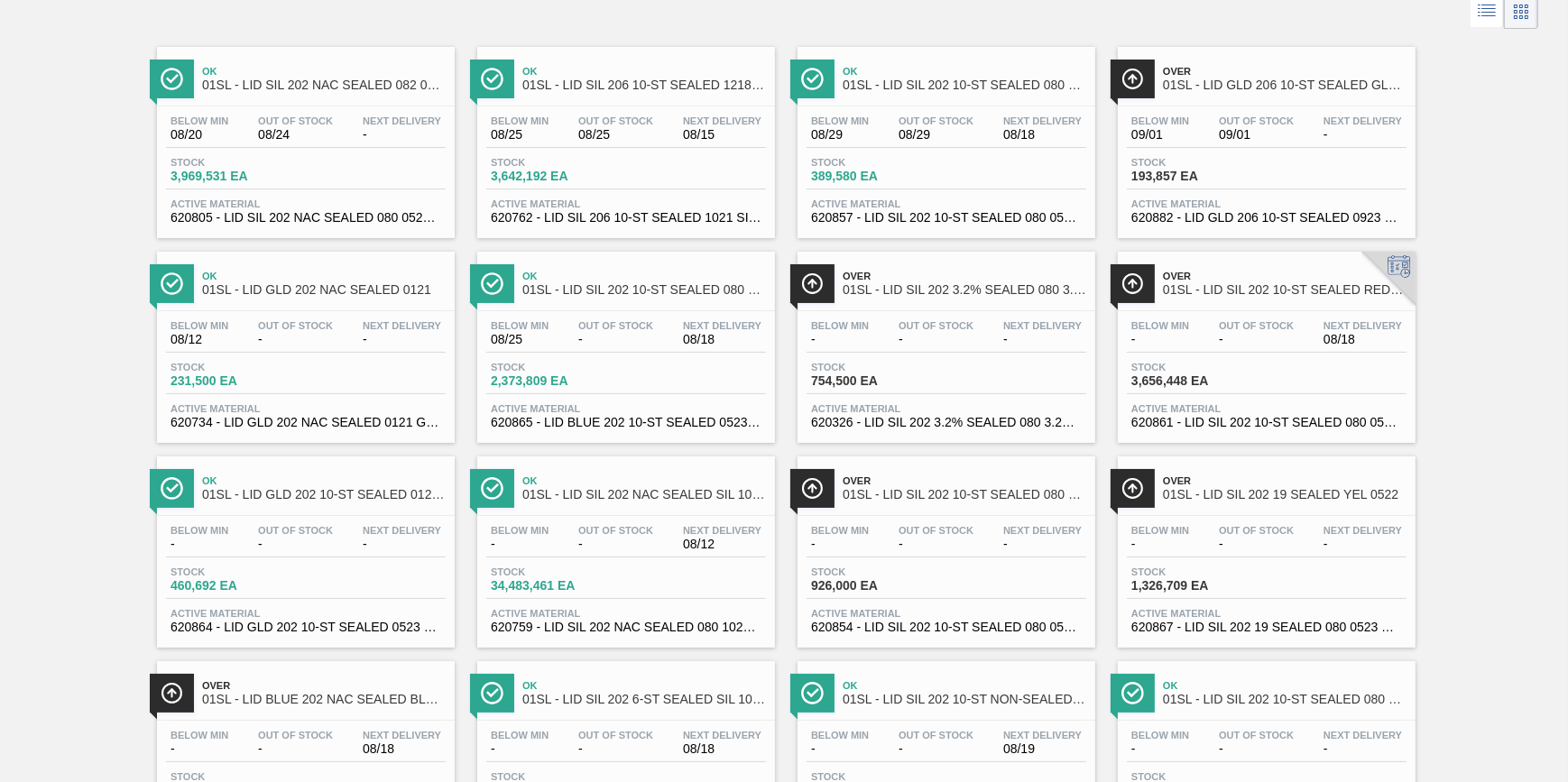
click at [1179, 172] on span "193,857 EA" at bounding box center [1194, 176] width 126 height 14
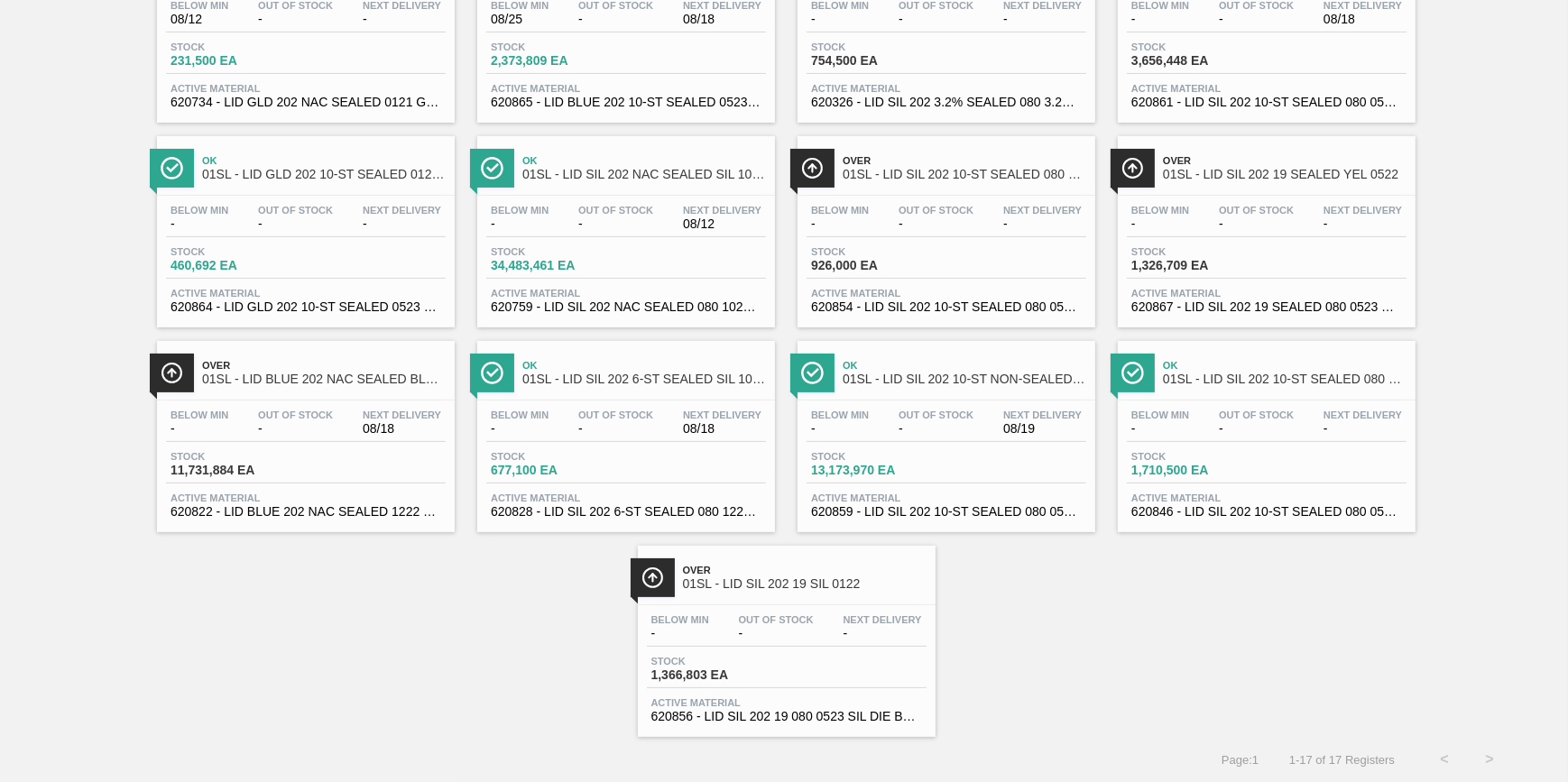
scroll to position [428, 0]
click at [900, 271] on div "Stock 926,000 EA" at bounding box center [946, 262] width 280 height 32
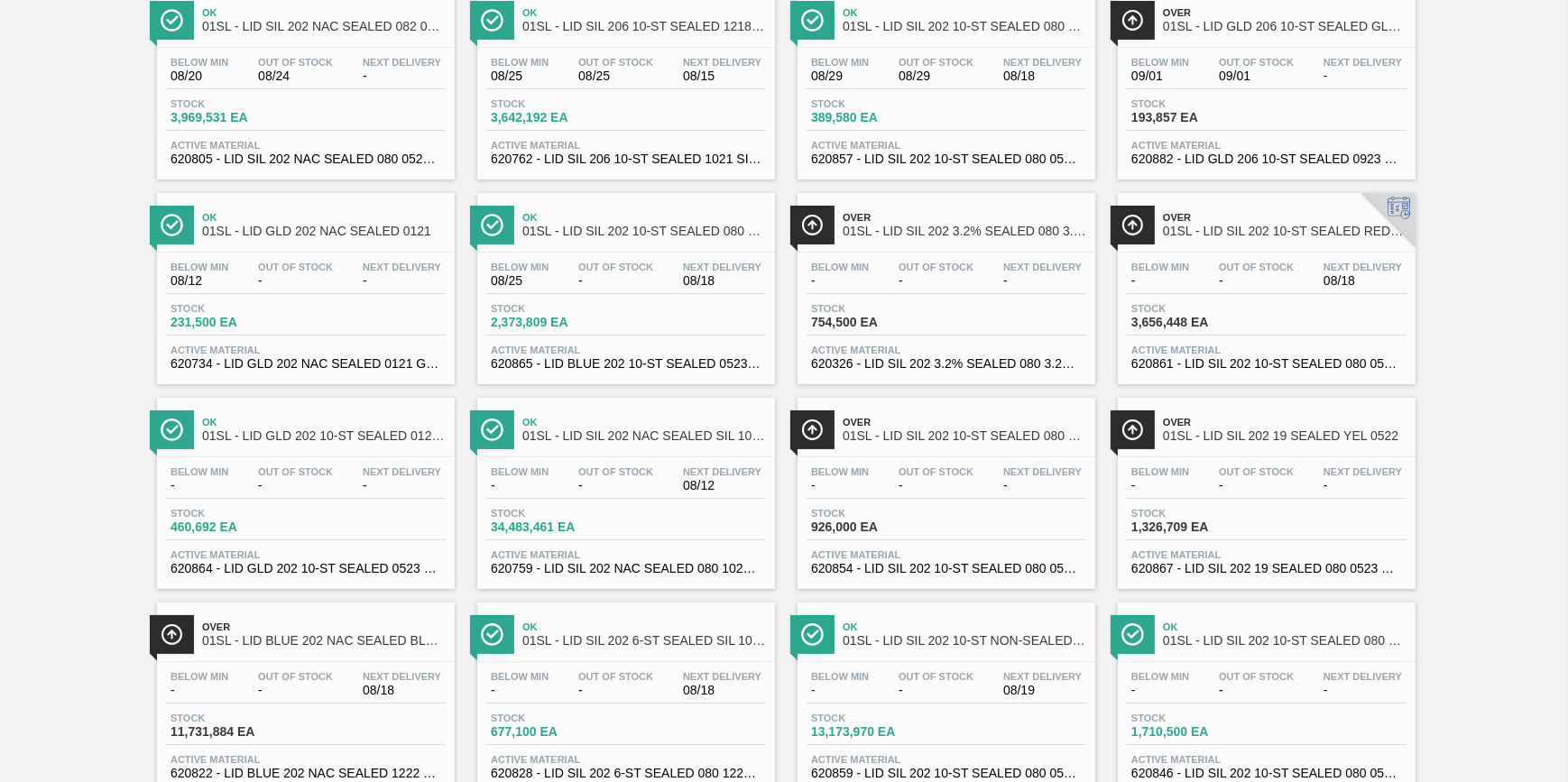
scroll to position [163, 0]
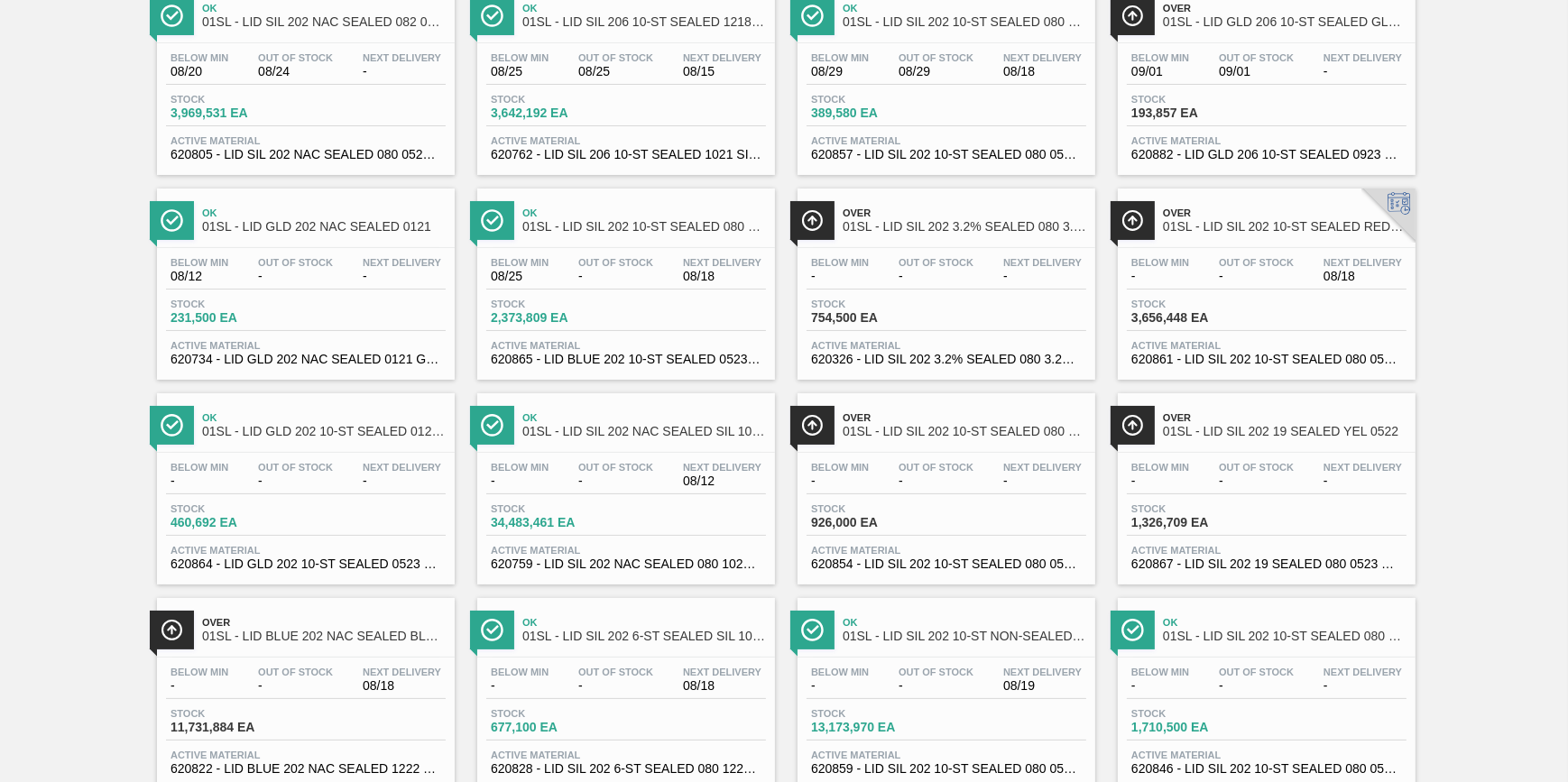
click at [1260, 306] on div "Stock 3,656,448 EA" at bounding box center [1266, 315] width 280 height 32
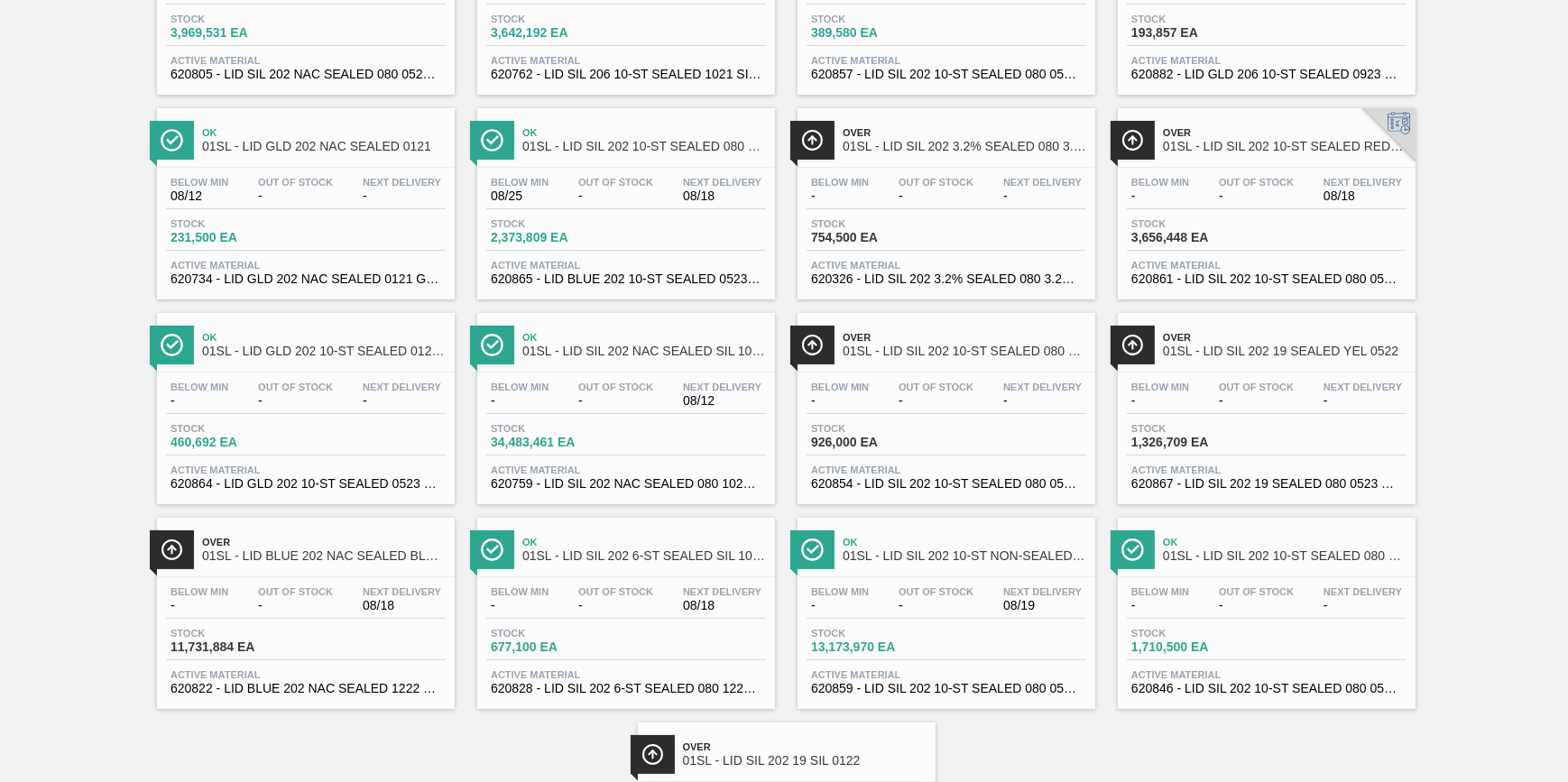
scroll to position [428, 0]
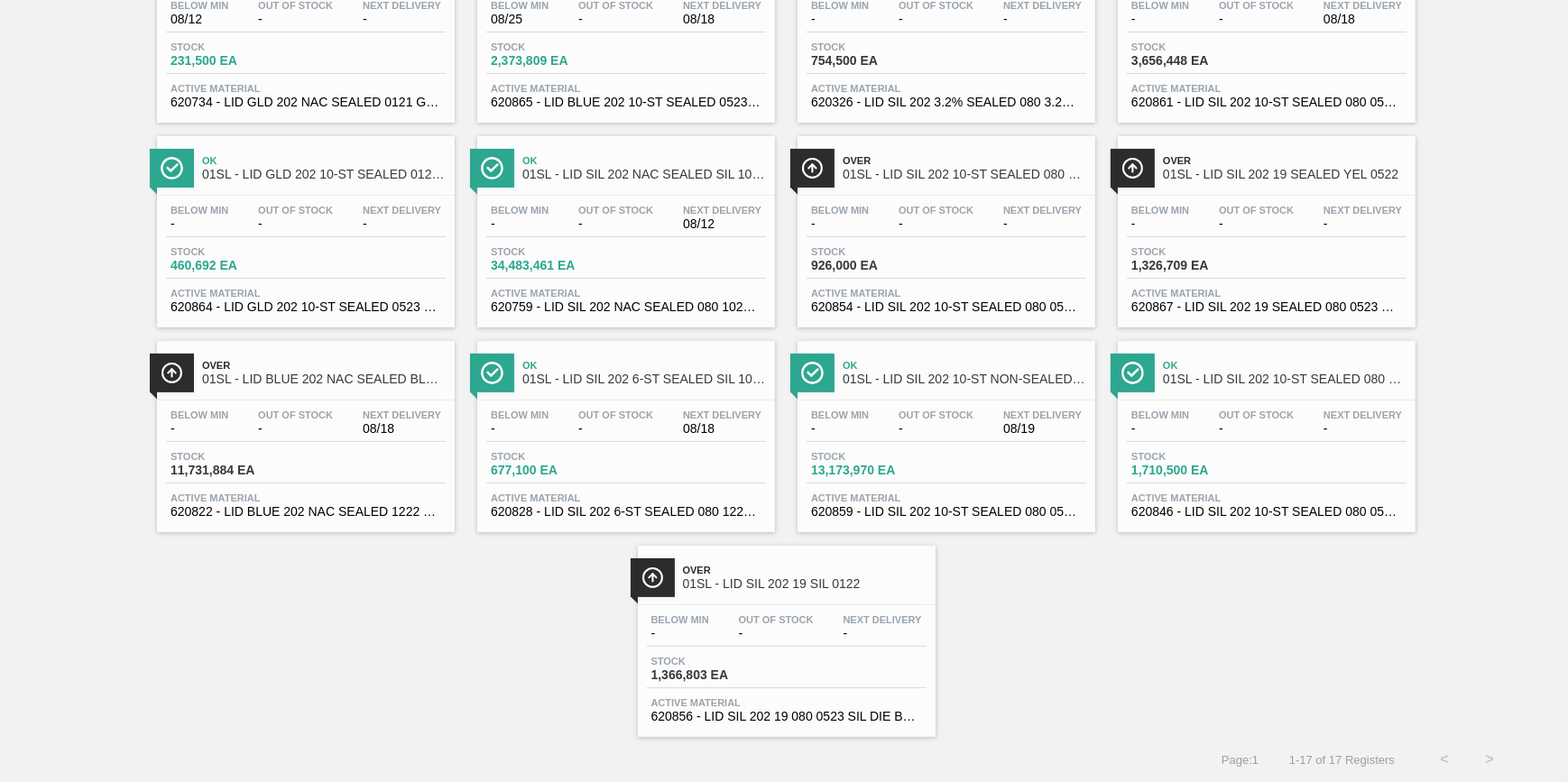
click at [802, 633] on span "-" at bounding box center [776, 633] width 75 height 14
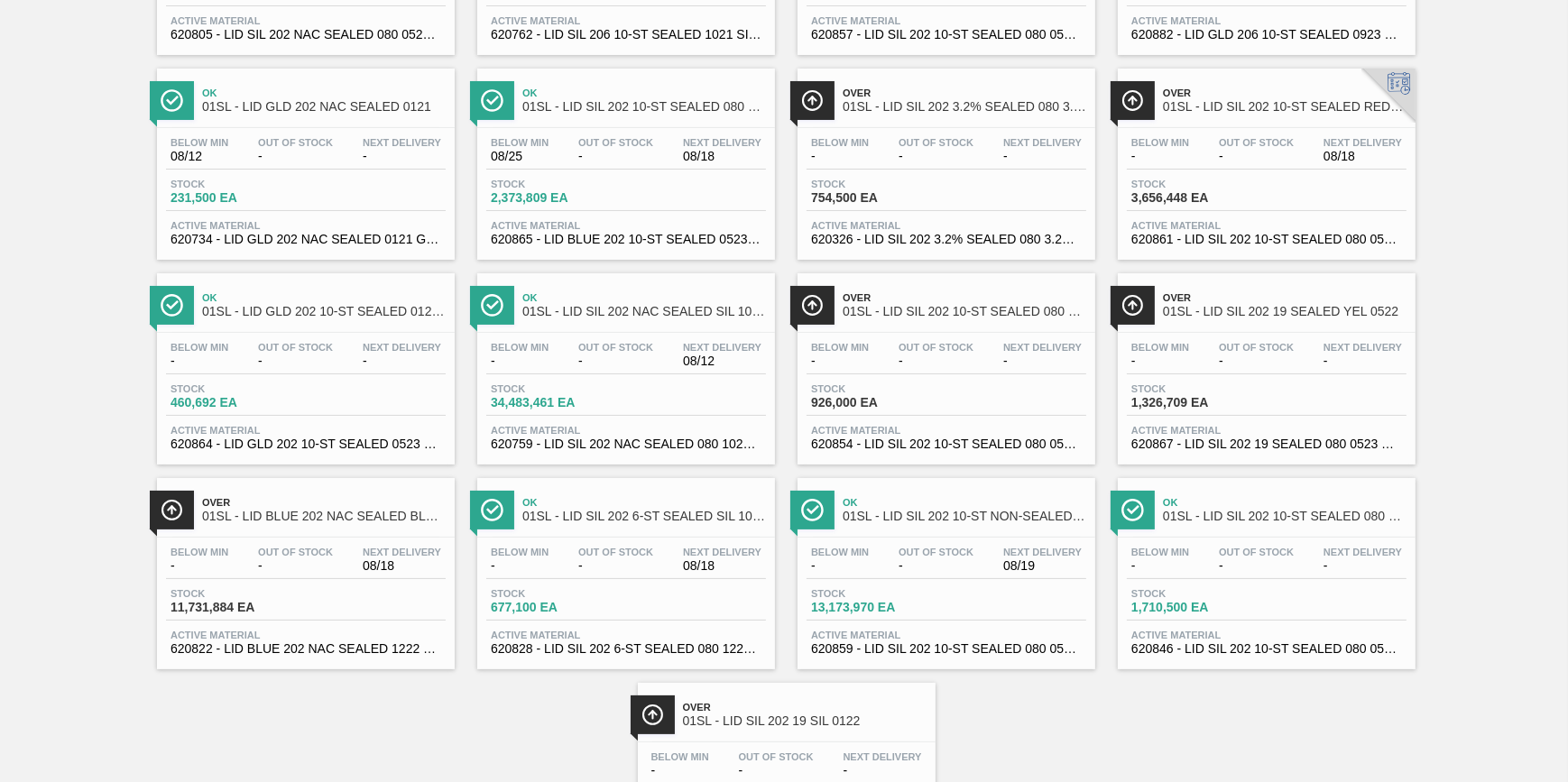
scroll to position [428, 0]
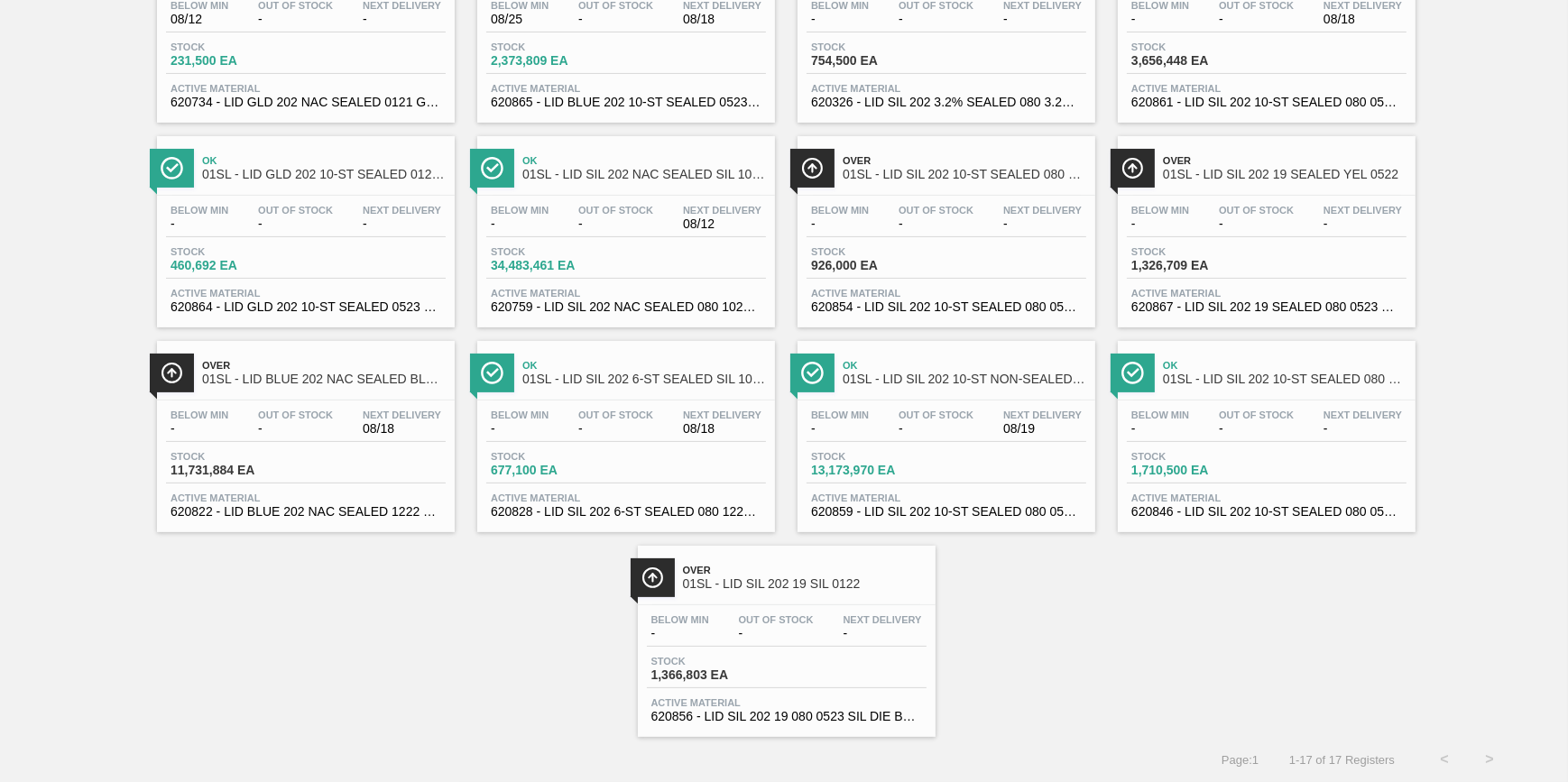
click at [1162, 272] on div "Stock 1,326,709 EA" at bounding box center [1266, 262] width 280 height 32
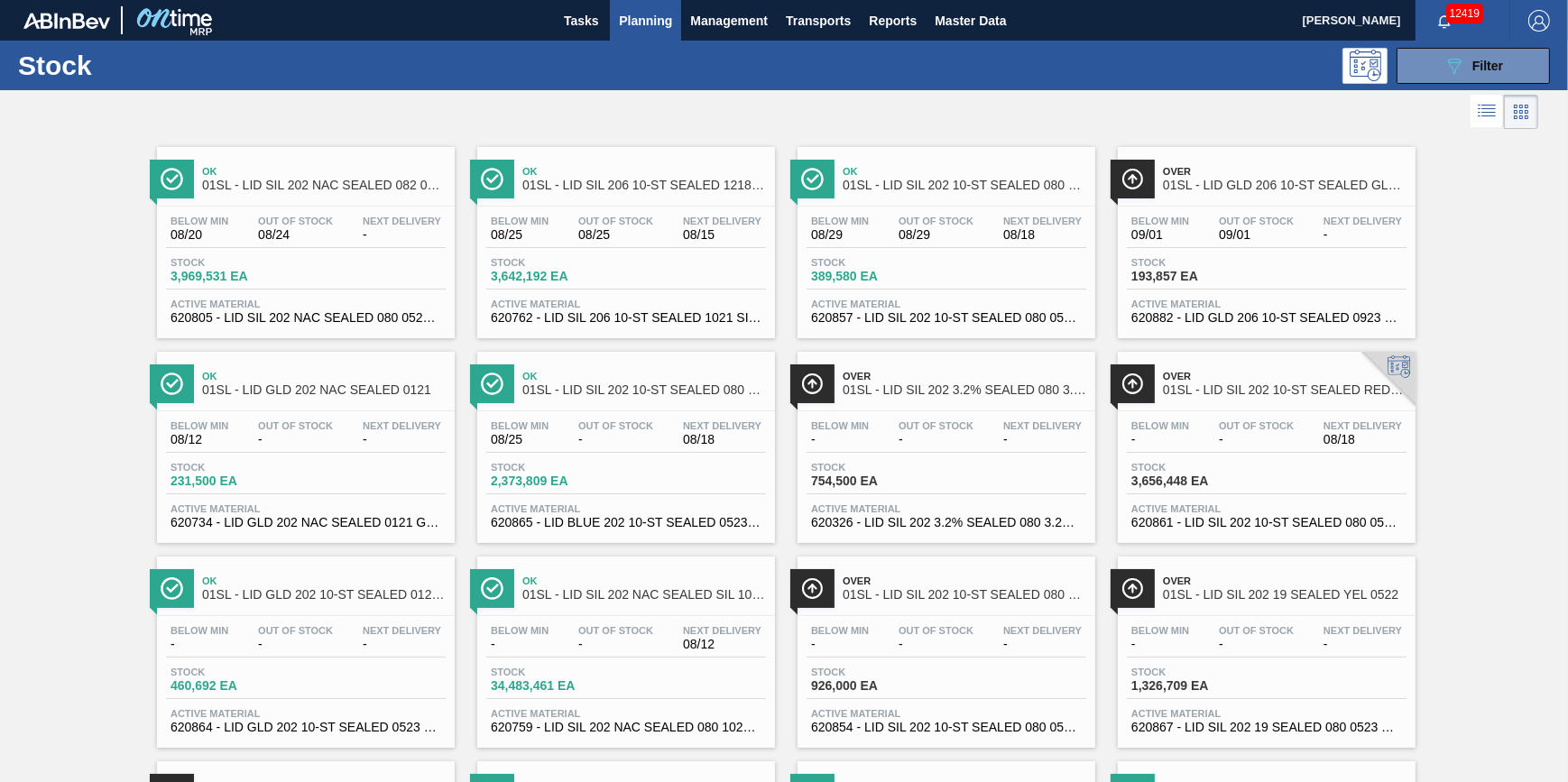
click at [963, 447] on span "-" at bounding box center [936, 439] width 75 height 14
click at [1415, 60] on button "089F7B8B-B2A5-4AFE-B5C0-19BA573D28AC Filter" at bounding box center [1473, 66] width 153 height 36
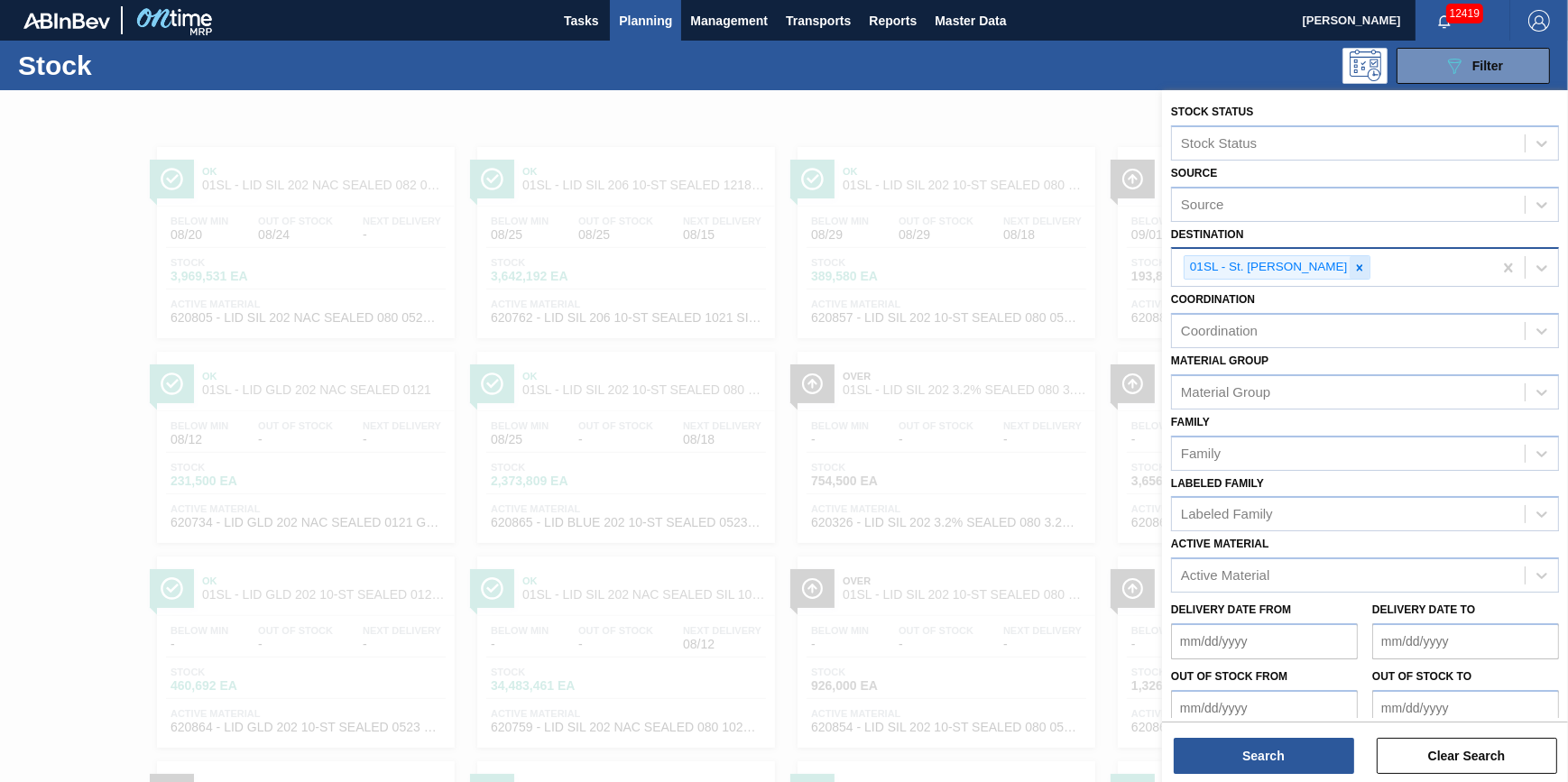
click at [1349, 273] on div at bounding box center [1359, 268] width 20 height 22
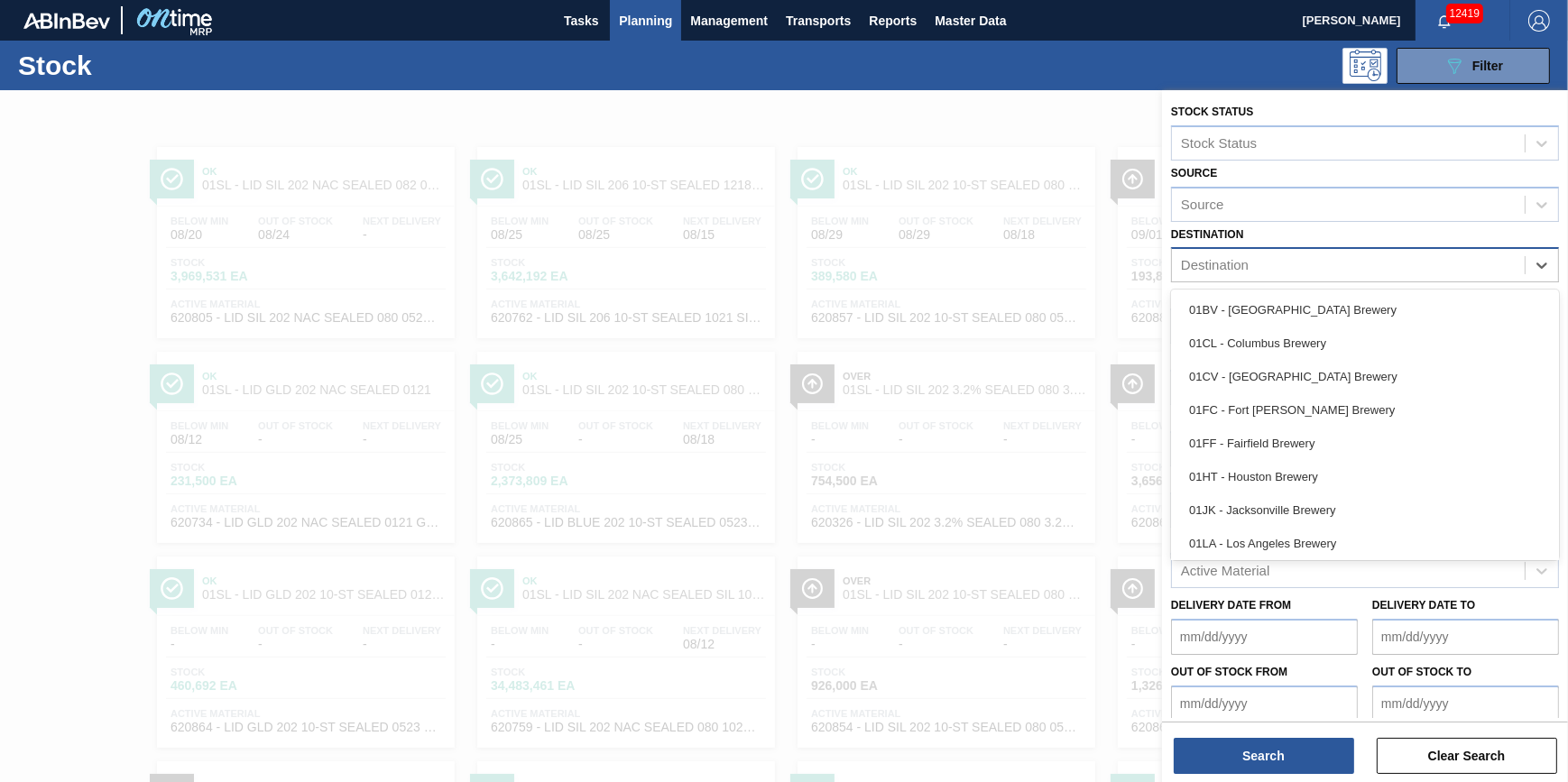
click at [1333, 271] on div "Destination" at bounding box center [1348, 266] width 353 height 26
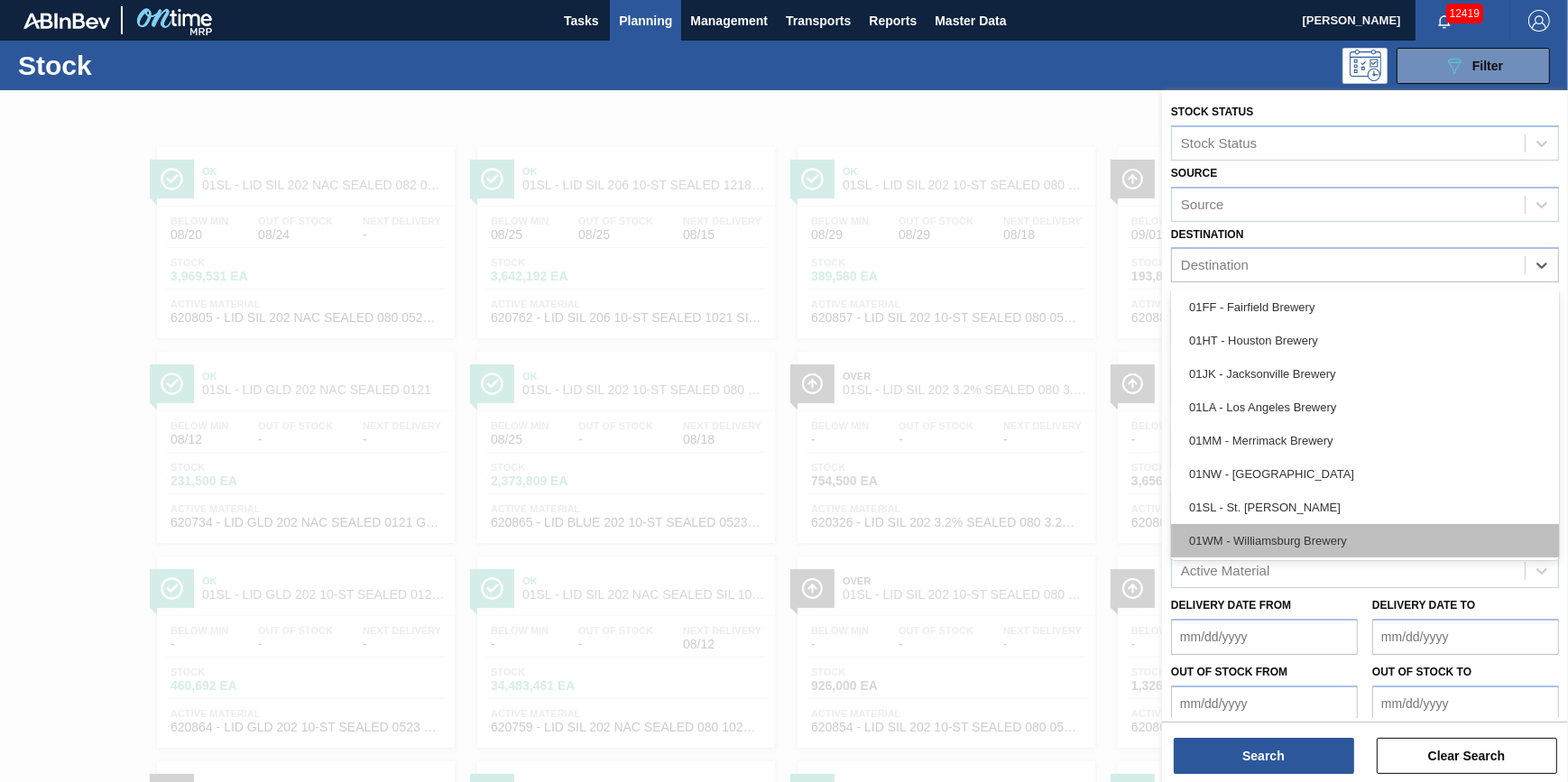
click at [1359, 551] on div "01WM - Williamsburg Brewery" at bounding box center [1365, 541] width 388 height 33
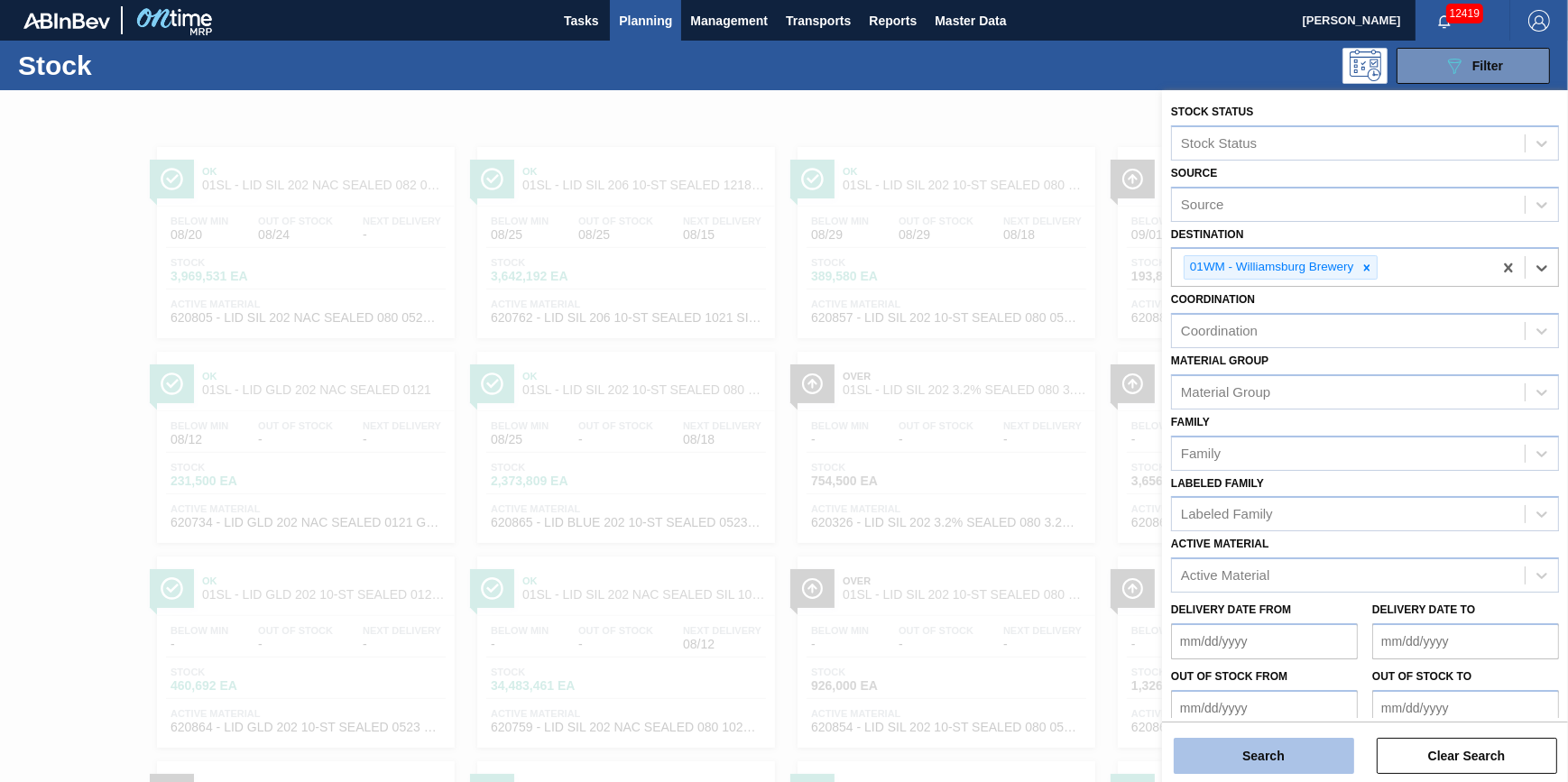
click at [1271, 756] on button "Search" at bounding box center [1263, 756] width 180 height 36
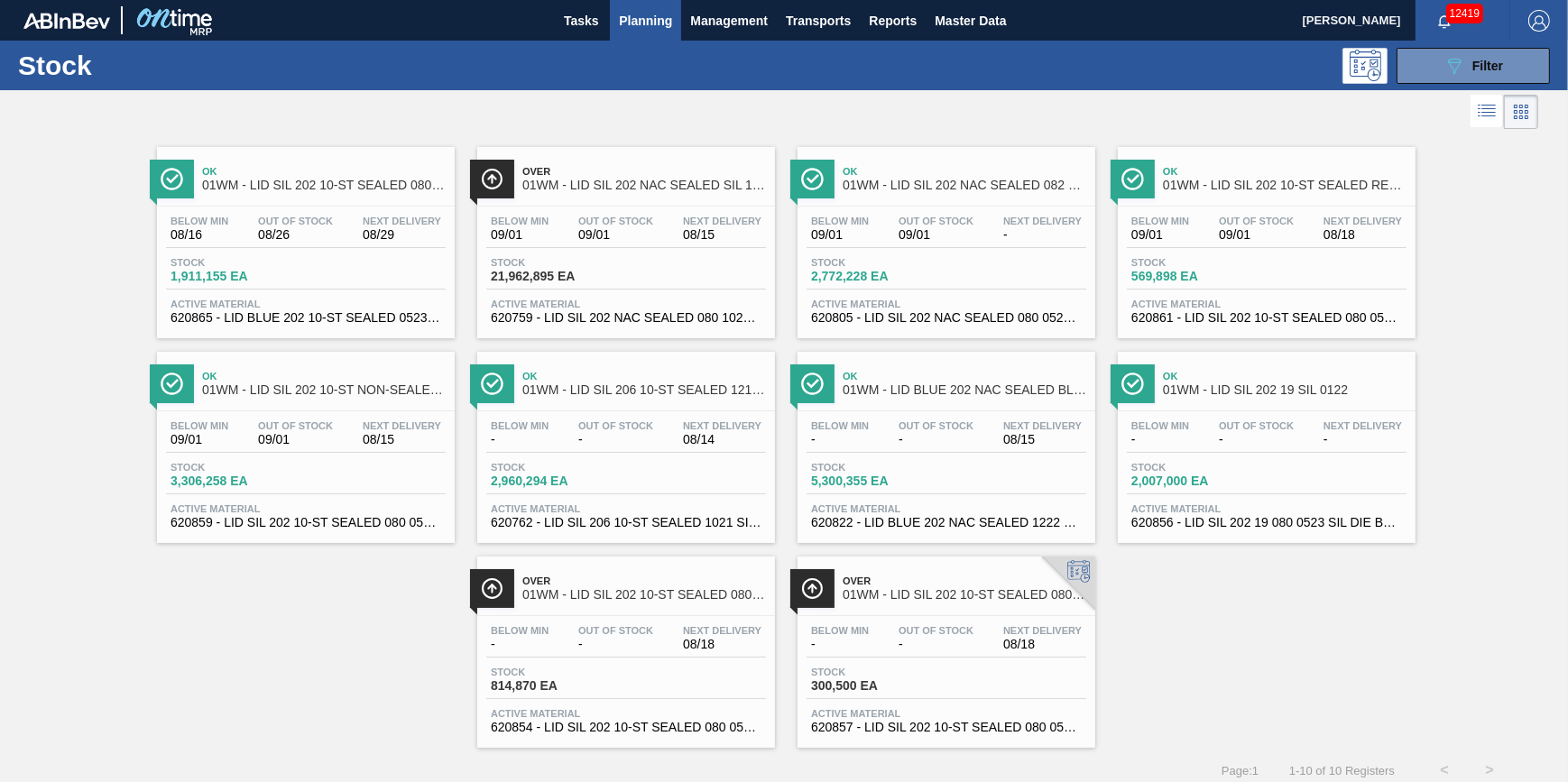
click at [826, 652] on span "-" at bounding box center [840, 644] width 58 height 14
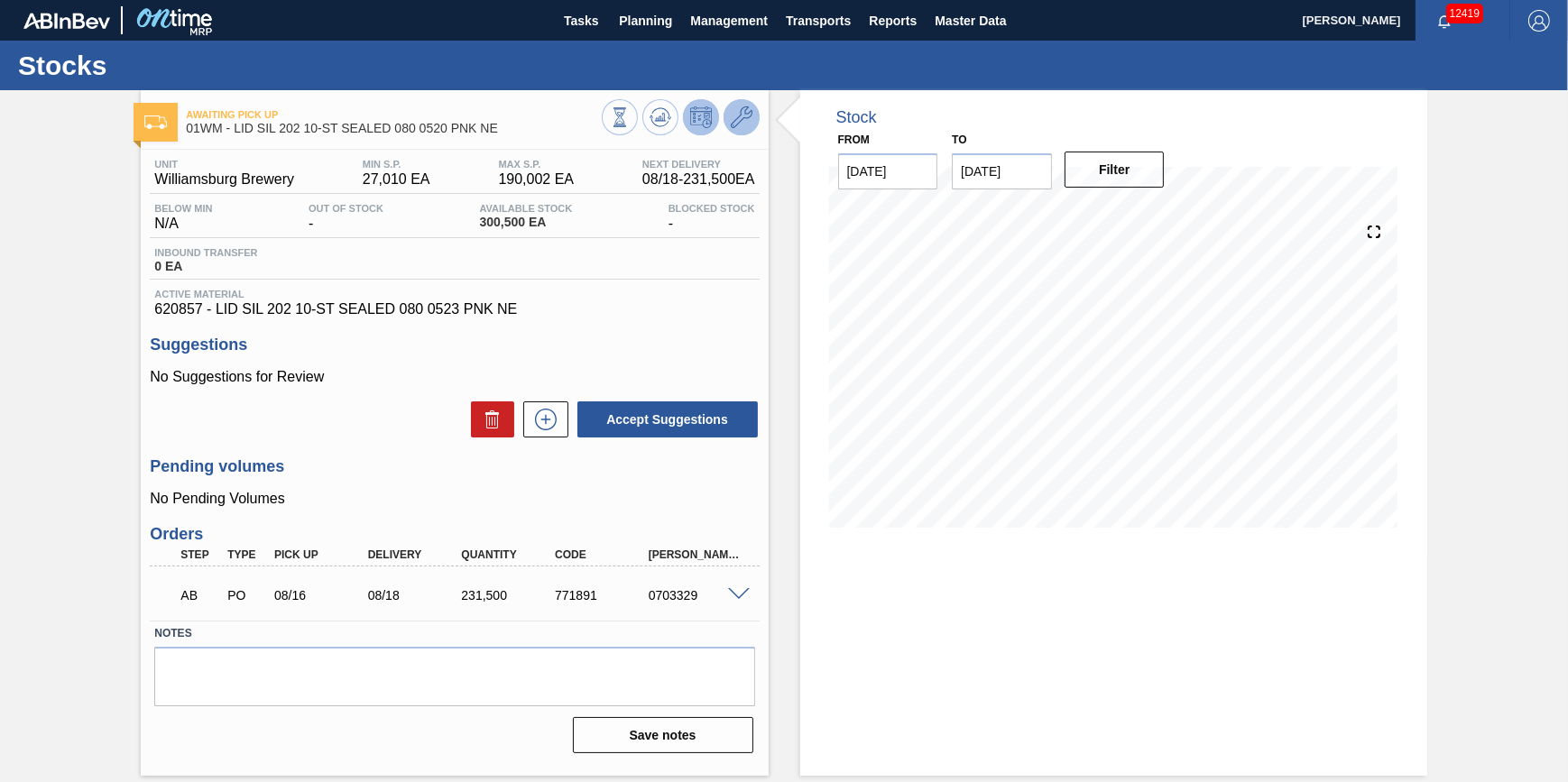
click at [747, 123] on icon at bounding box center [741, 116] width 21 height 21
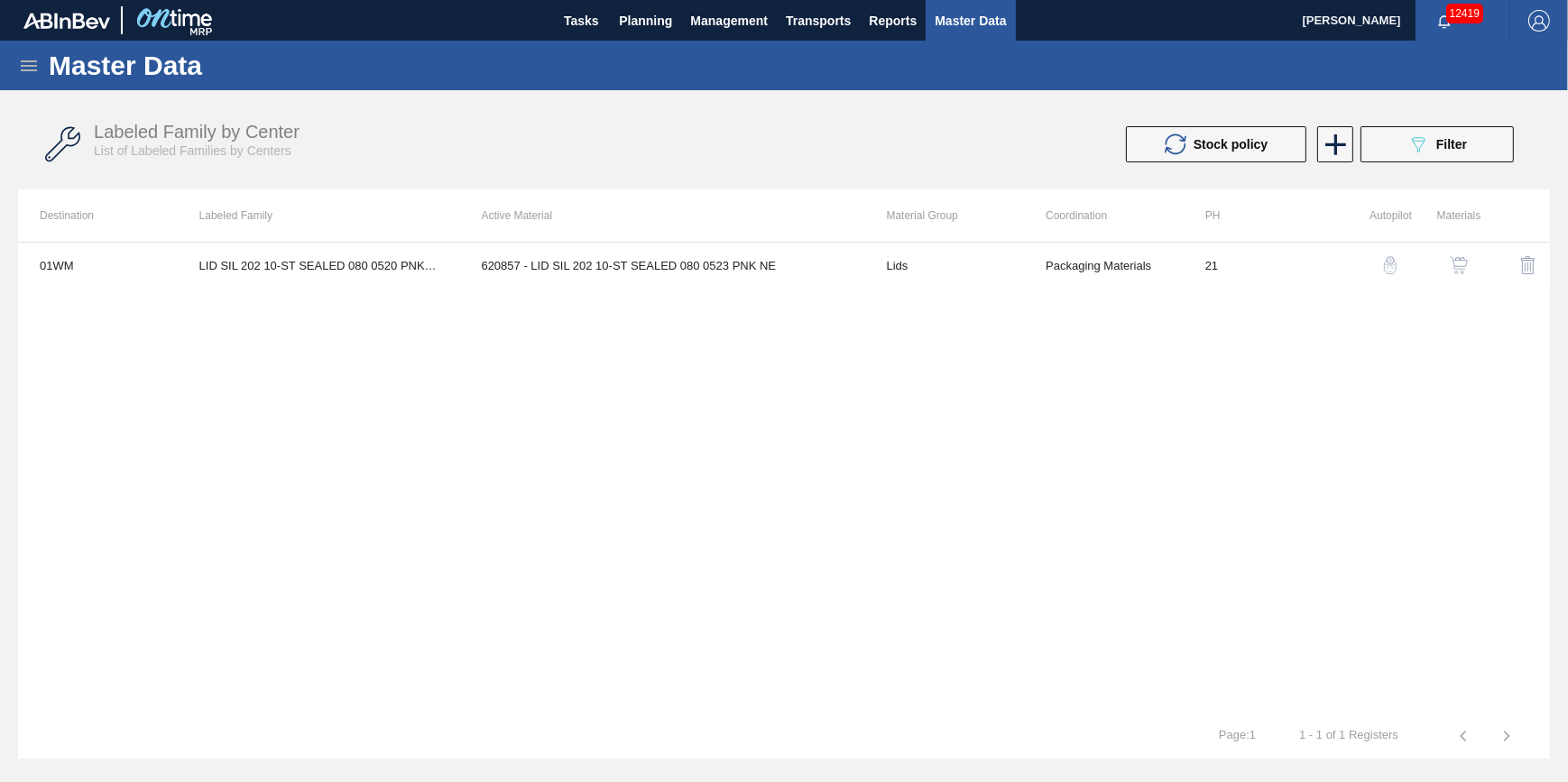
click at [1453, 266] on img "button" at bounding box center [1459, 266] width 18 height 18
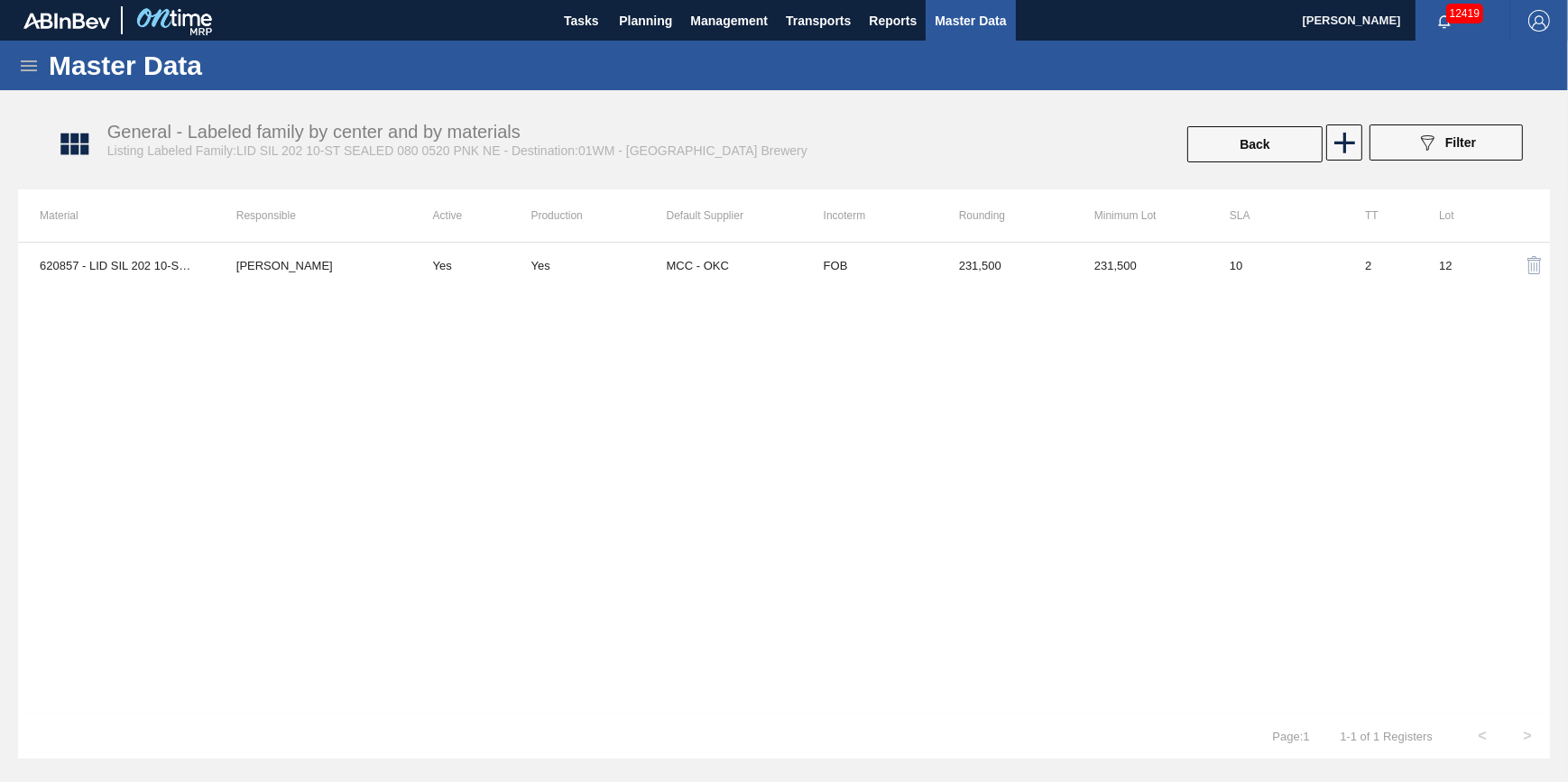
click at [413, 240] on th "Active" at bounding box center [472, 215] width 120 height 53
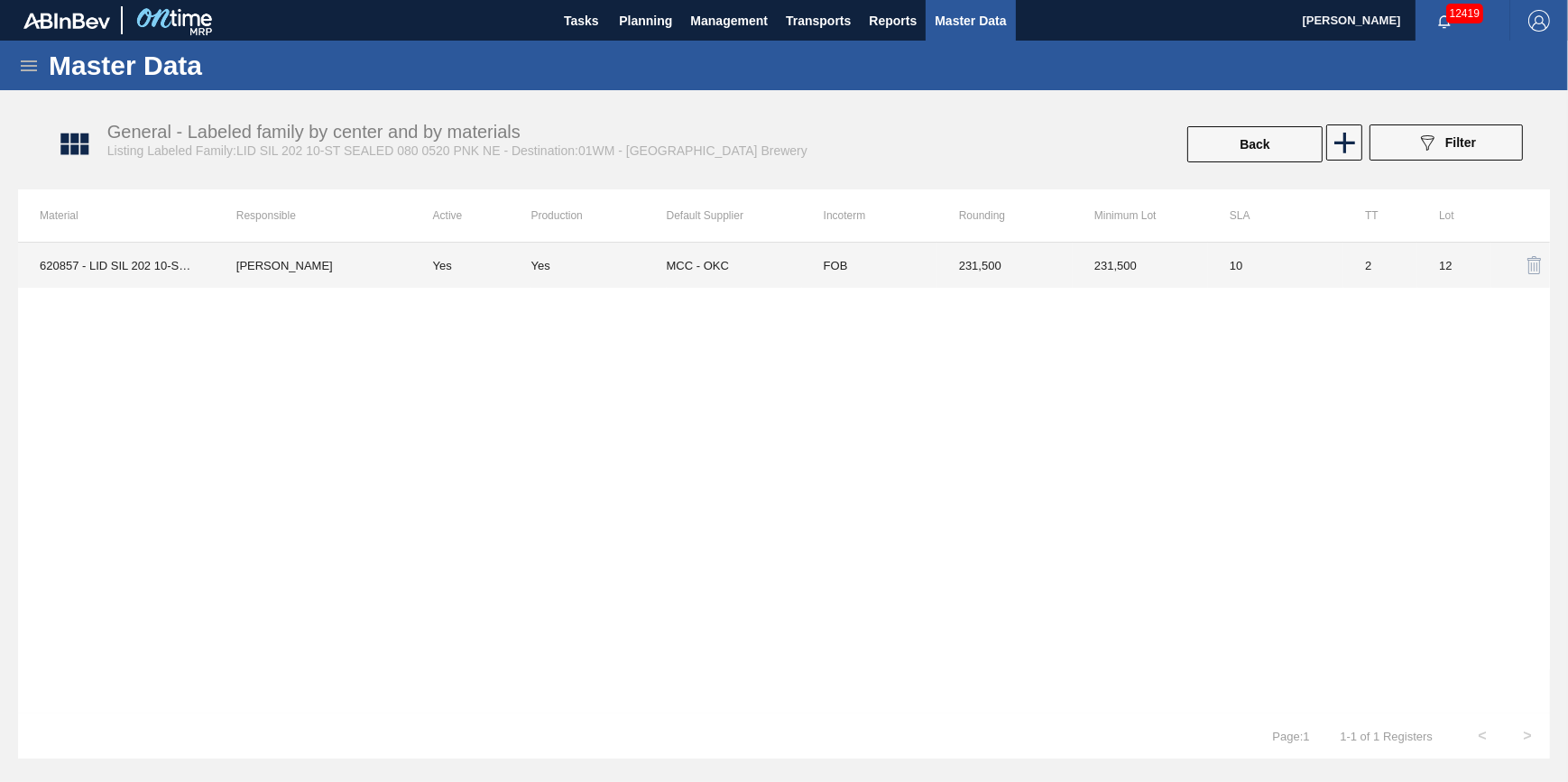
click at [405, 265] on td "[PERSON_NAME]" at bounding box center [313, 265] width 197 height 45
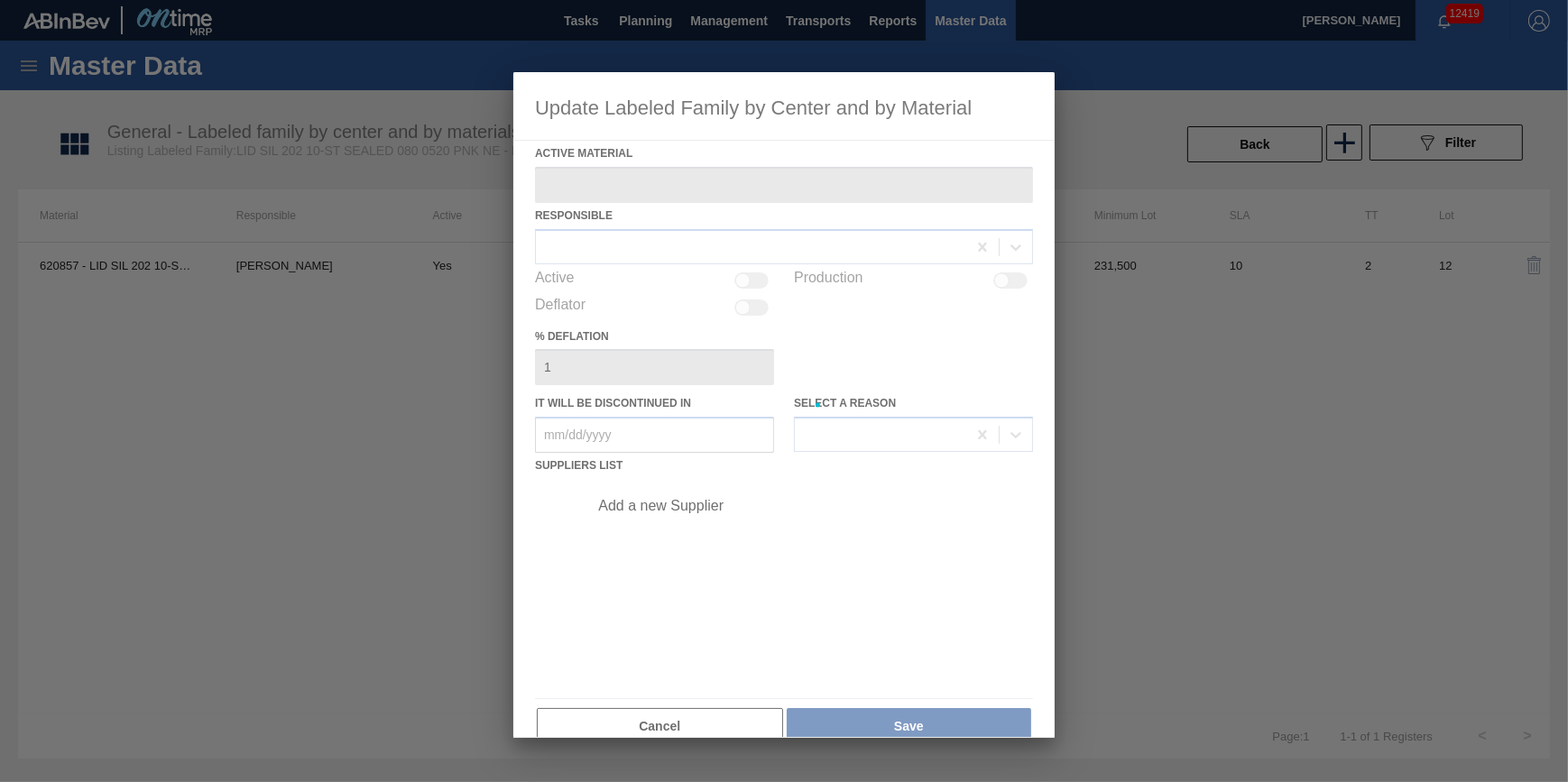
type Material "620857 - LID SIL 202 10-ST SEALED 080 0523 PNK NE"
checkbox input "true"
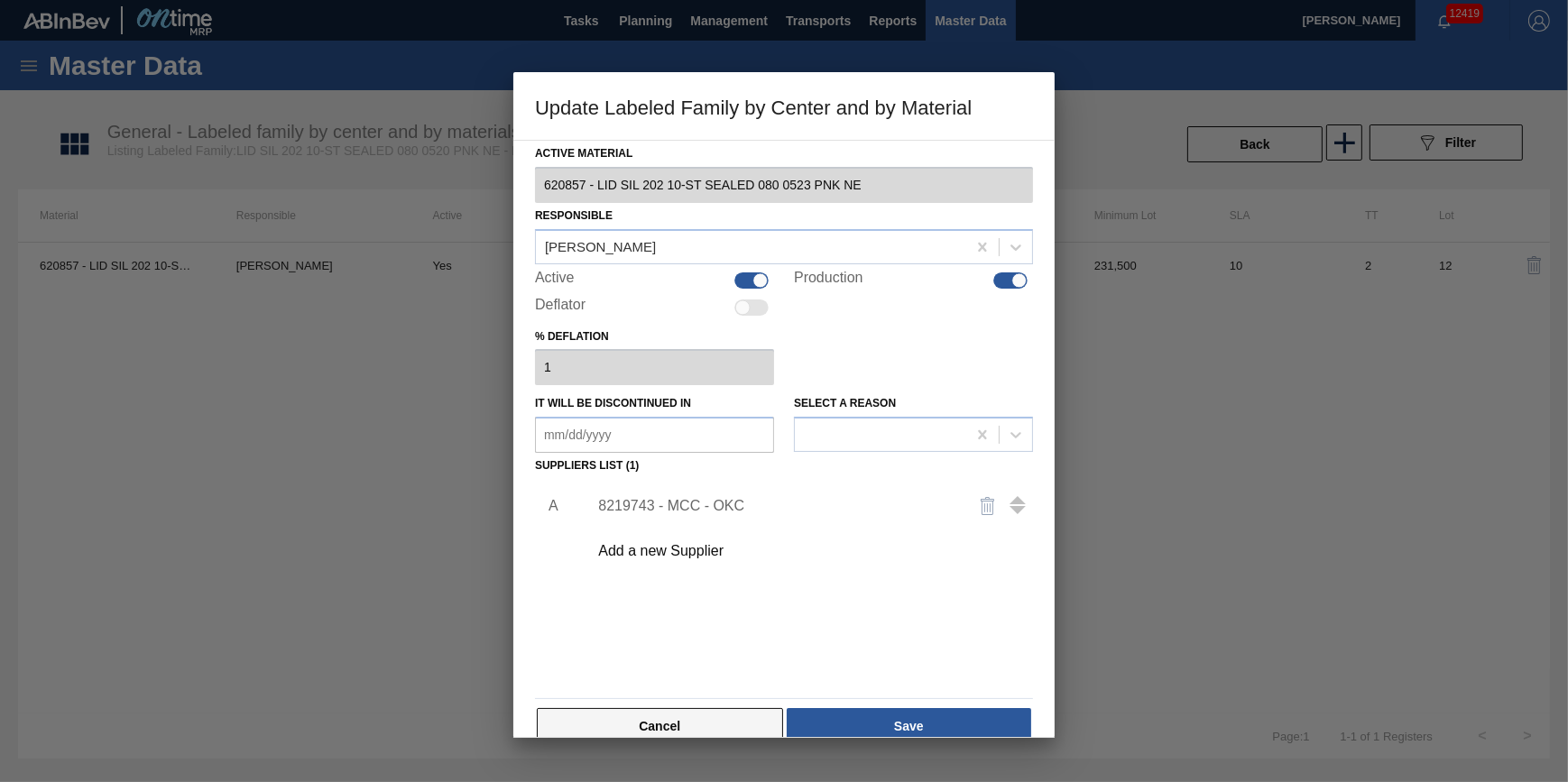
click at [692, 731] on button "Cancel" at bounding box center [660, 726] width 246 height 36
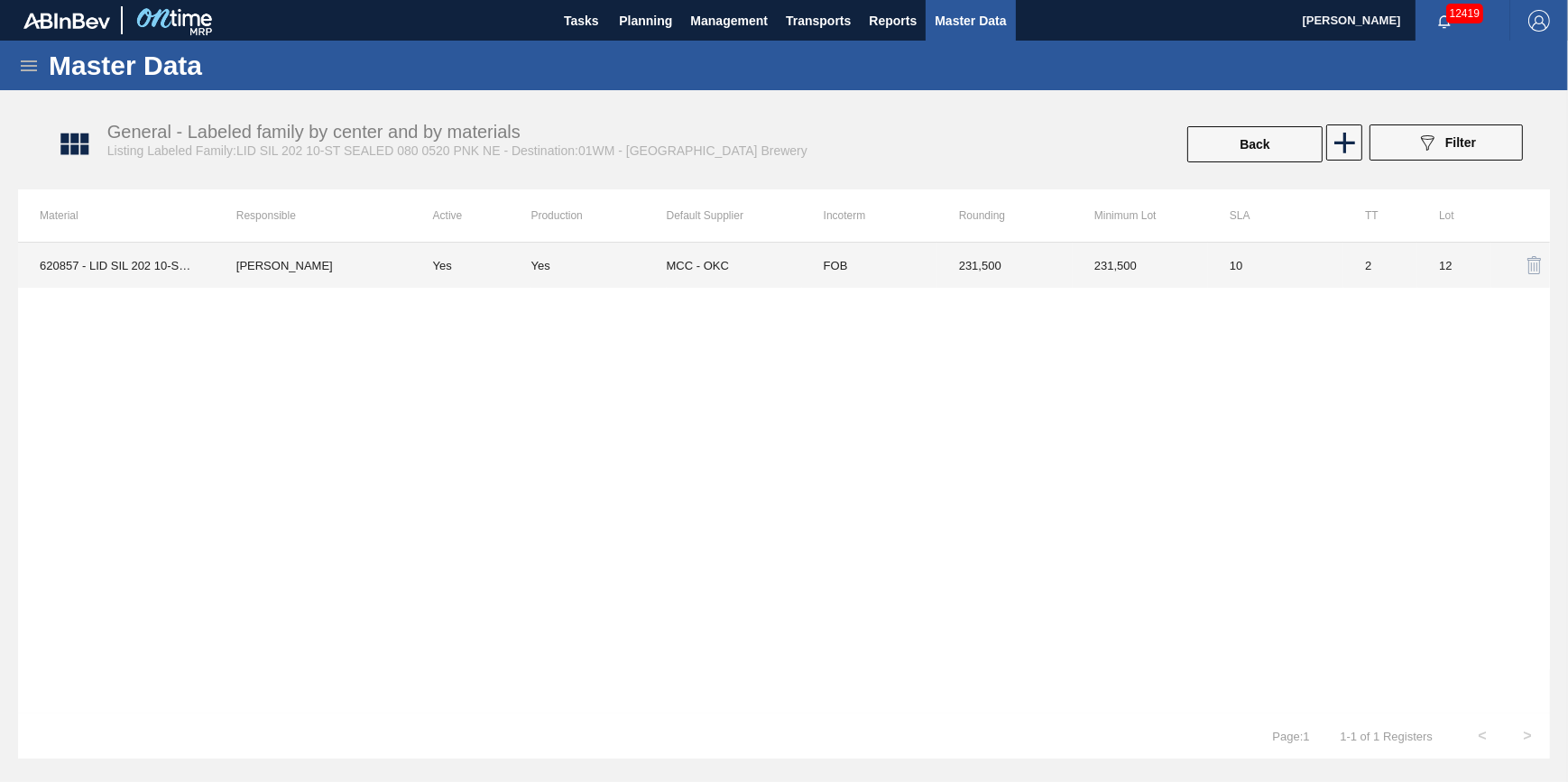
click at [92, 262] on td "620857 - LID SIL 202 10-ST SEALED 080 0523 PNK NE" at bounding box center [116, 265] width 197 height 45
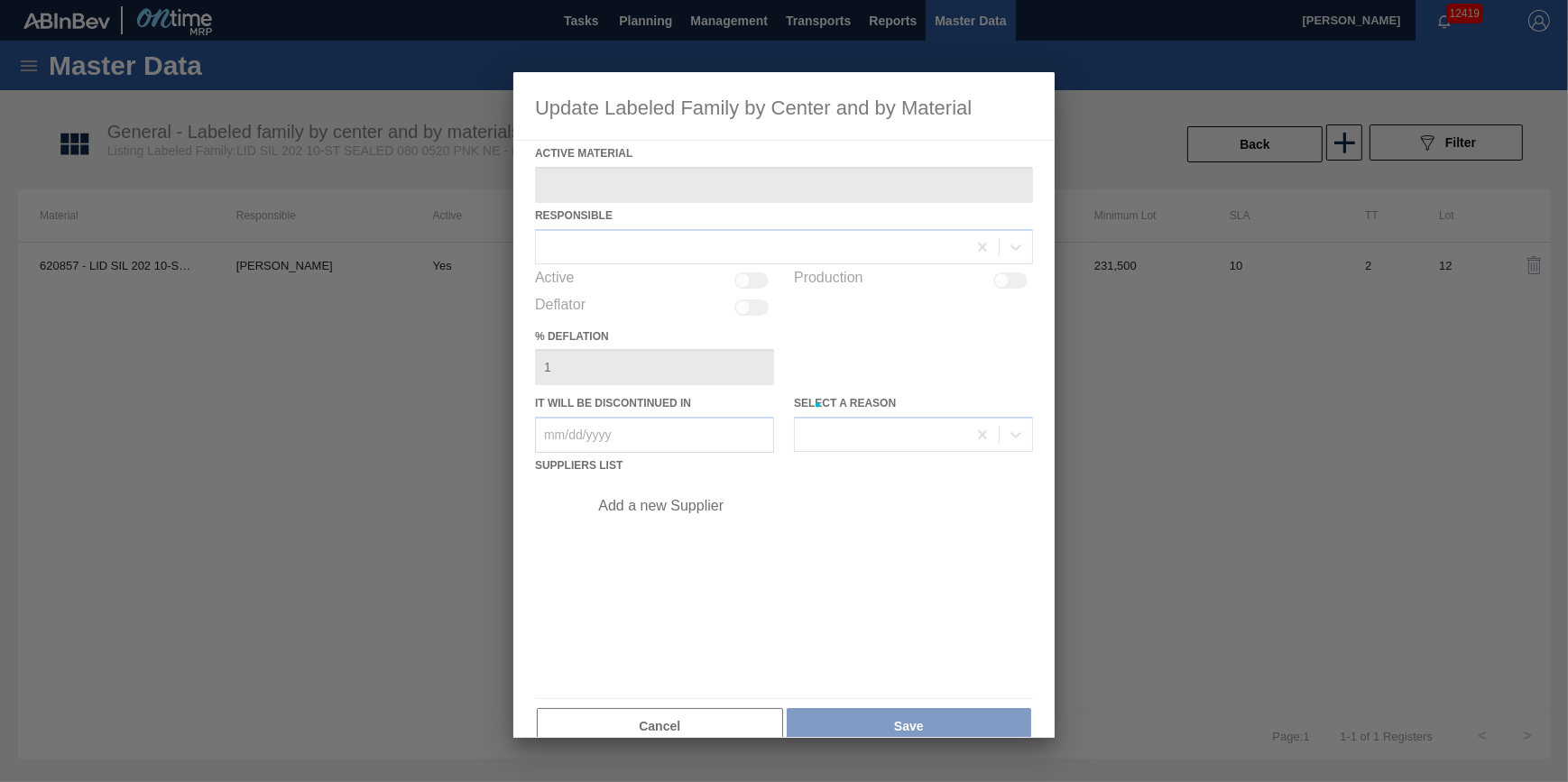
type Material "620857 - LID SIL 202 10-ST SEALED 080 0523 PNK NE"
checkbox input "true"
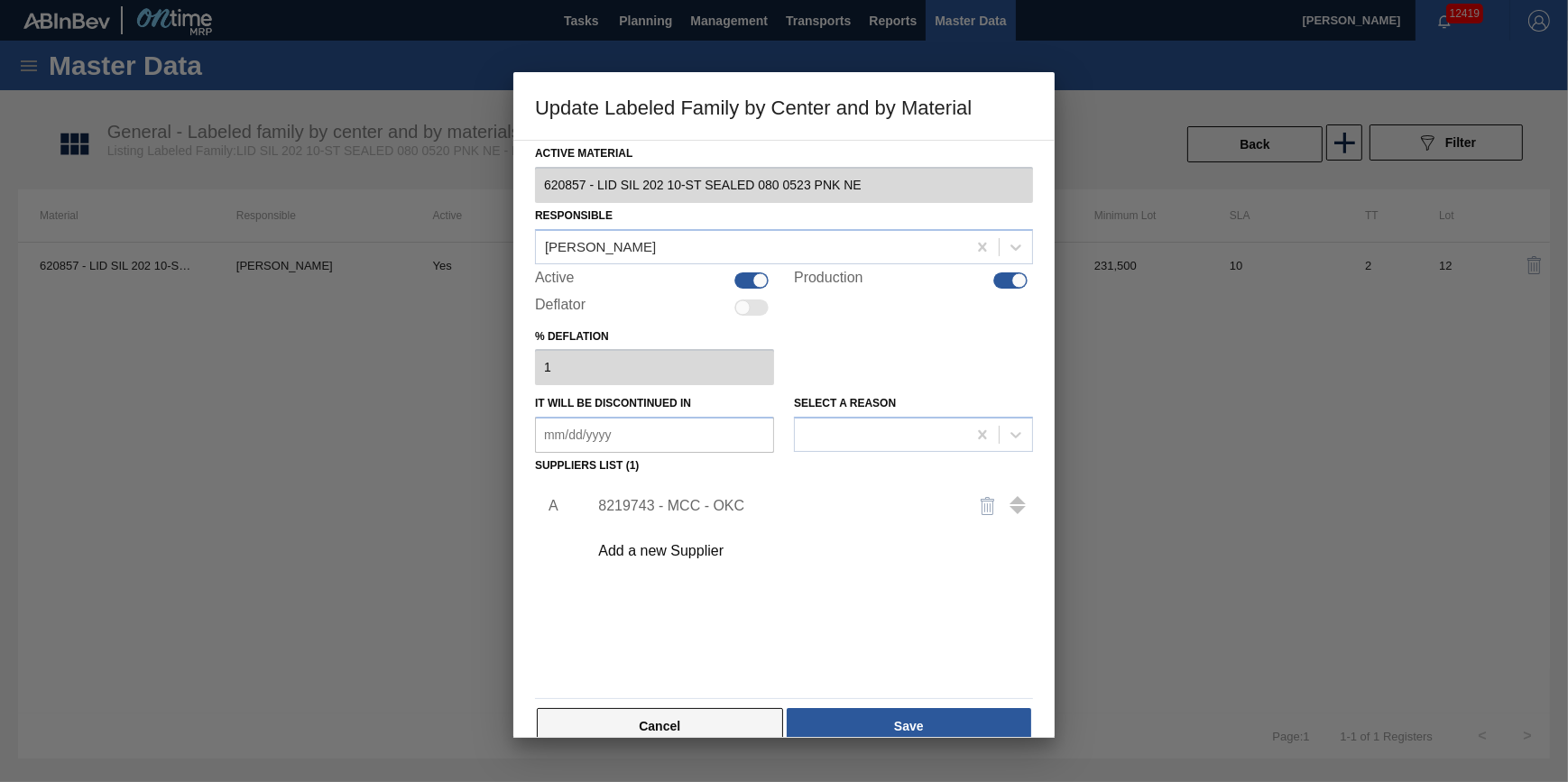
click at [696, 714] on button "Cancel" at bounding box center [660, 726] width 246 height 36
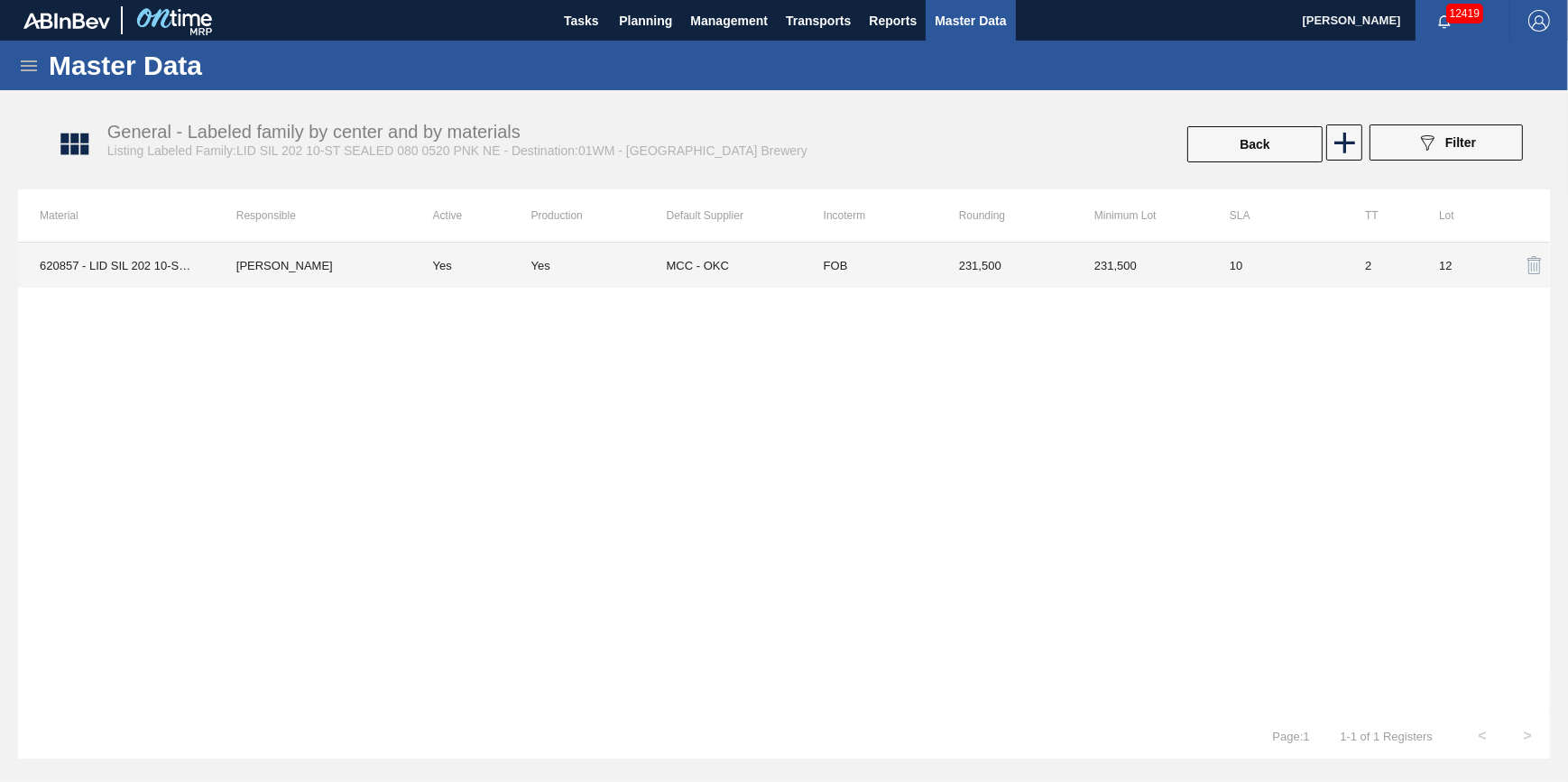
click at [1182, 271] on td "231,500" at bounding box center [1140, 265] width 136 height 45
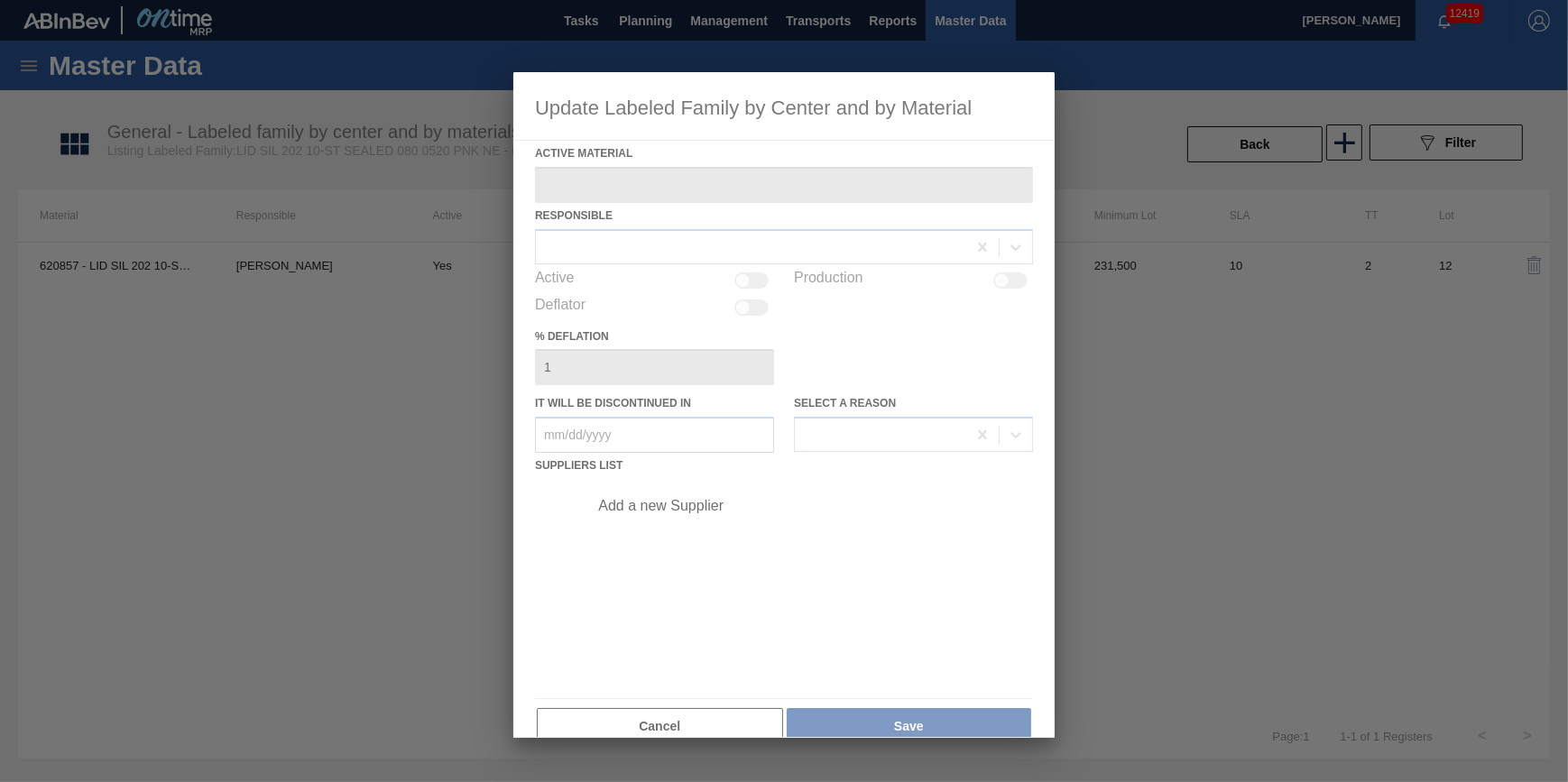
type Material "620857 - LID SIL 202 10-ST SEALED 080 0523 PNK NE"
checkbox input "true"
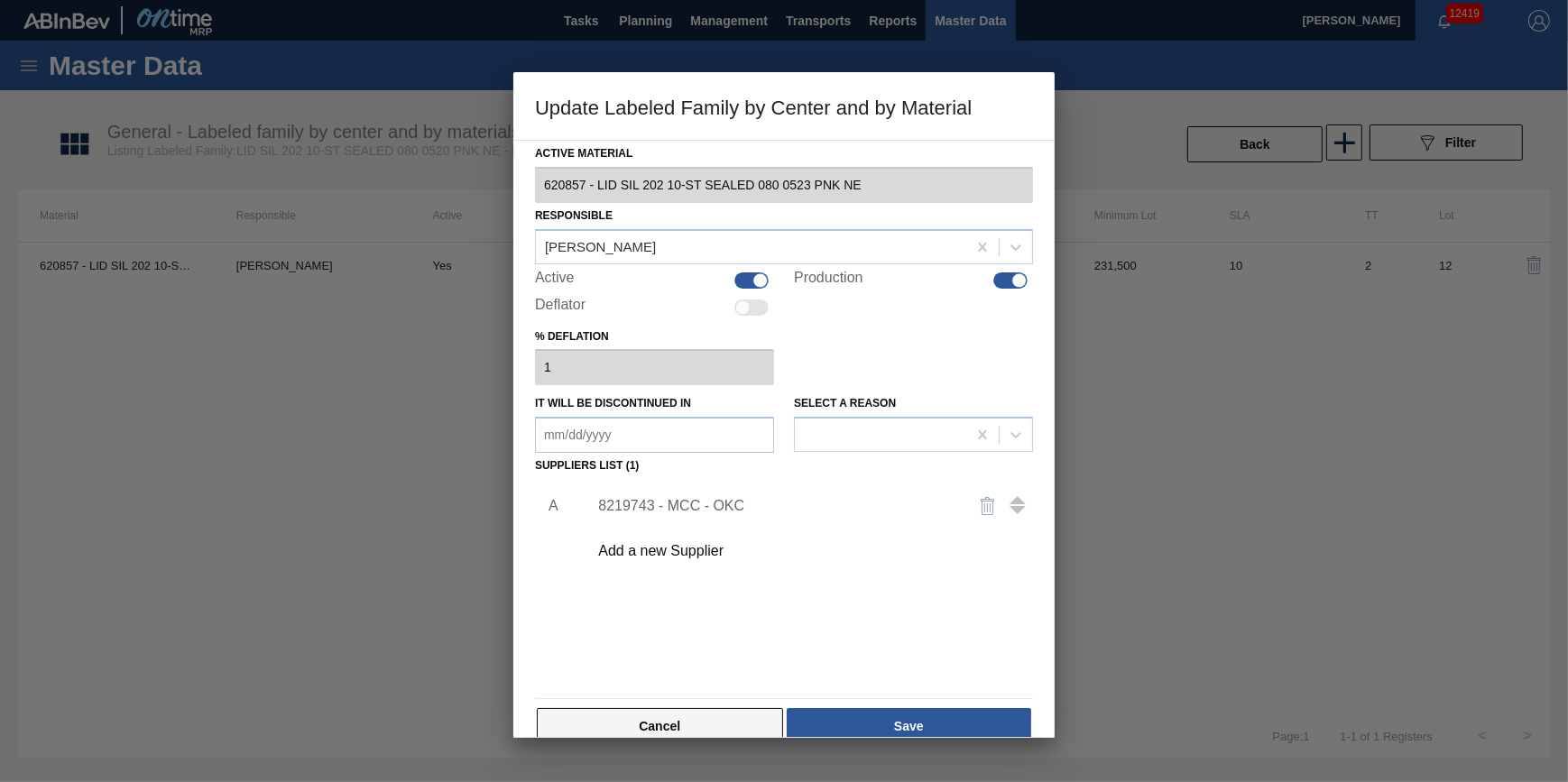
click at [604, 721] on button "Cancel" at bounding box center [660, 726] width 246 height 36
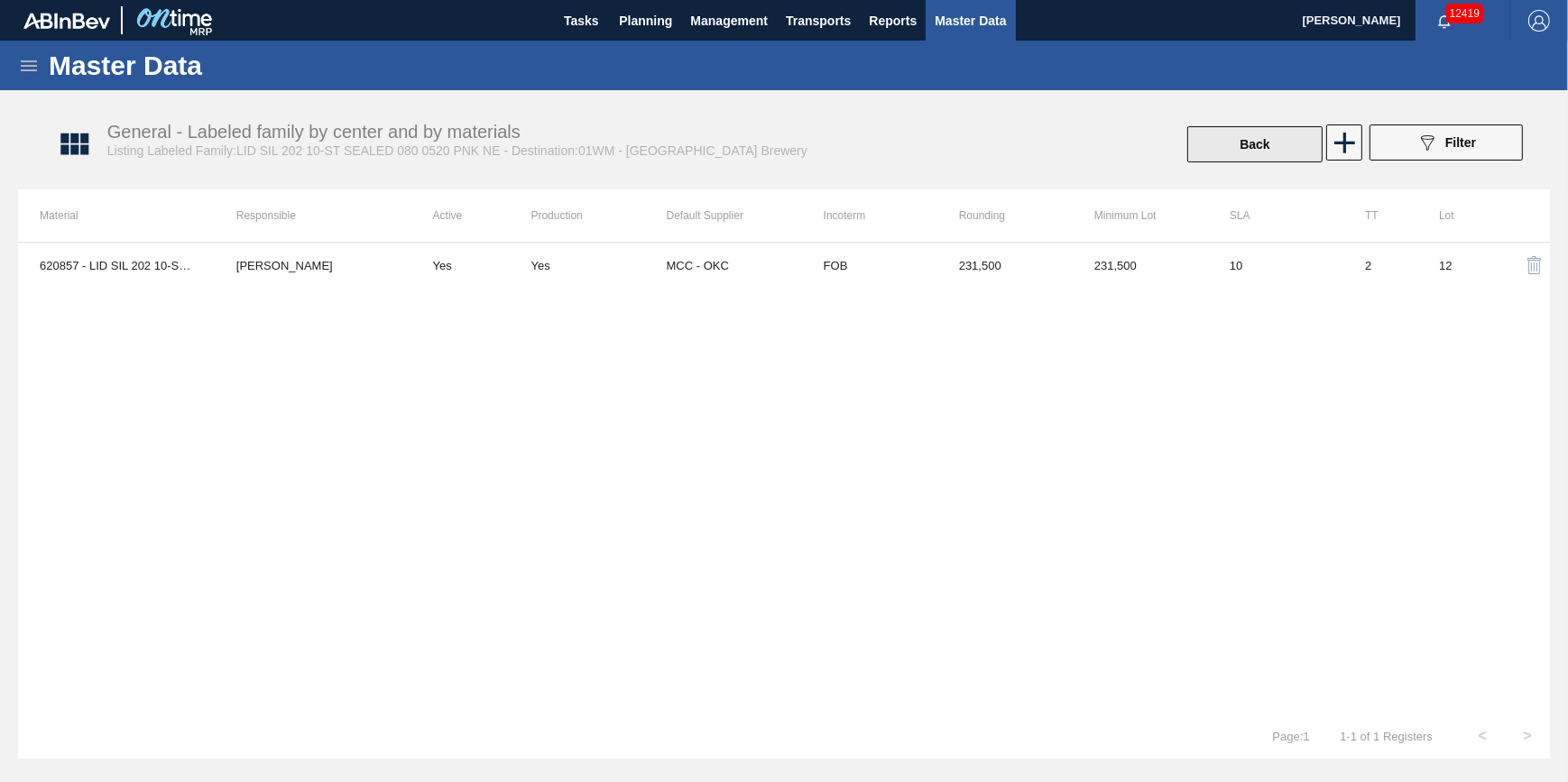
click at [1254, 156] on button "Back" at bounding box center [1254, 144] width 136 height 36
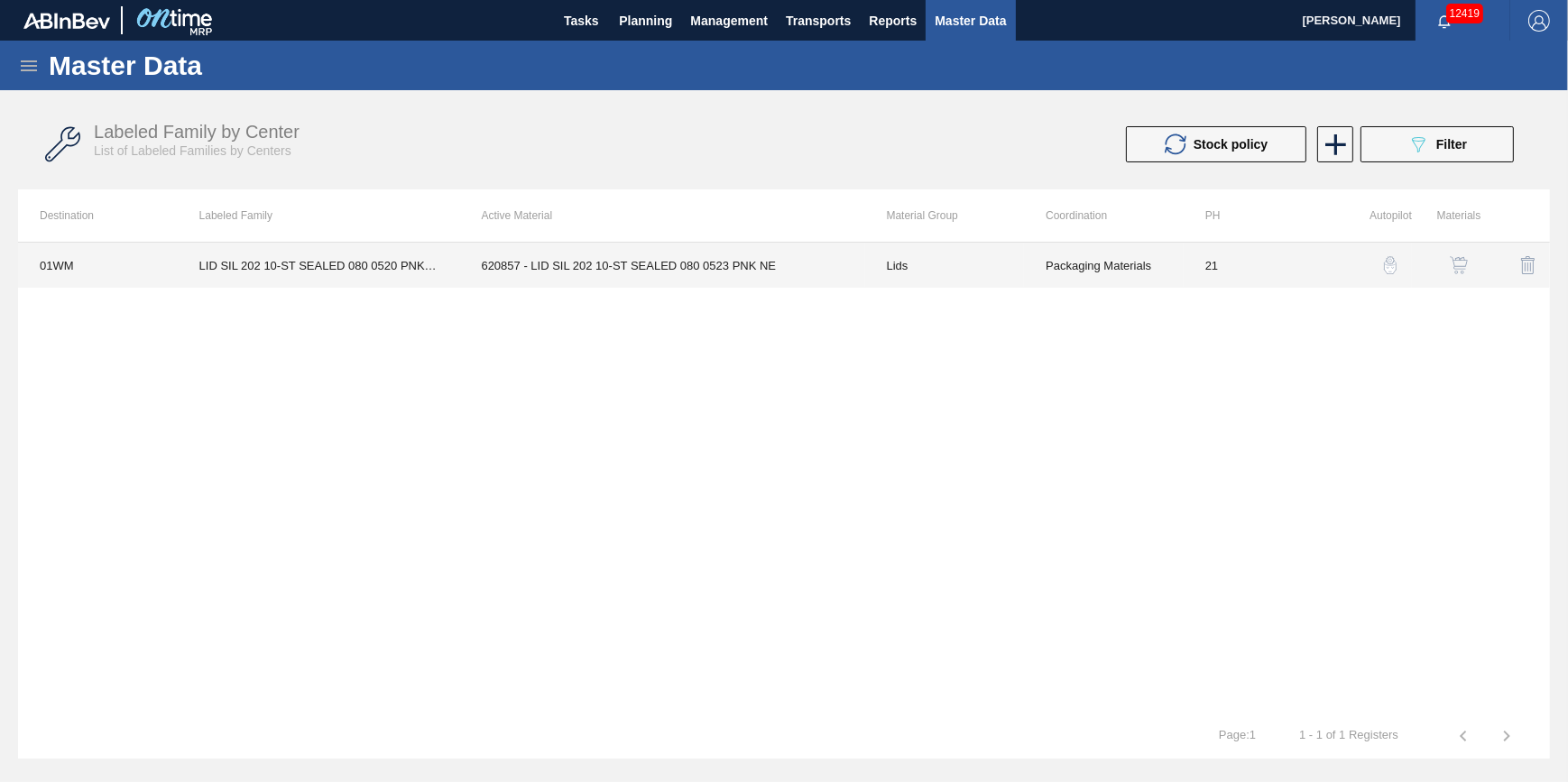
click at [403, 273] on td "LID SIL 202 10-ST SEALED 080 0520 PNK NE" at bounding box center [319, 265] width 282 height 45
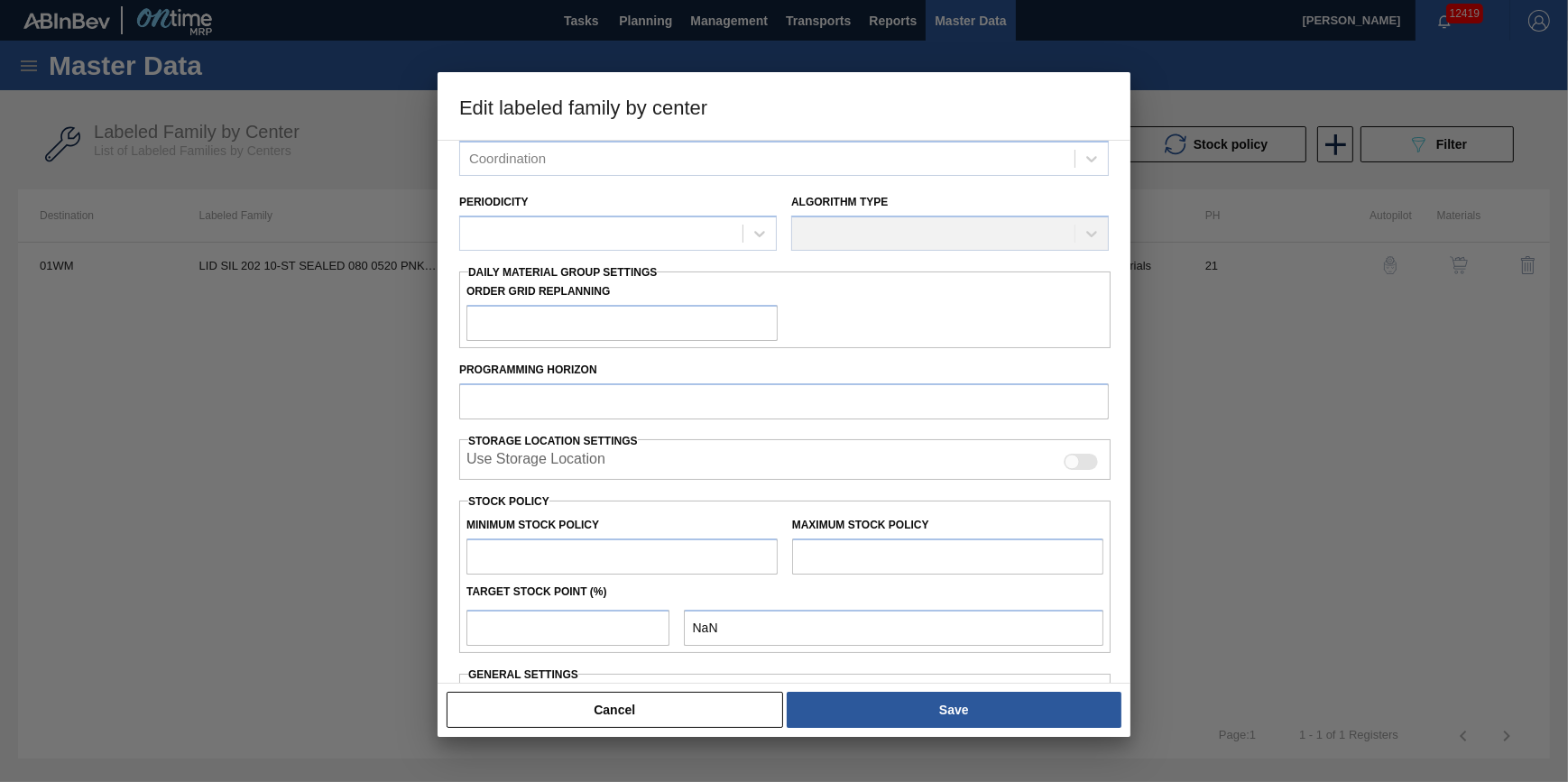
type input "Lids"
type input "Generic 202 Lid"
type input "LID SIL 202 10-ST SEALED 080 0520 PNK NE"
type input "01WM - Williamsburg Brewery"
type input "0"
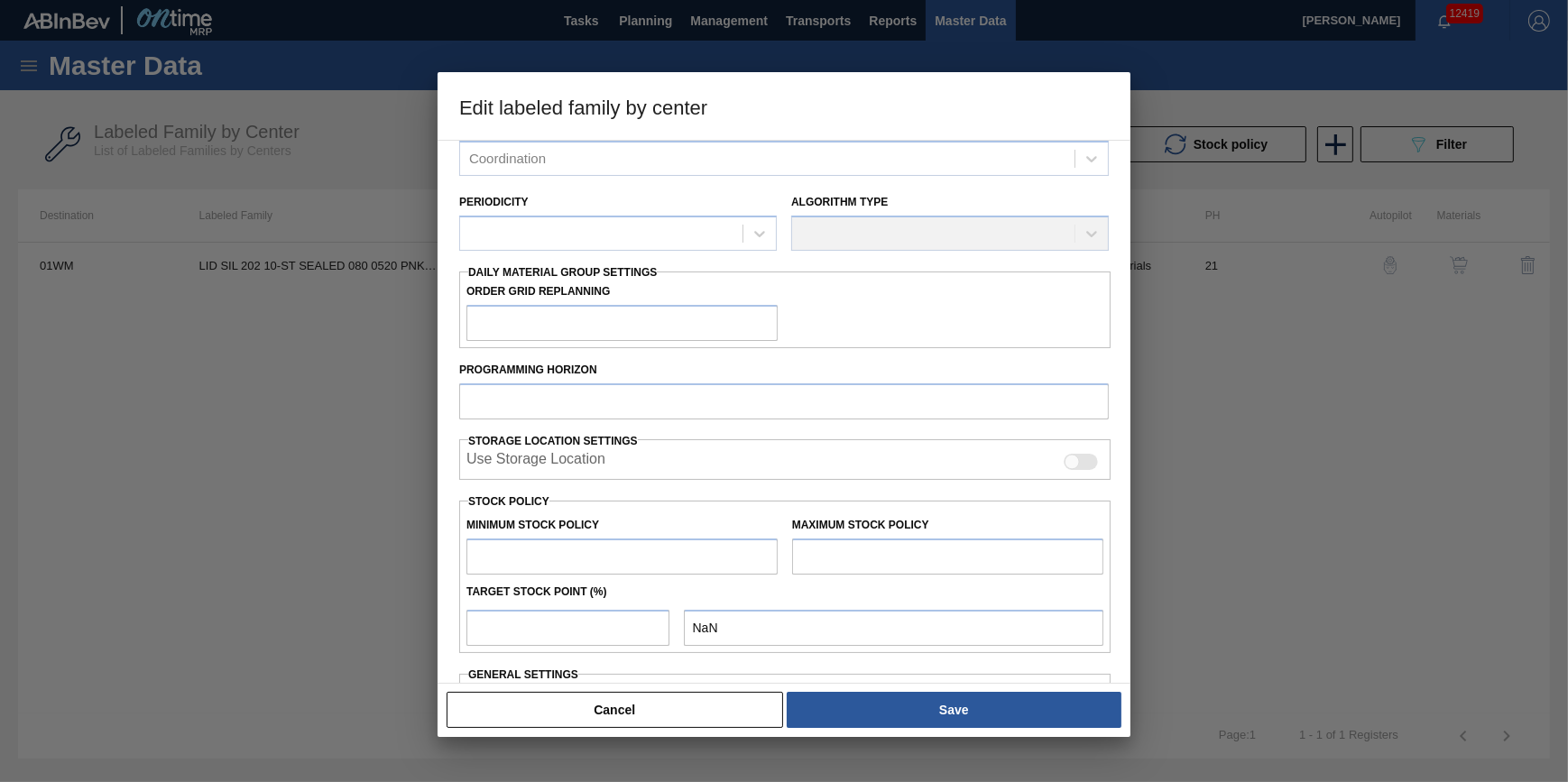
type input "21"
type input "27,010"
type input "190,002"
type input "10"
type input "43,309"
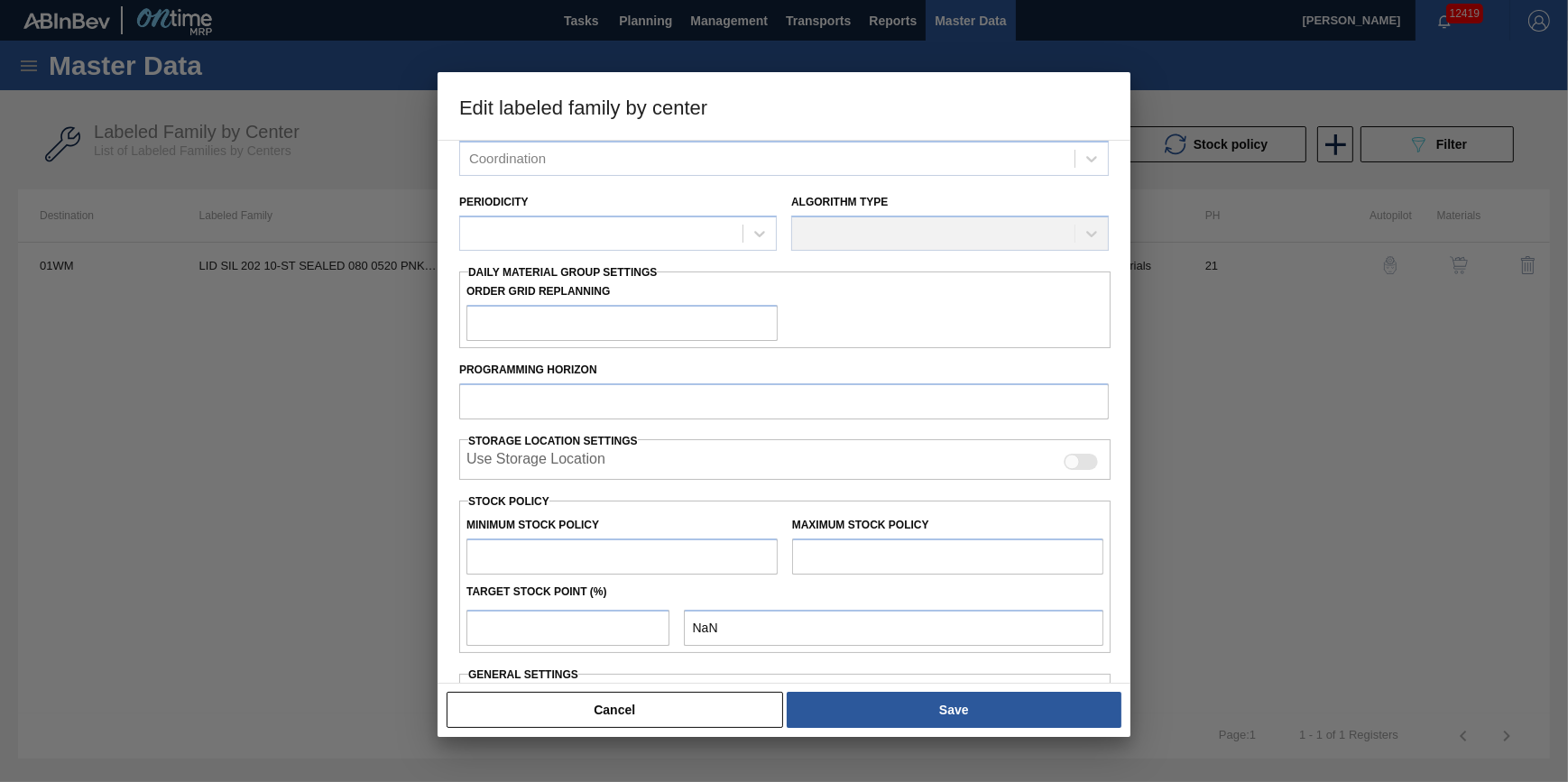
checkbox input "true"
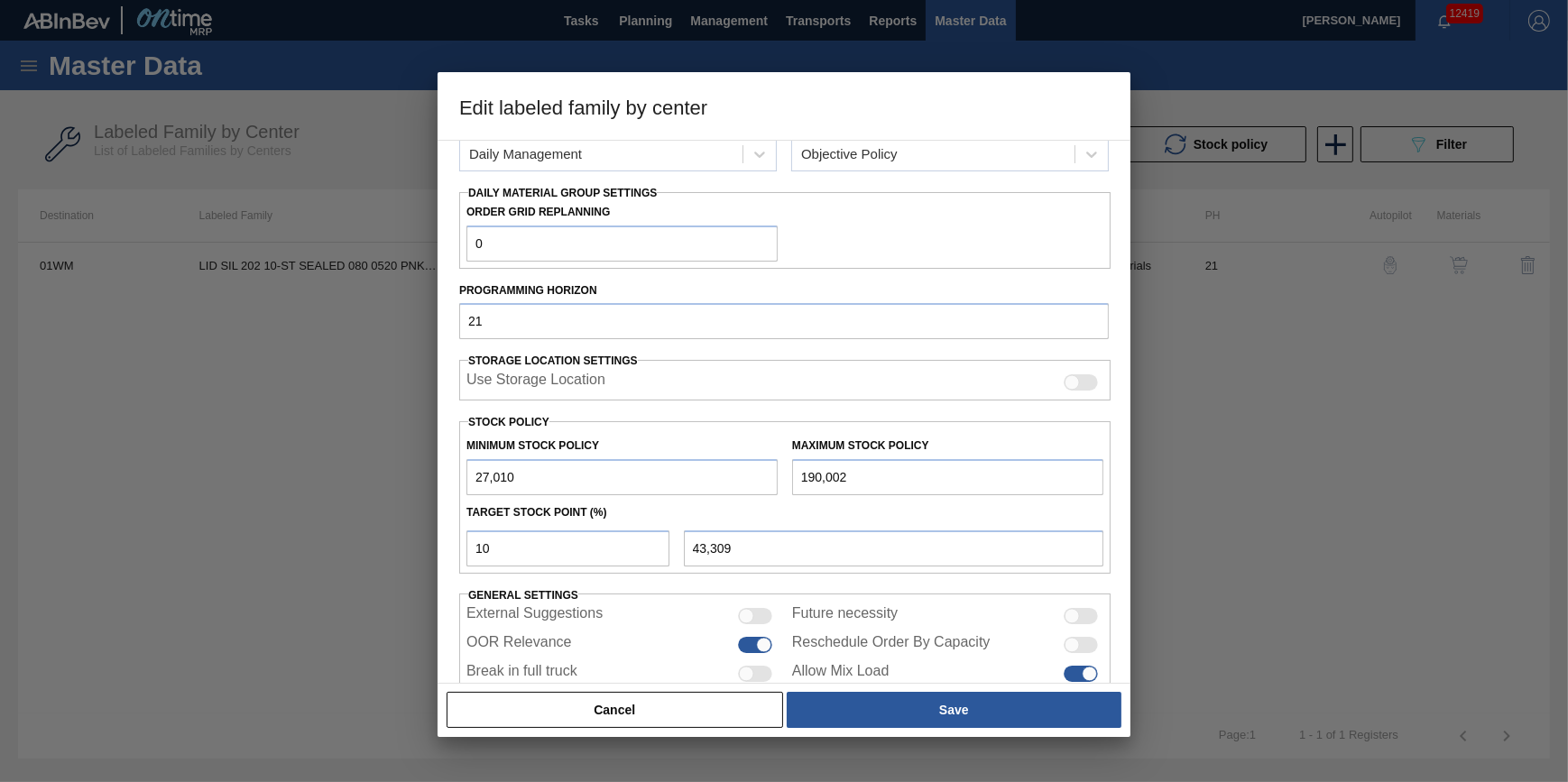
scroll to position [322, 0]
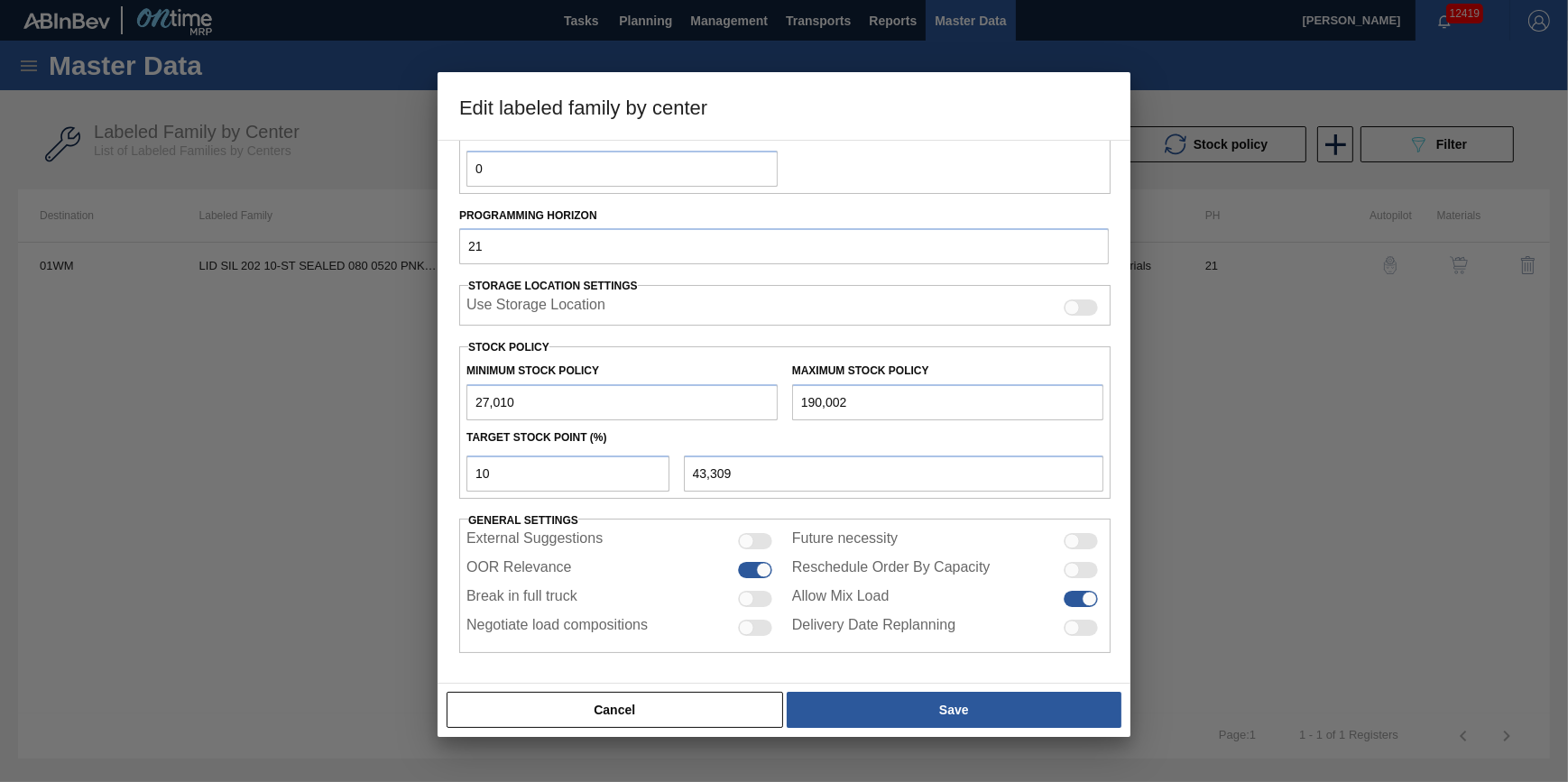
drag, startPoint x: 856, startPoint y: 407, endPoint x: 838, endPoint y: 343, distance: 66.5
click at [844, 362] on div "Maximum Stock Policy 190,002" at bounding box center [947, 389] width 311 height 62
type input "19,000"
type input "26,209"
type input "1,900"
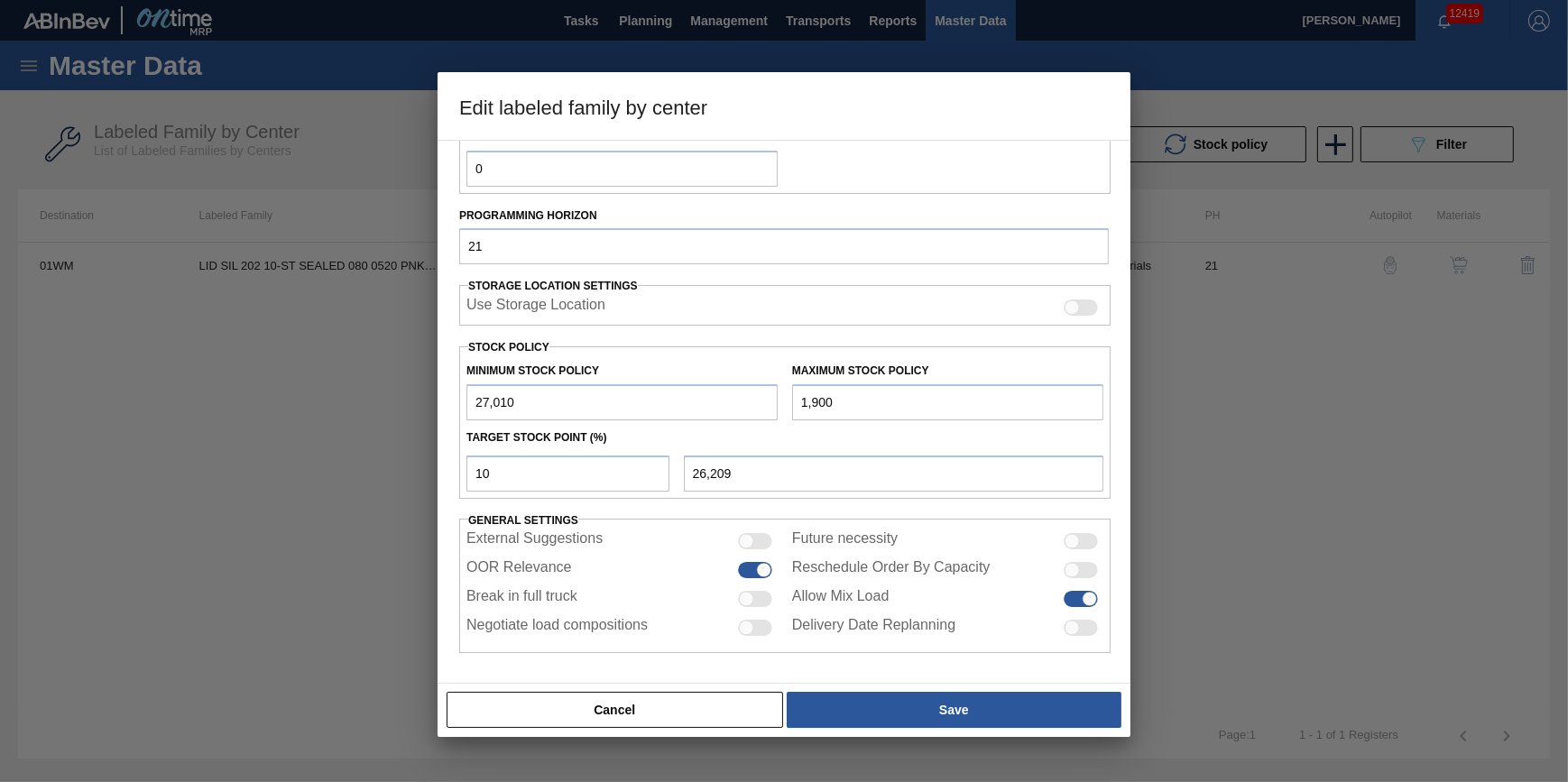
type input "24,499"
type input "190"
type input "24,328"
type input "19"
type input "24,311"
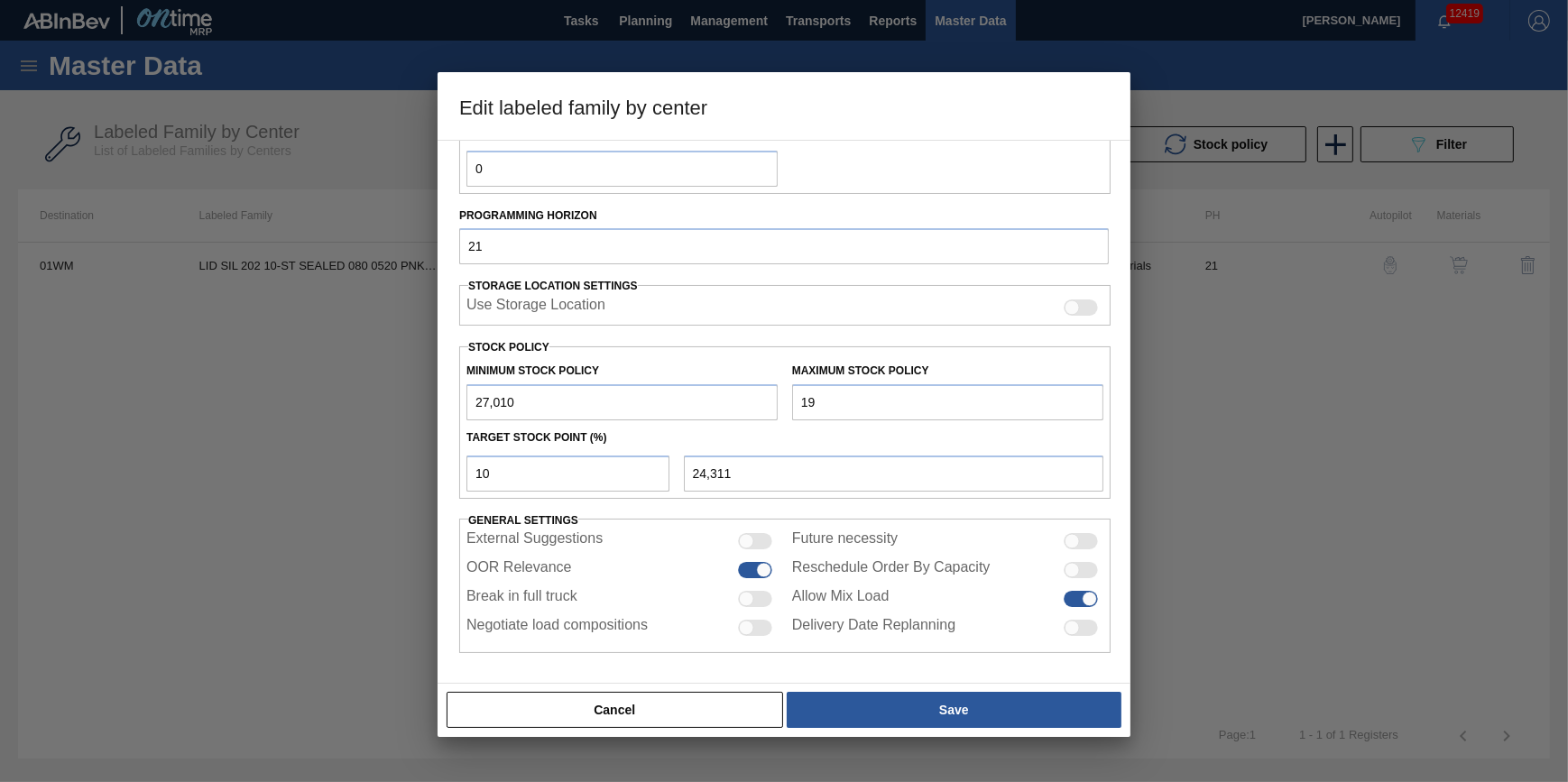
type input "1"
type input "24,309"
click at [837, 348] on div "Minimum Stock Policy 27,010 Maximum Stock Policy Target Stock Point (%) 10 24,3…" at bounding box center [785, 422] width 652 height 152
drag, startPoint x: 837, startPoint y: 348, endPoint x: 860, endPoint y: 400, distance: 56.9
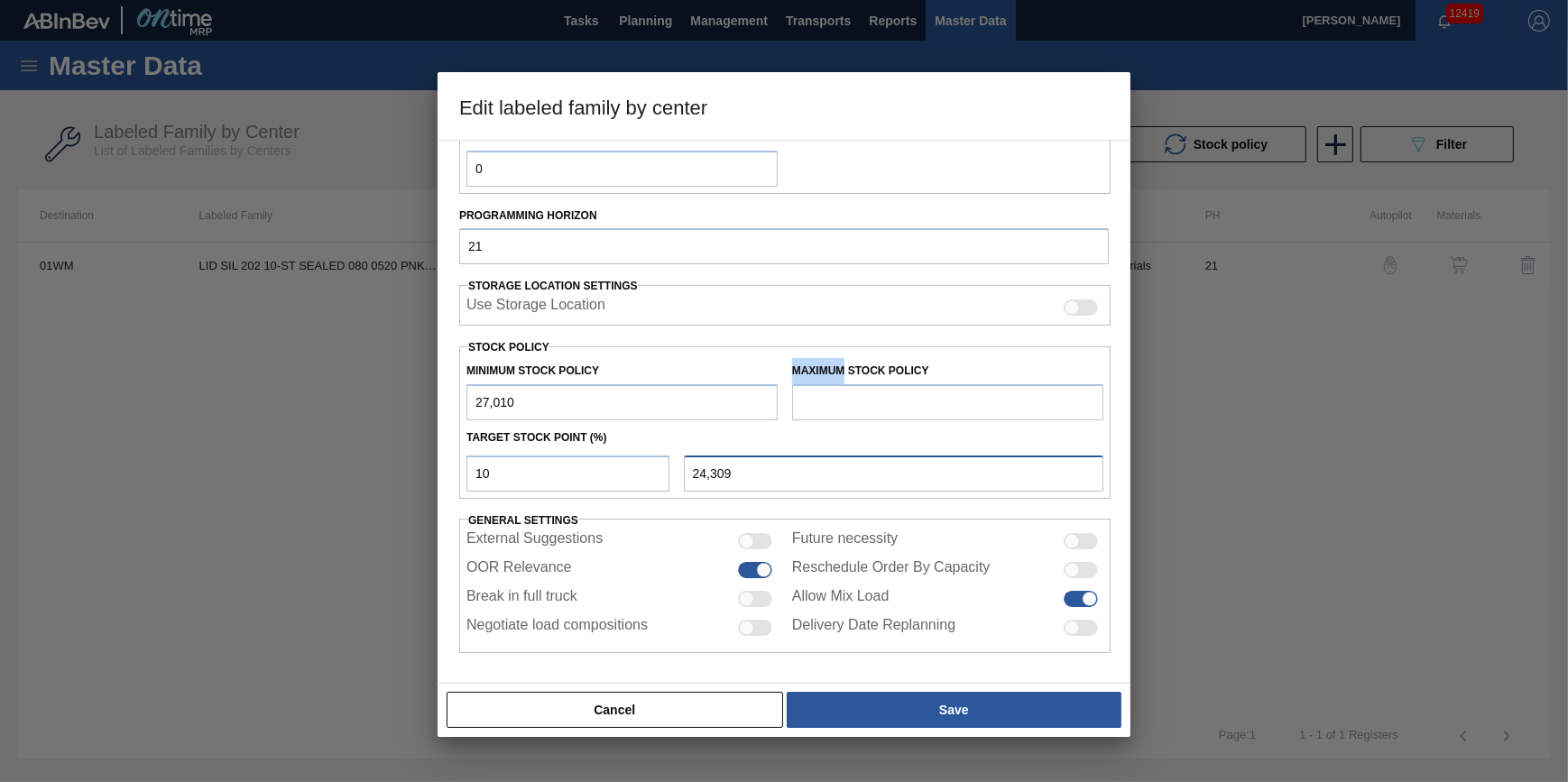
click at [842, 460] on input "24,309" at bounding box center [893, 474] width 420 height 36
click at [860, 399] on input "text" at bounding box center [947, 402] width 311 height 36
type input "42"
type input "24,313"
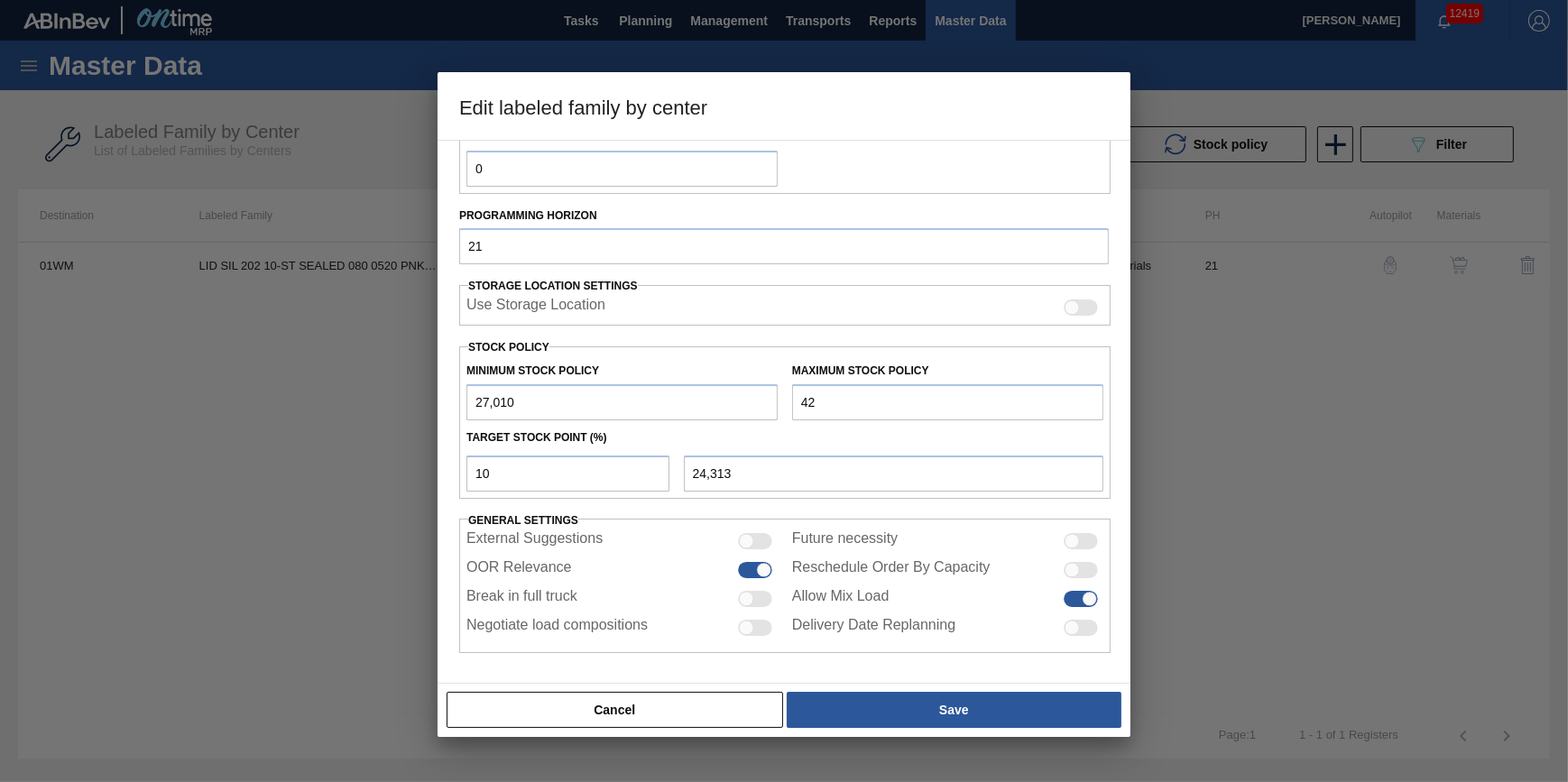
type input "420"
type input "24,351"
type input "4,201"
type input "24,729"
click at [903, 395] on input "4,201" at bounding box center [947, 402] width 311 height 36
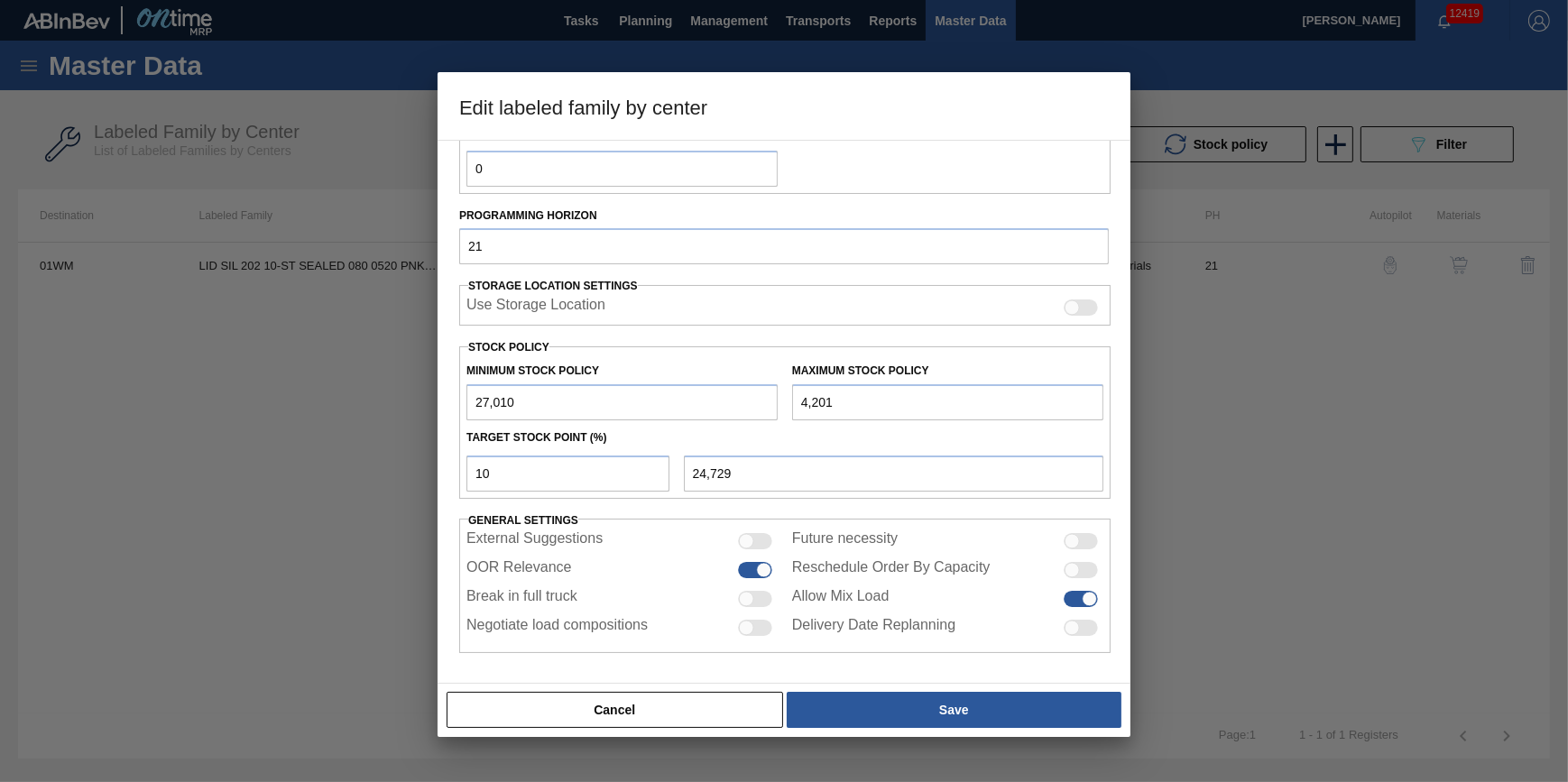
type input "42,015"
type input "28,511"
drag, startPoint x: 903, startPoint y: 395, endPoint x: 886, endPoint y: 401, distance: 18.0
click at [886, 401] on input "42,015" at bounding box center [947, 402] width 311 height 36
type input "420,150"
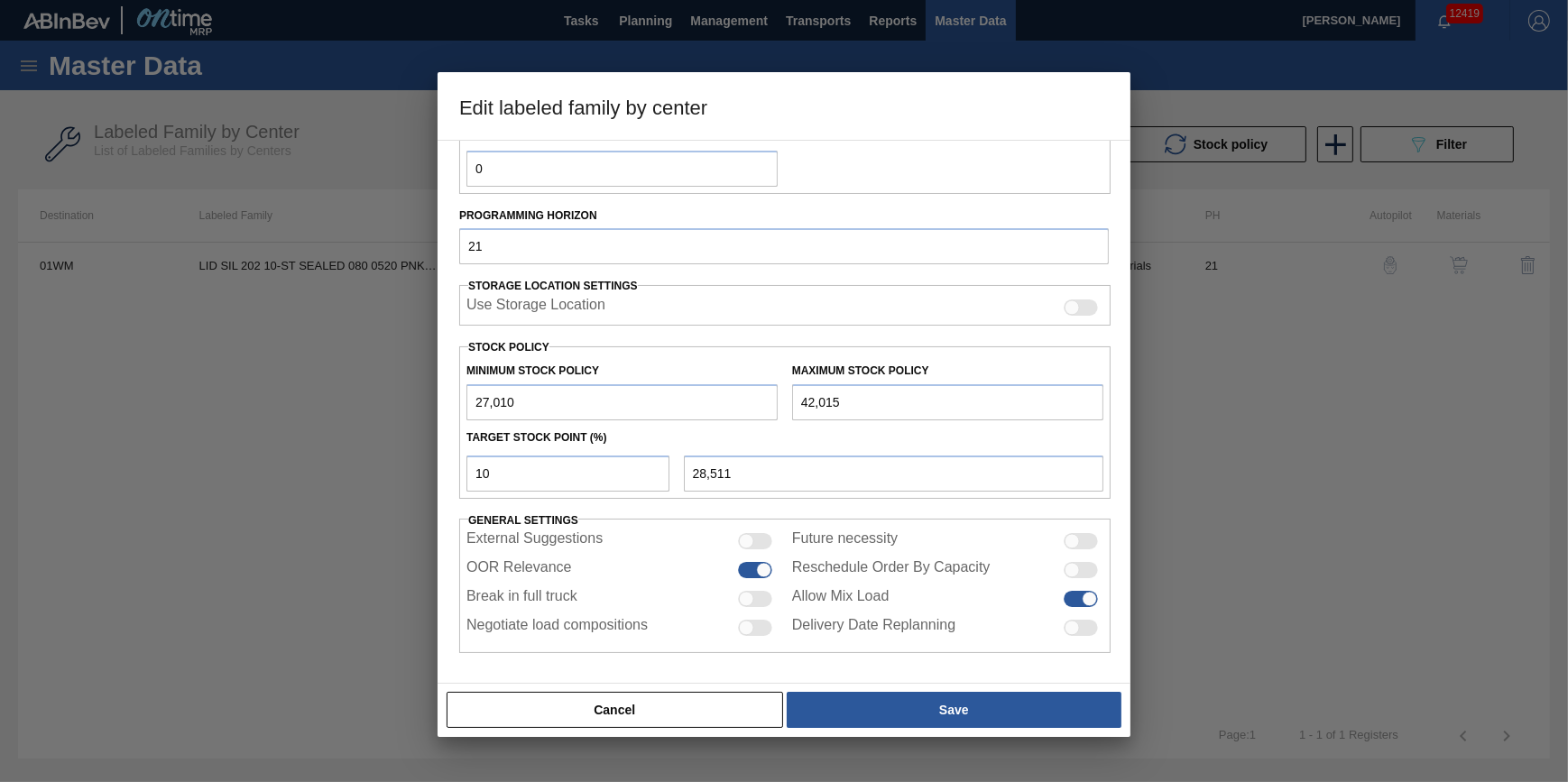
type input "66,324"
type input "4,201,502"
type input "444,459"
type input "420,150"
type input "66,324"
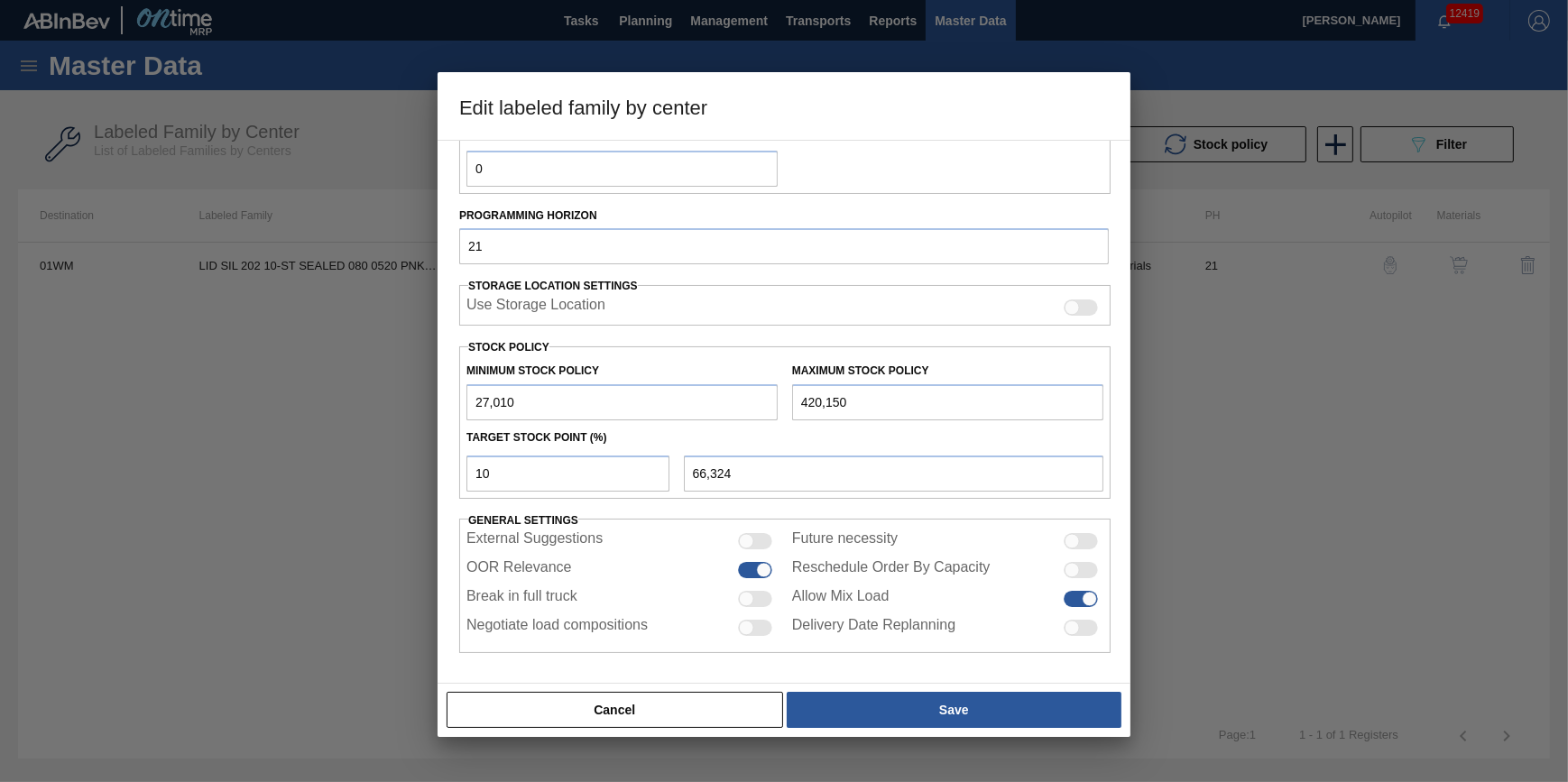
type input "42,015"
type input "28,511"
type input "4,201"
type input "24,729"
type input "420"
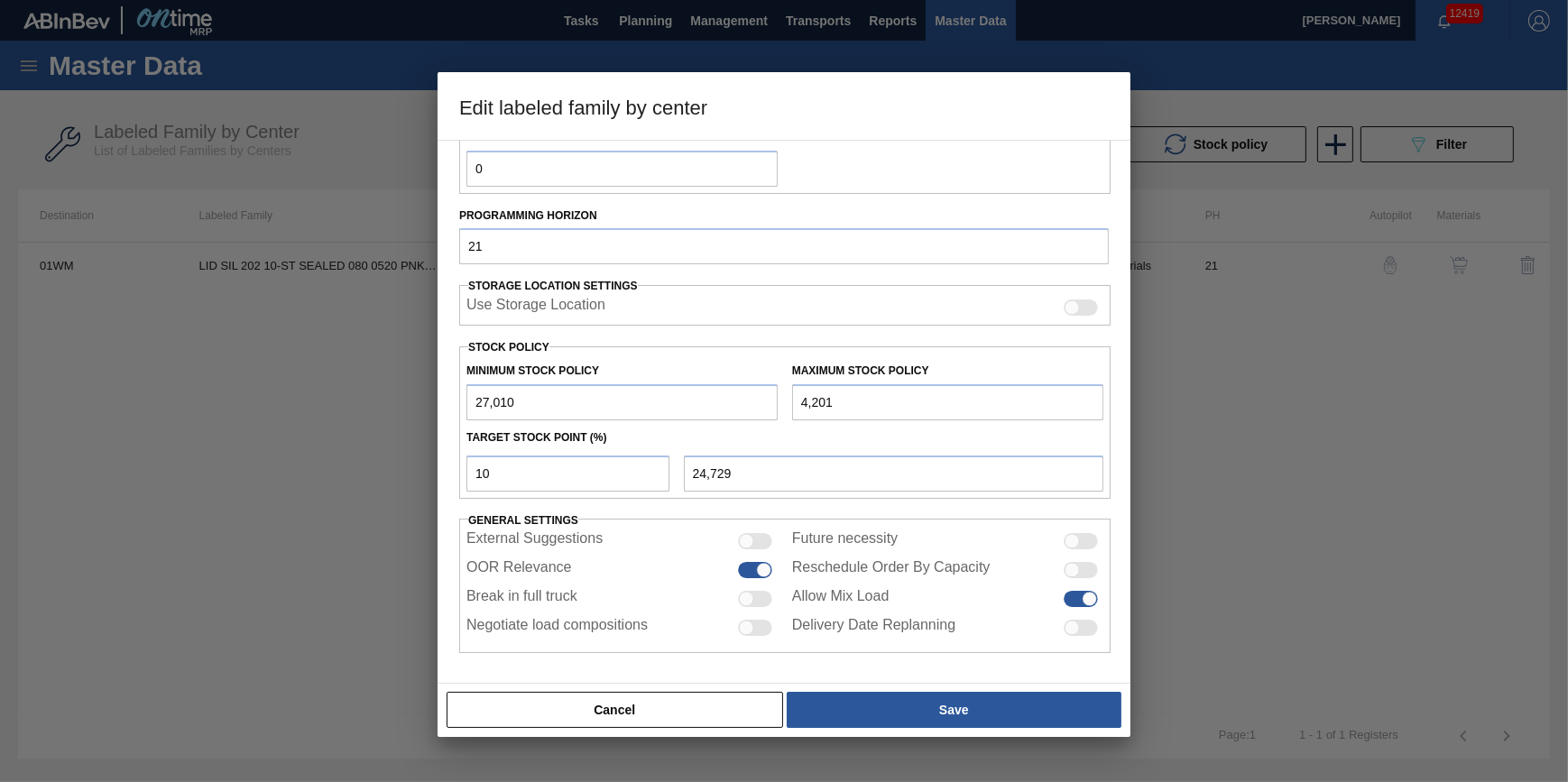
type input "24,351"
type input "42"
type input "24,313"
type input "4"
type input "24,309"
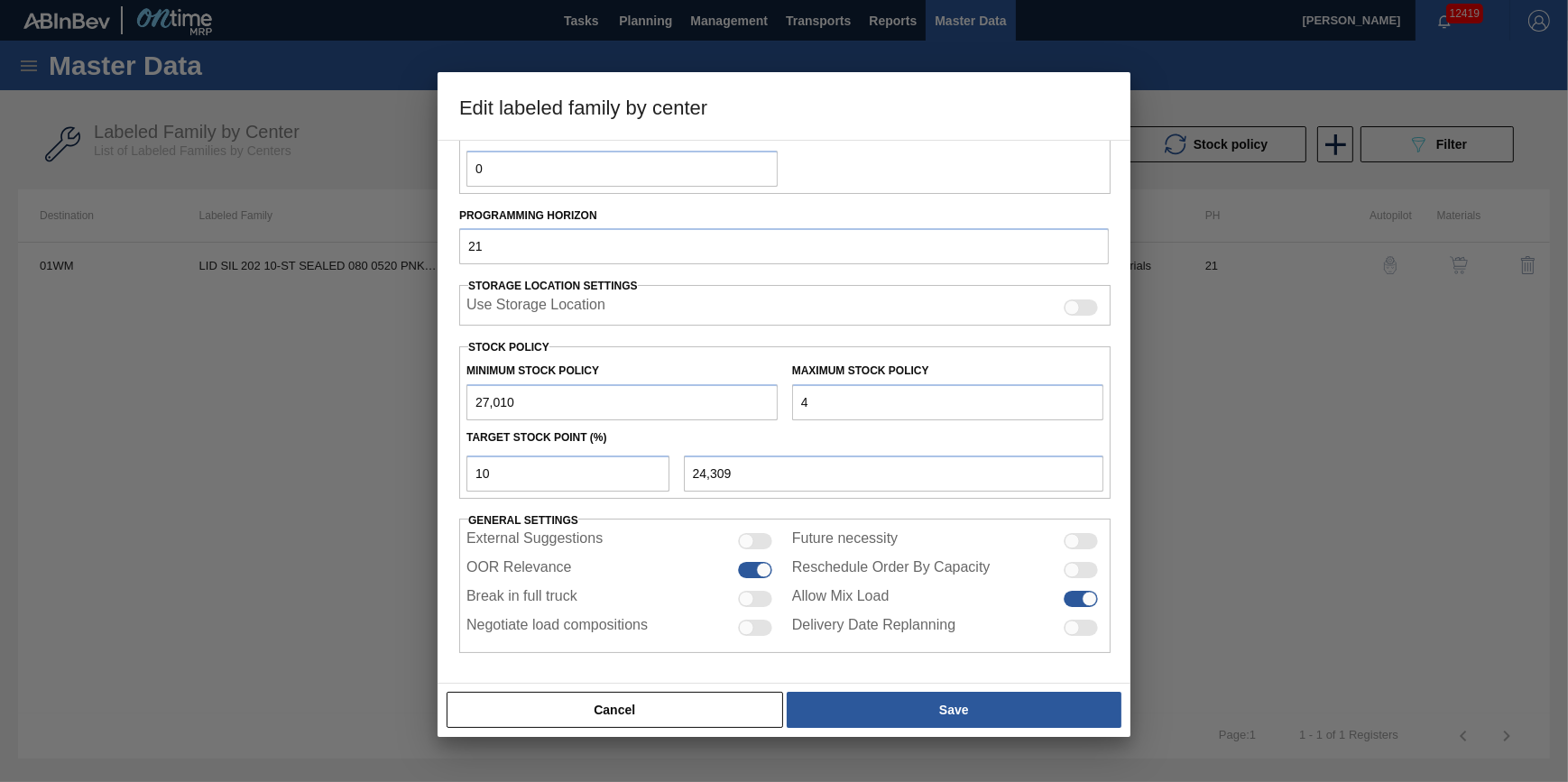
type input "42"
type input "24,313"
type input "421"
type input "24,351"
type input "4,215"
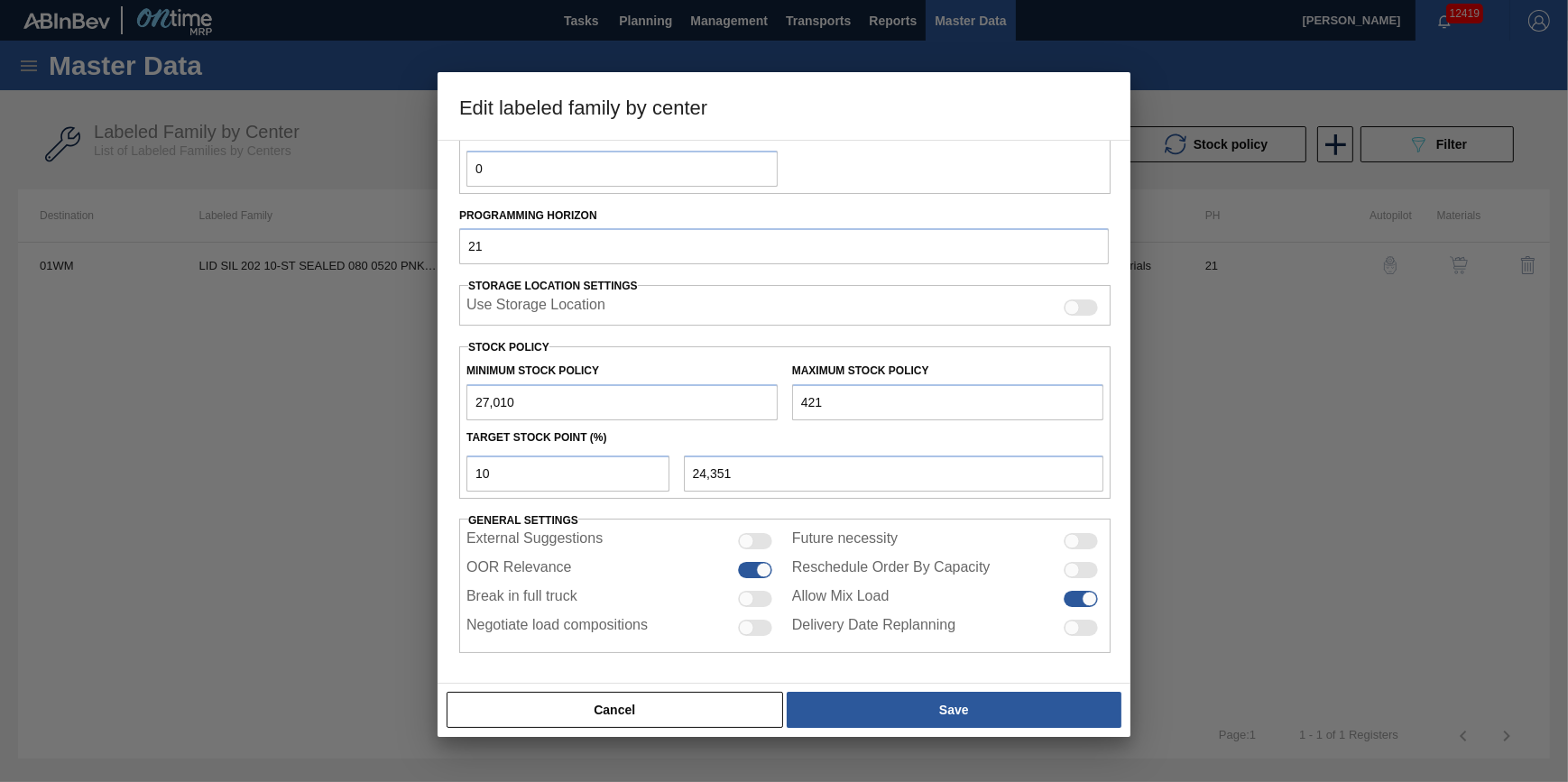
type input "24,731"
type input "42,150"
type input "28,524"
type input "421,502"
type input "66,459"
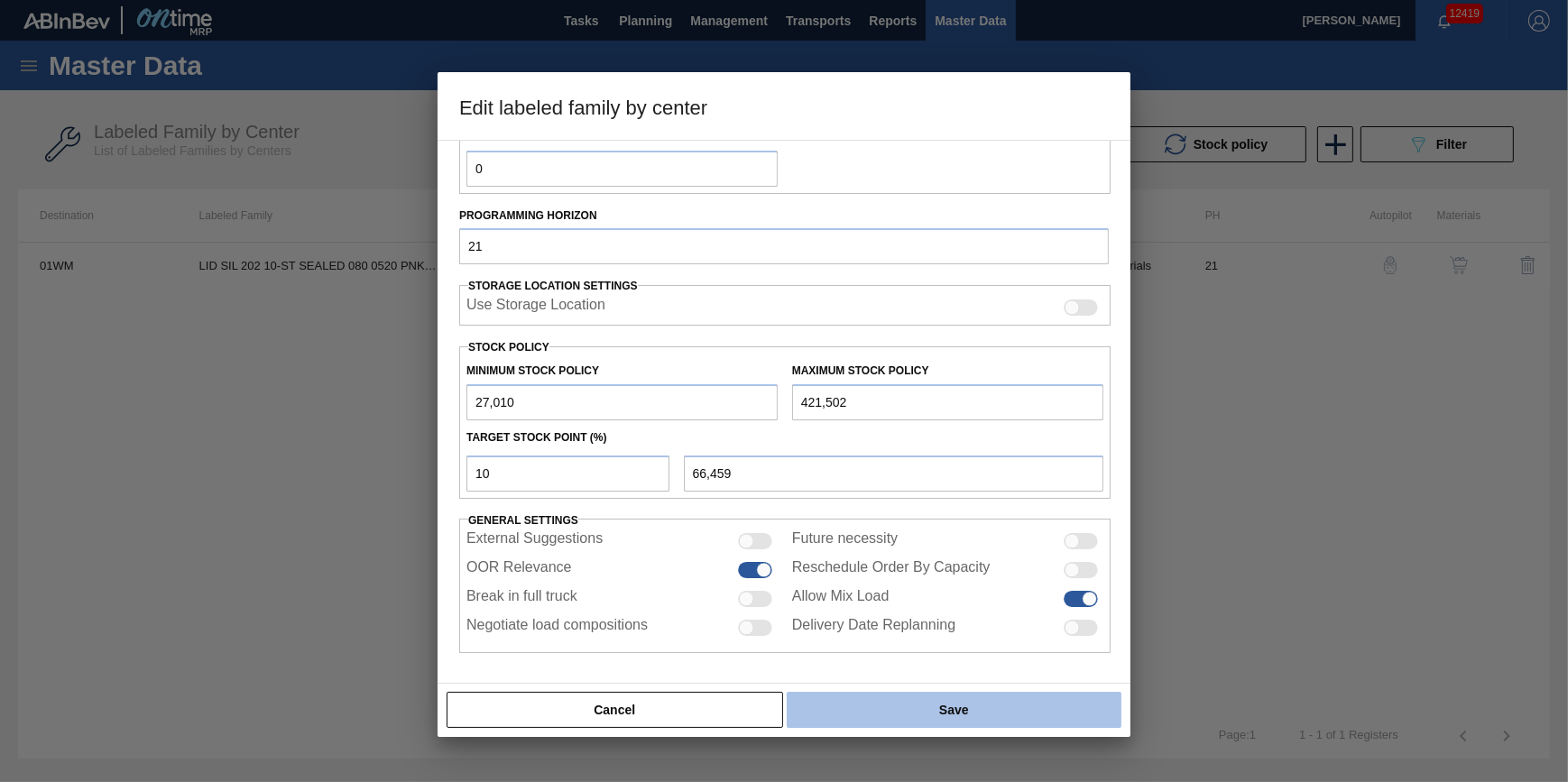
type input "421,502"
click at [929, 722] on button "Save" at bounding box center [953, 710] width 335 height 36
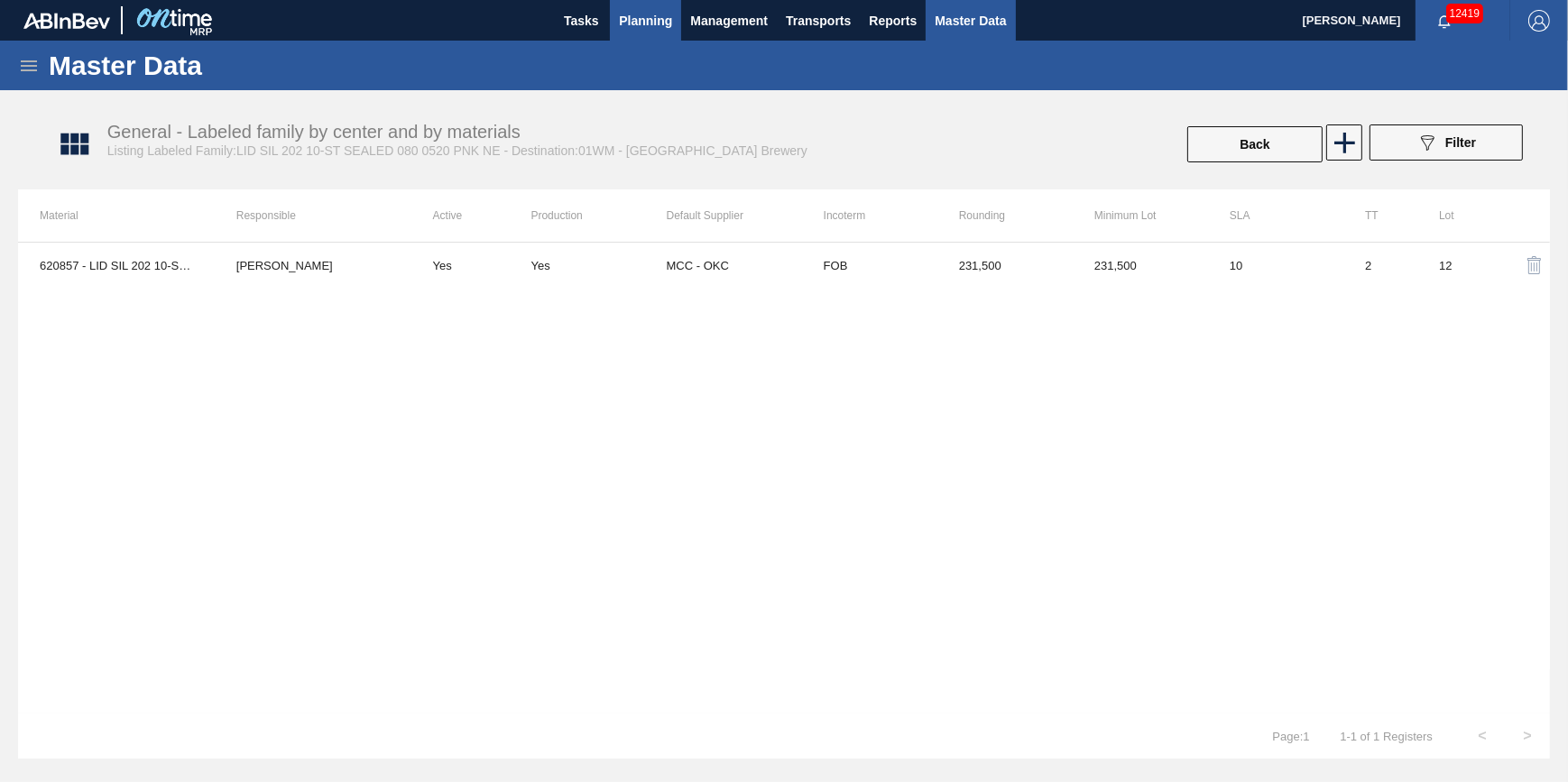
click at [656, 30] on span "Planning" at bounding box center [646, 20] width 54 height 21
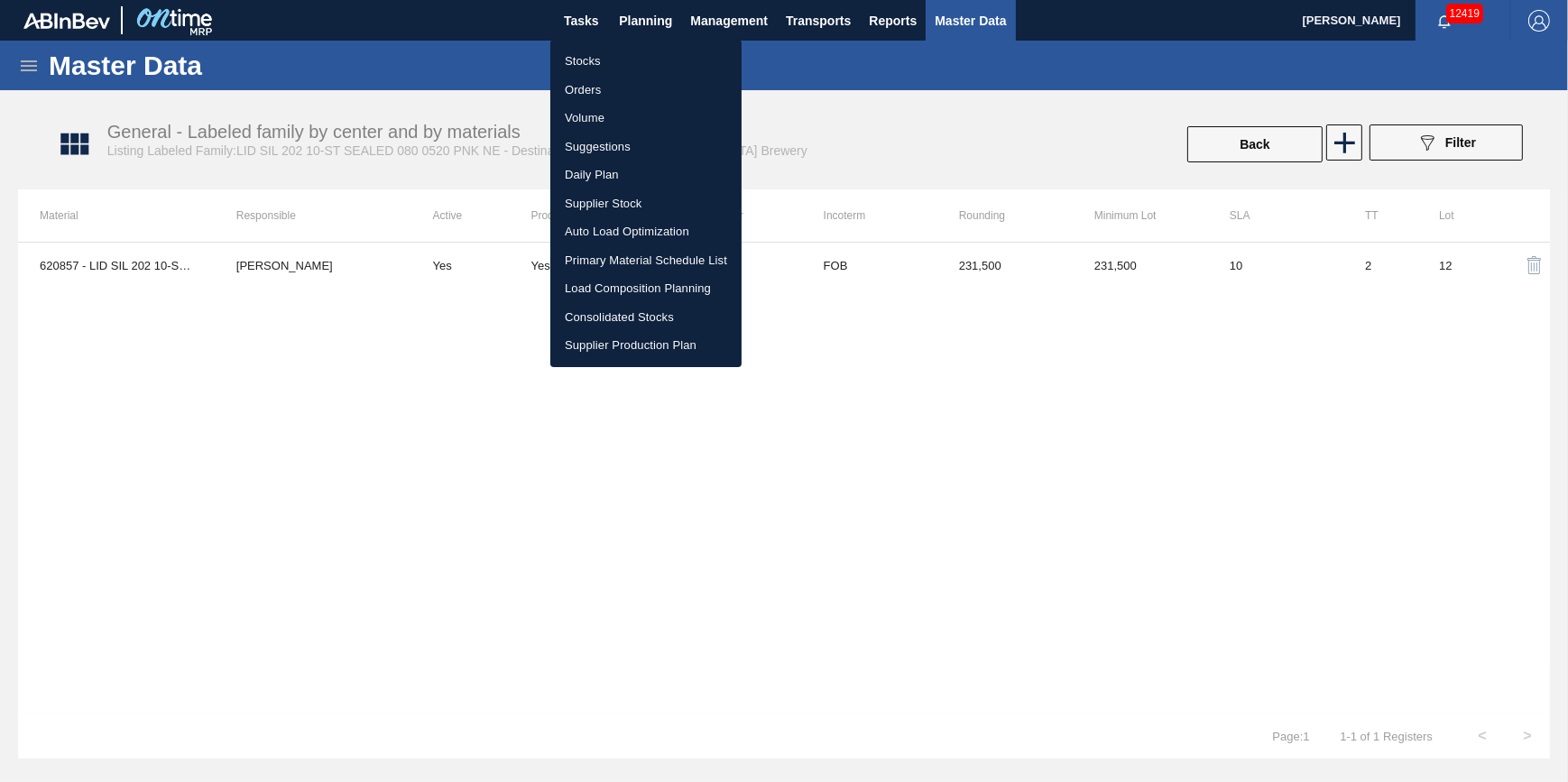
click at [634, 76] on li "Orders" at bounding box center [645, 90] width 191 height 29
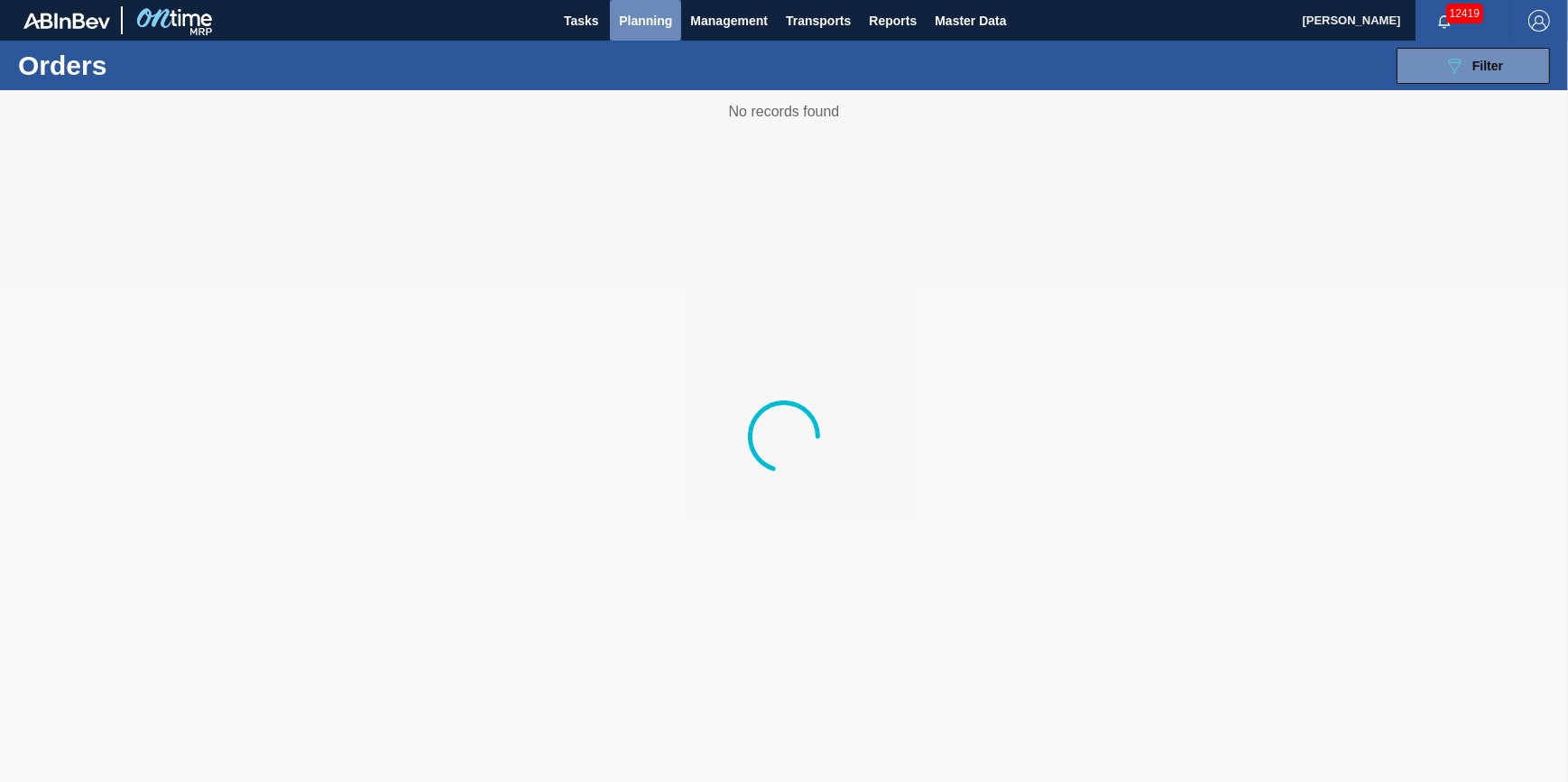
click at [639, 25] on span "Planning" at bounding box center [646, 20] width 54 height 21
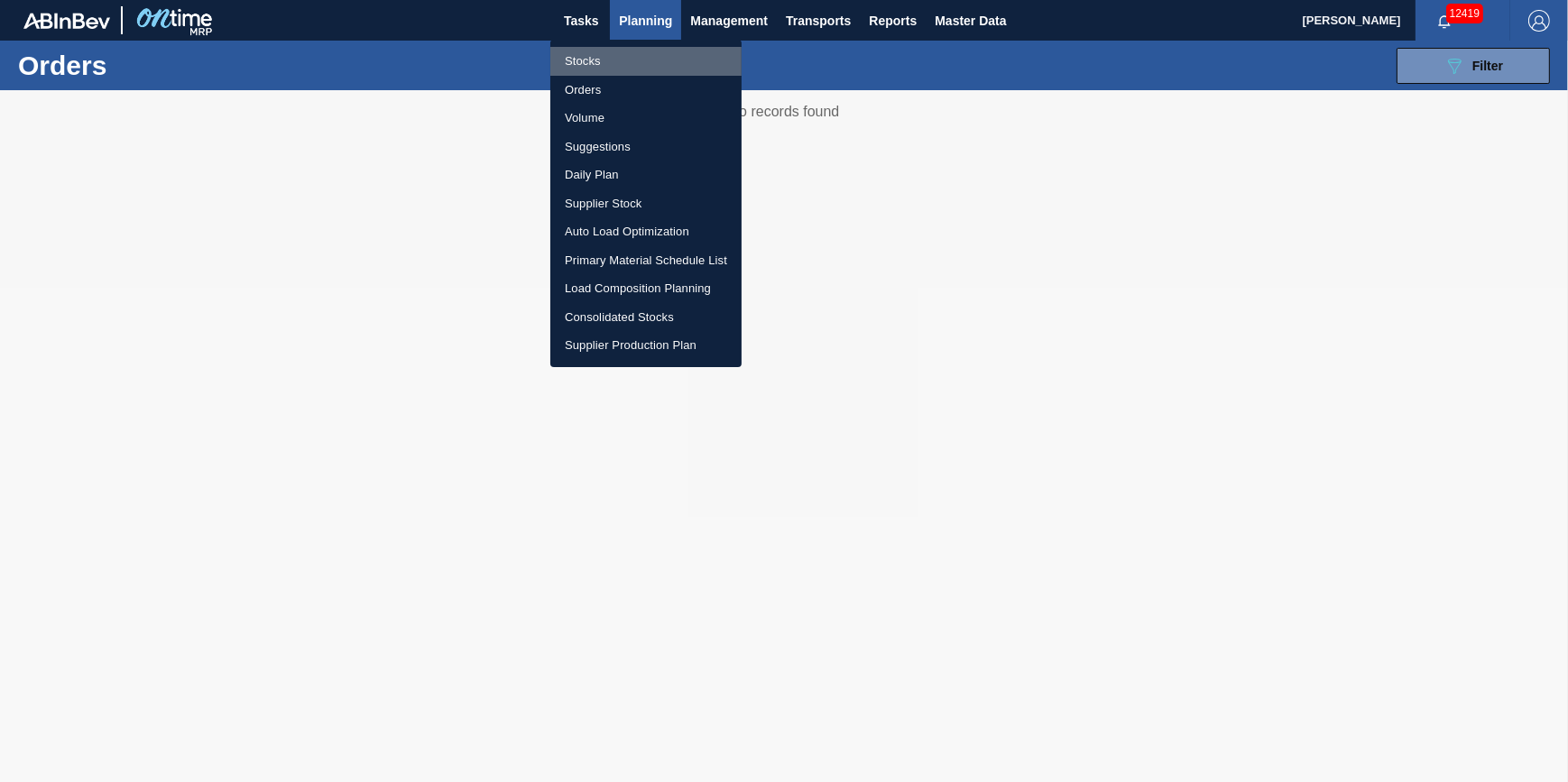
click at [621, 56] on li "Stocks" at bounding box center [645, 61] width 191 height 29
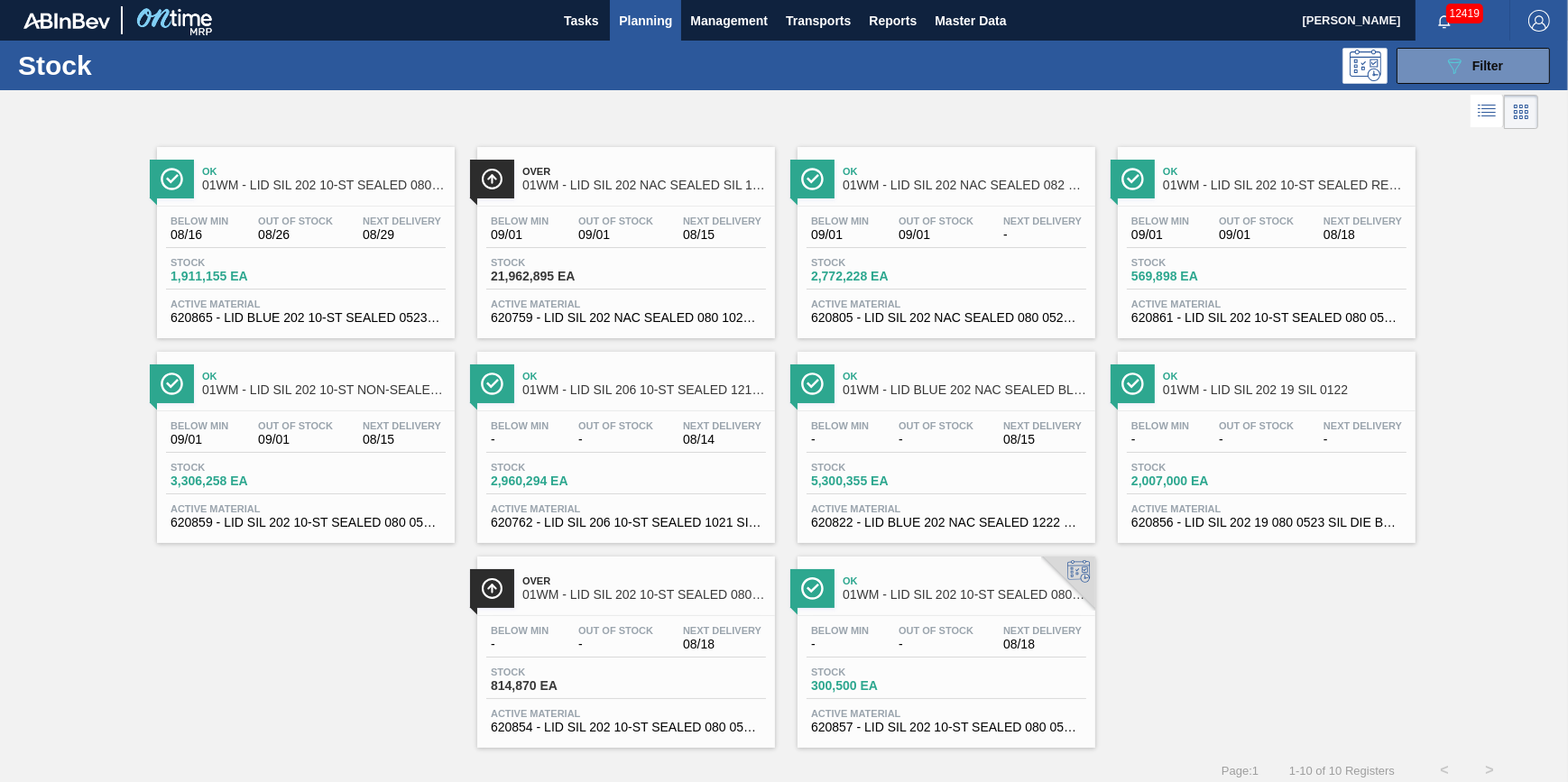
click at [863, 644] on span "-" at bounding box center [840, 644] width 58 height 14
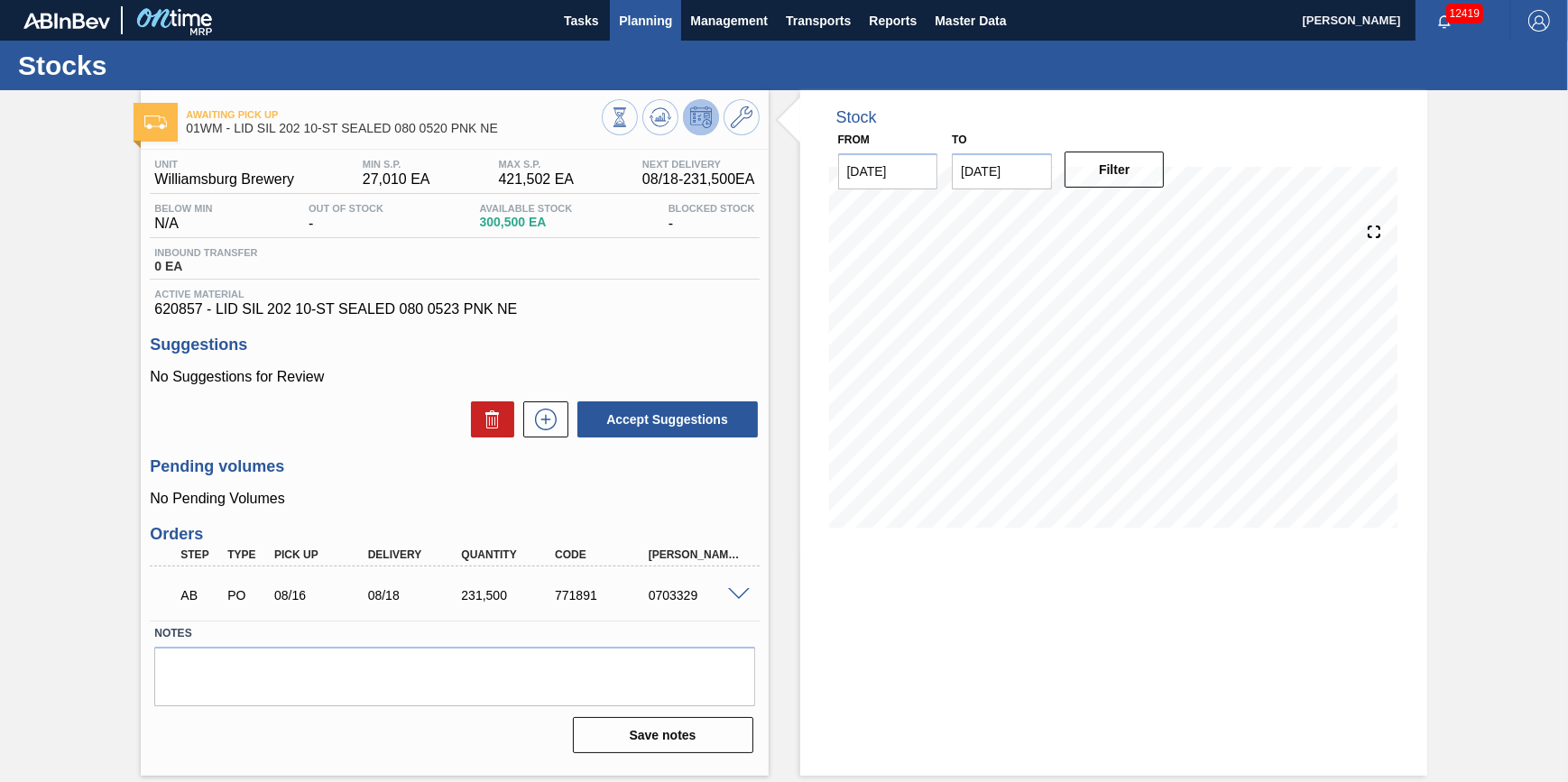
click at [649, 23] on span "Planning" at bounding box center [646, 20] width 54 height 21
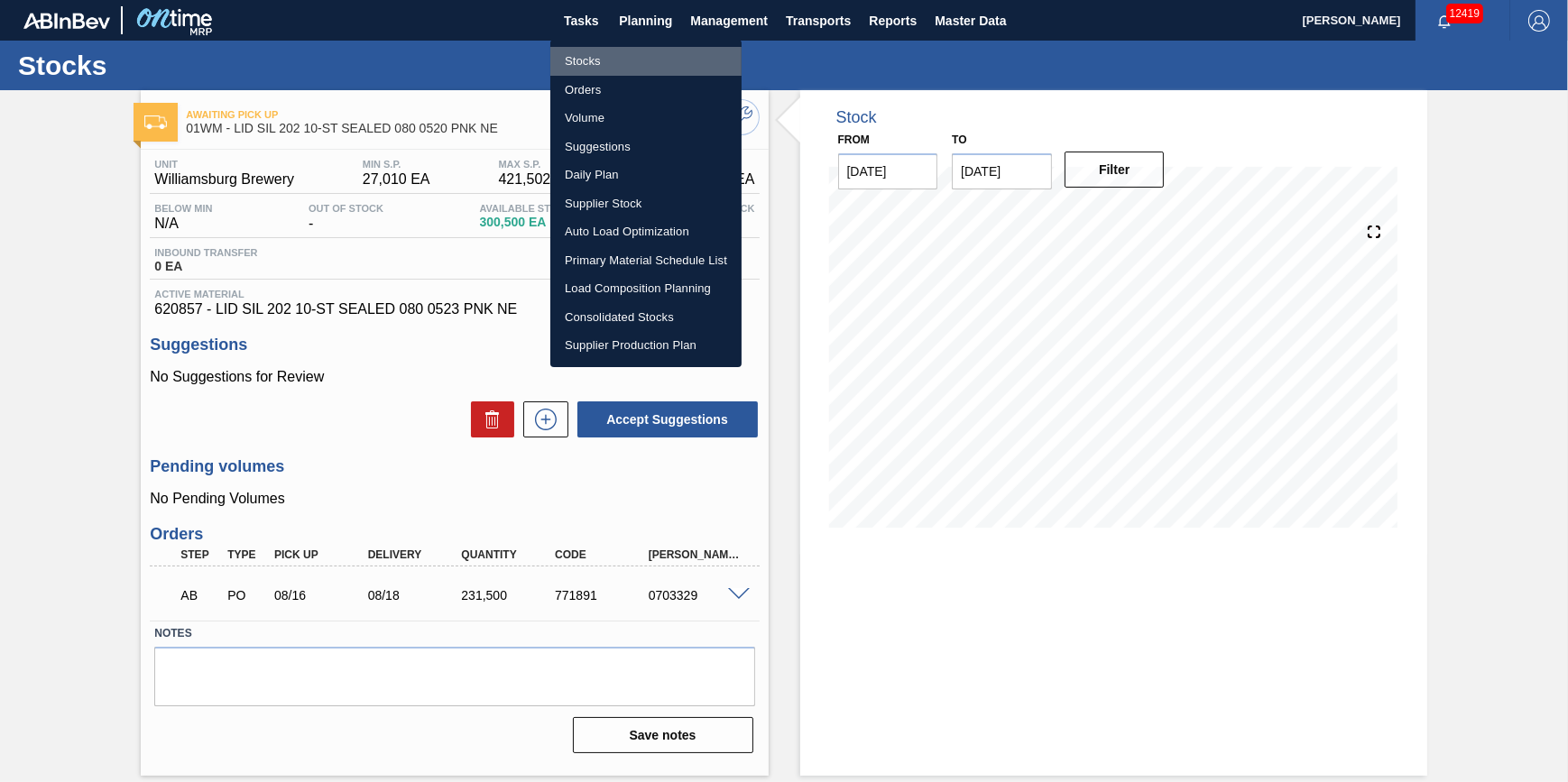
click at [631, 56] on li "Stocks" at bounding box center [645, 61] width 191 height 29
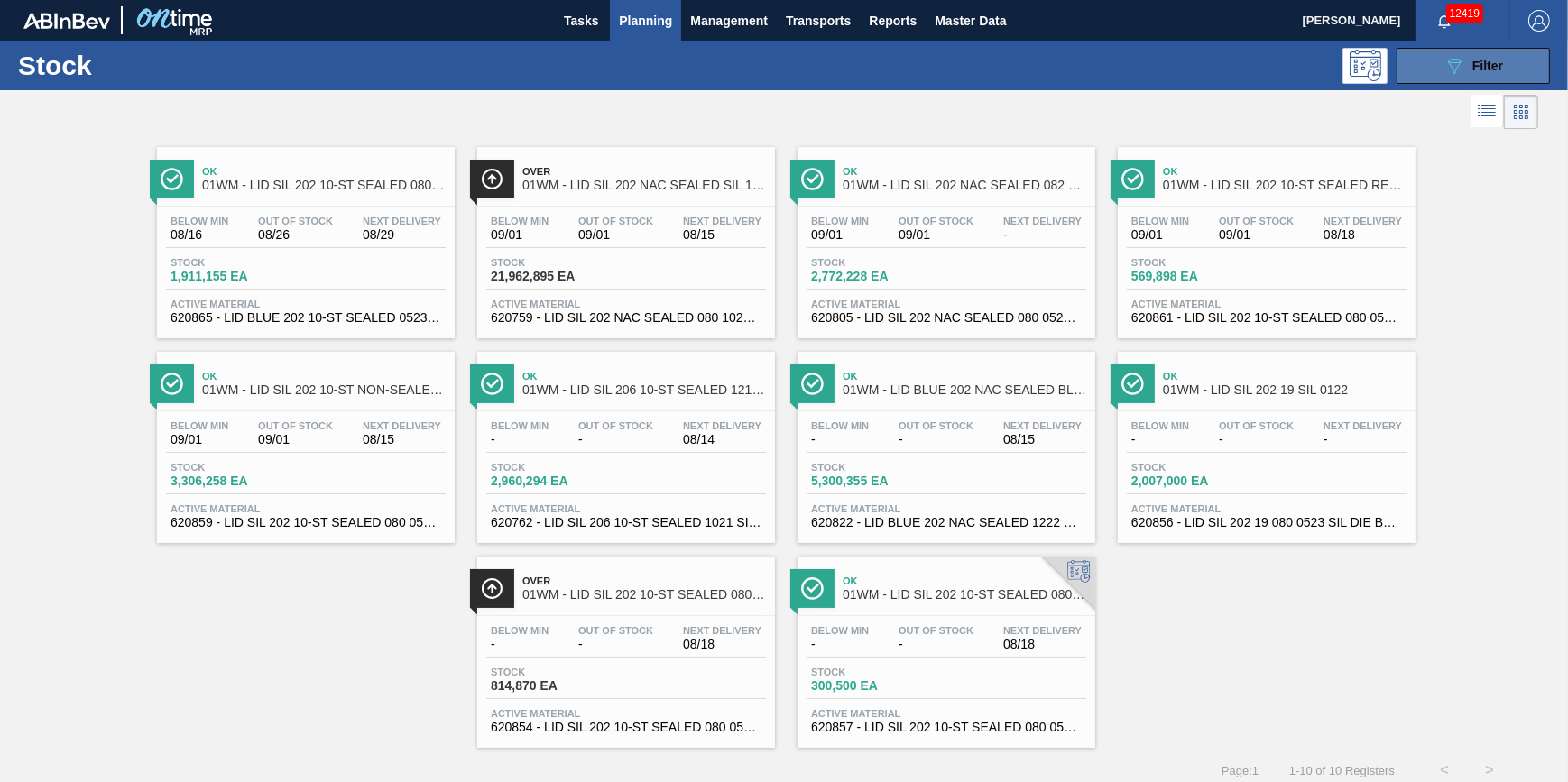
click at [1478, 72] on div "089F7B8B-B2A5-4AFE-B5C0-19BA573D28AC Filter" at bounding box center [1473, 66] width 60 height 21
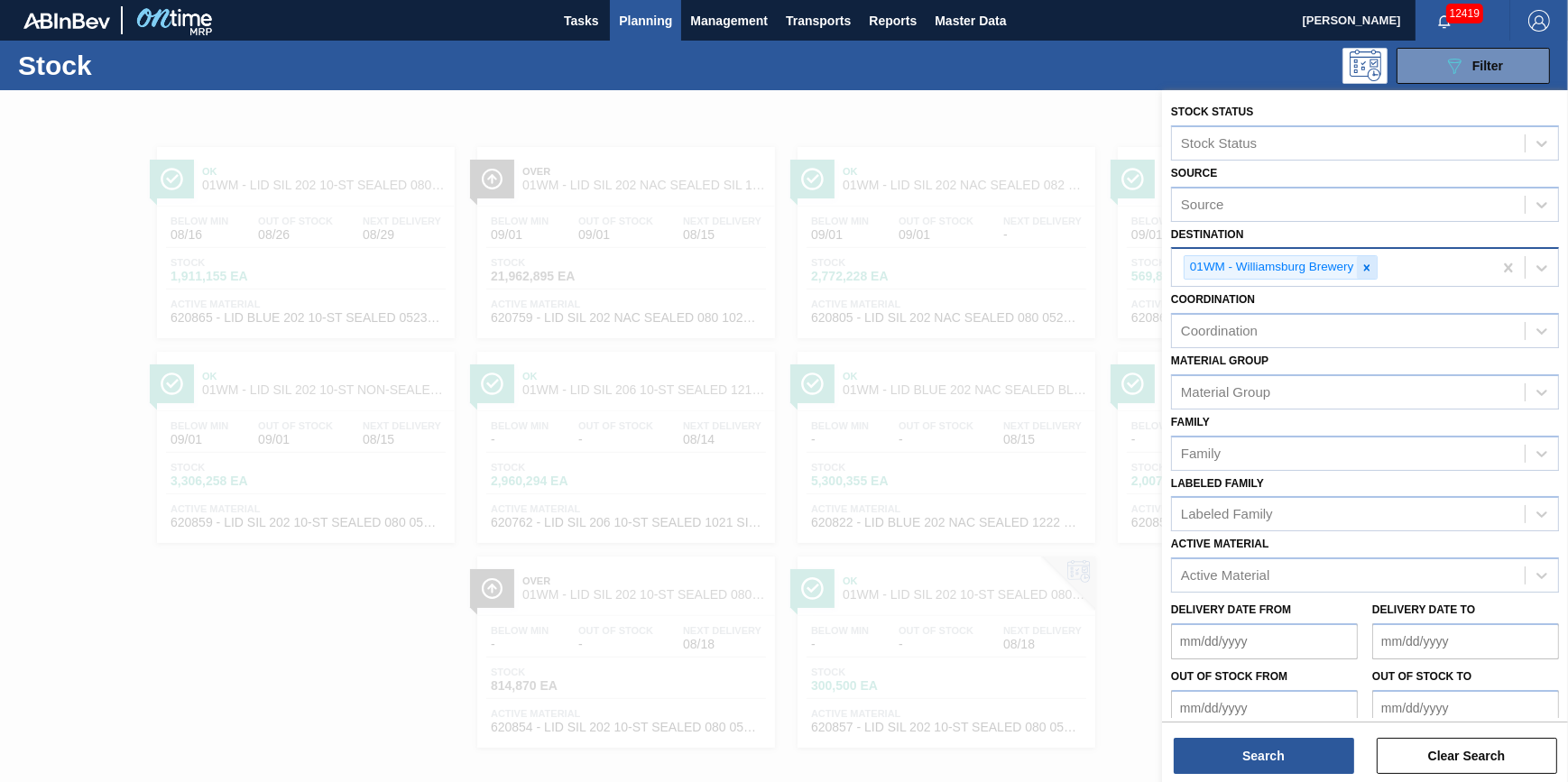
click at [1371, 266] on icon at bounding box center [1367, 268] width 13 height 13
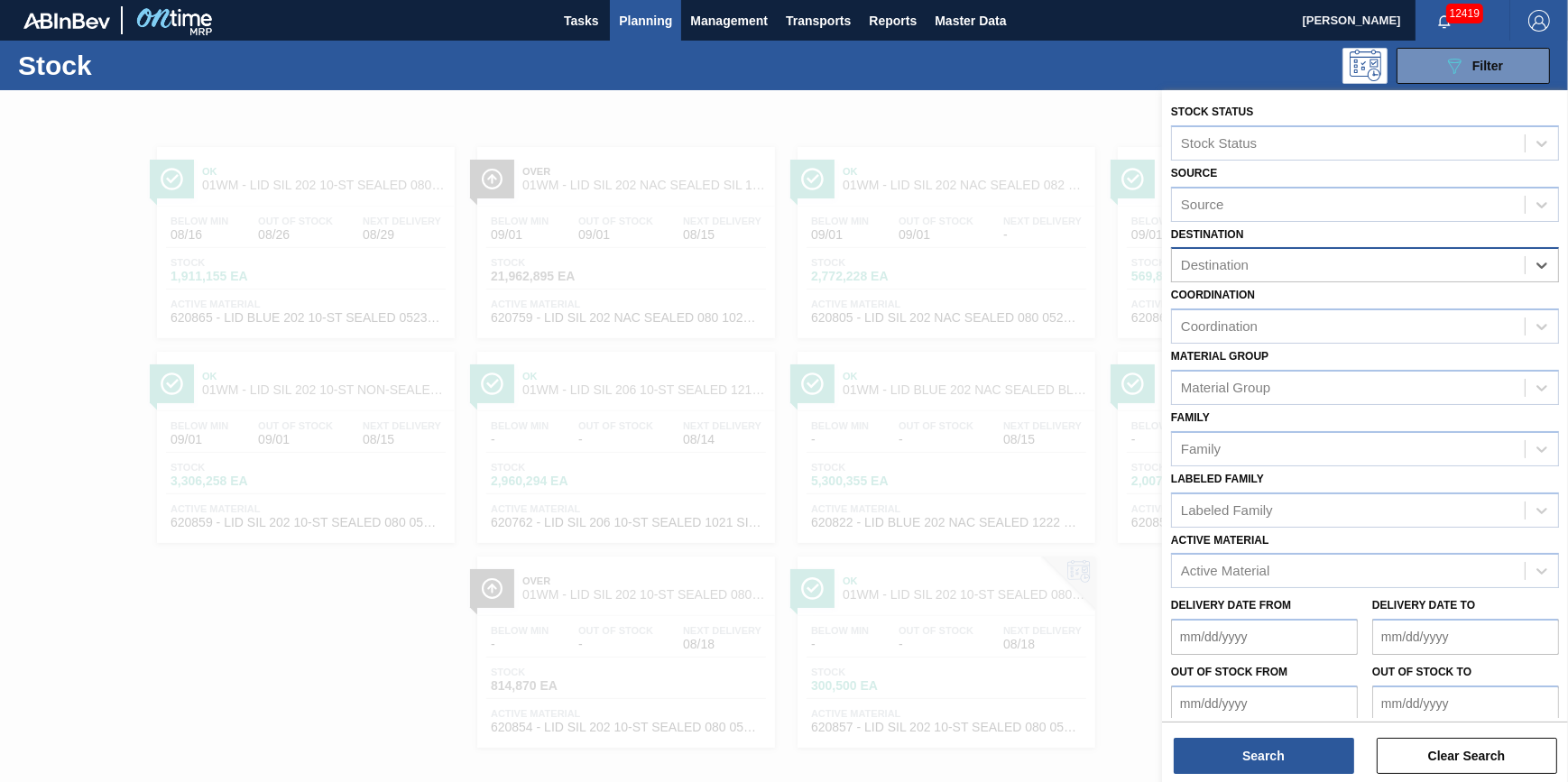
click at [1371, 266] on div "Destination" at bounding box center [1348, 266] width 353 height 26
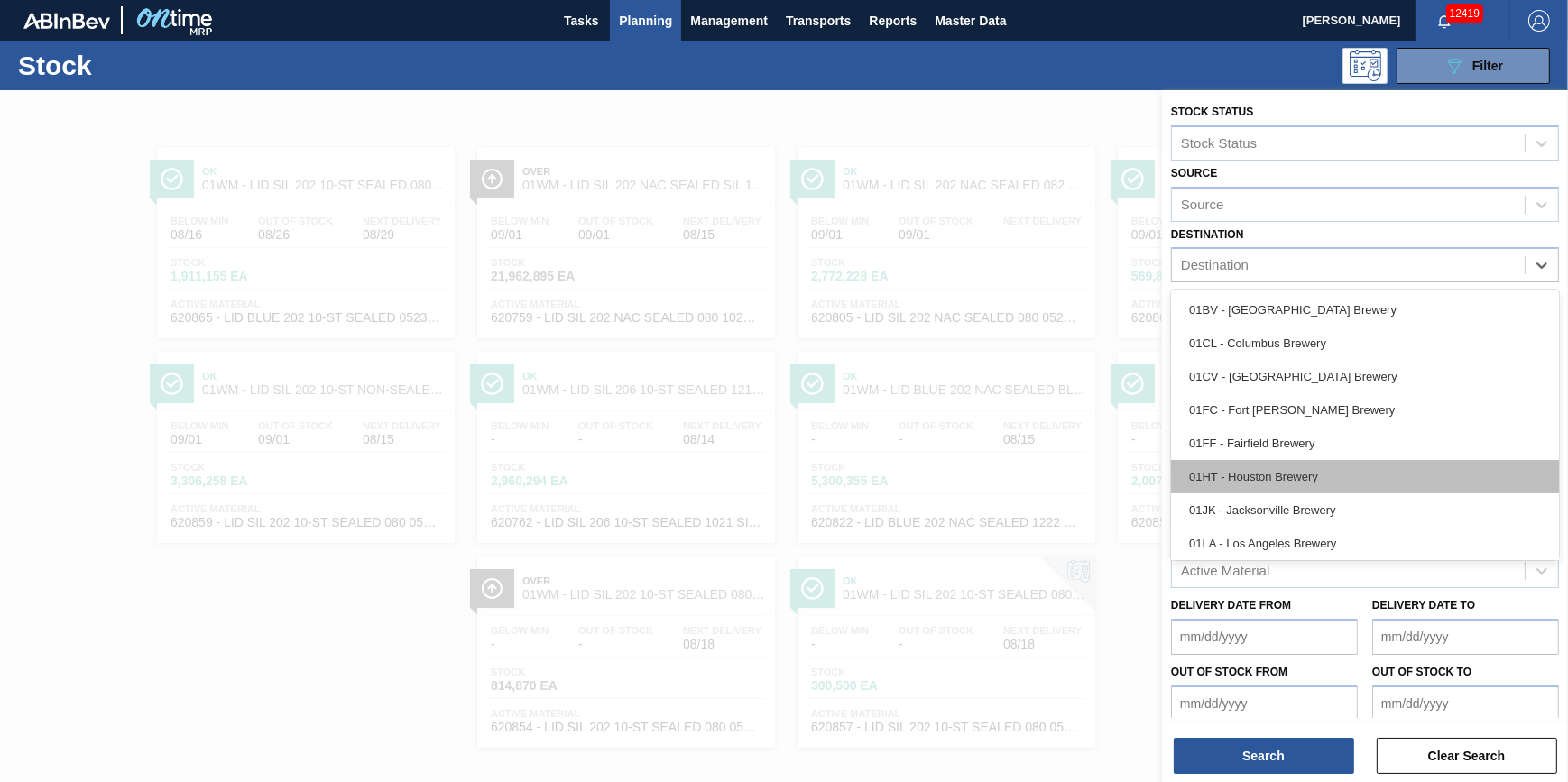
click at [1293, 465] on div "01HT - Houston Brewery" at bounding box center [1365, 476] width 388 height 33
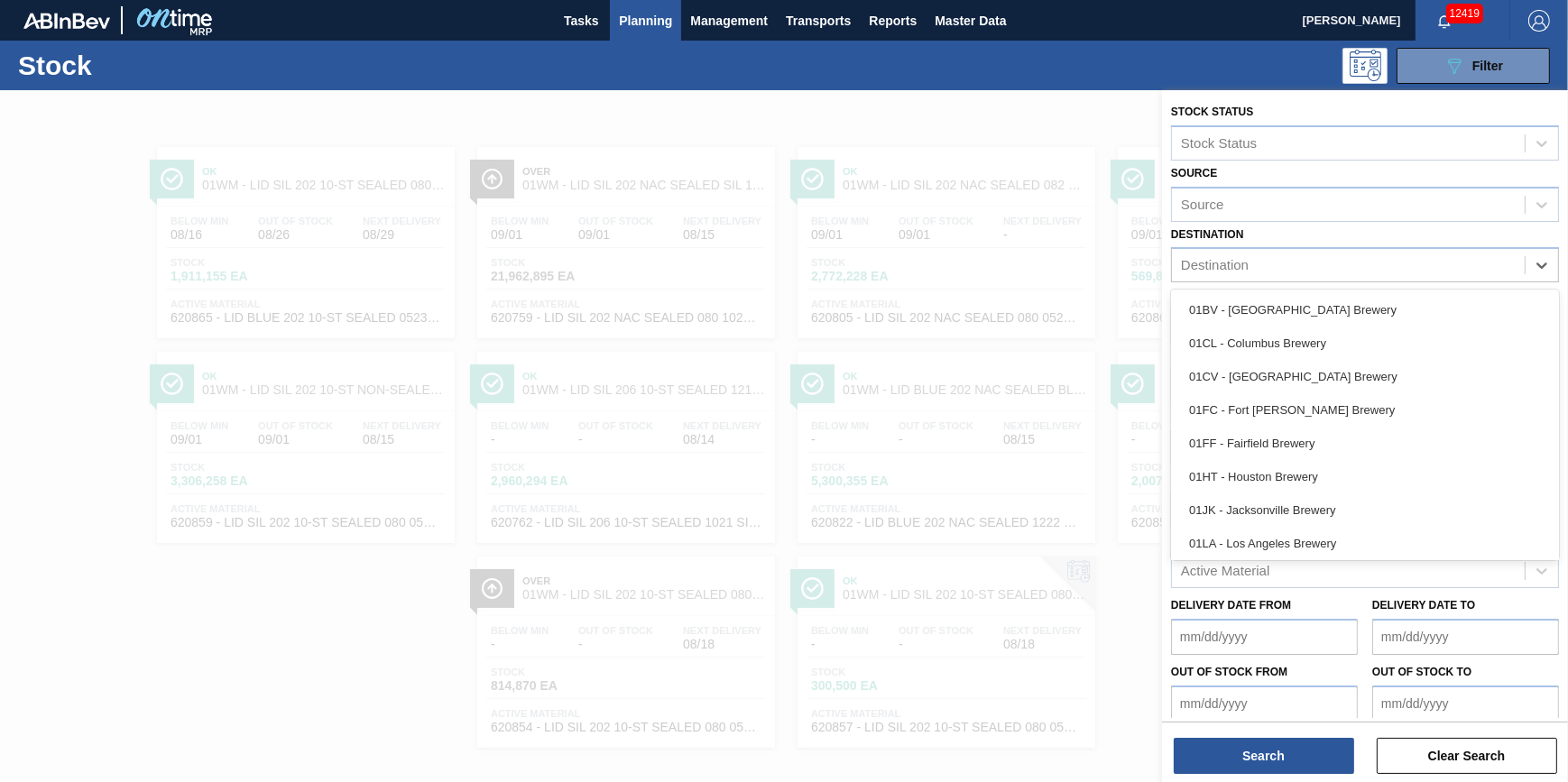
click at [1293, 465] on div "Family" at bounding box center [1365, 449] width 388 height 35
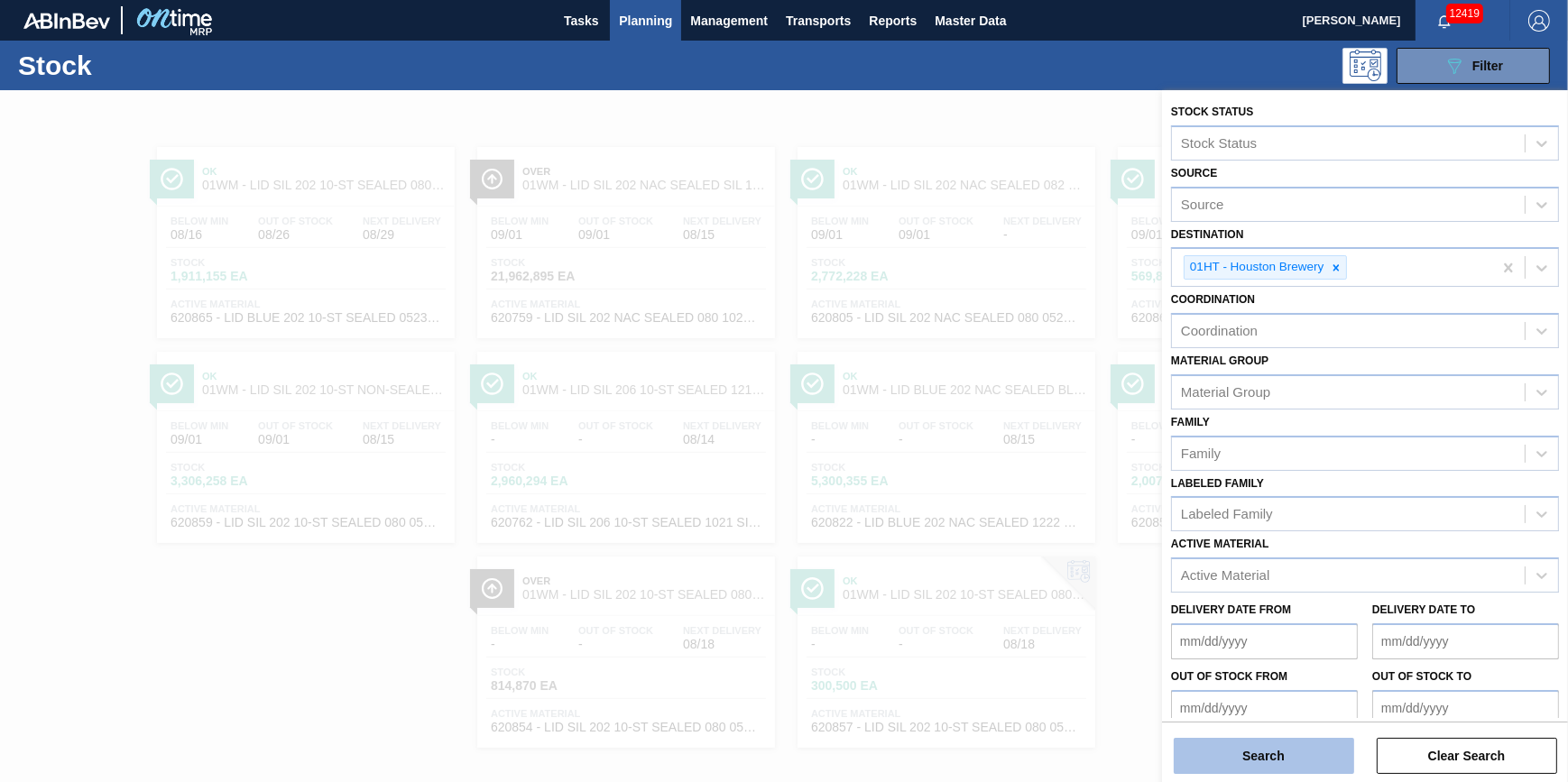
click at [1250, 747] on button "Search" at bounding box center [1263, 756] width 180 height 36
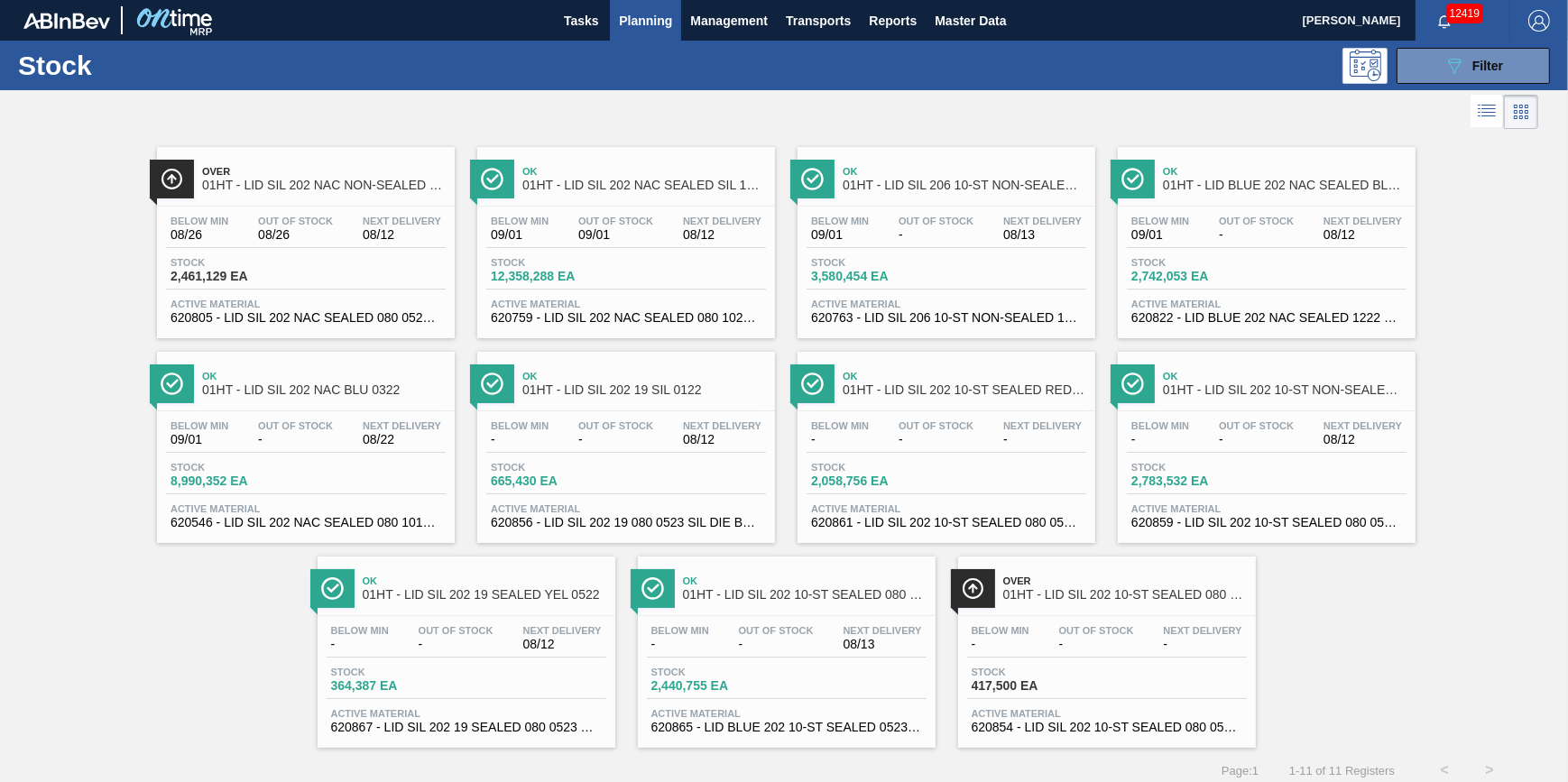
click at [1191, 224] on div "Below Min 09/01" at bounding box center [1160, 229] width 66 height 26
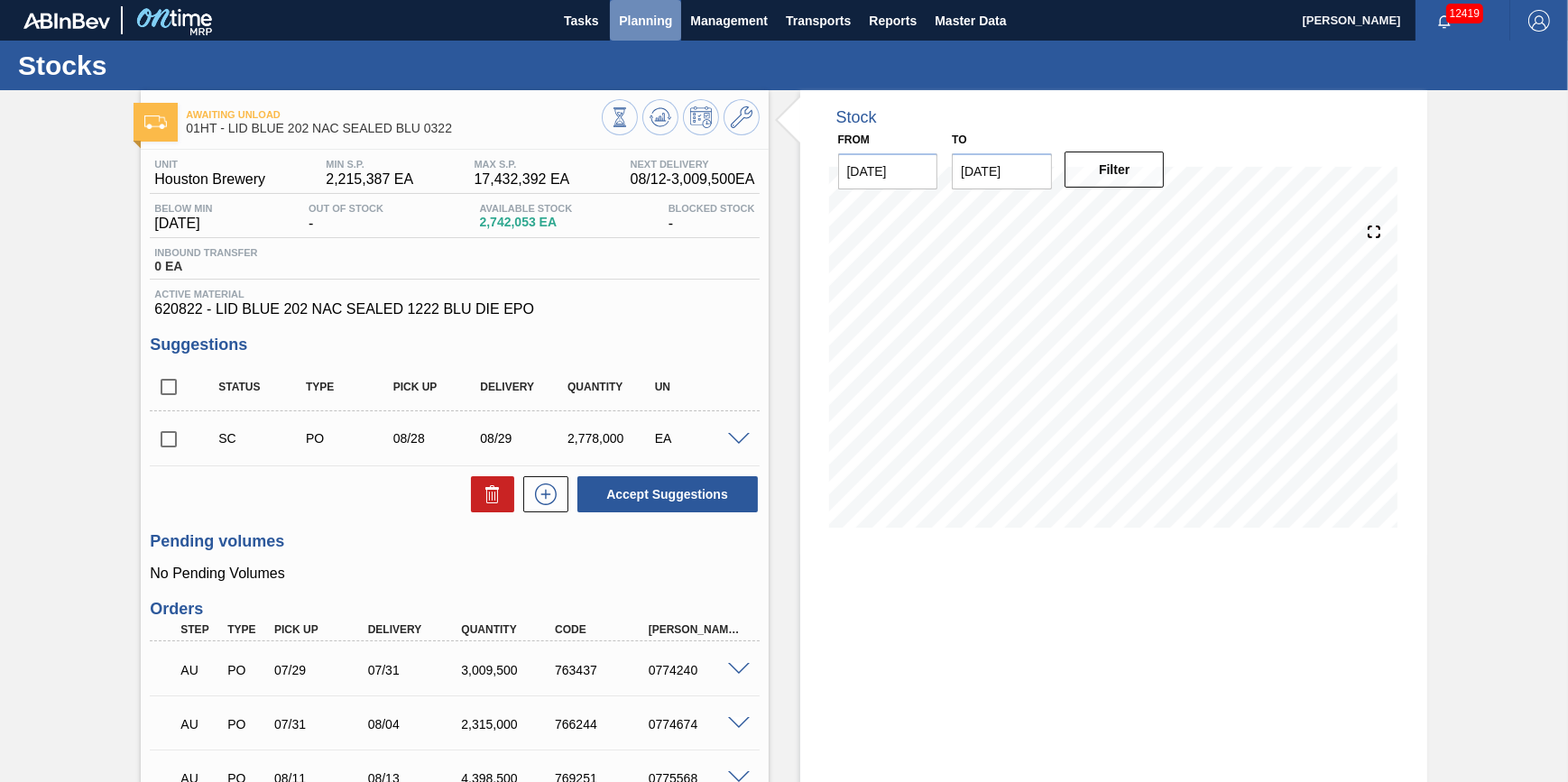
click at [658, 25] on span "Planning" at bounding box center [646, 20] width 54 height 21
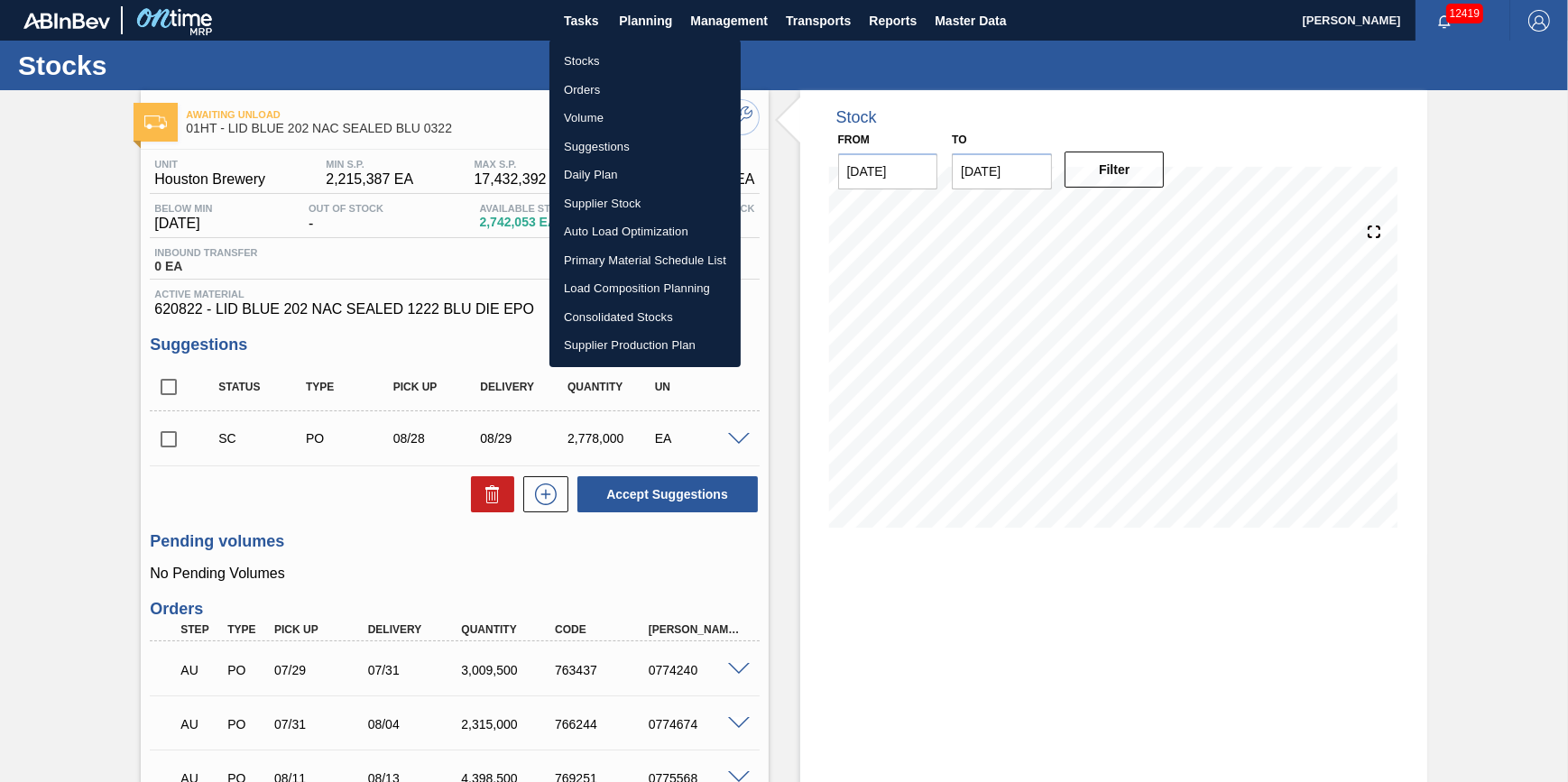
click at [642, 68] on li "Stocks" at bounding box center [644, 61] width 191 height 29
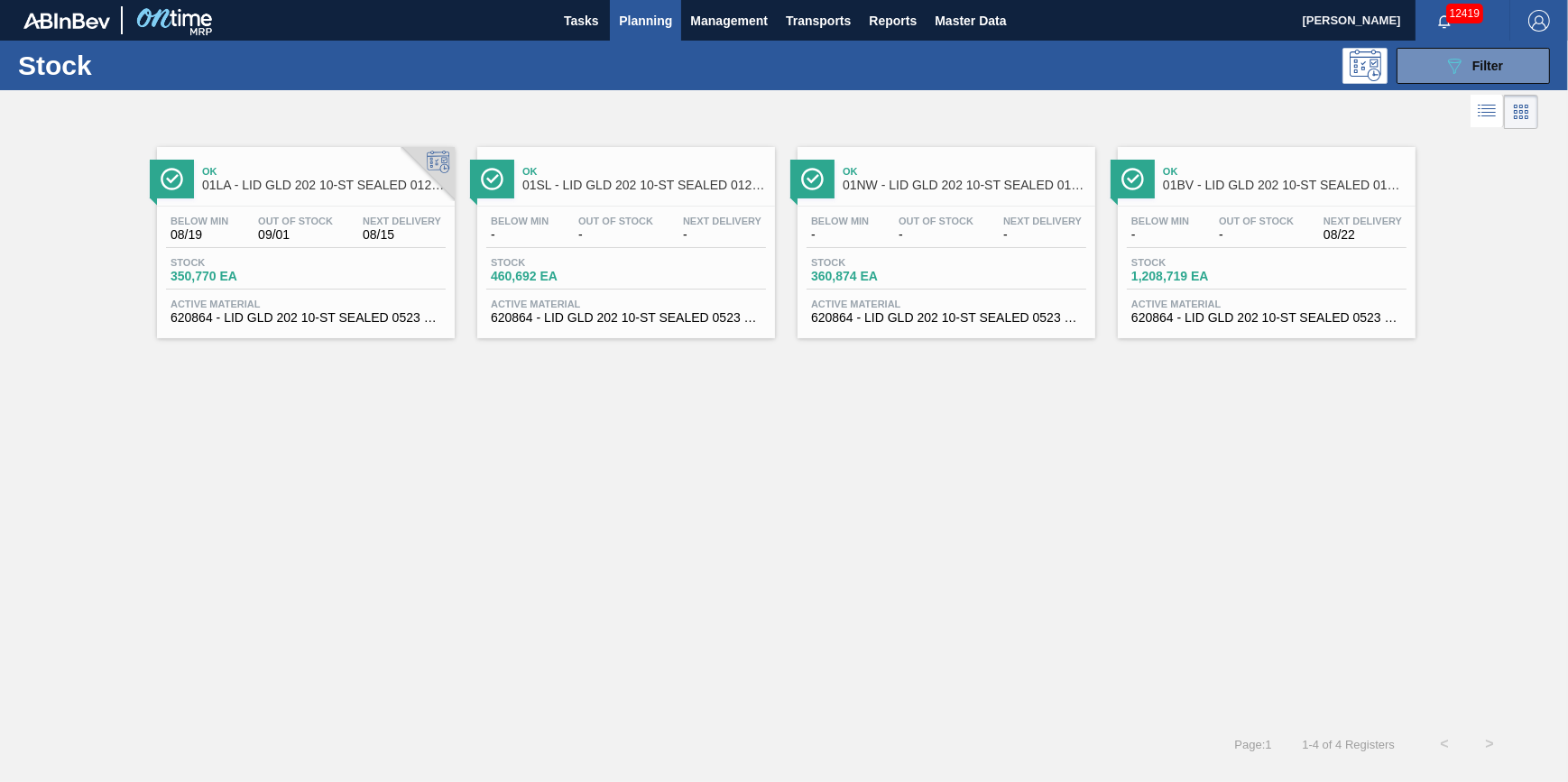
click at [652, 186] on span "01SL - LID GLD 202 10-ST SEALED 0121 GLD BALL 0" at bounding box center [644, 186] width 244 height 14
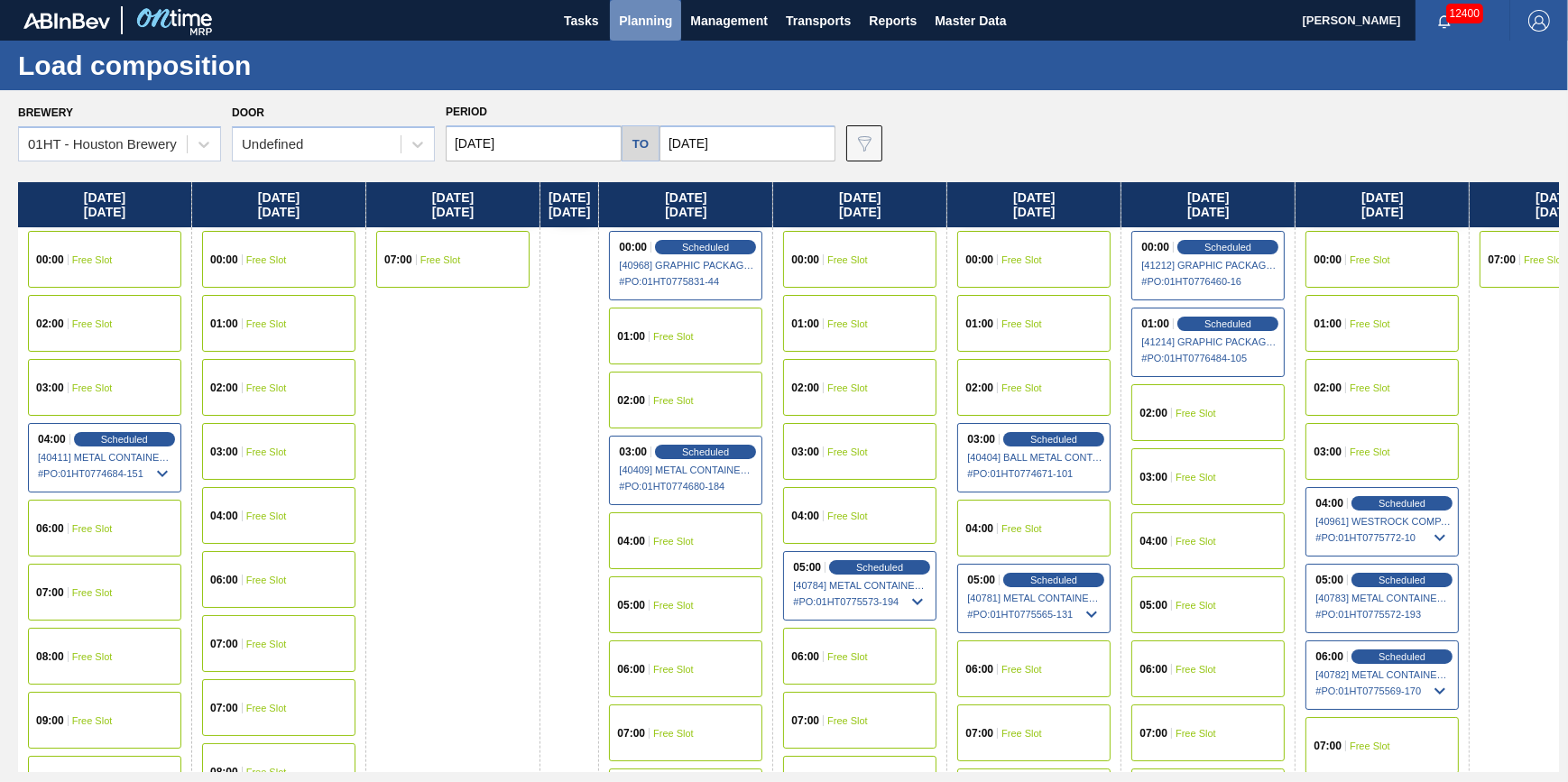
click at [646, 22] on span "Planning" at bounding box center [646, 20] width 54 height 21
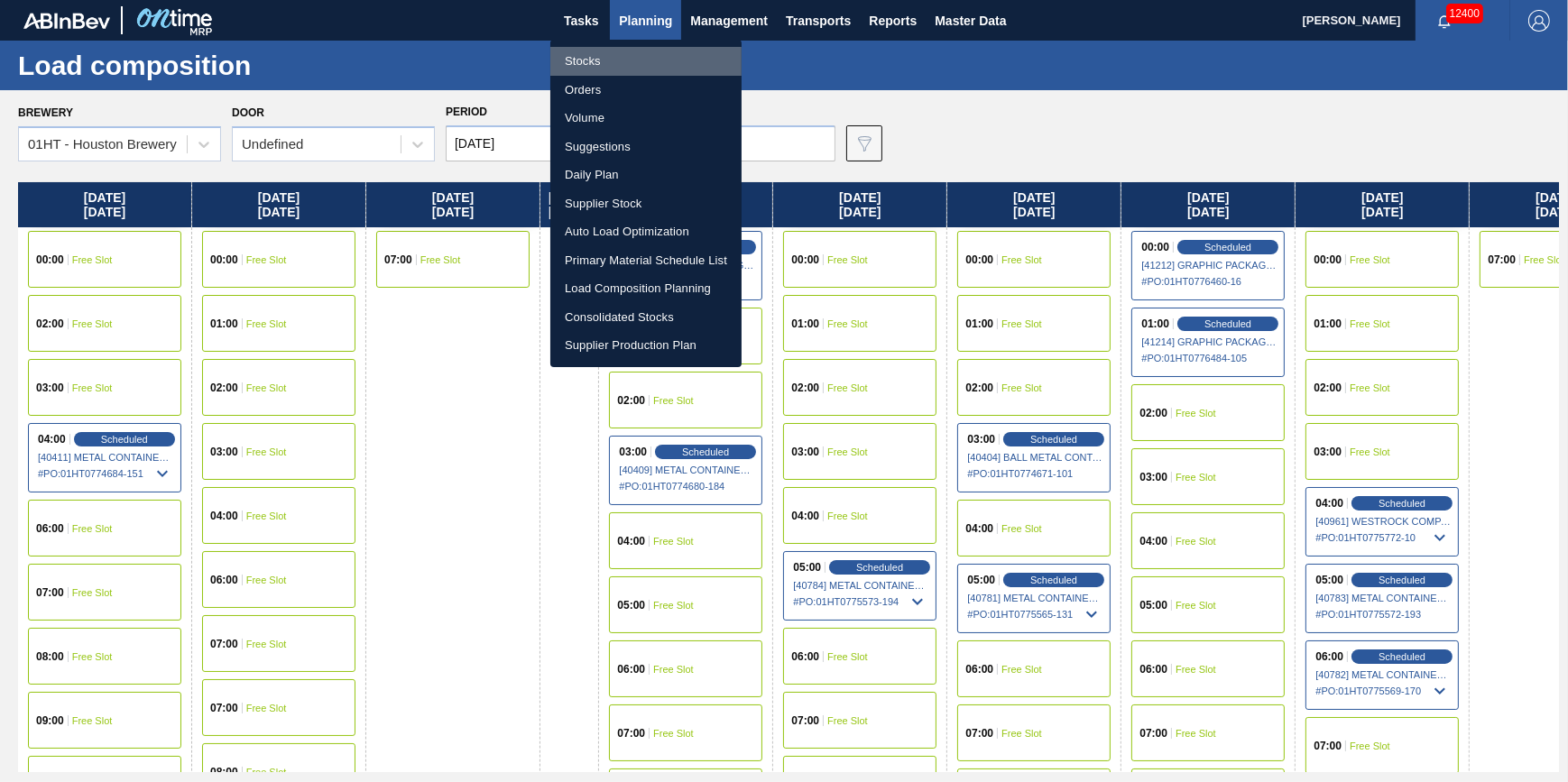
click at [637, 59] on li "Stocks" at bounding box center [645, 61] width 191 height 29
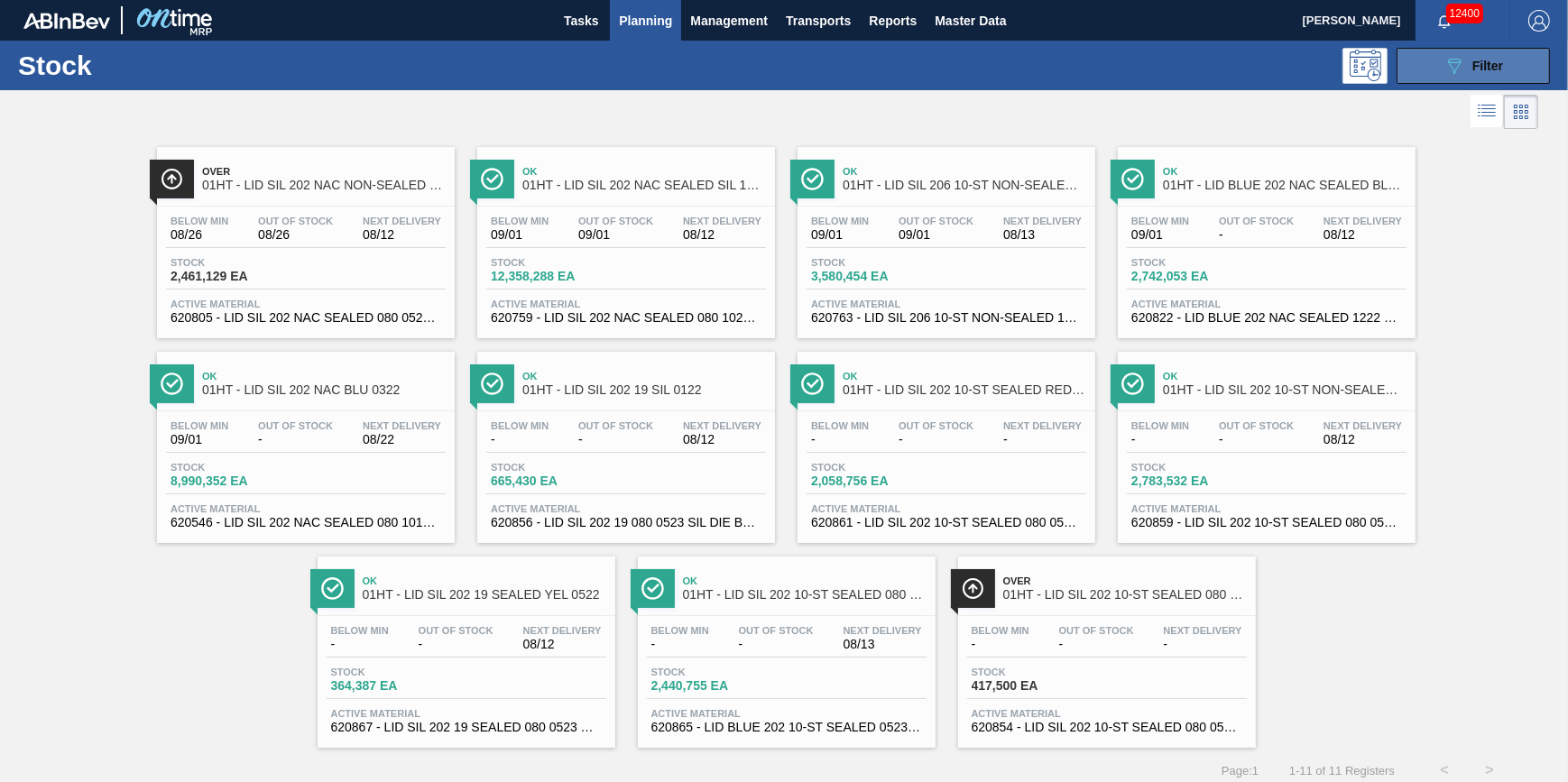
click at [1458, 60] on icon at bounding box center [1454, 66] width 14 height 16
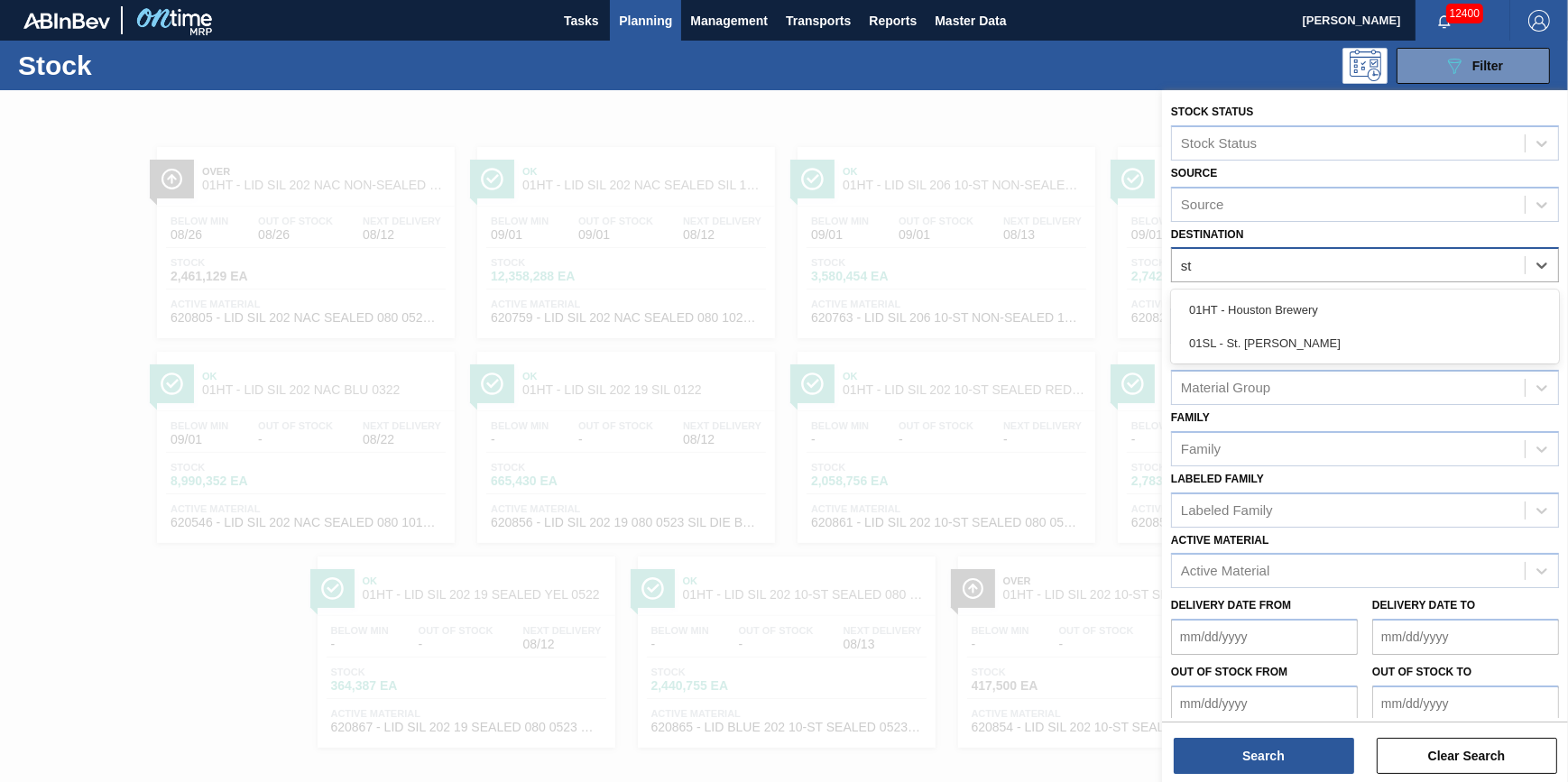
type input "s"
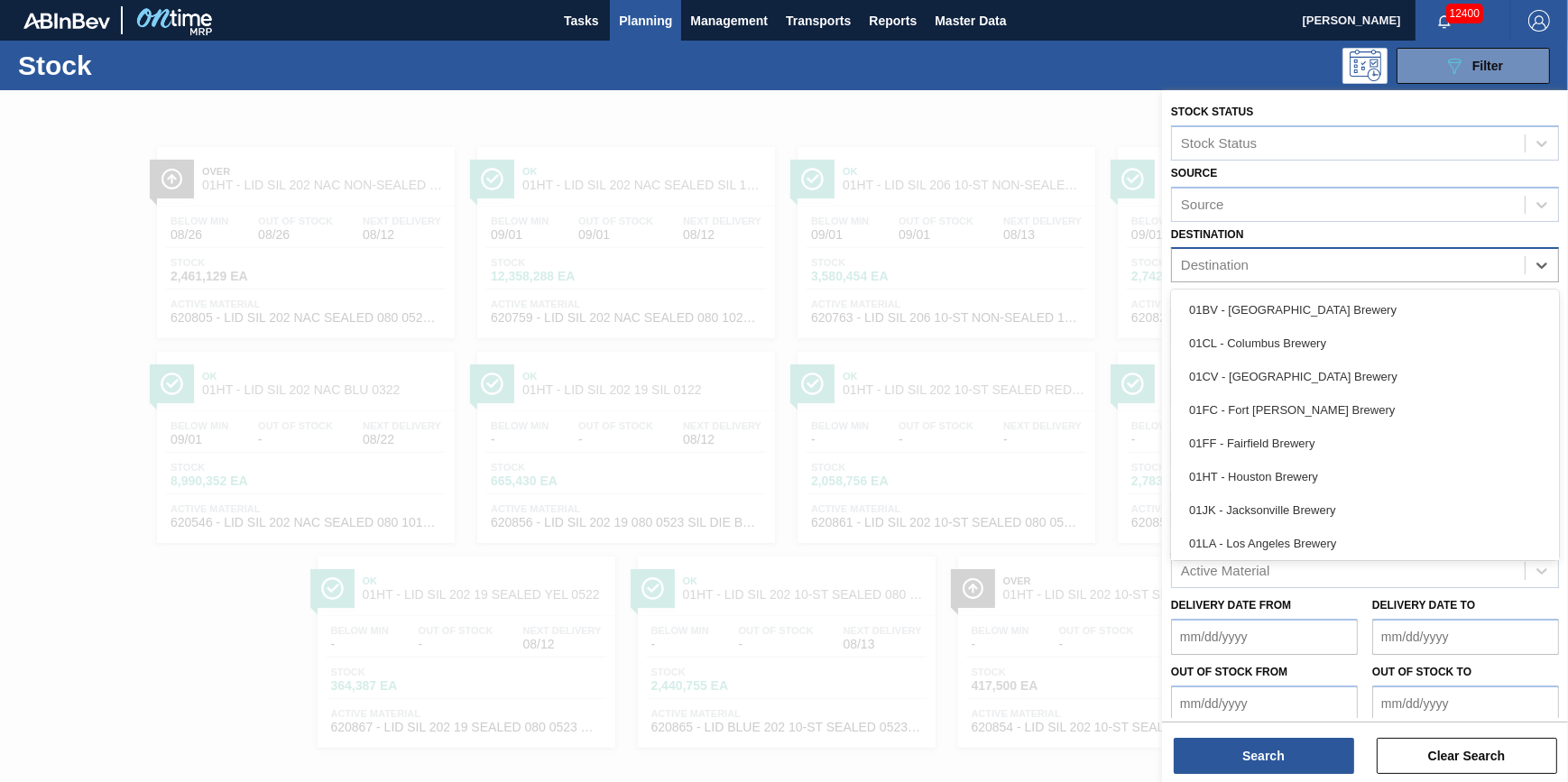
click at [1230, 583] on div "Active Material" at bounding box center [1365, 571] width 388 height 35
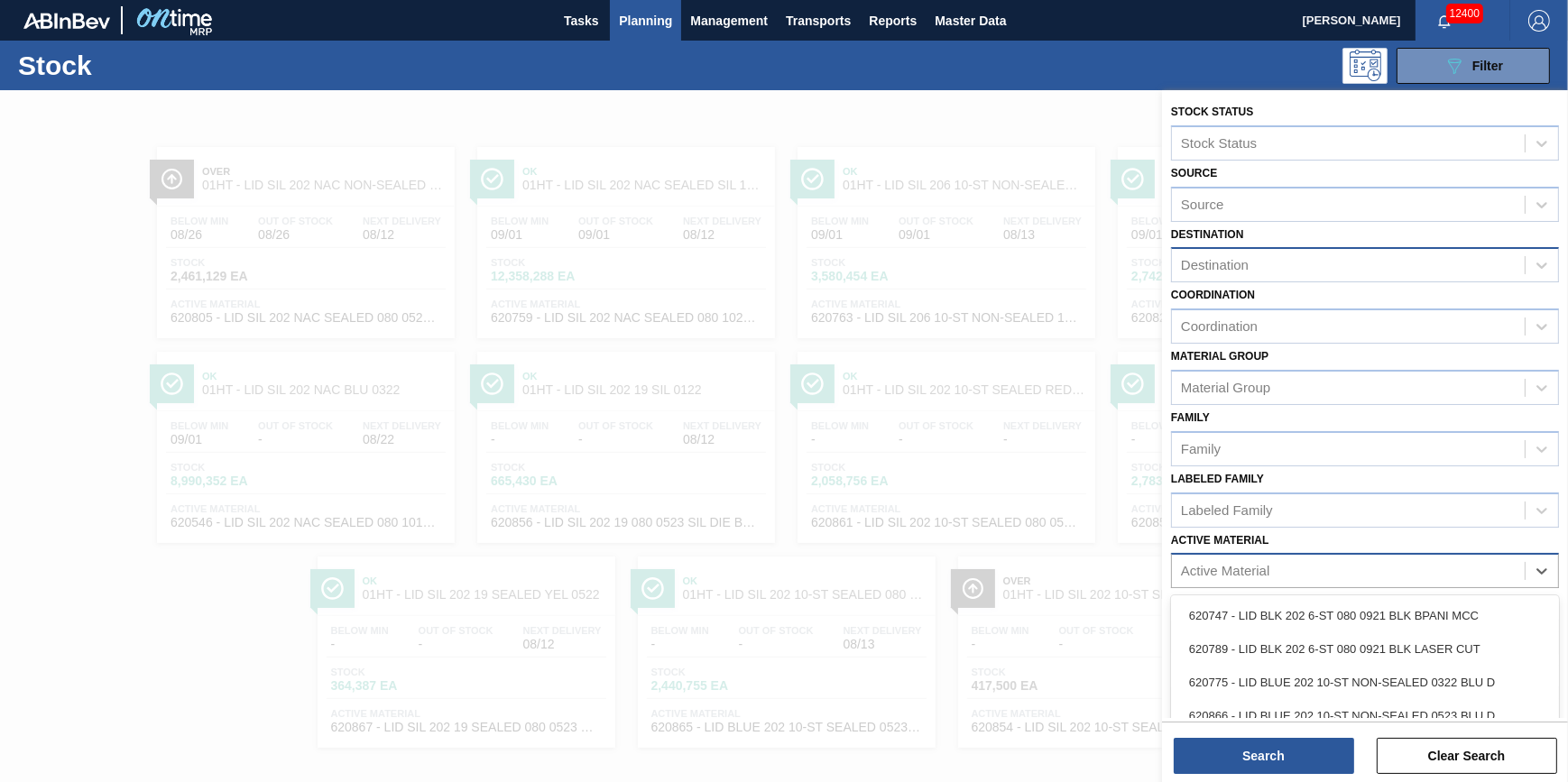
scroll to position [16, 0]
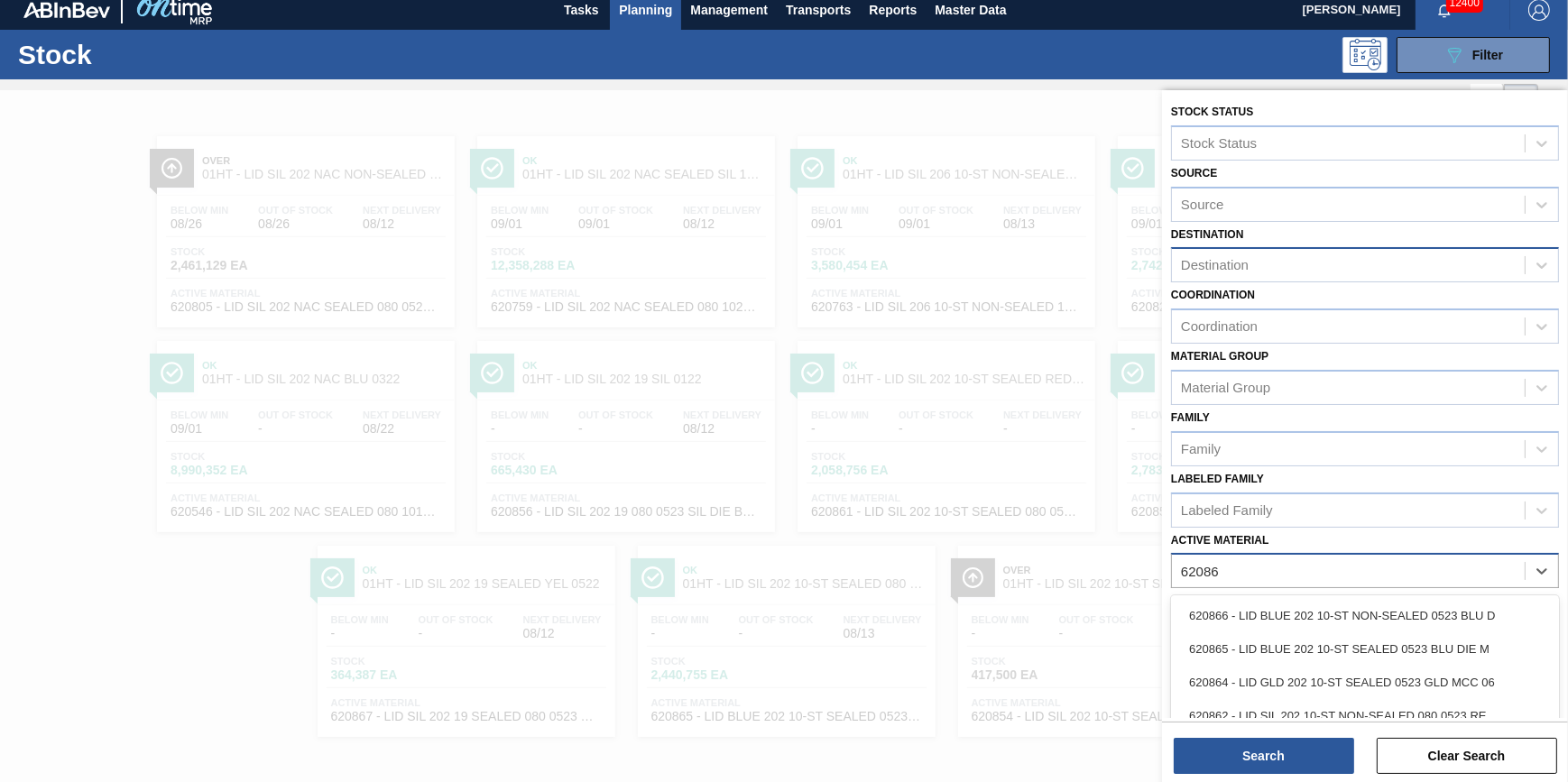
type Material "620864"
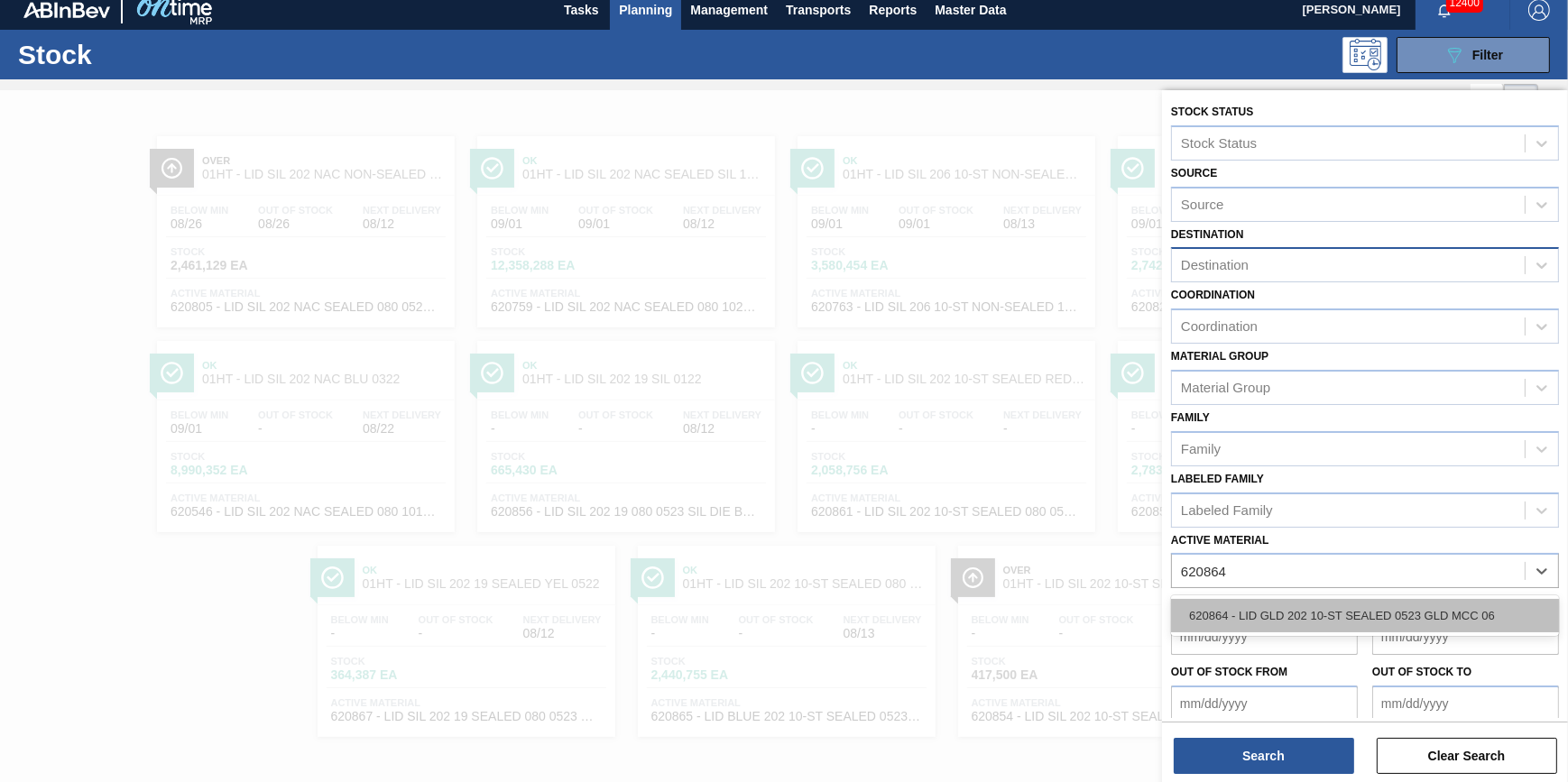
click at [1287, 604] on div "620864 - LID GLD 202 10-ST SEALED 0523 GLD MCC 06" at bounding box center [1365, 616] width 388 height 33
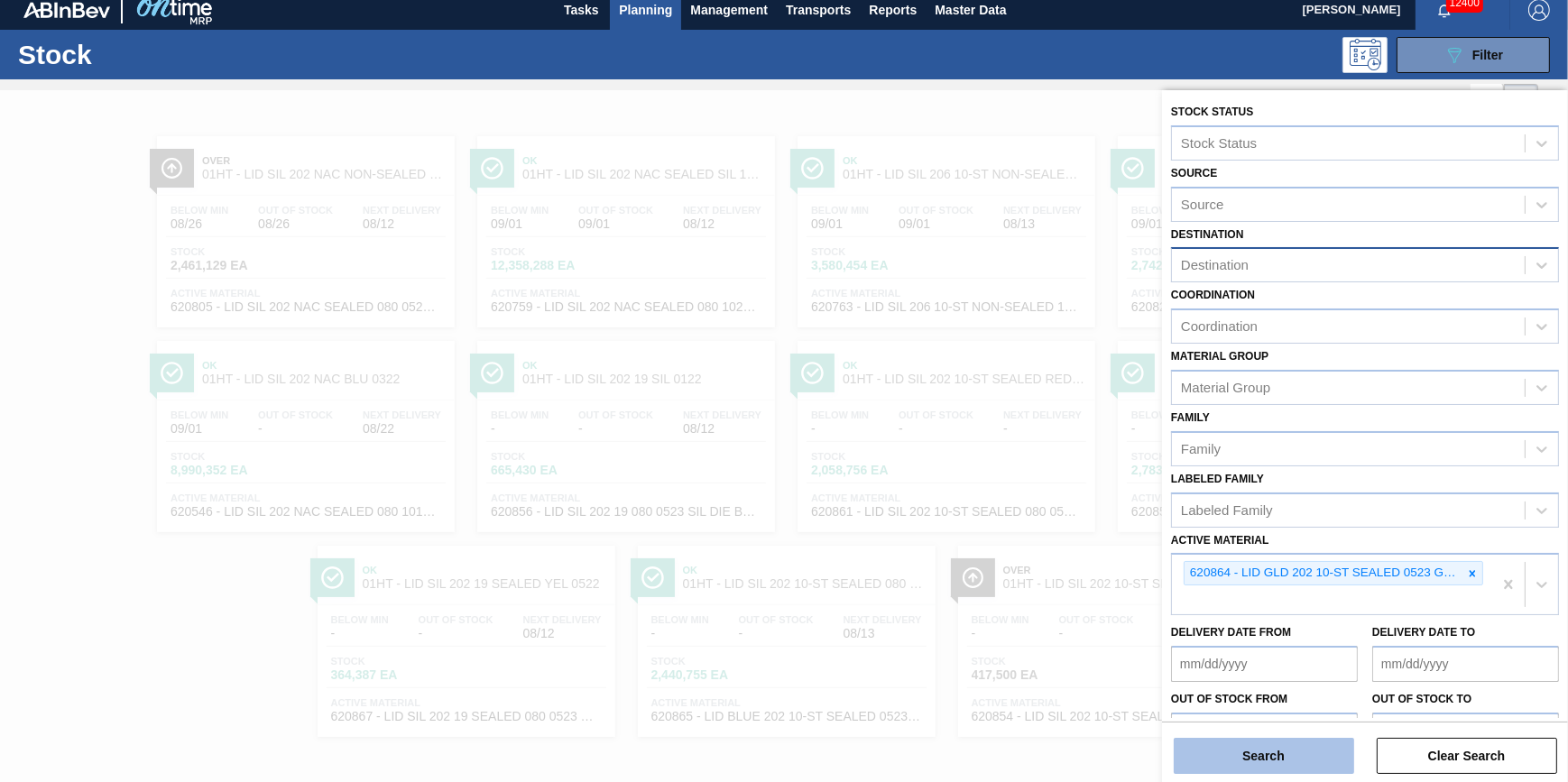
click at [1254, 748] on button "Search" at bounding box center [1263, 756] width 180 height 36
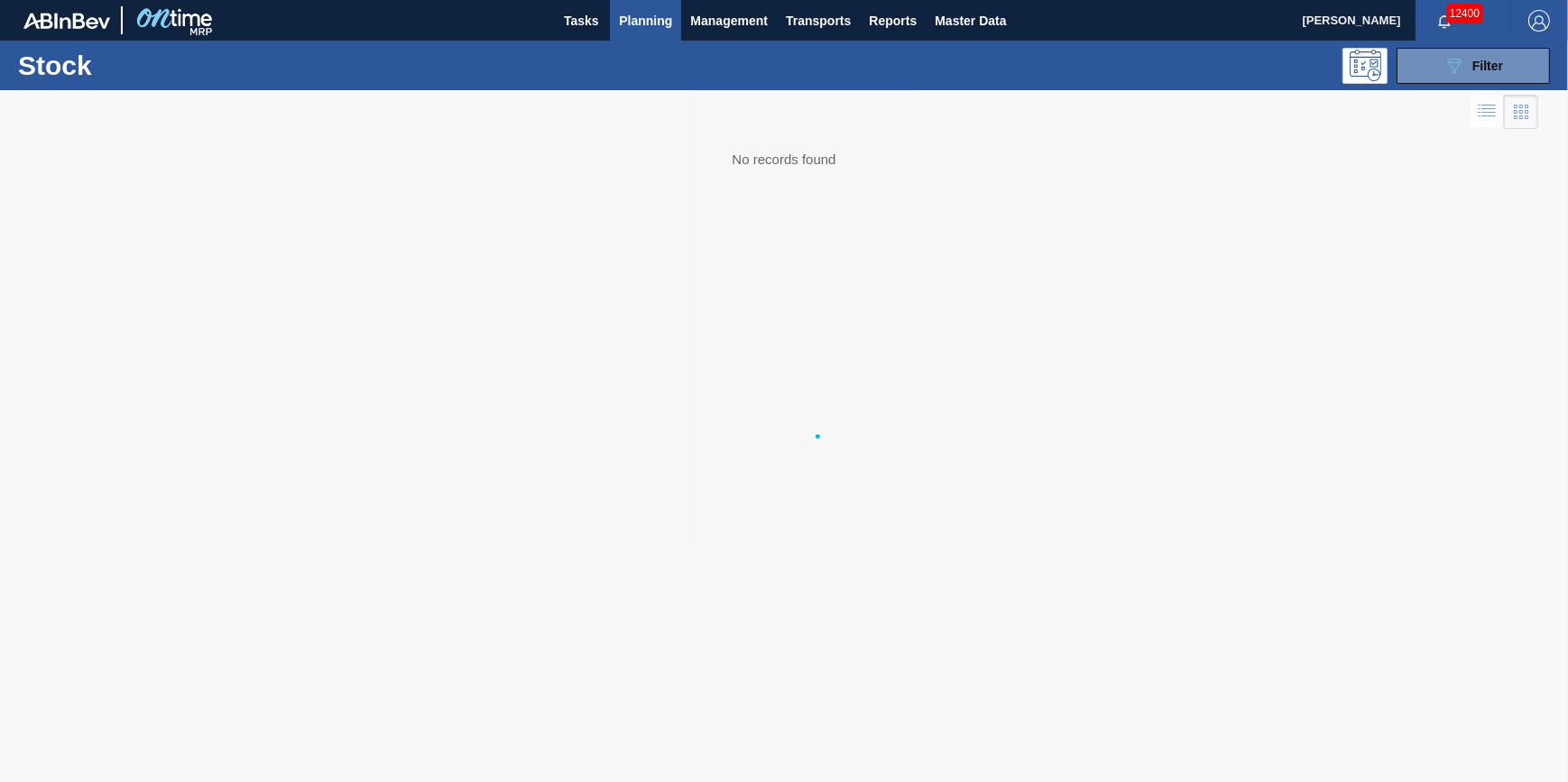
scroll to position [0, 0]
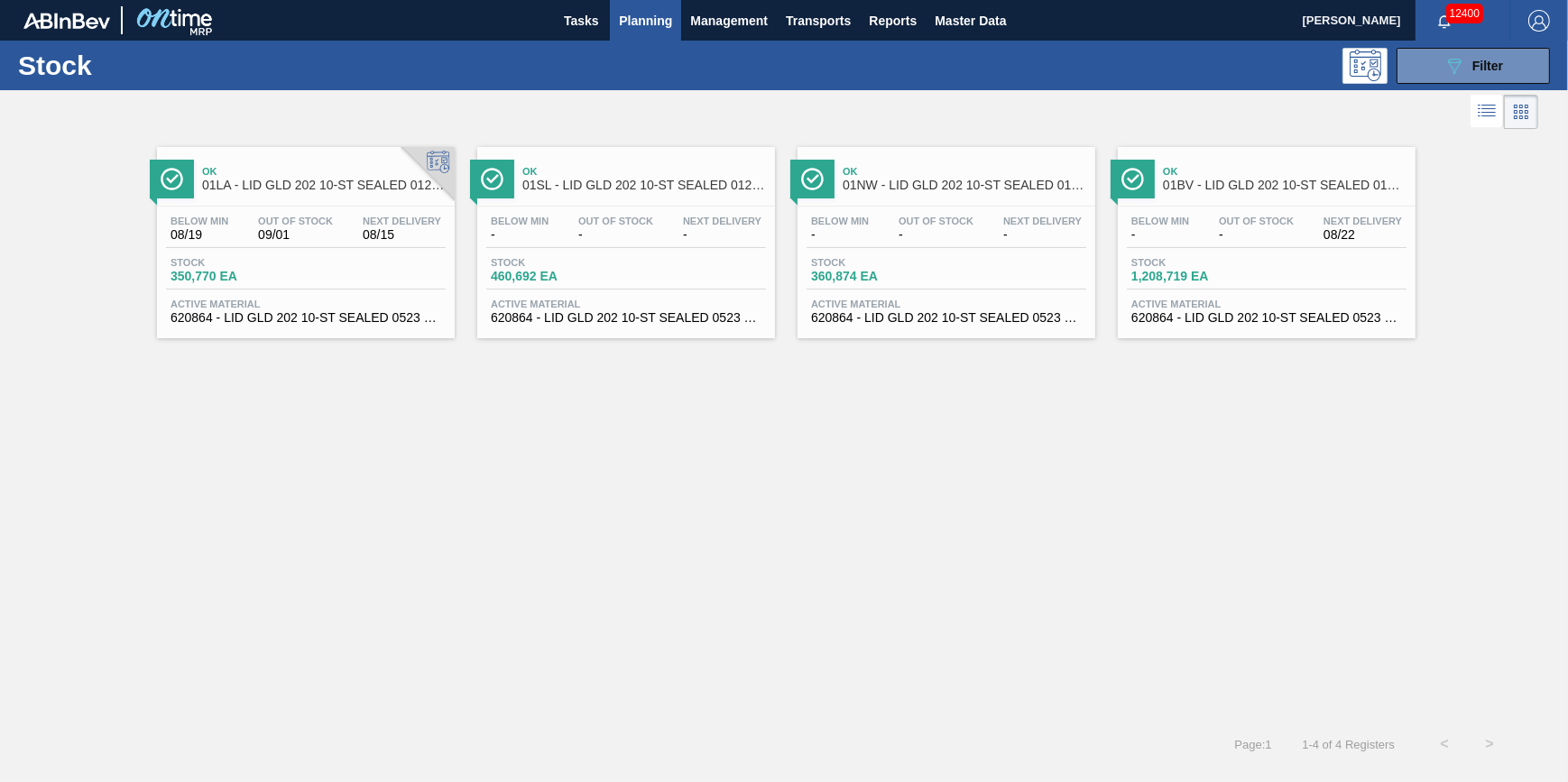
click at [608, 256] on div "Below Min - Out Of Stock - Next Delivery - Stock 460,692 EA Active Material 620…" at bounding box center [626, 268] width 298 height 123
click at [642, 26] on span "Planning" at bounding box center [646, 20] width 54 height 21
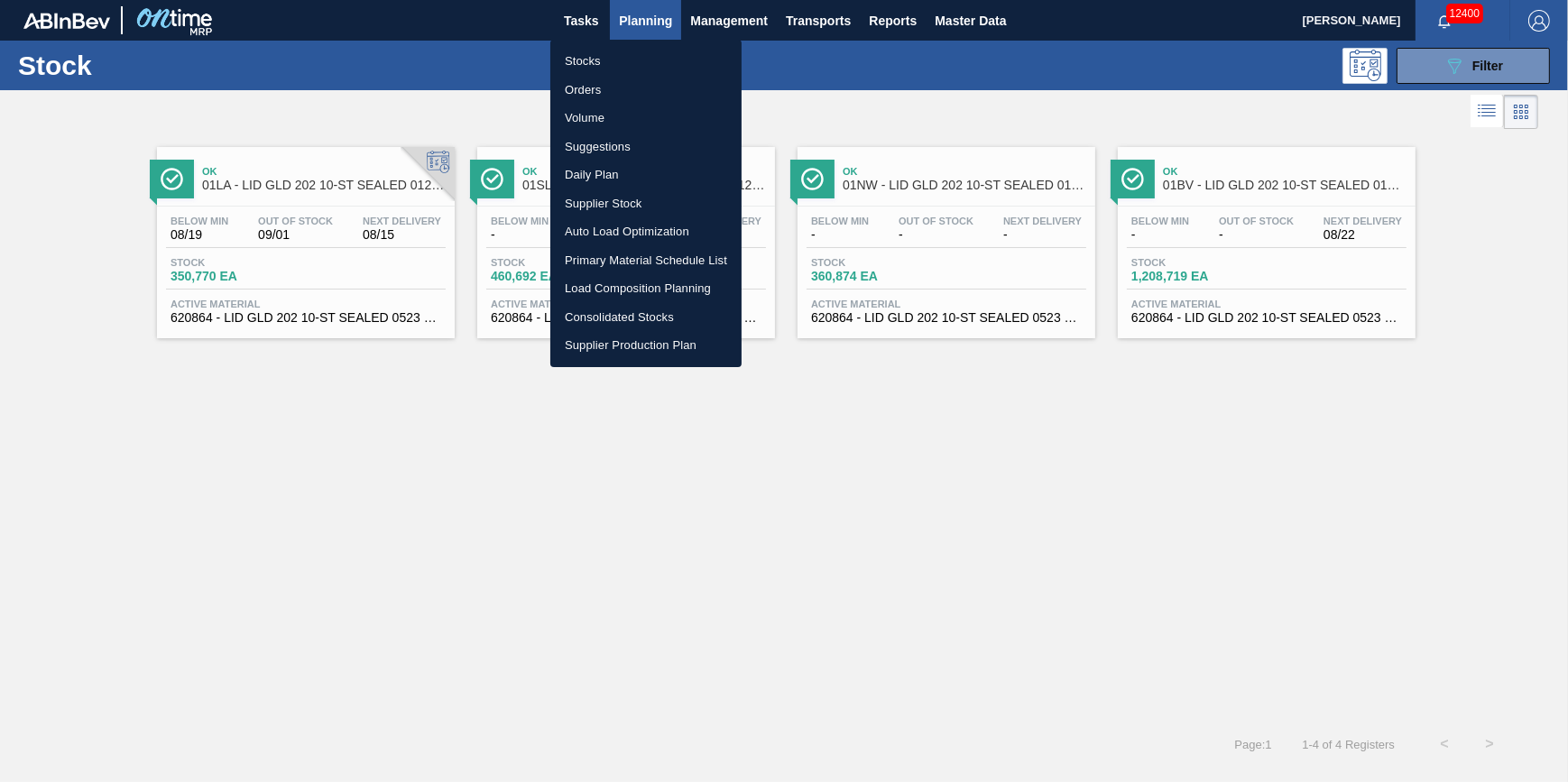
click at [445, 66] on div at bounding box center [784, 391] width 1568 height 782
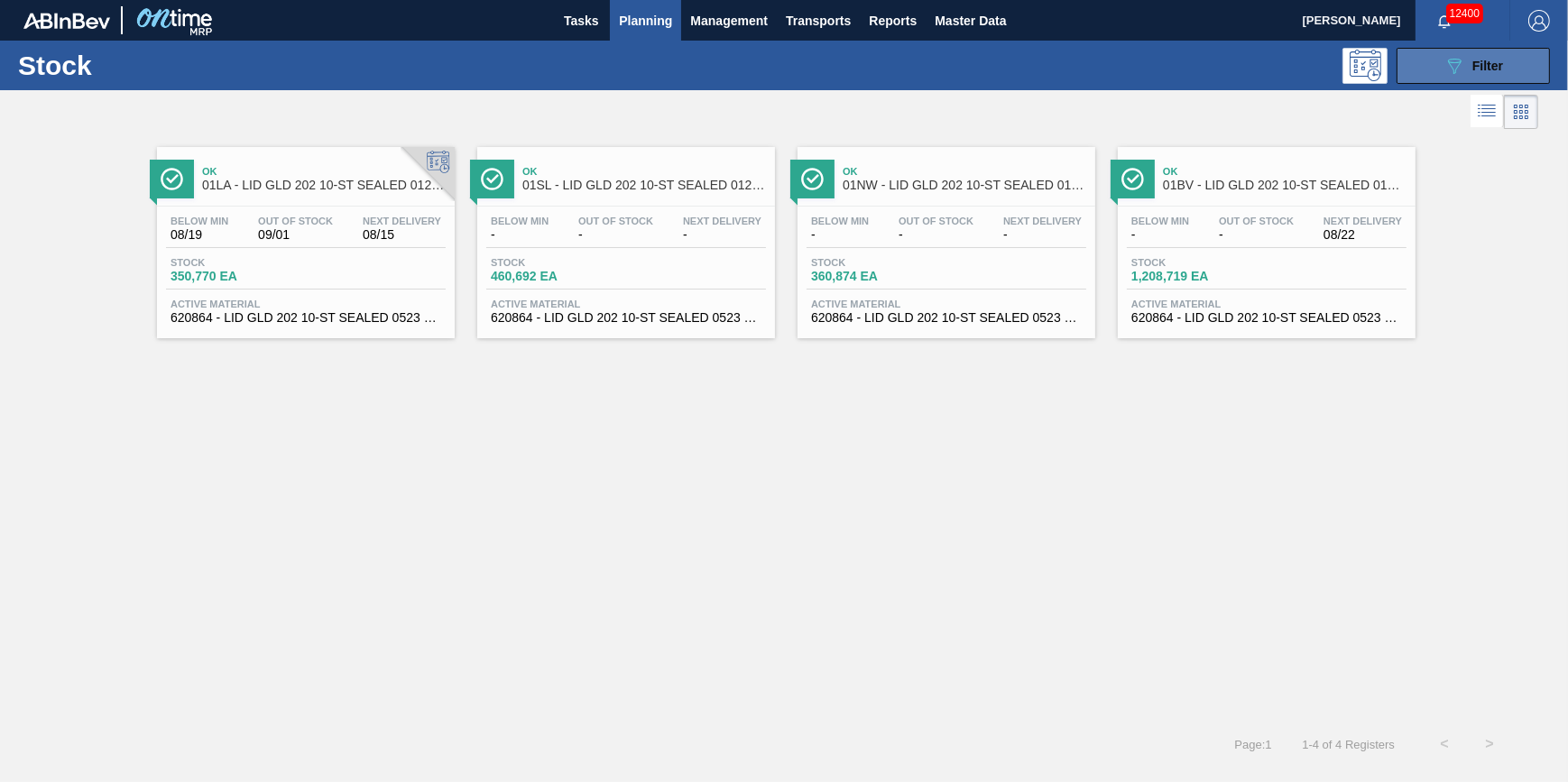
click at [1424, 66] on button "089F7B8B-B2A5-4AFE-B5C0-19BA573D28AC Filter" at bounding box center [1473, 66] width 153 height 36
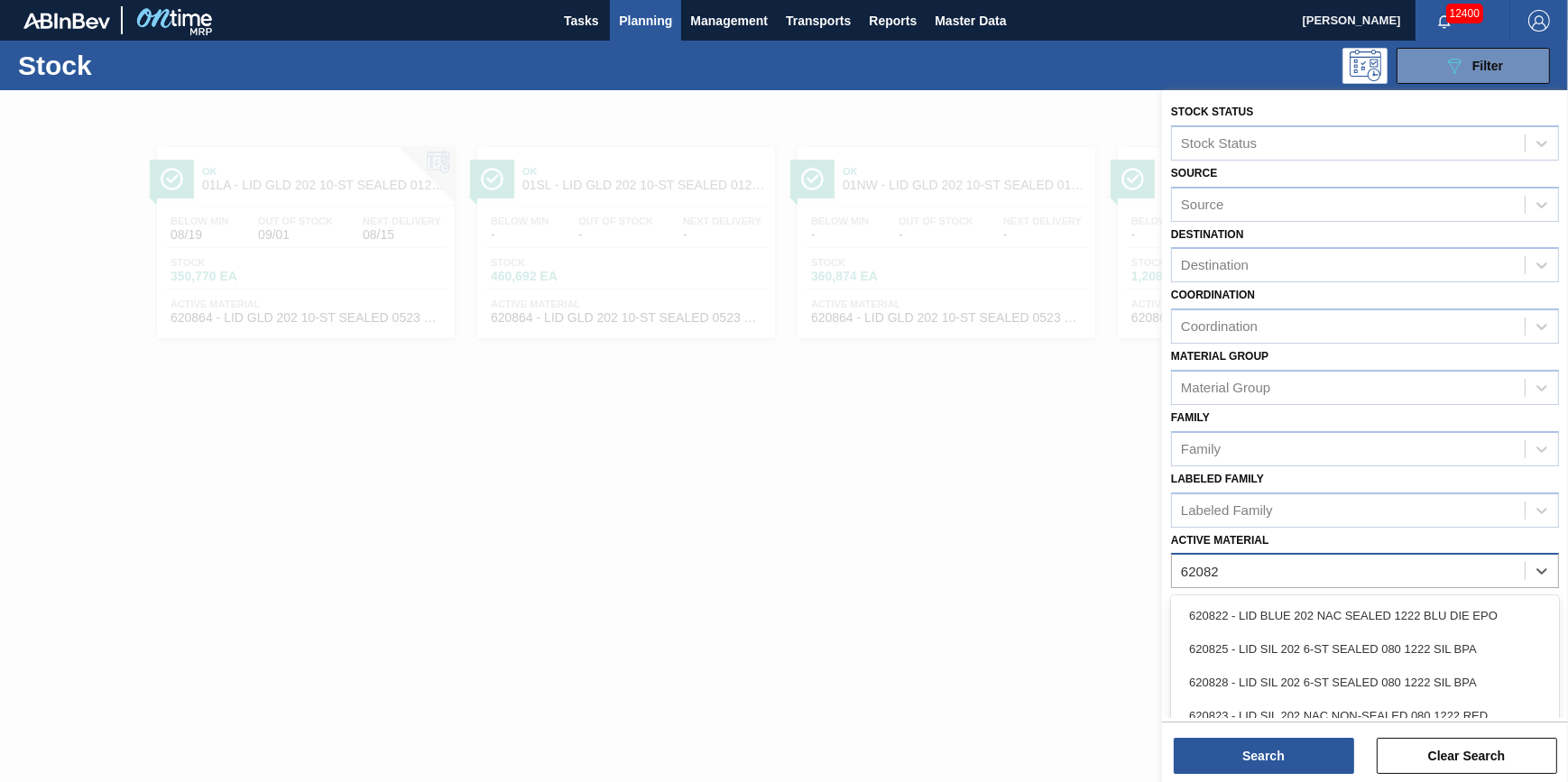
type Material "620822"
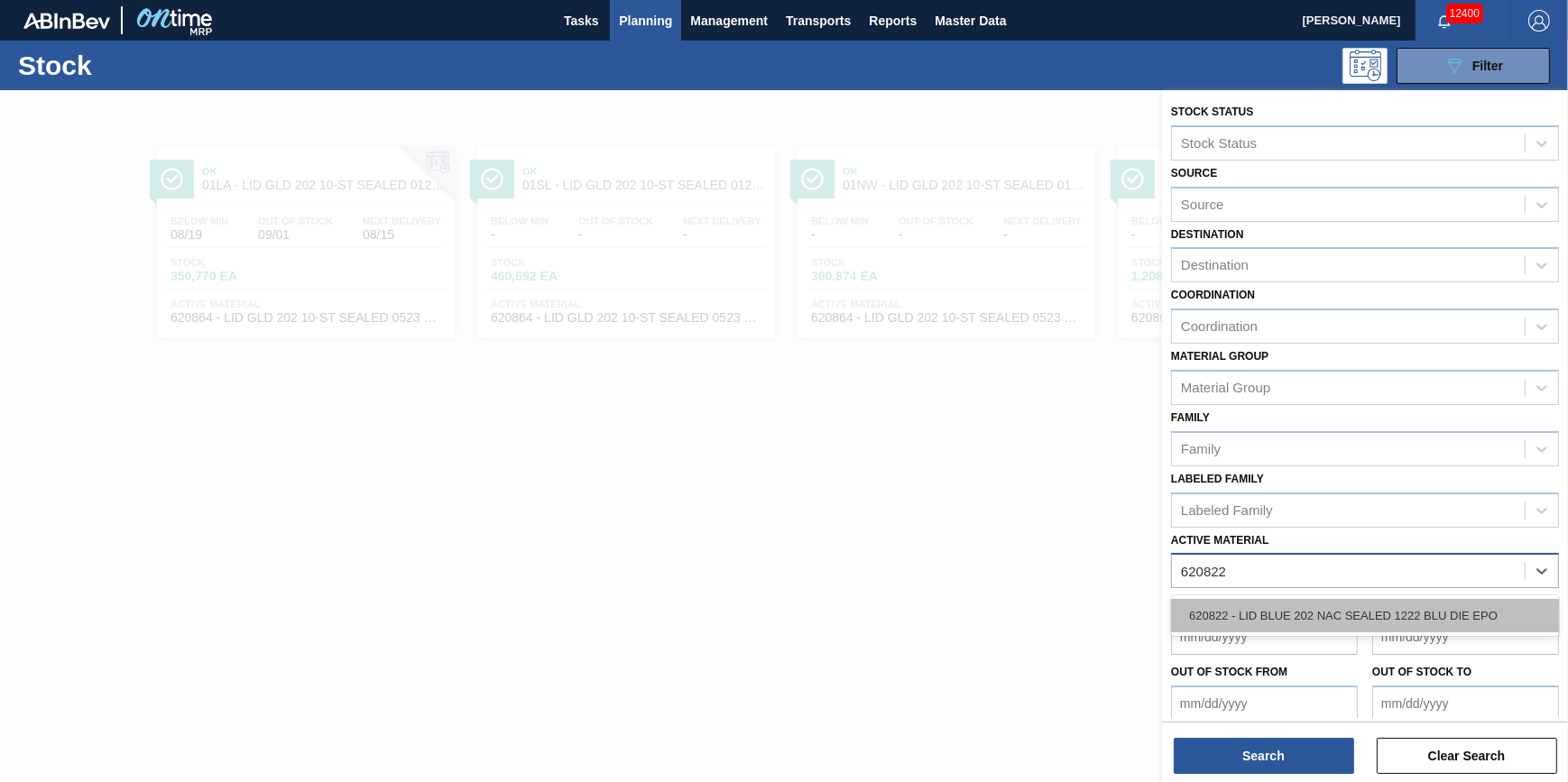
click at [1448, 617] on div "620822 - LID BLUE 202 NAC SEALED 1222 BLU DIE EPO" at bounding box center [1365, 616] width 388 height 33
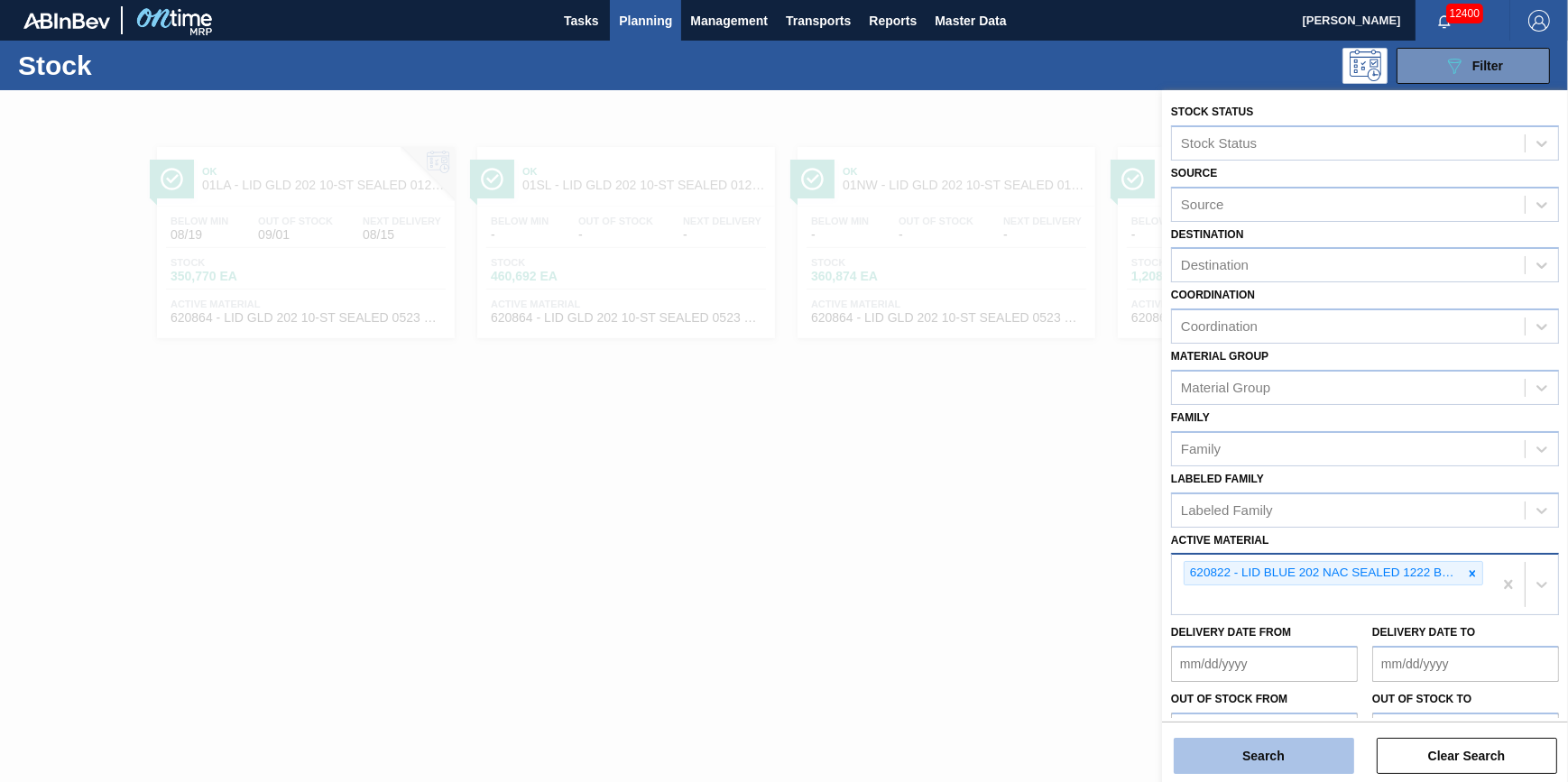
click at [1283, 755] on button "Search" at bounding box center [1263, 756] width 180 height 36
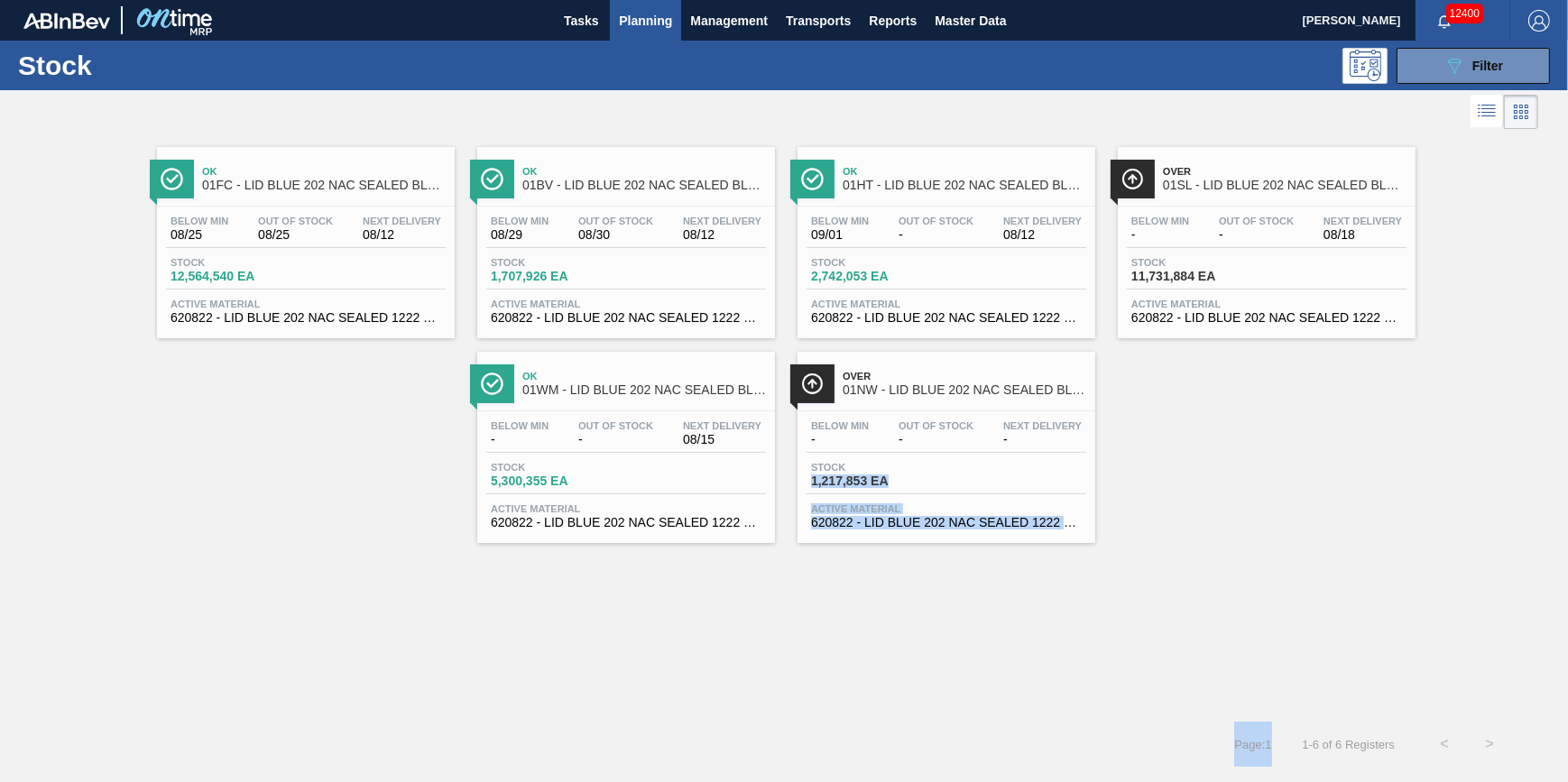
click at [899, 385] on div "Stock 089F7B8B-B2A5-4AFE-B5C0-19BA573D28AC Filter Stock Status Stock Status Sou…" at bounding box center [784, 403] width 1568 height 727
click at [1277, 430] on div "Ok 01FC - LID BLUE 202 NAC SEALED BLU 0322 Below Min 08/25 Out Of Stock 08/25 N…" at bounding box center [784, 339] width 1568 height 410
click at [341, 258] on div "Stock 12,564,540 EA" at bounding box center [305, 273] width 280 height 32
click at [541, 259] on span "Stock" at bounding box center [554, 263] width 126 height 11
click at [551, 435] on div "Below Min -" at bounding box center [520, 433] width 66 height 26
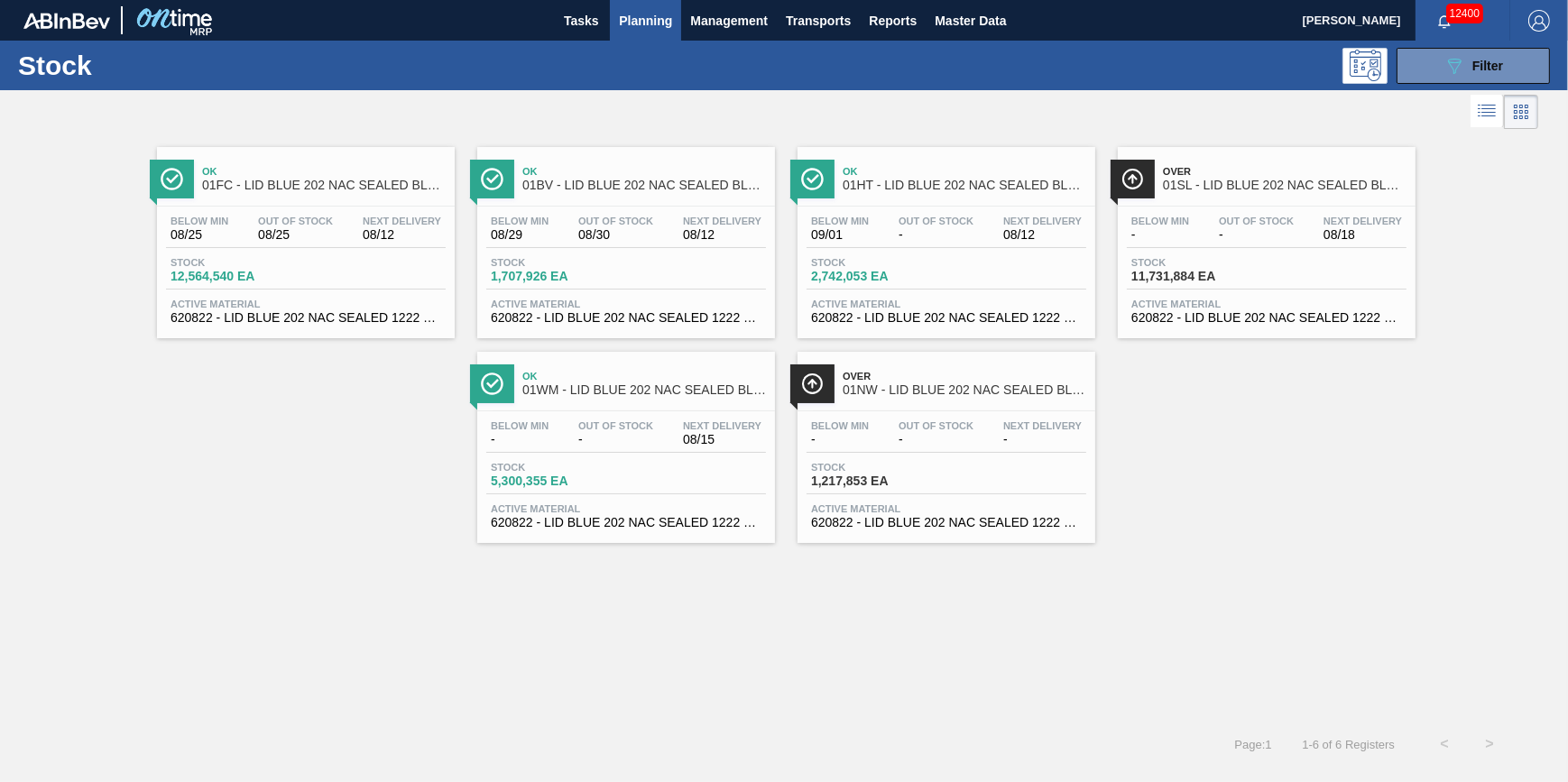
click at [857, 297] on div "Below Min 09/01 Out Of Stock - Next Delivery 08/12 Stock 2,742,053 EA Active Ma…" at bounding box center [946, 268] width 298 height 123
click at [1229, 253] on div "Below Min - Out Of Stock - Next Delivery 08/18 Stock 11,731,884 EA Active Mater…" at bounding box center [1266, 268] width 298 height 123
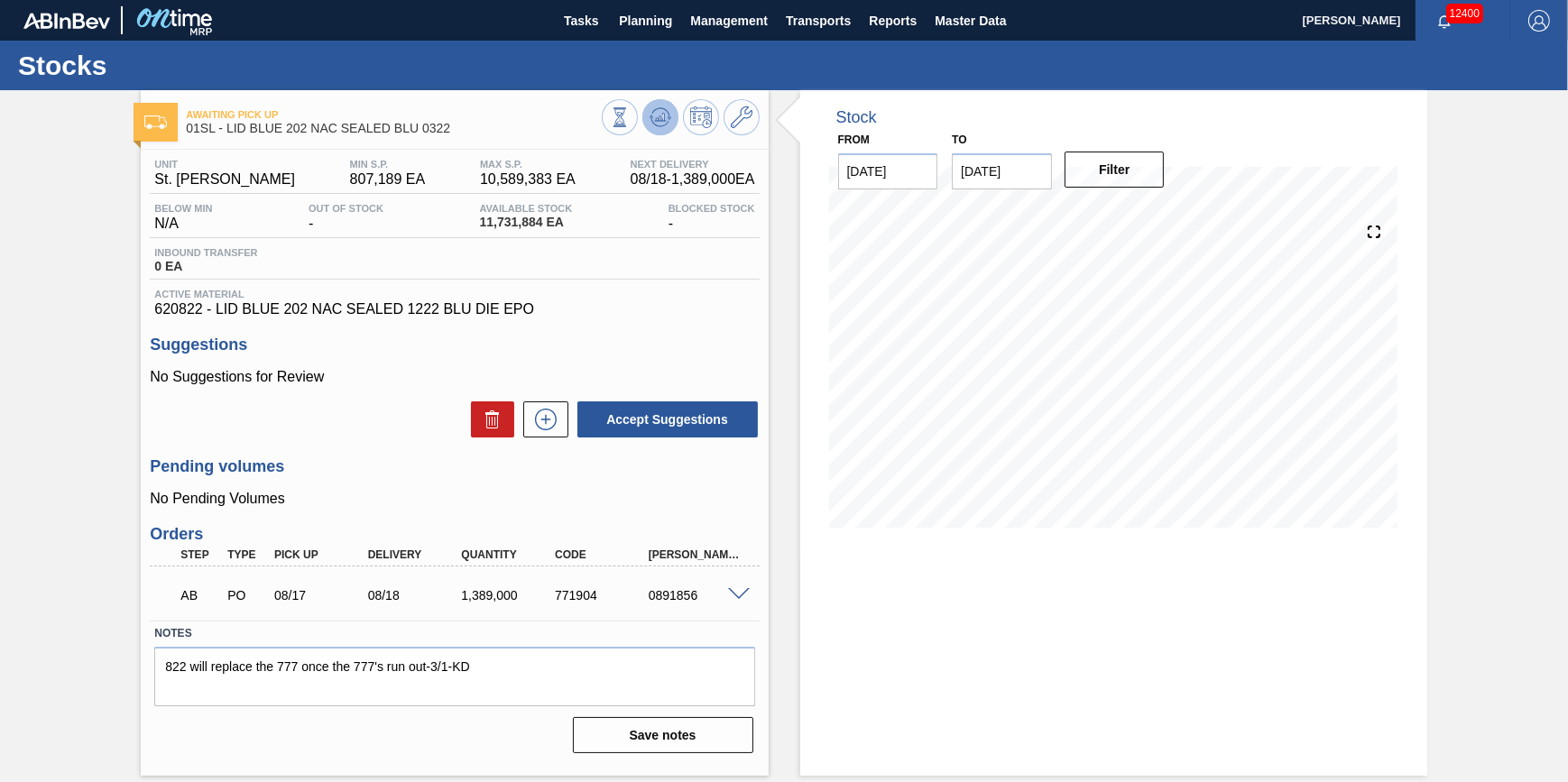
click at [646, 122] on button at bounding box center [660, 117] width 36 height 36
